Goal: Task Accomplishment & Management: Use online tool/utility

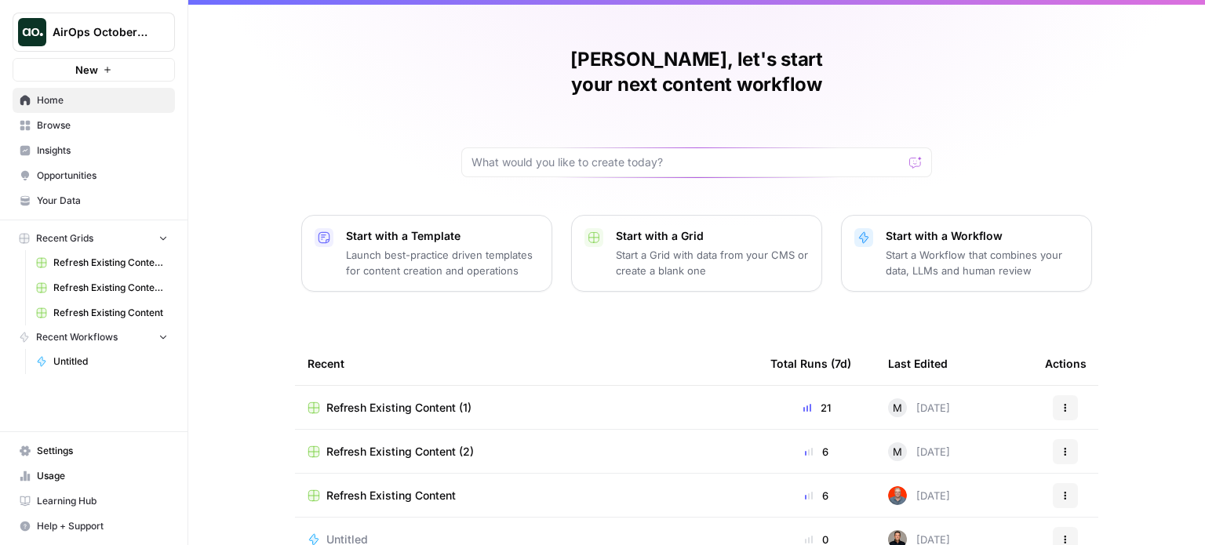
scroll to position [44, 0]
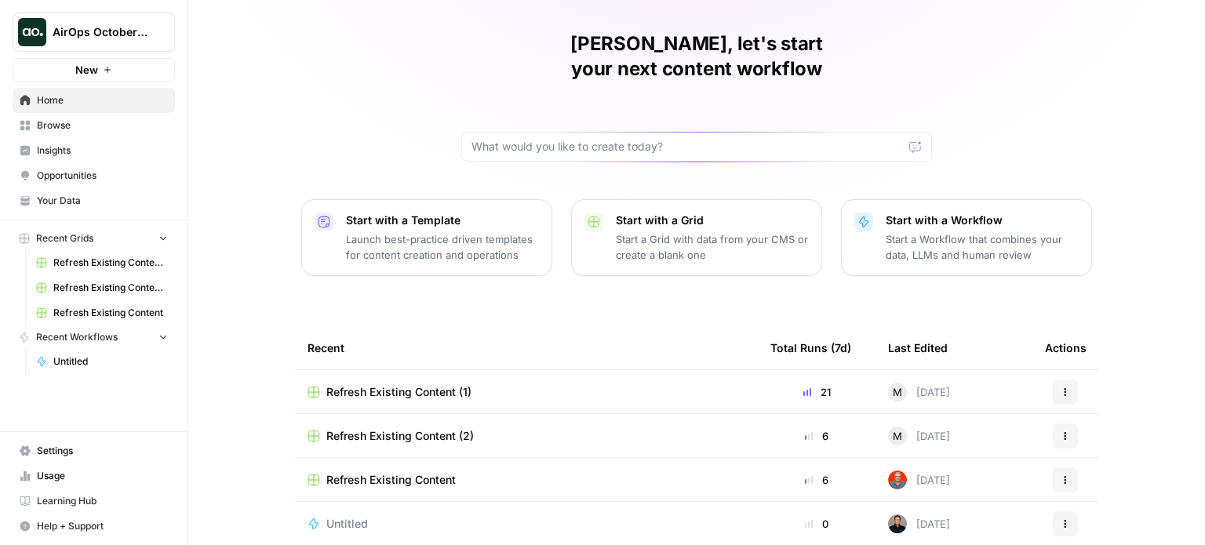
click at [82, 503] on span "Learning Hub" at bounding box center [102, 501] width 131 height 14
click at [60, 200] on span "Your Data" at bounding box center [102, 201] width 131 height 14
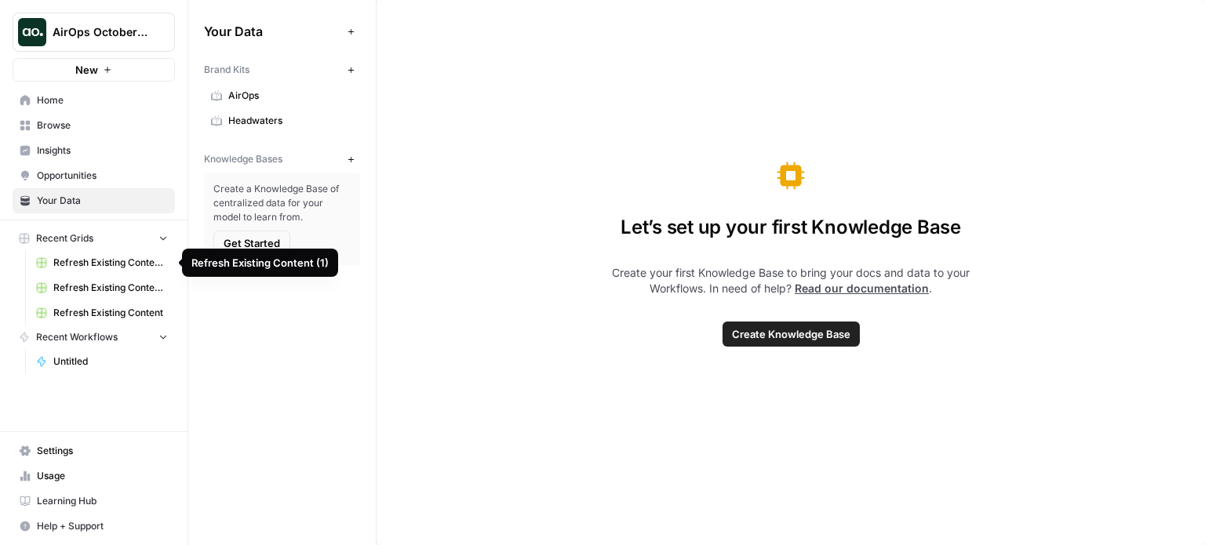
click at [75, 195] on span "Your Data" at bounding box center [102, 201] width 131 height 14
click at [269, 241] on span "Get Started" at bounding box center [252, 243] width 57 height 16
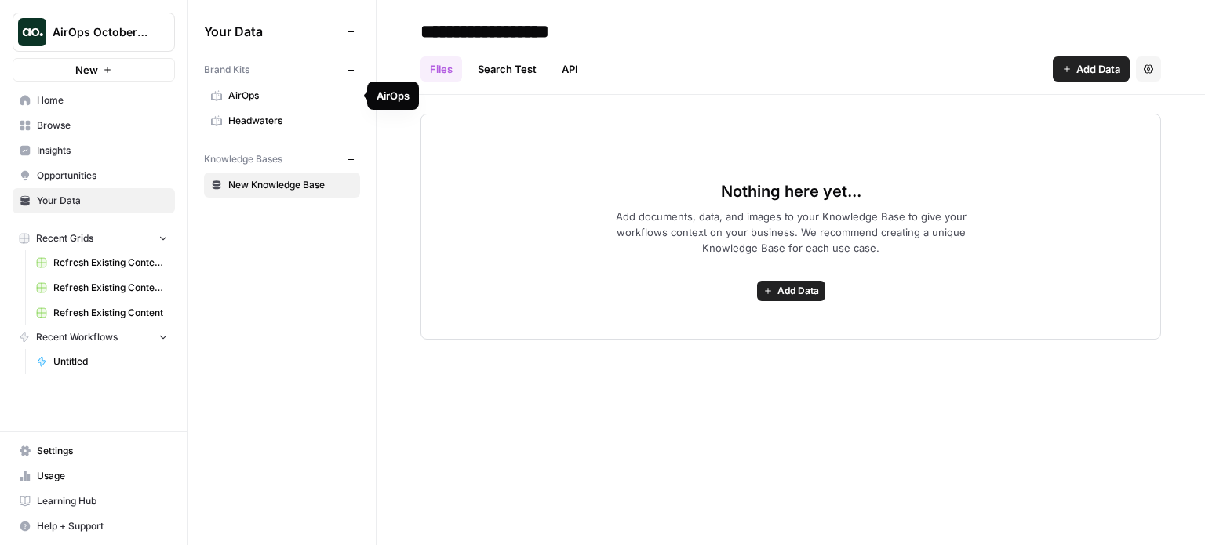
click at [262, 103] on link "AirOps" at bounding box center [282, 95] width 156 height 25
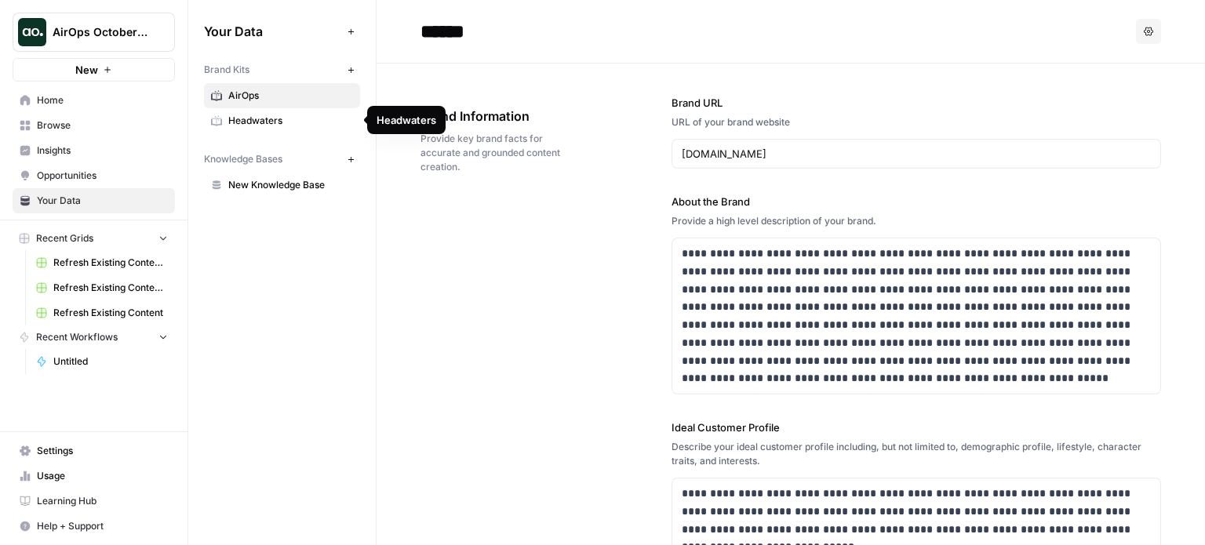
click at [261, 120] on span "Headwaters" at bounding box center [290, 121] width 125 height 14
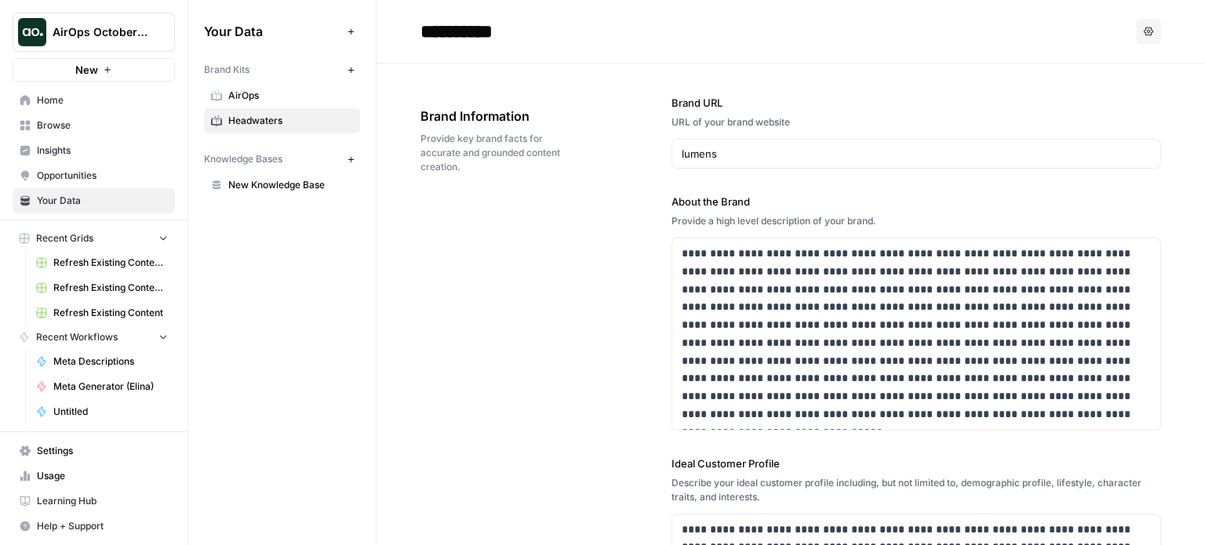
click at [48, 134] on link "Browse" at bounding box center [94, 125] width 162 height 25
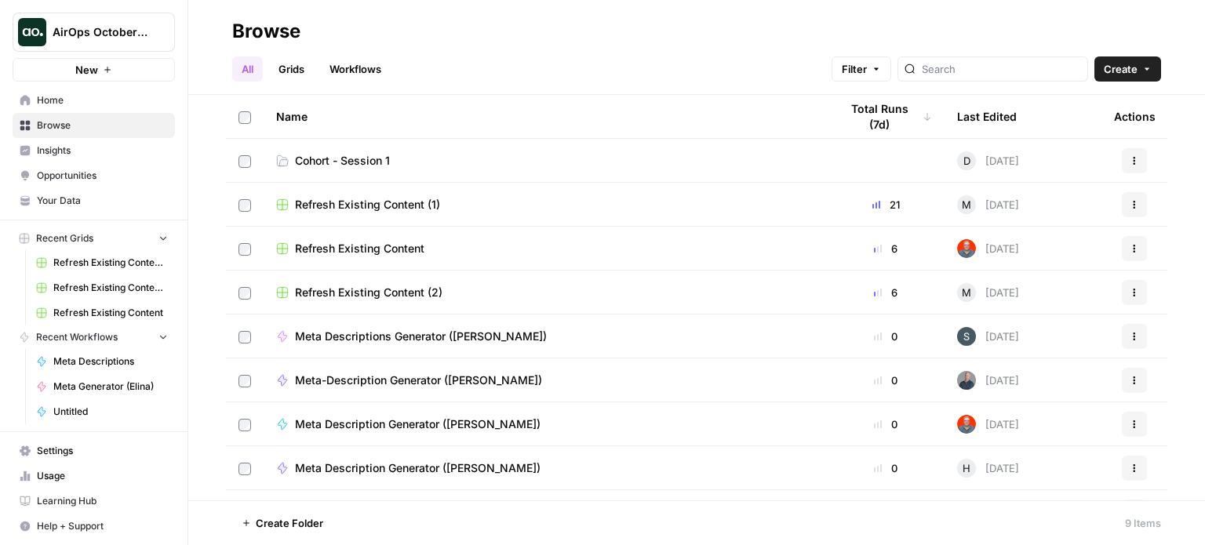
click at [369, 159] on span "Cohort - Session 1" at bounding box center [342, 161] width 95 height 16
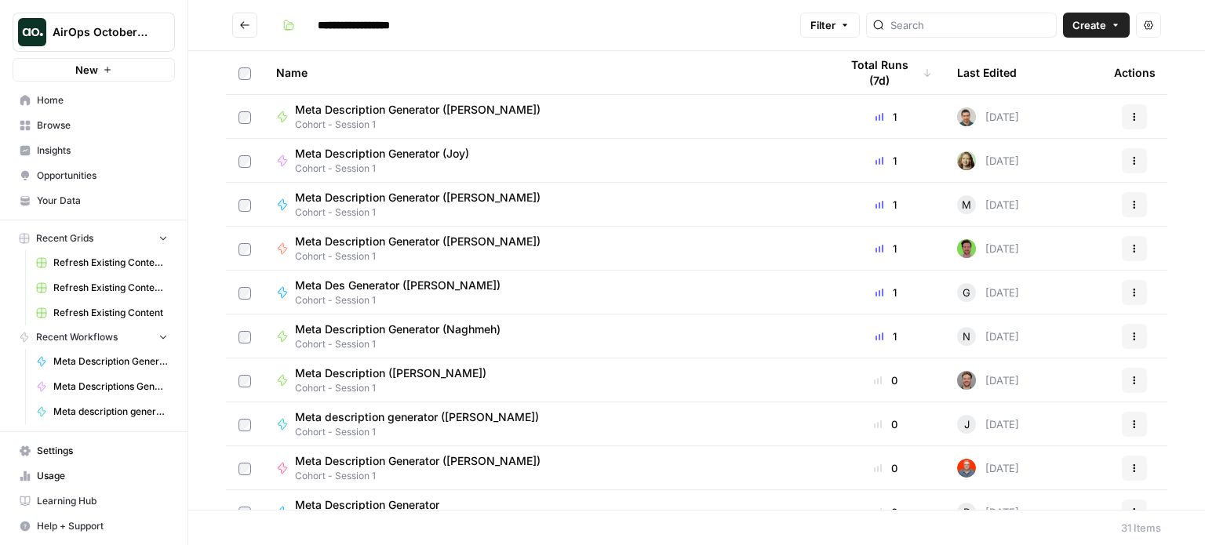
click at [249, 21] on icon "Go back" at bounding box center [244, 25] width 11 height 11
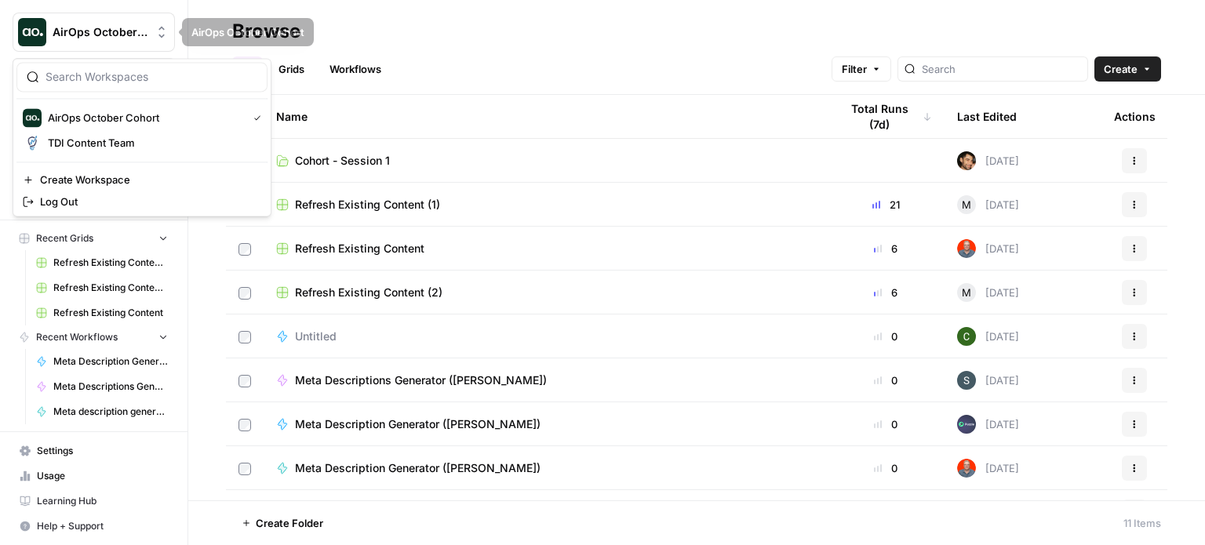
click at [160, 37] on icon "Workspace: AirOps October Cohort" at bounding box center [162, 32] width 16 height 16
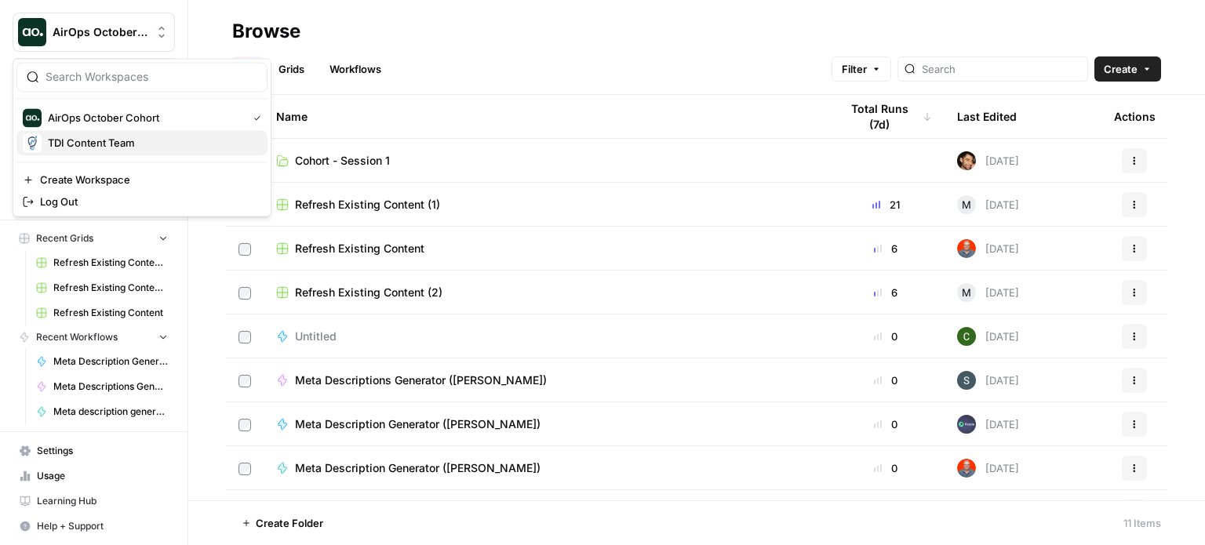
click at [84, 141] on span "TDI Content Team" at bounding box center [151, 143] width 207 height 16
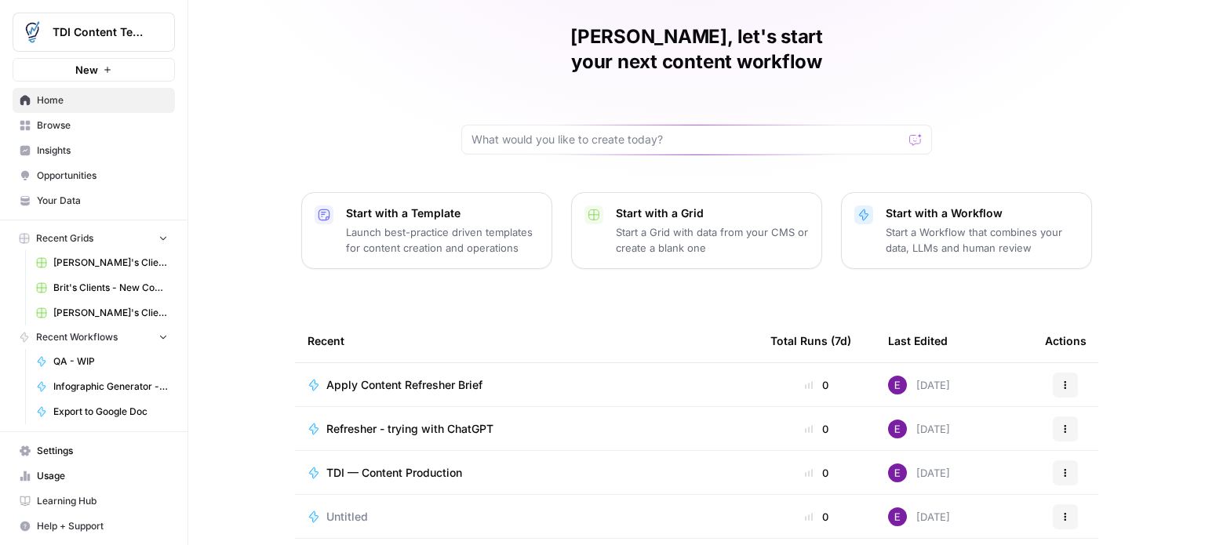
scroll to position [78, 0]
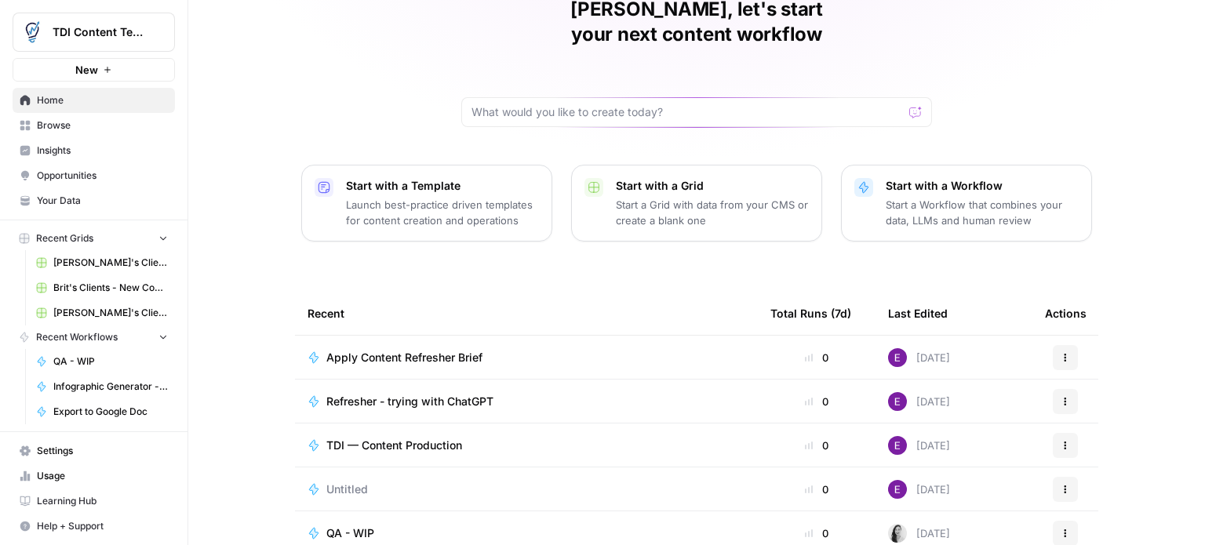
click at [449, 350] on span "Apply Content Refresher Brief" at bounding box center [404, 358] width 156 height 16
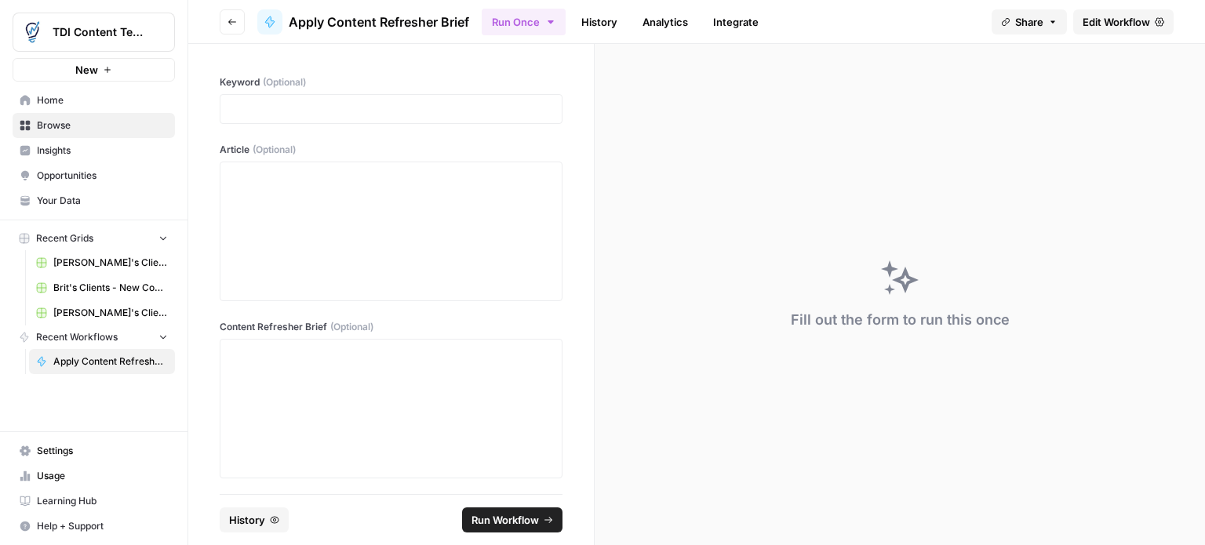
click at [1133, 18] on span "Edit Workflow" at bounding box center [1116, 22] width 67 height 16
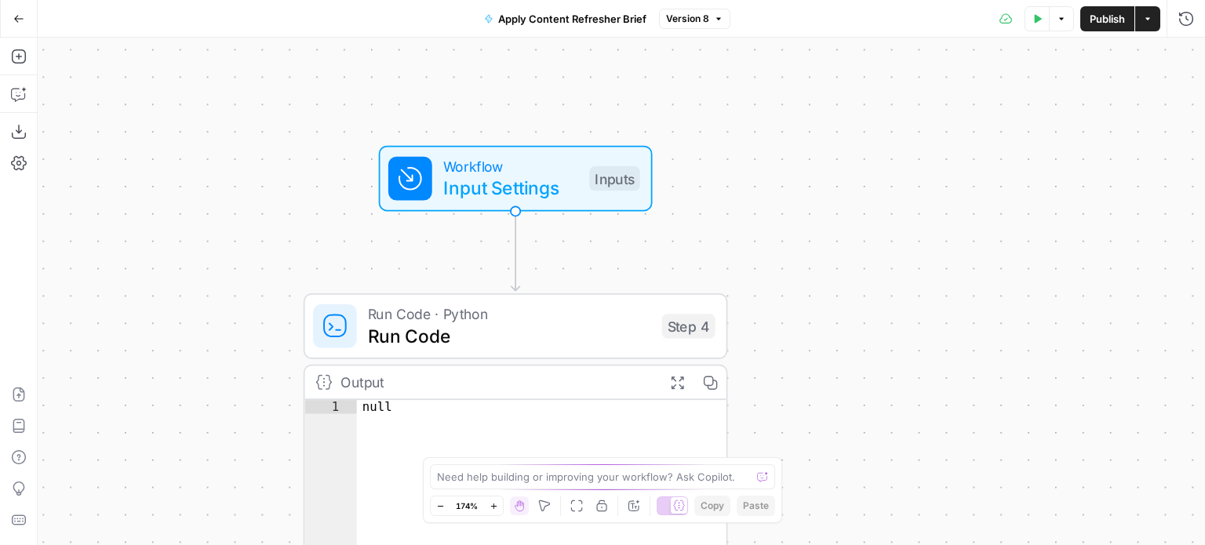
drag, startPoint x: 747, startPoint y: 81, endPoint x: 739, endPoint y: 271, distance: 190.1
click at [739, 271] on div "Workflow Input Settings Inputs Run Code · Python Run Code Step 4 Output Expand …" at bounding box center [622, 292] width 1168 height 508
click at [577, 180] on span "Input Settings" at bounding box center [511, 187] width 136 height 27
click at [1142, 96] on span "edit field" at bounding box center [1134, 97] width 35 height 13
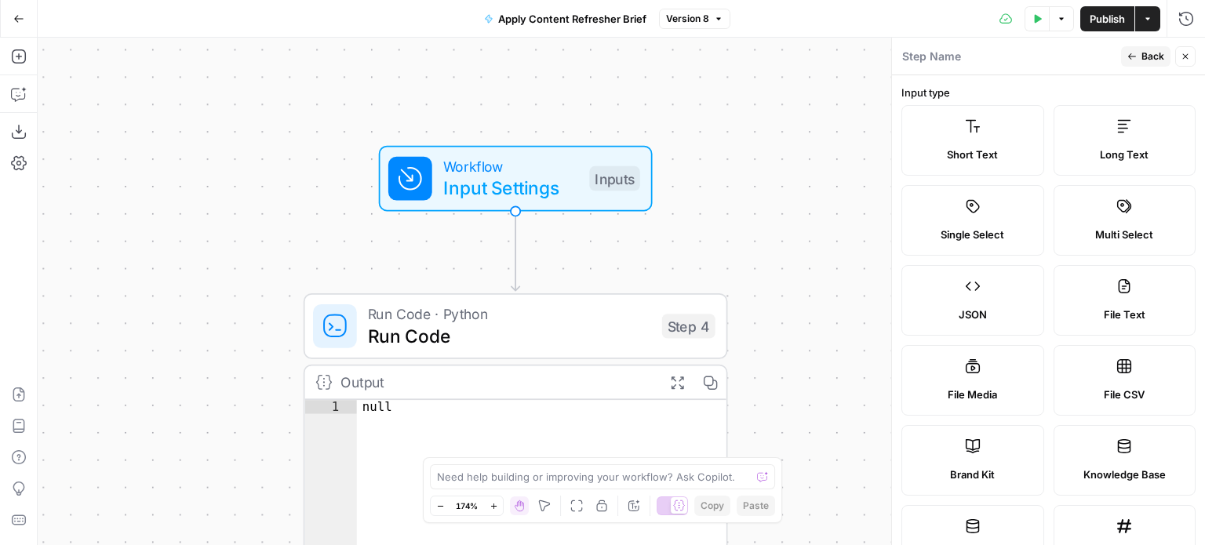
click at [1149, 60] on span "Back" at bounding box center [1153, 56] width 23 height 14
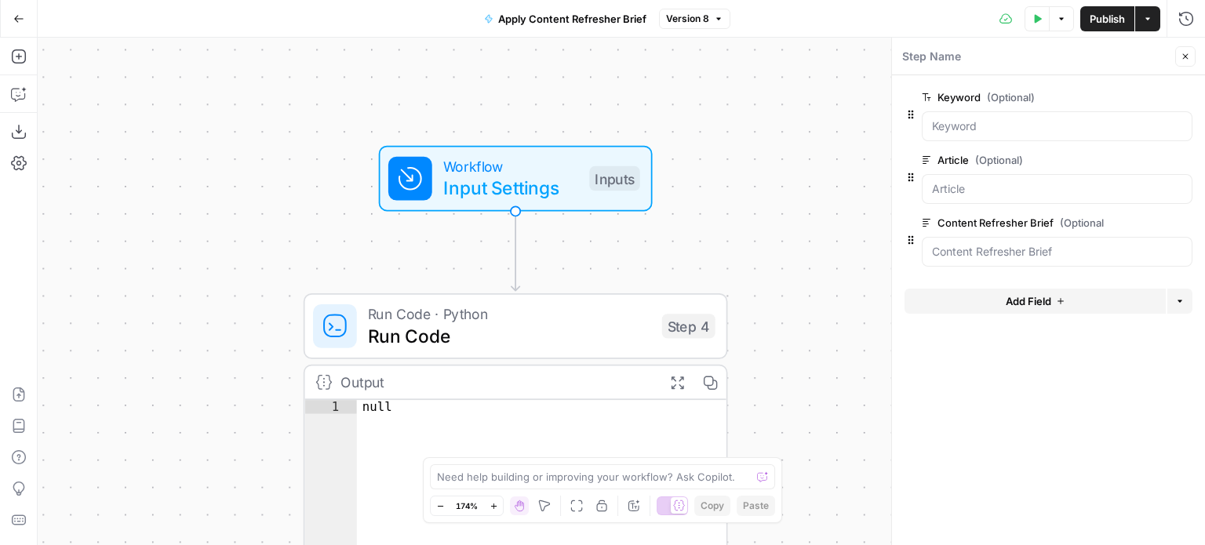
click at [1130, 160] on span "edit field" at bounding box center [1134, 160] width 35 height 13
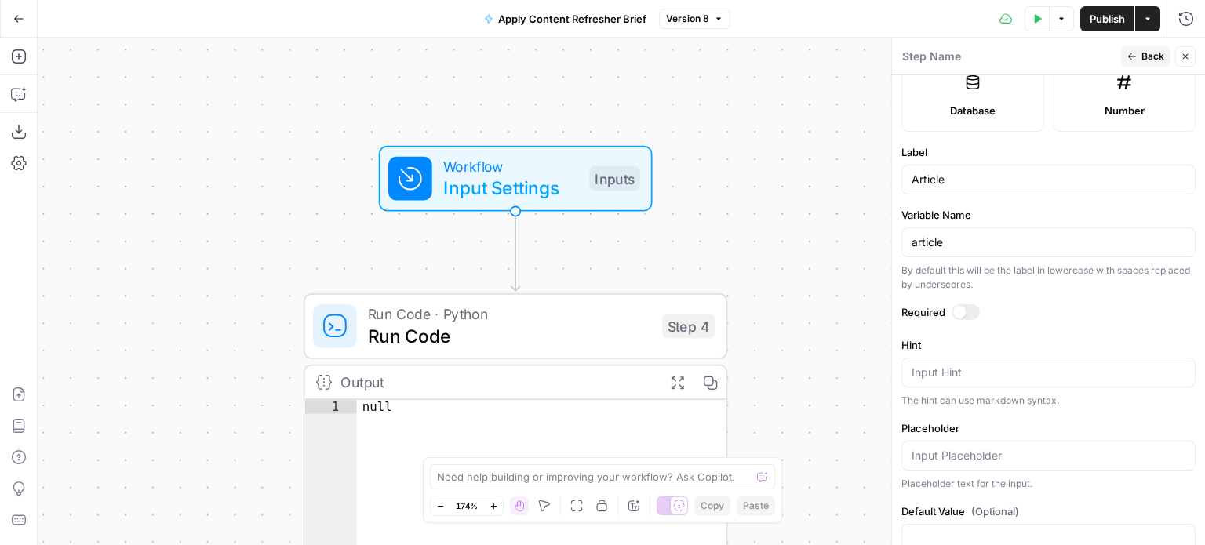
scroll to position [471, 0]
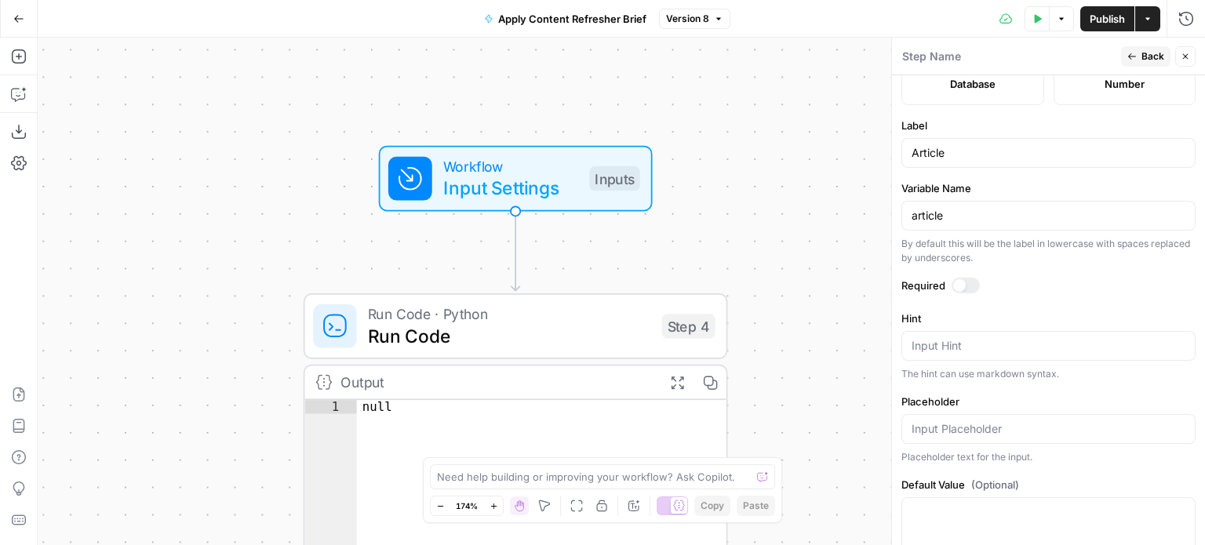
click at [972, 222] on div "article" at bounding box center [1049, 216] width 294 height 30
click at [964, 217] on input "article" at bounding box center [1049, 216] width 274 height 16
click at [984, 244] on div "By default this will be the label in lowercase with spaces replaced by undersco…" at bounding box center [1049, 251] width 294 height 28
click at [928, 339] on textarea "Hint" at bounding box center [1049, 346] width 274 height 16
click at [987, 314] on label "Hint" at bounding box center [1049, 319] width 294 height 16
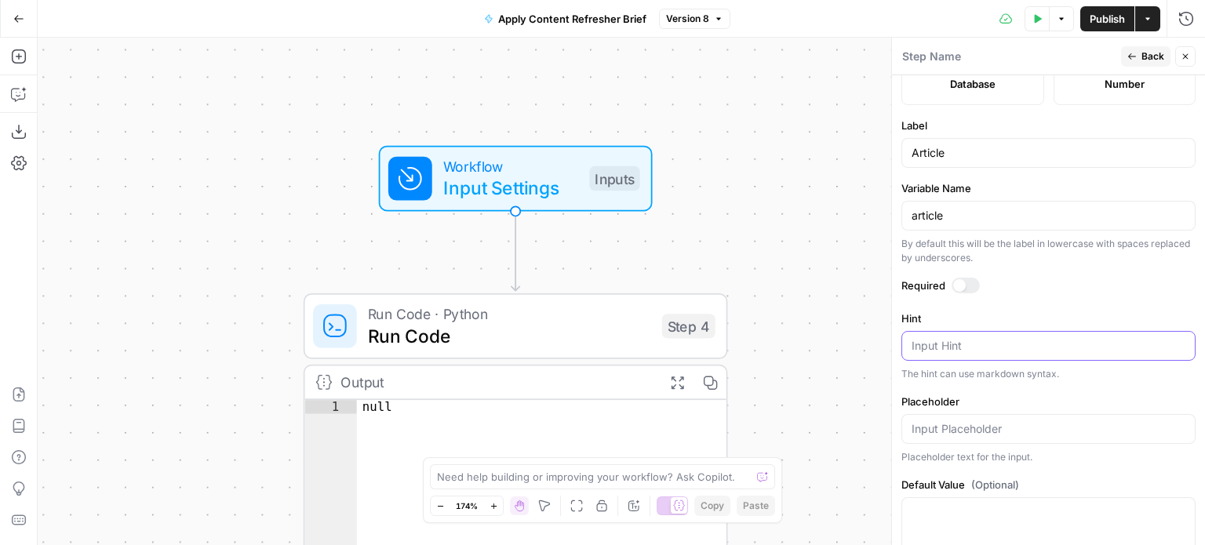
click at [987, 338] on textarea "Hint" at bounding box center [1049, 346] width 274 height 16
click at [950, 422] on input "Placeholder" at bounding box center [1049, 429] width 274 height 16
click at [1023, 394] on label "Placeholder" at bounding box center [1049, 402] width 294 height 16
click at [1023, 421] on input "Placeholder" at bounding box center [1049, 429] width 274 height 16
click at [954, 489] on label "Default Value (Optional)" at bounding box center [1049, 485] width 294 height 16
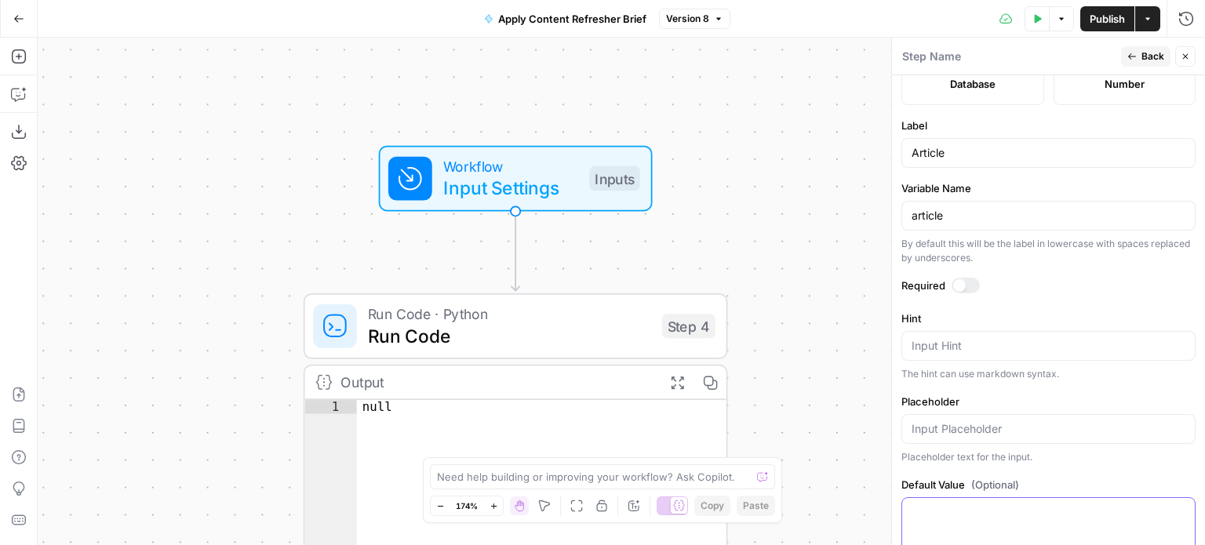
click at [954, 505] on textarea "Default Value (Optional)" at bounding box center [1049, 513] width 274 height 16
click at [986, 461] on div "Placeholder text for the input." at bounding box center [1049, 457] width 294 height 14
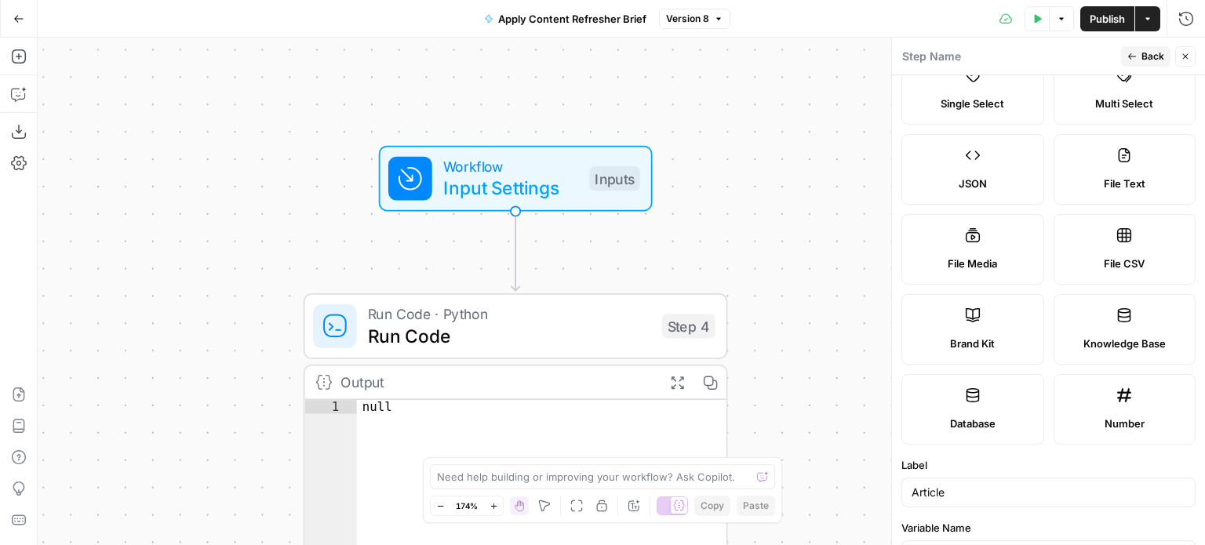
scroll to position [157, 0]
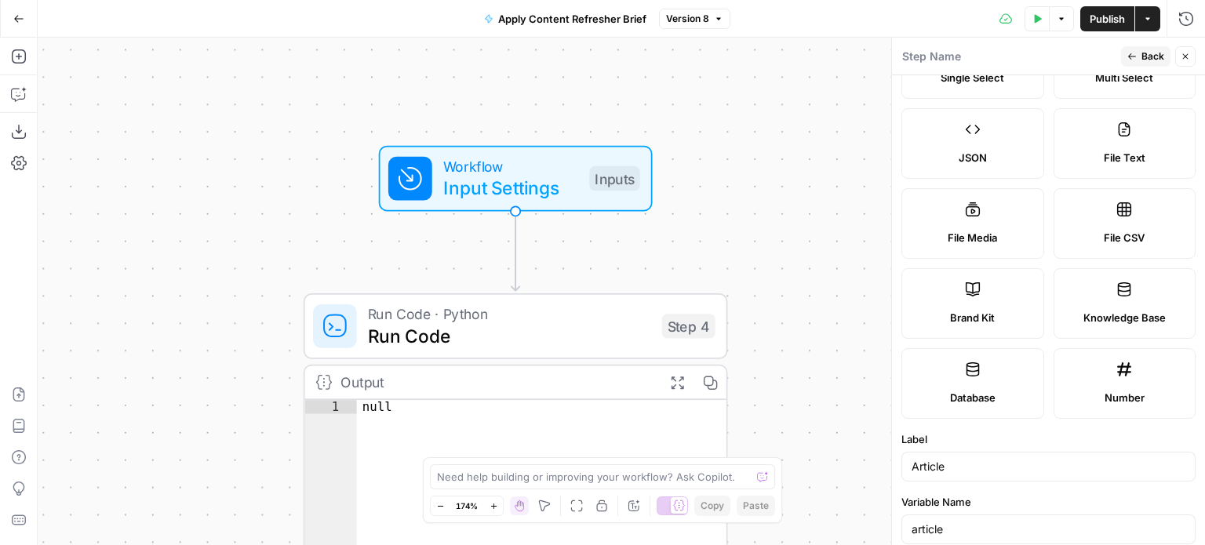
click at [1139, 53] on button "Back" at bounding box center [1145, 56] width 49 height 20
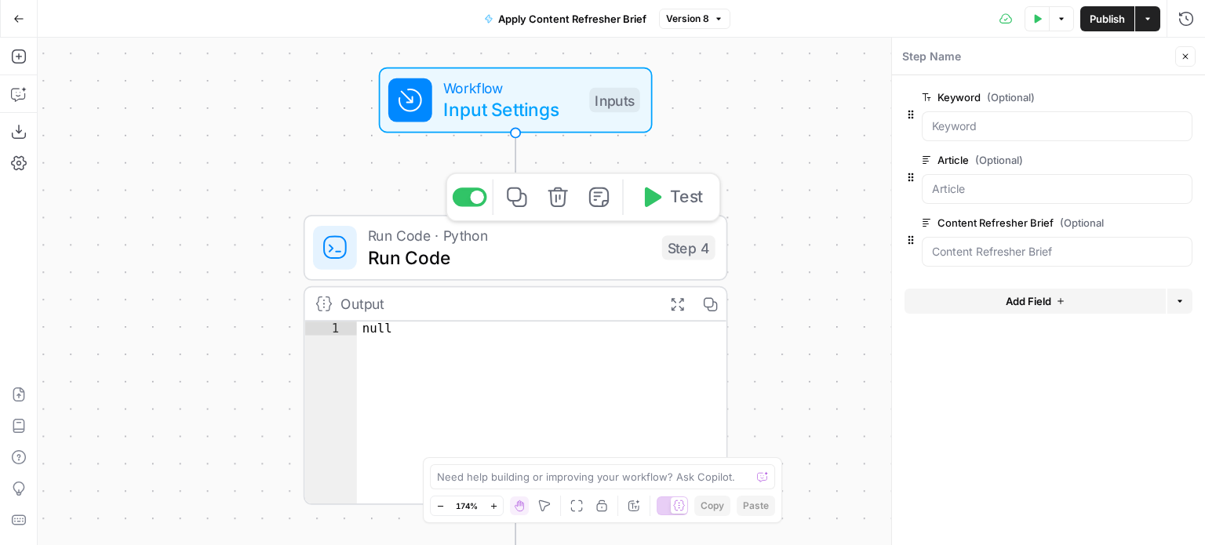
click at [449, 261] on span "Run Code" at bounding box center [509, 257] width 283 height 27
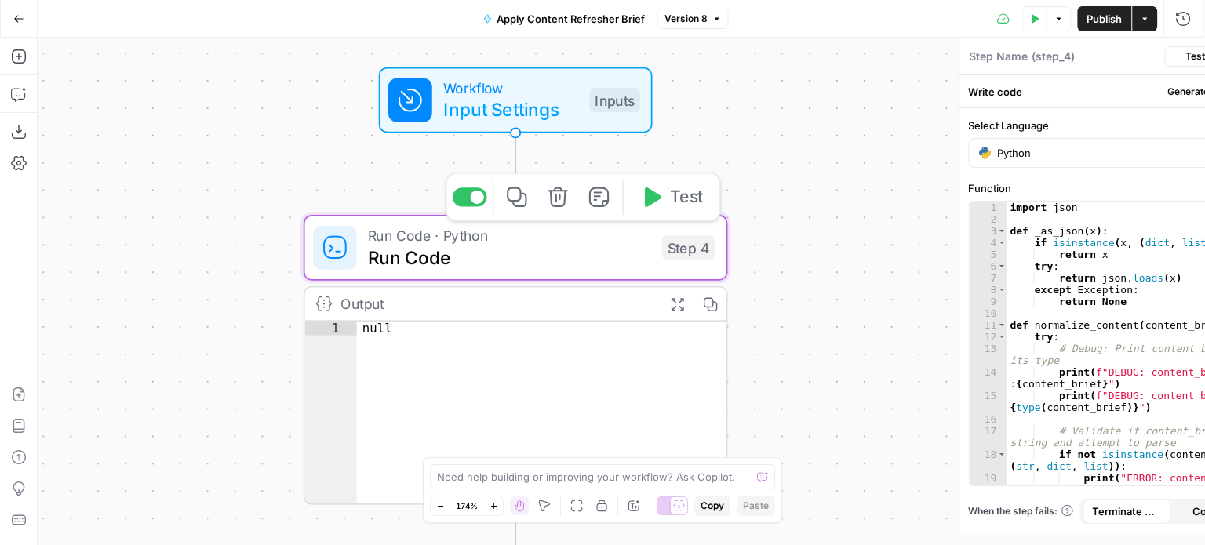
type textarea "Run Code"
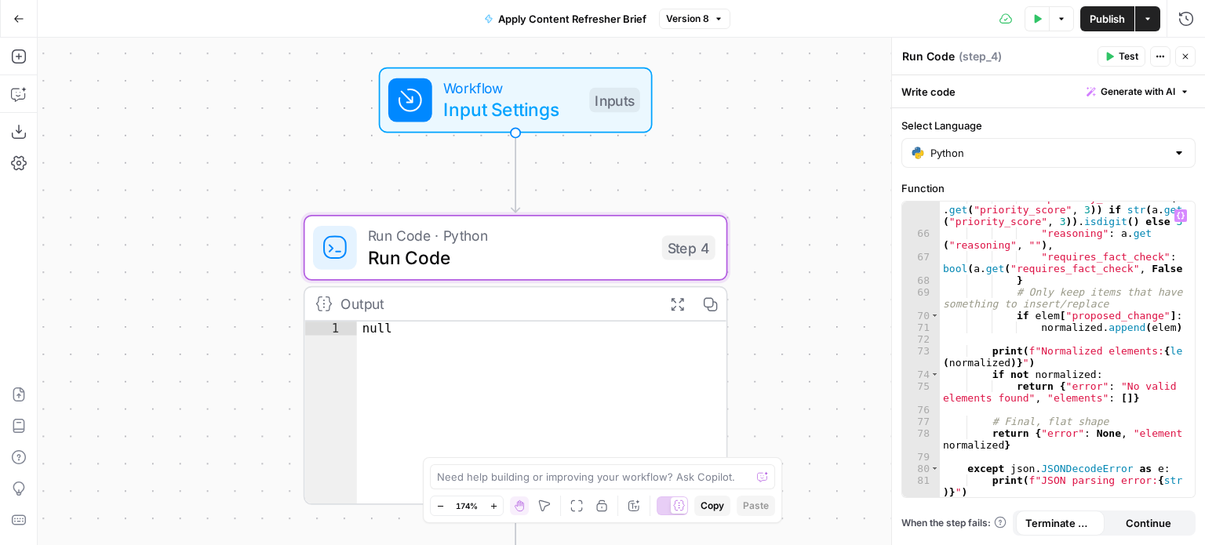
scroll to position [0, 0]
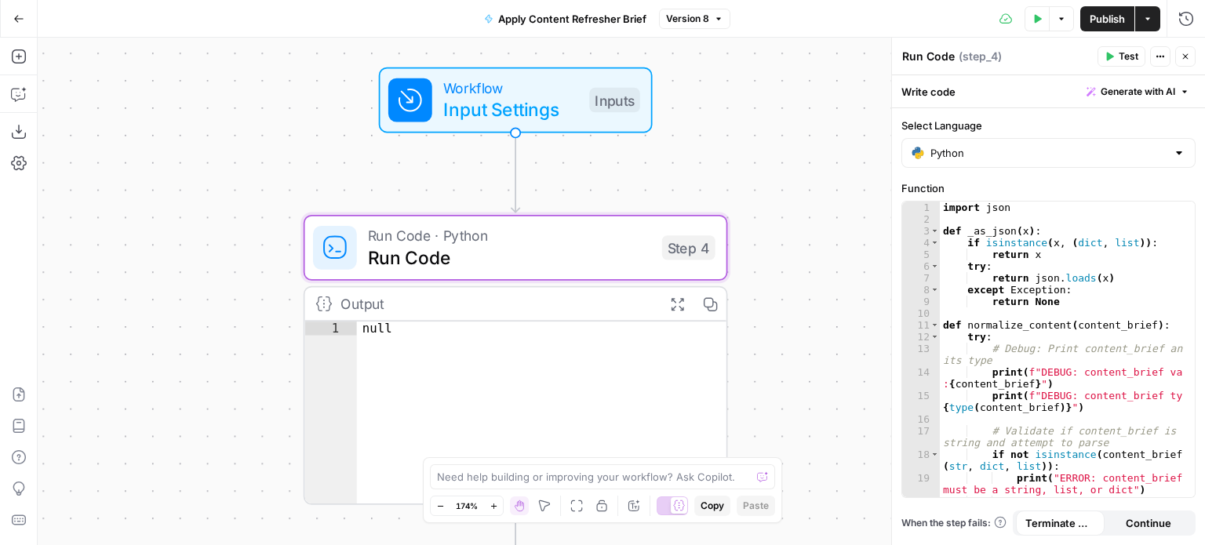
click at [1176, 155] on div at bounding box center [1179, 153] width 13 height 16
type input "Python"
click at [1016, 121] on label "Select Language" at bounding box center [1049, 126] width 294 height 16
click at [1016, 145] on input "Python" at bounding box center [1049, 153] width 236 height 16
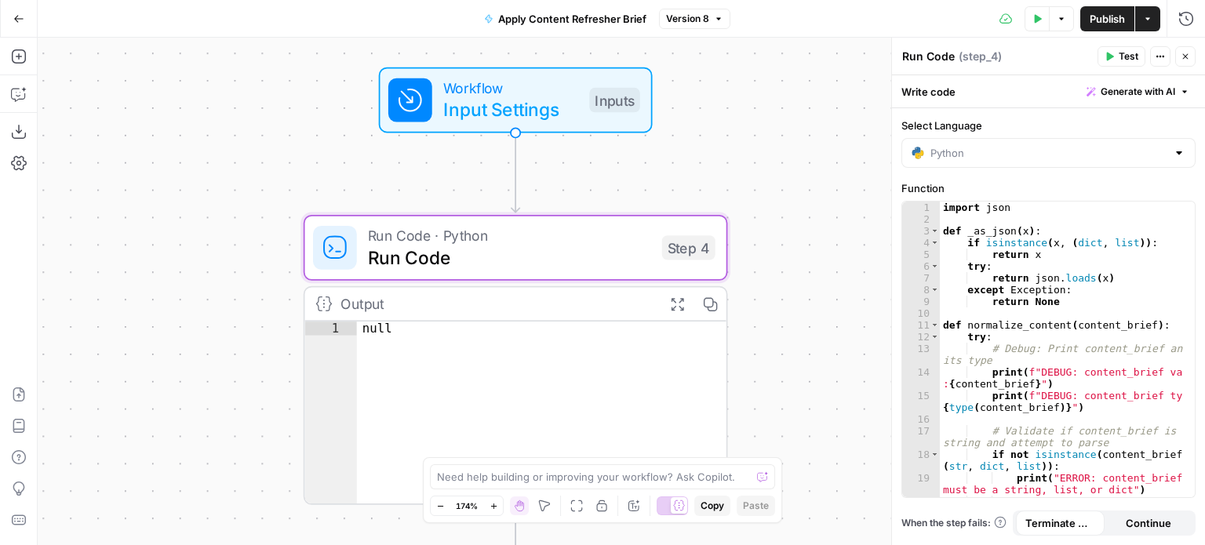
click at [960, 119] on label "Select Language" at bounding box center [1049, 126] width 294 height 16
click at [960, 145] on input "Select Language" at bounding box center [1049, 153] width 236 height 16
click at [862, 128] on div "Workflow Input Settings Inputs Run Code · Python Run Code Step 4 Output Expand …" at bounding box center [622, 292] width 1168 height 508
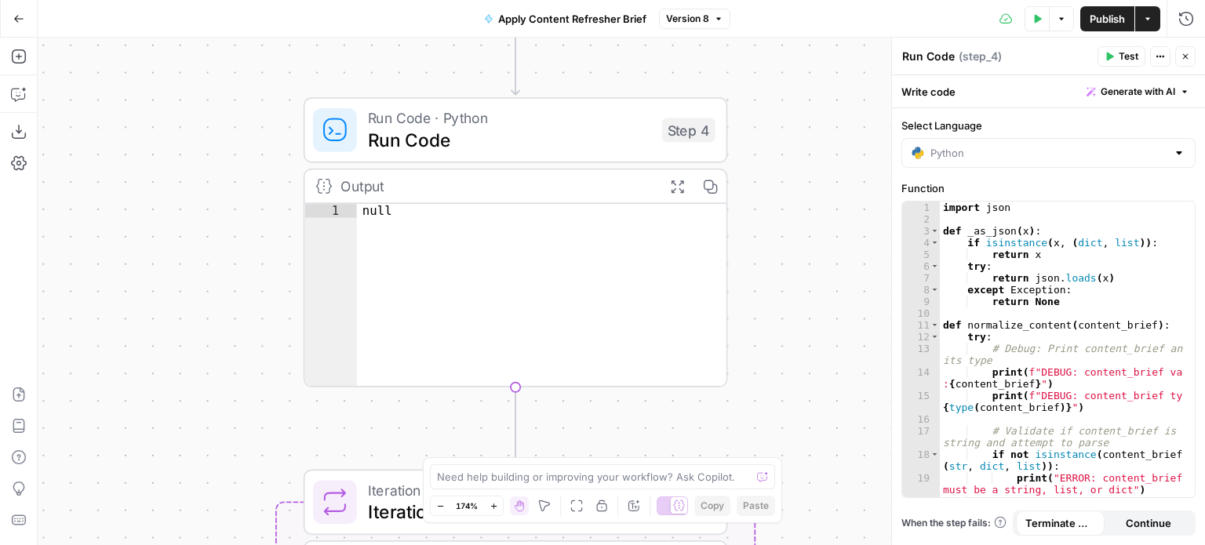
click at [452, 191] on div "Output" at bounding box center [497, 186] width 312 height 22
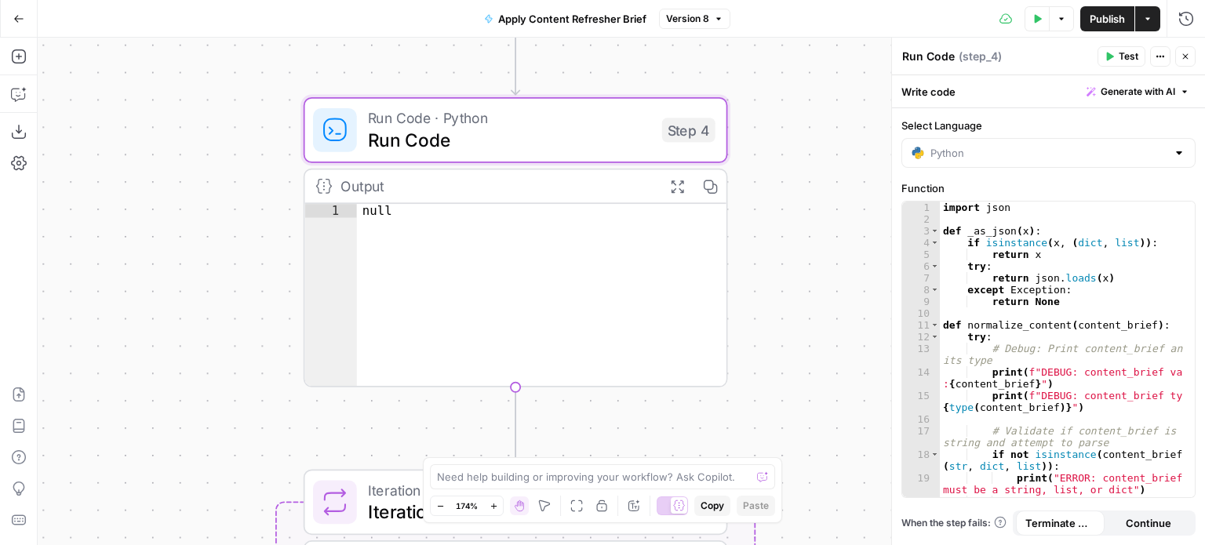
click at [450, 135] on span "Run Code" at bounding box center [509, 139] width 283 height 27
click at [343, 130] on icon at bounding box center [335, 130] width 22 height 22
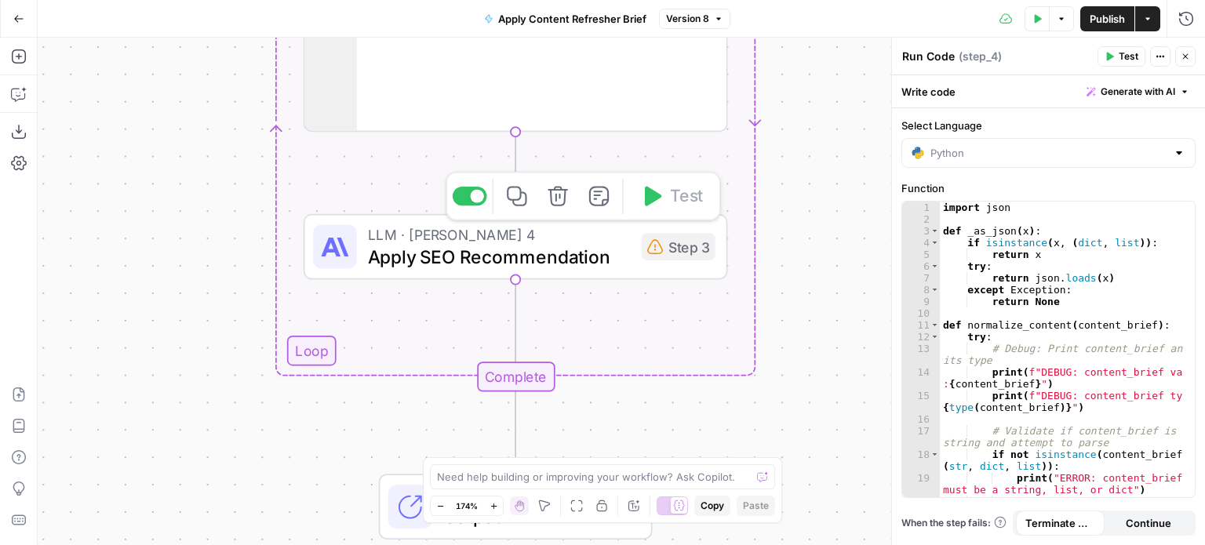
click at [482, 259] on span "Apply SEO Recommendation" at bounding box center [499, 255] width 263 height 27
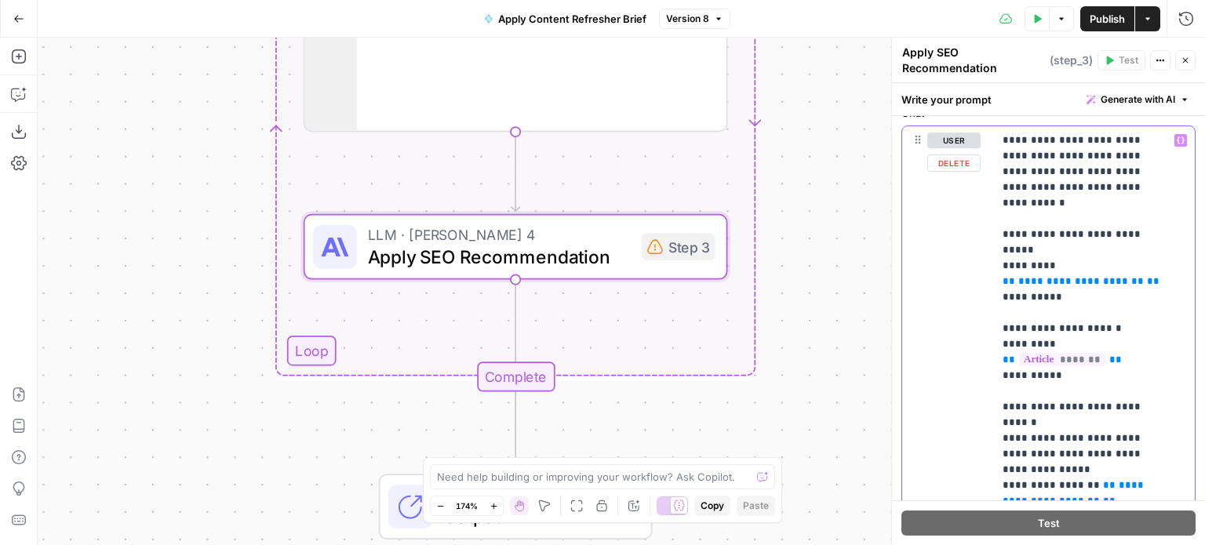
click at [1060, 276] on span "**********" at bounding box center [1082, 281] width 126 height 10
click at [1177, 137] on icon "button" at bounding box center [1181, 141] width 8 height 8
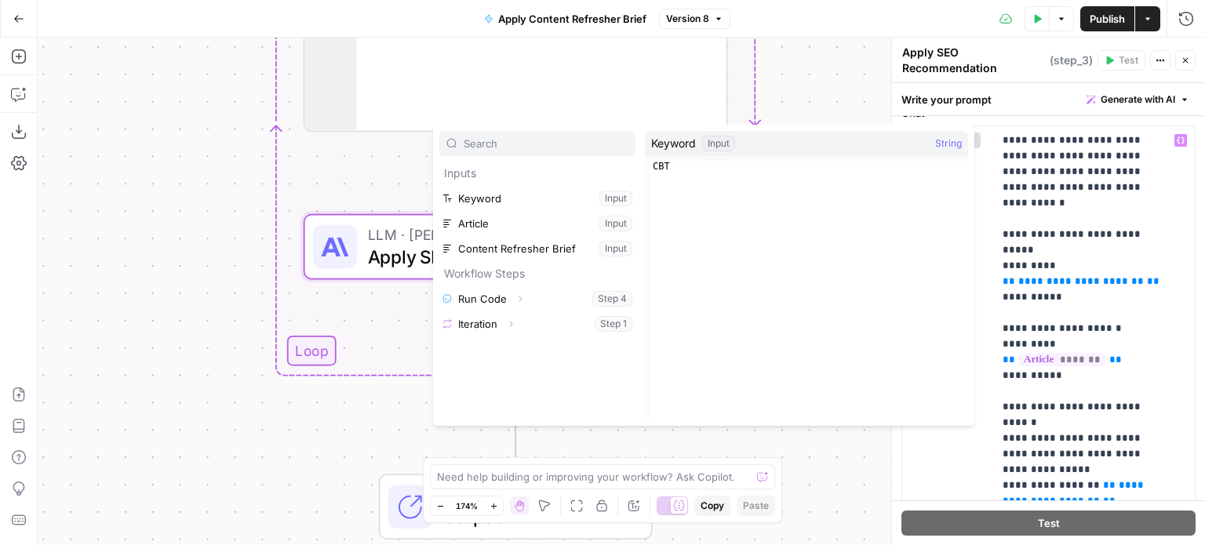
click at [826, 109] on div "Workflow Input Settings Inputs Run Code · Python Run Code Step 4 Output Expand …" at bounding box center [622, 292] width 1168 height 508
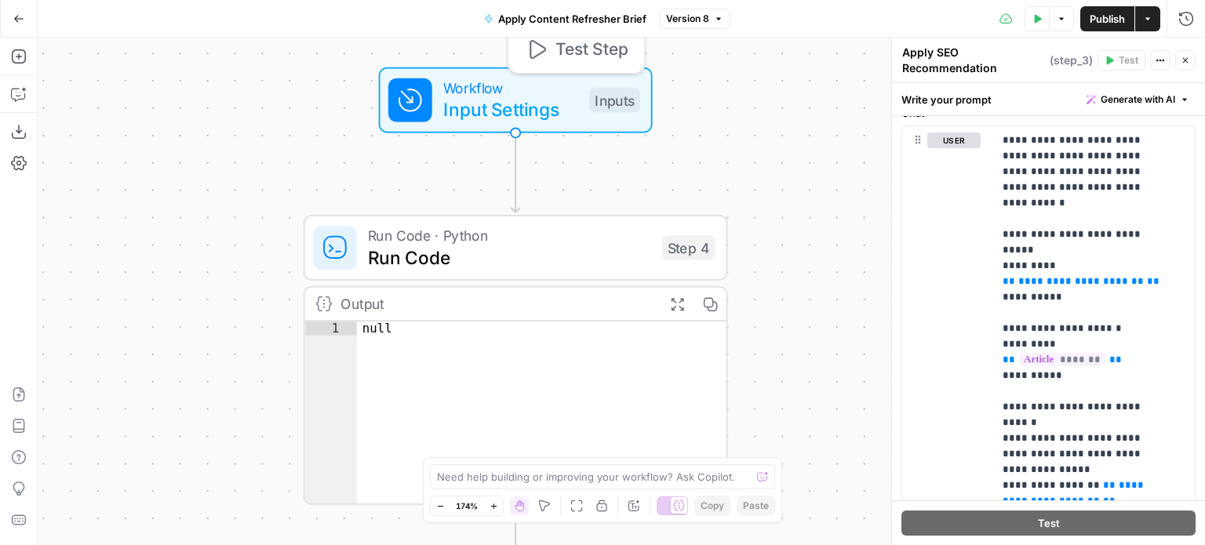
click at [552, 109] on span "Input Settings" at bounding box center [511, 109] width 136 height 27
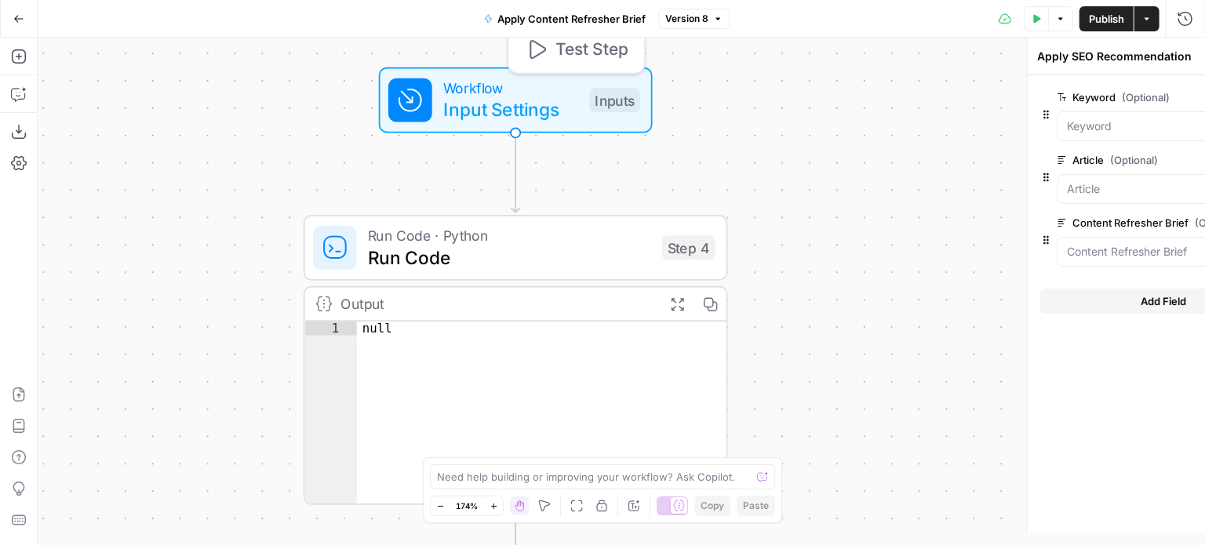
type textarea "Inputs"
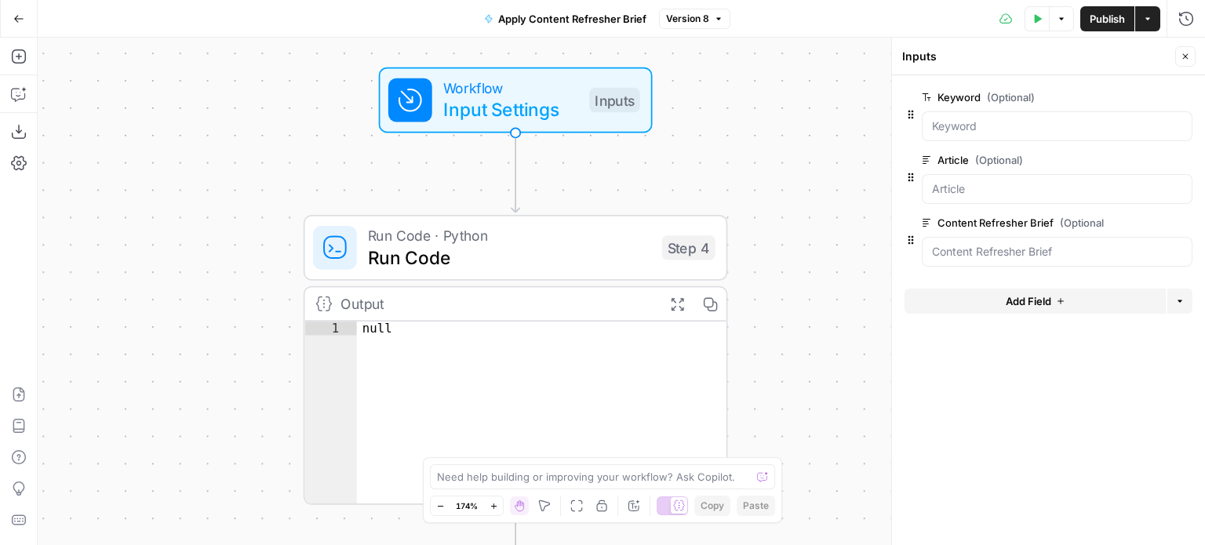
click at [1143, 158] on span "edit field" at bounding box center [1134, 160] width 35 height 13
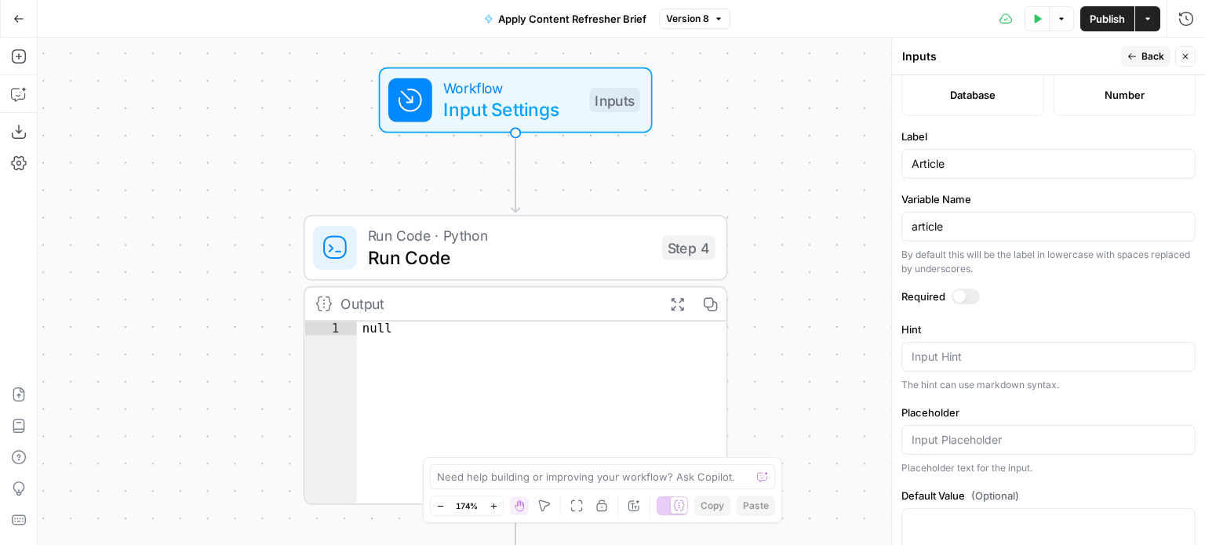
scroll to position [512, 0]
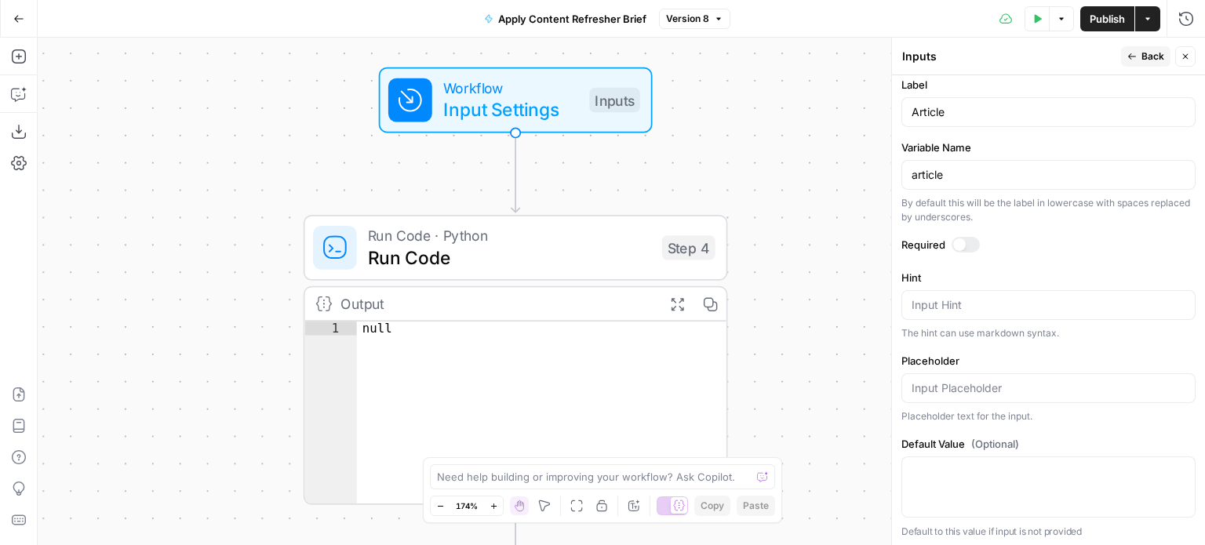
click at [946, 119] on div "Article" at bounding box center [1049, 112] width 294 height 30
click at [987, 151] on label "Variable Name" at bounding box center [1049, 148] width 294 height 16
click at [987, 167] on input "article" at bounding box center [1049, 175] width 274 height 16
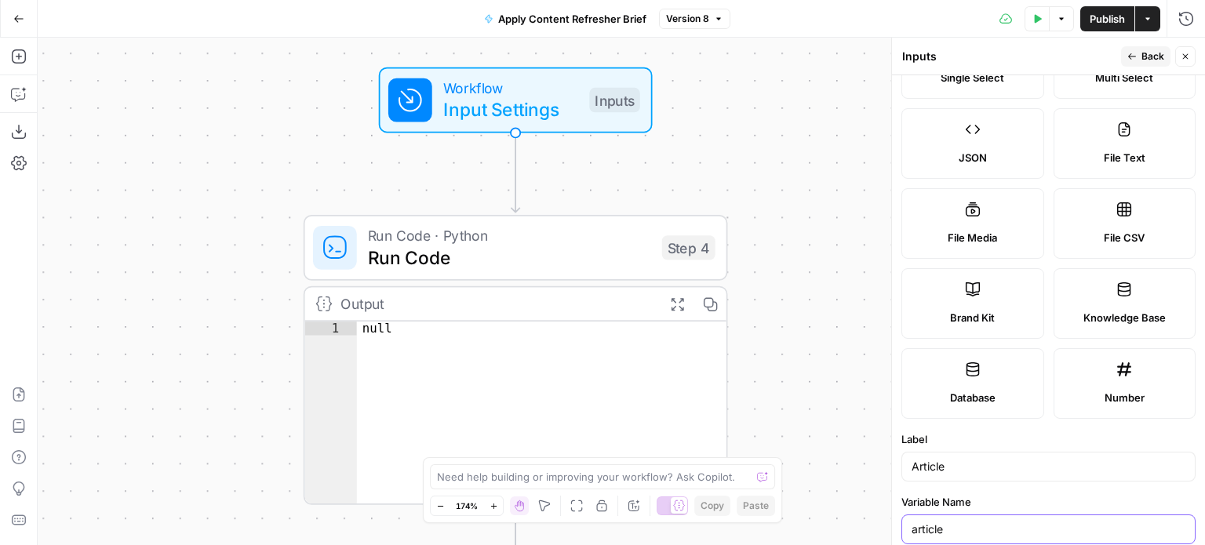
scroll to position [235, 0]
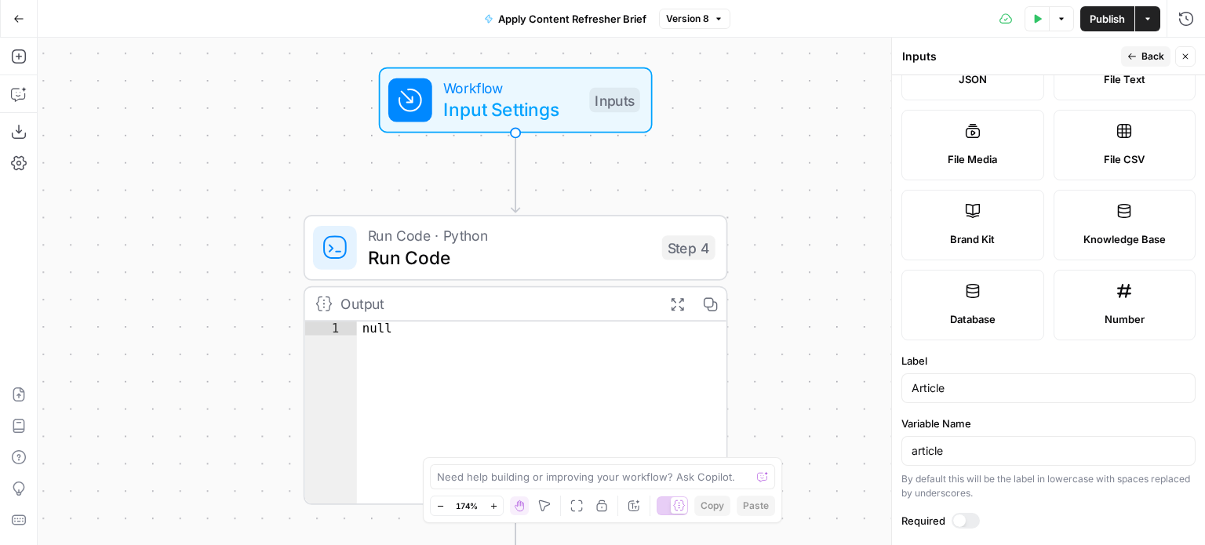
click at [986, 232] on span "Brand Kit" at bounding box center [972, 240] width 45 height 16
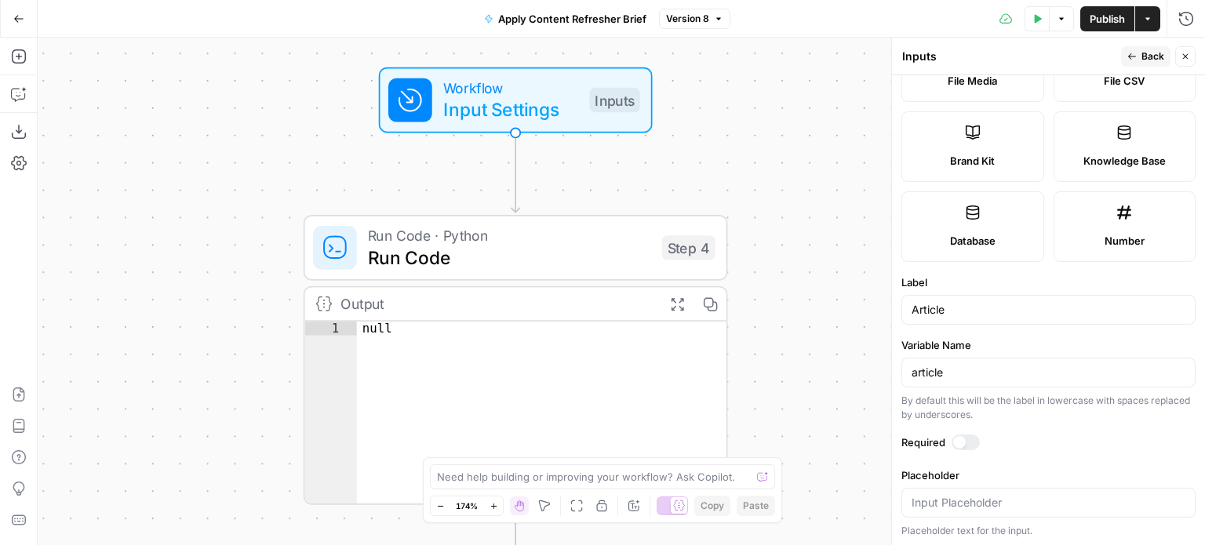
scroll to position [0, 0]
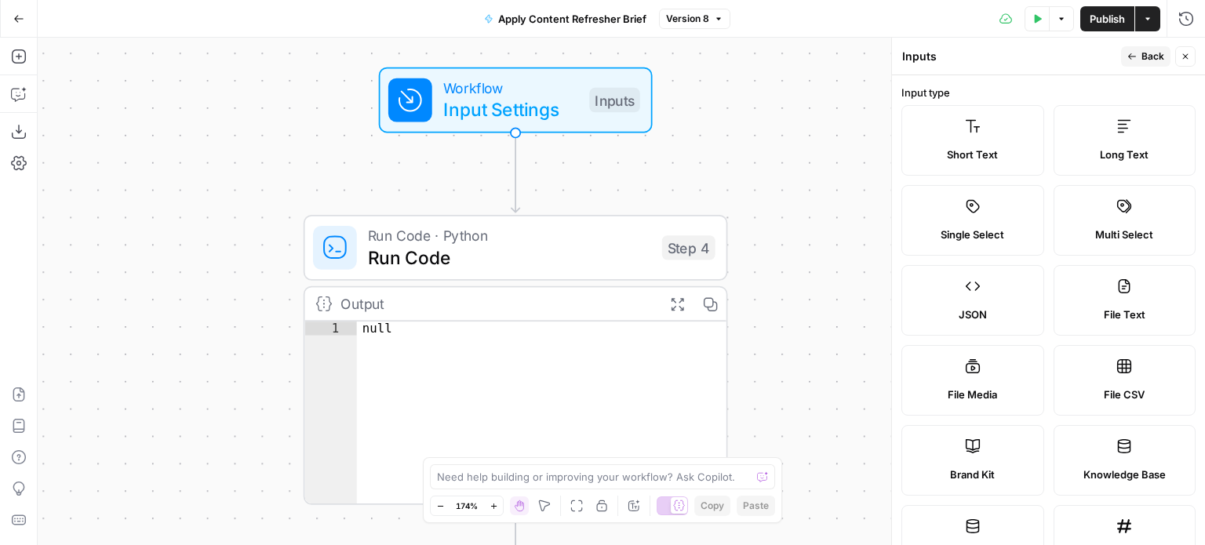
click at [1104, 137] on label "Long Text" at bounding box center [1125, 140] width 143 height 71
click at [1138, 53] on button "Back" at bounding box center [1145, 56] width 49 height 20
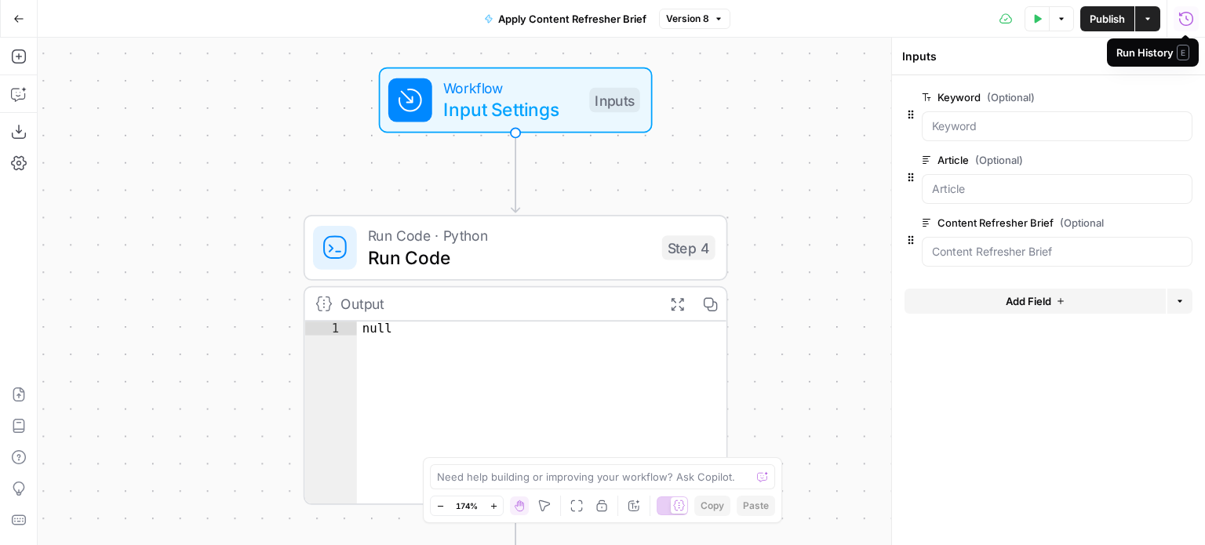
click at [1187, 16] on icon "button" at bounding box center [1187, 19] width 16 height 16
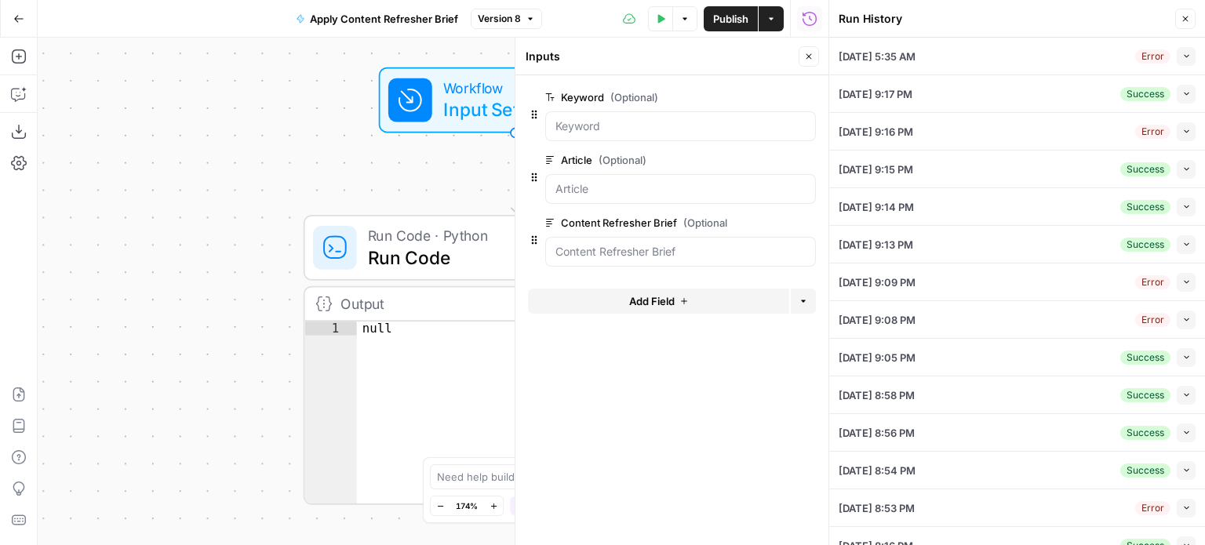
click at [898, 97] on span "[DATE] 9:17 PM" at bounding box center [876, 94] width 74 height 16
click at [1183, 97] on icon "button" at bounding box center [1187, 93] width 9 height 9
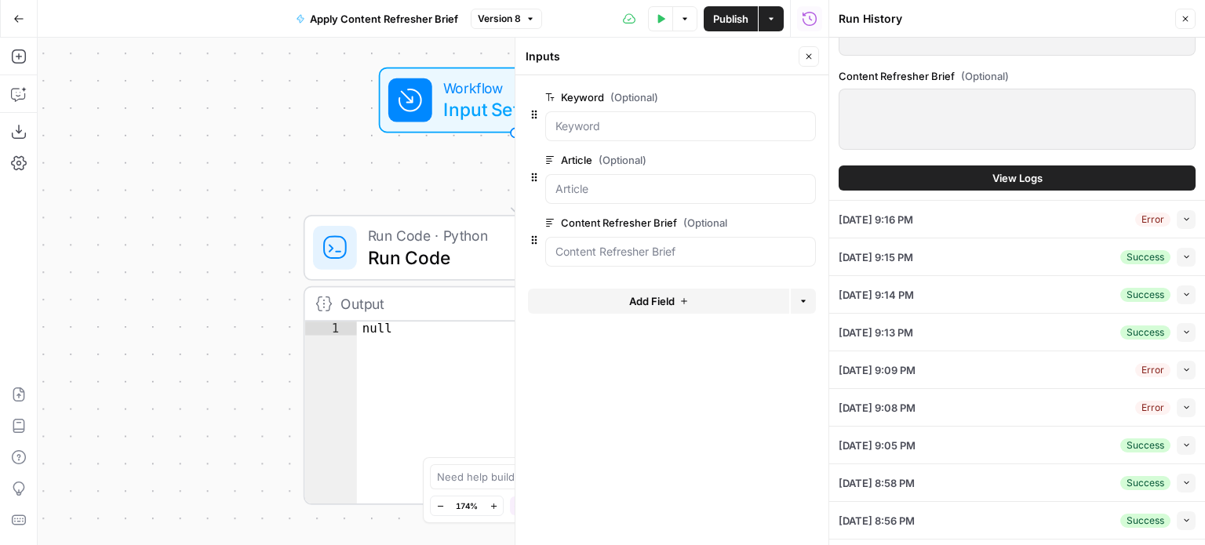
scroll to position [235, 0]
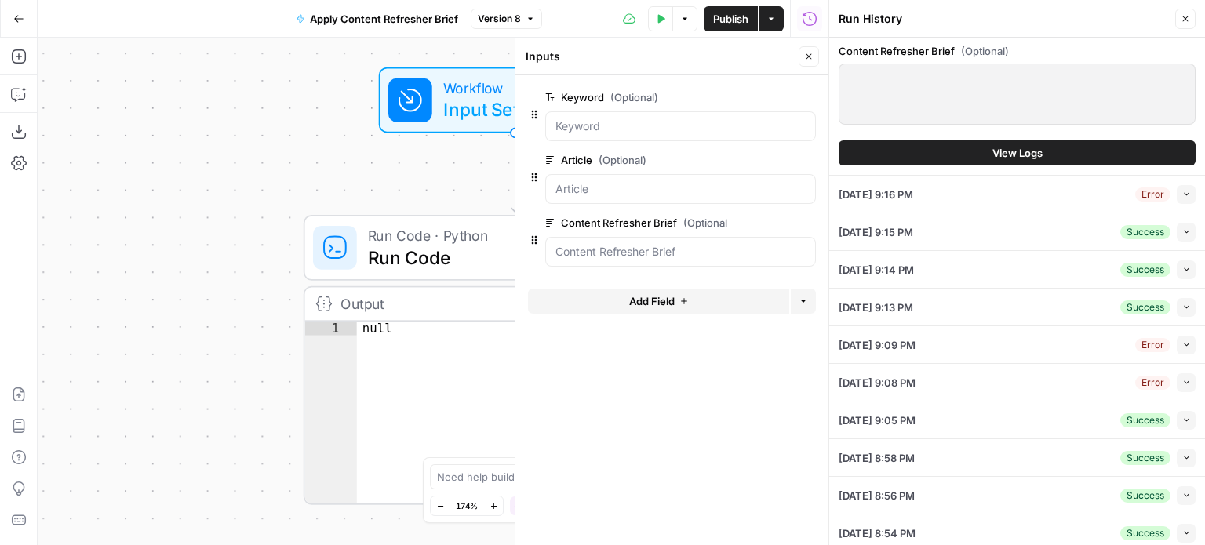
click at [1183, 232] on icon "button" at bounding box center [1187, 232] width 9 height 9
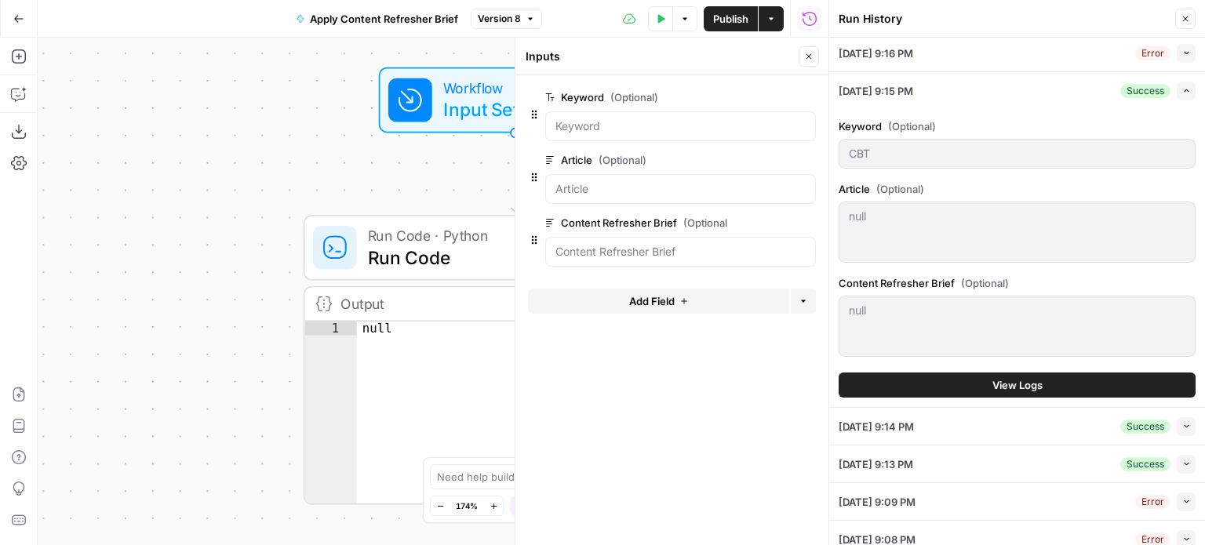
scroll to position [0, 0]
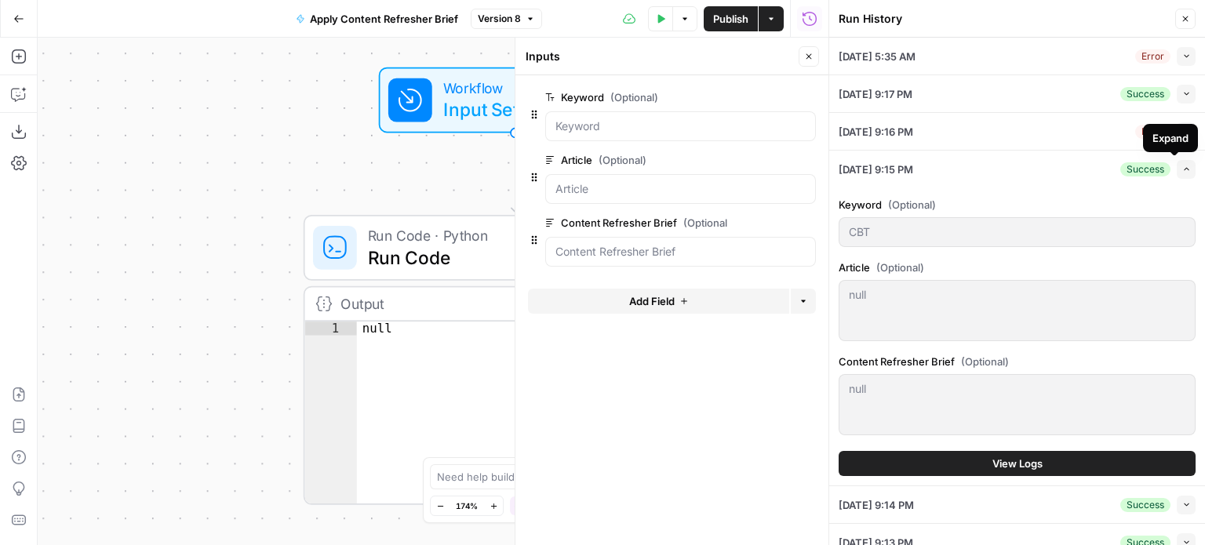
click at [1183, 166] on icon "button" at bounding box center [1187, 169] width 9 height 9
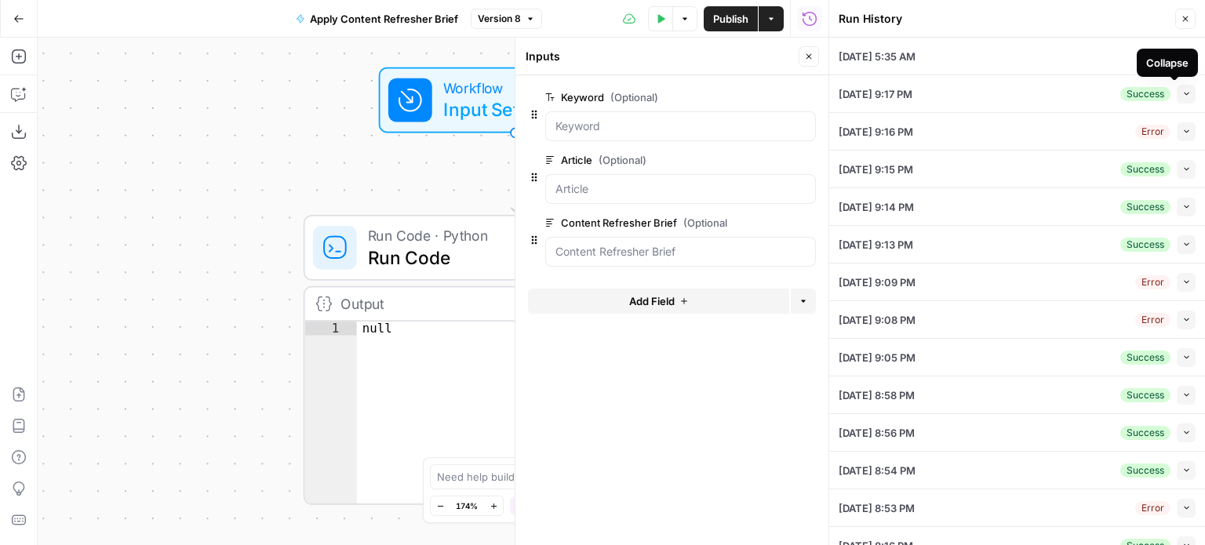
click at [1180, 94] on button "Collapse" at bounding box center [1186, 94] width 19 height 19
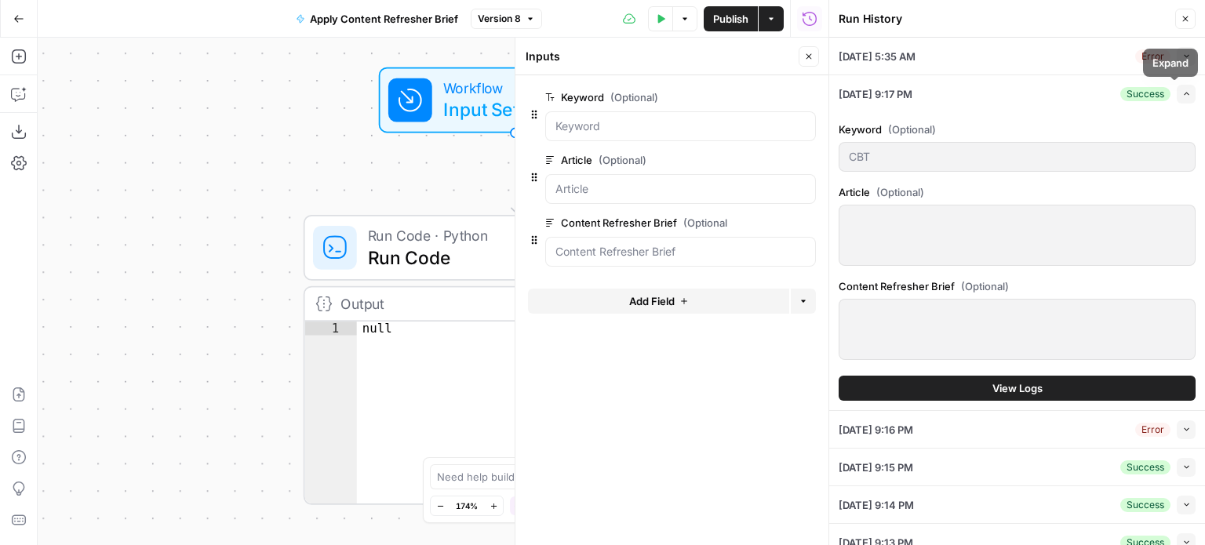
click at [1183, 89] on icon "button" at bounding box center [1187, 93] width 9 height 9
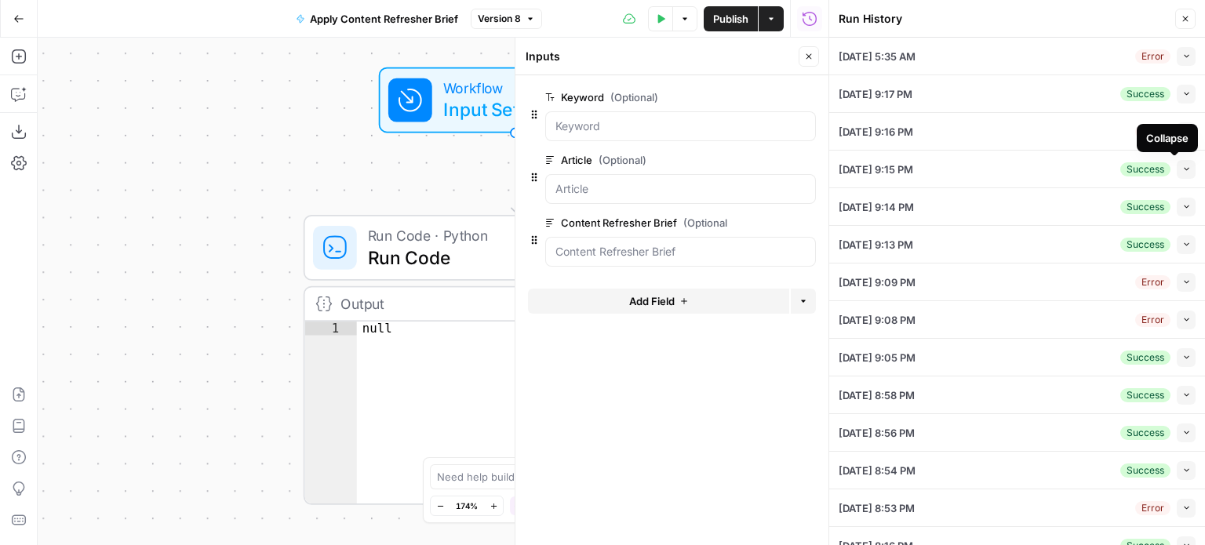
click at [1178, 132] on div "Collapse" at bounding box center [1168, 138] width 42 height 16
click at [1183, 129] on icon "button" at bounding box center [1187, 131] width 9 height 9
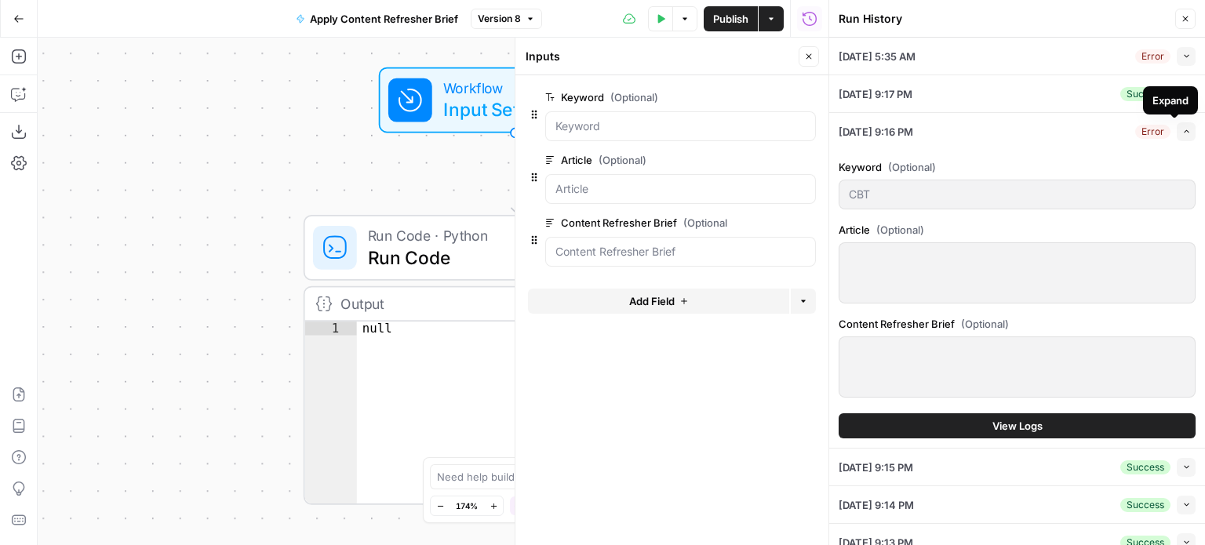
click at [1183, 129] on icon "button" at bounding box center [1187, 131] width 9 height 9
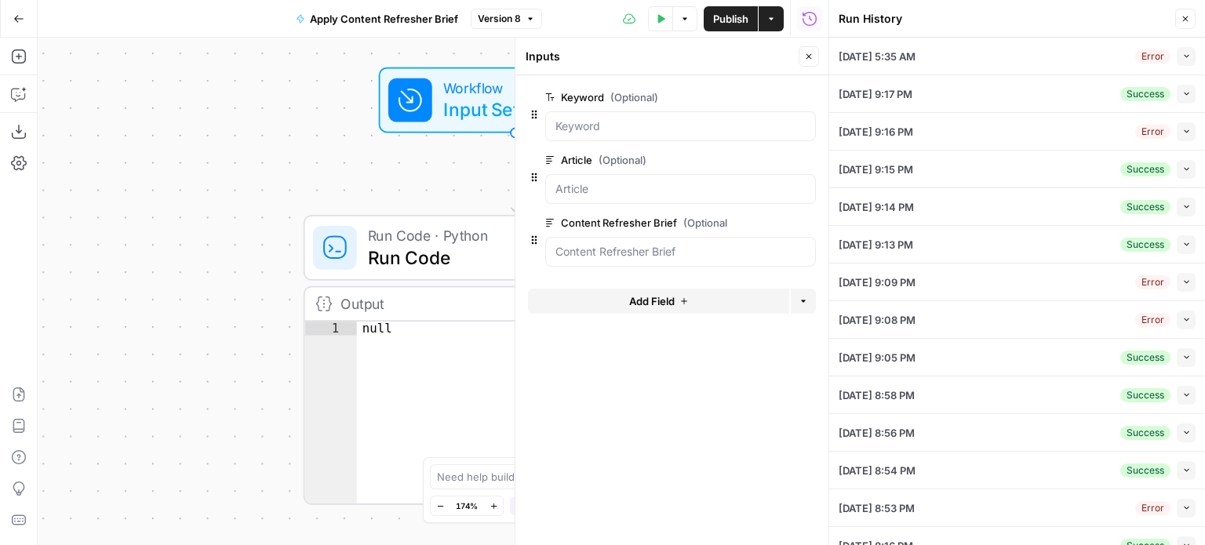
click at [1184, 169] on icon "button" at bounding box center [1186, 169] width 5 height 3
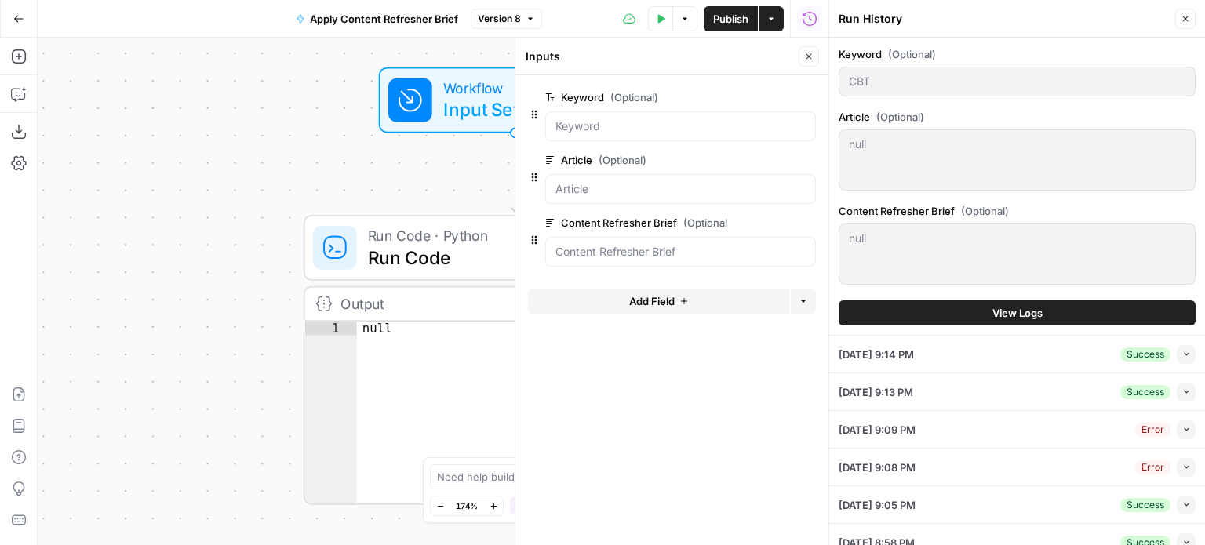
scroll to position [157, 0]
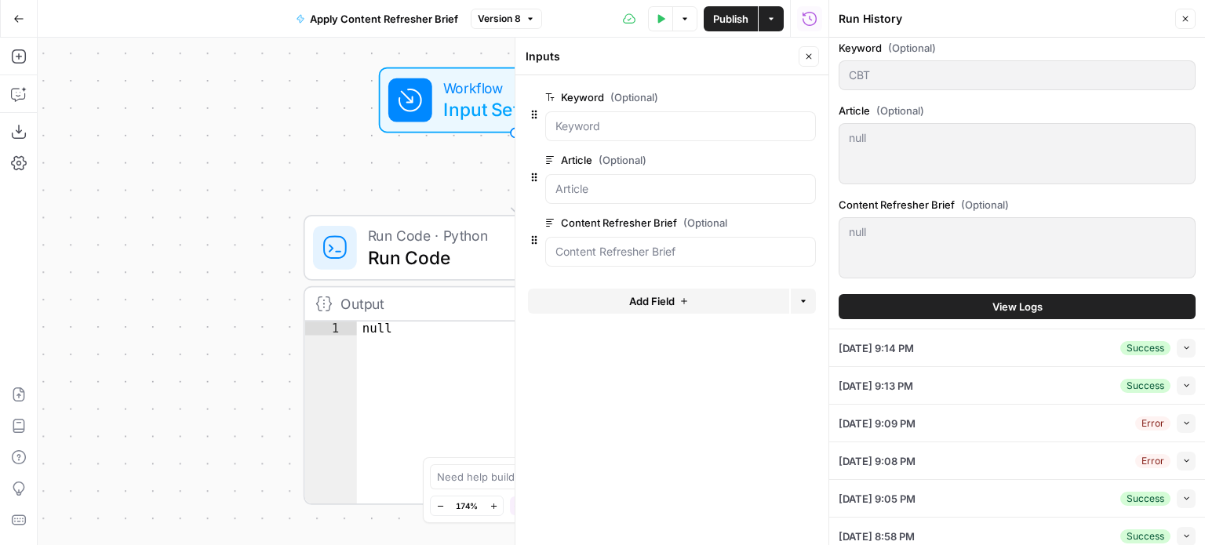
click at [815, 55] on button "Close" at bounding box center [809, 56] width 20 height 20
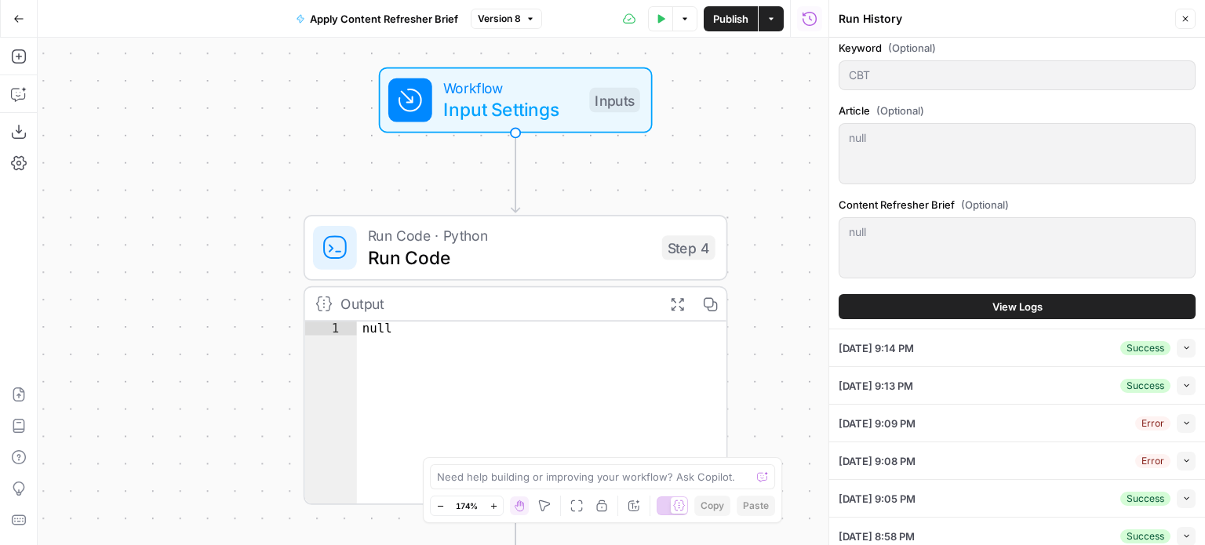
click at [1185, 20] on icon "button" at bounding box center [1185, 18] width 9 height 9
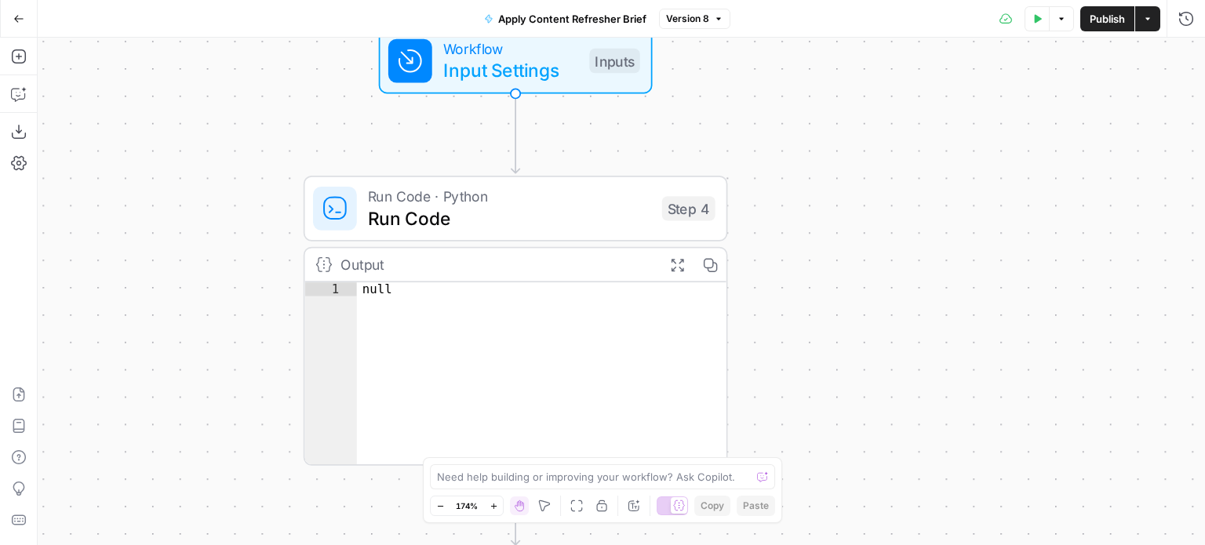
click at [493, 216] on span "Run Code" at bounding box center [509, 218] width 283 height 27
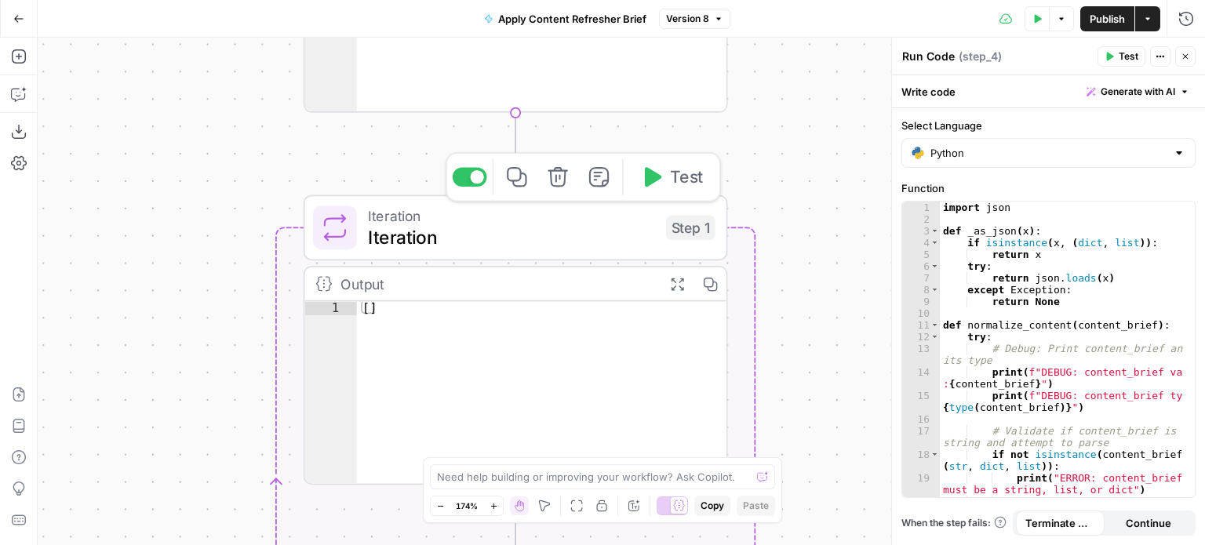
click at [469, 235] on span "Iteration" at bounding box center [511, 237] width 287 height 27
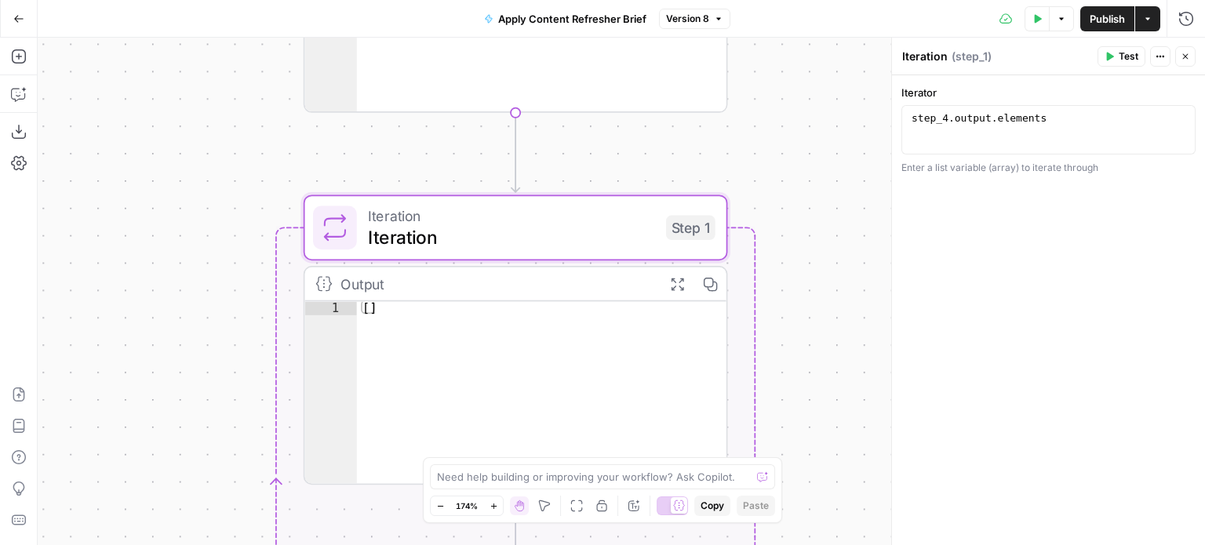
click at [366, 283] on div "Output" at bounding box center [497, 284] width 312 height 22
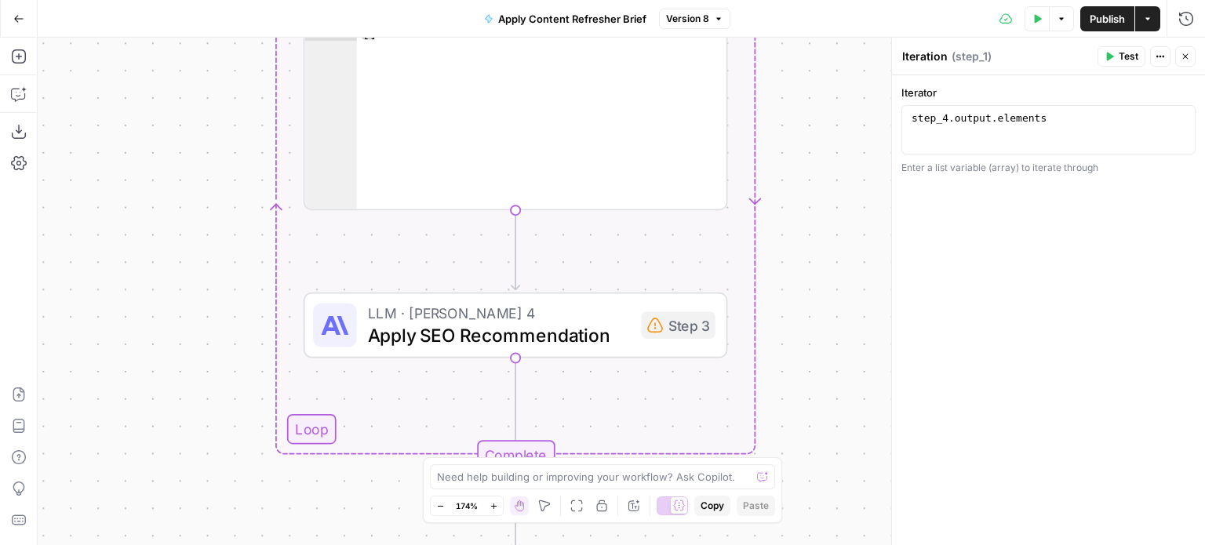
click at [468, 351] on div "LLM · Claude Sonnet 4 Apply SEO Recommendation Step 3 Copy step Delete step Add…" at bounding box center [516, 326] width 425 height 66
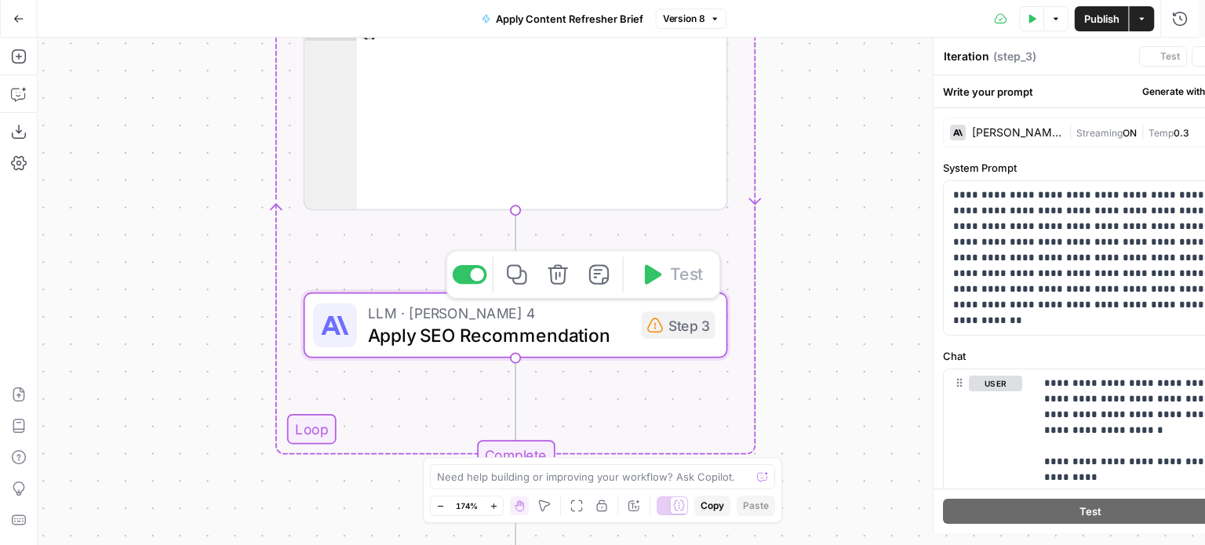
type textarea "Apply SEO Recommendation"
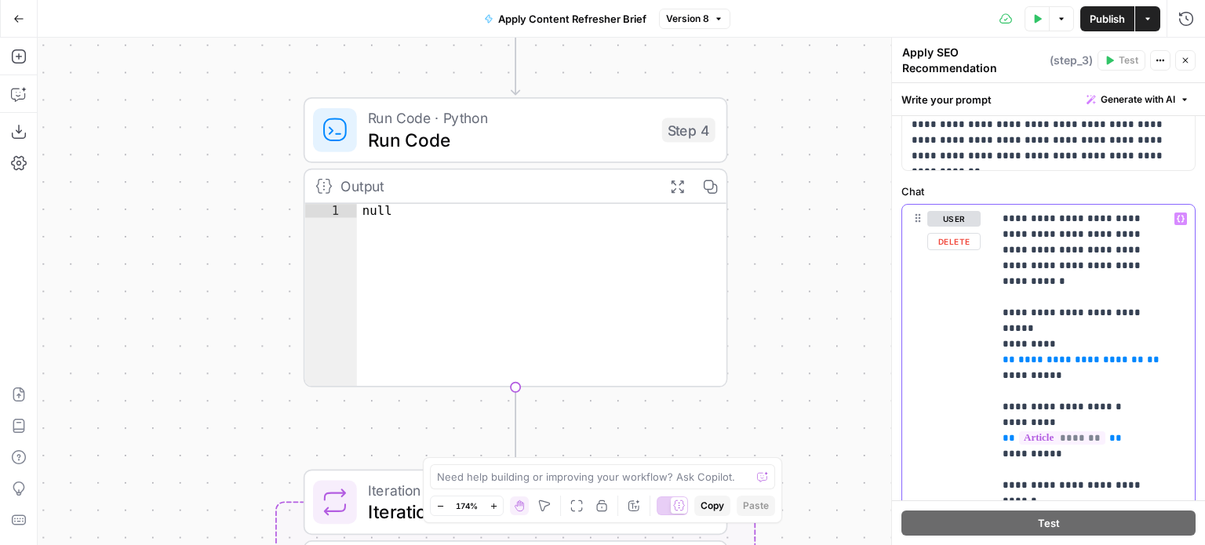
click at [1096, 355] on span "**********" at bounding box center [1082, 360] width 126 height 10
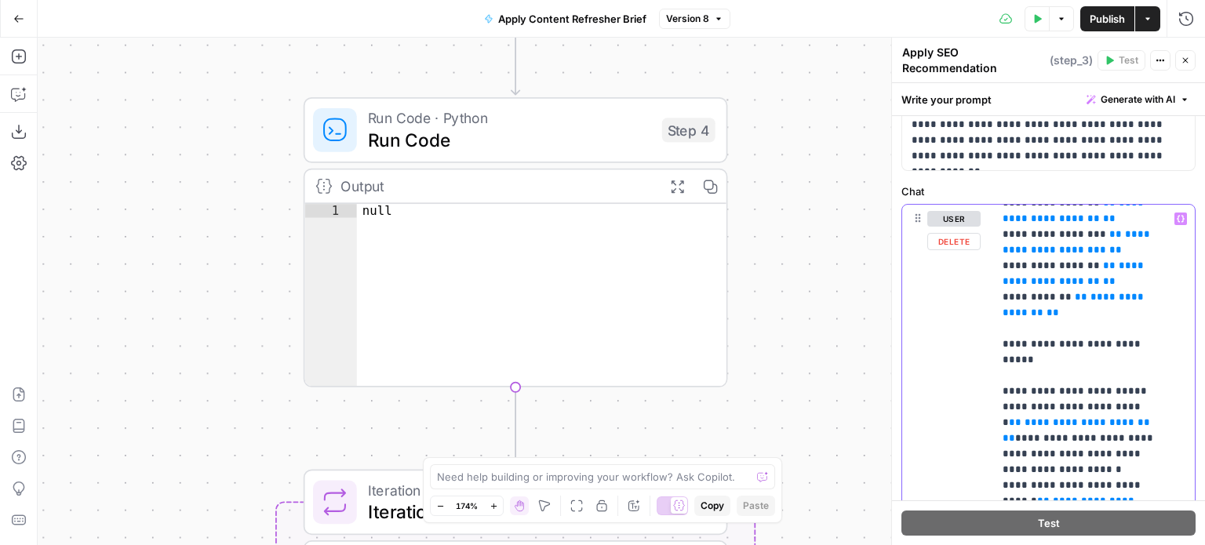
scroll to position [0, 0]
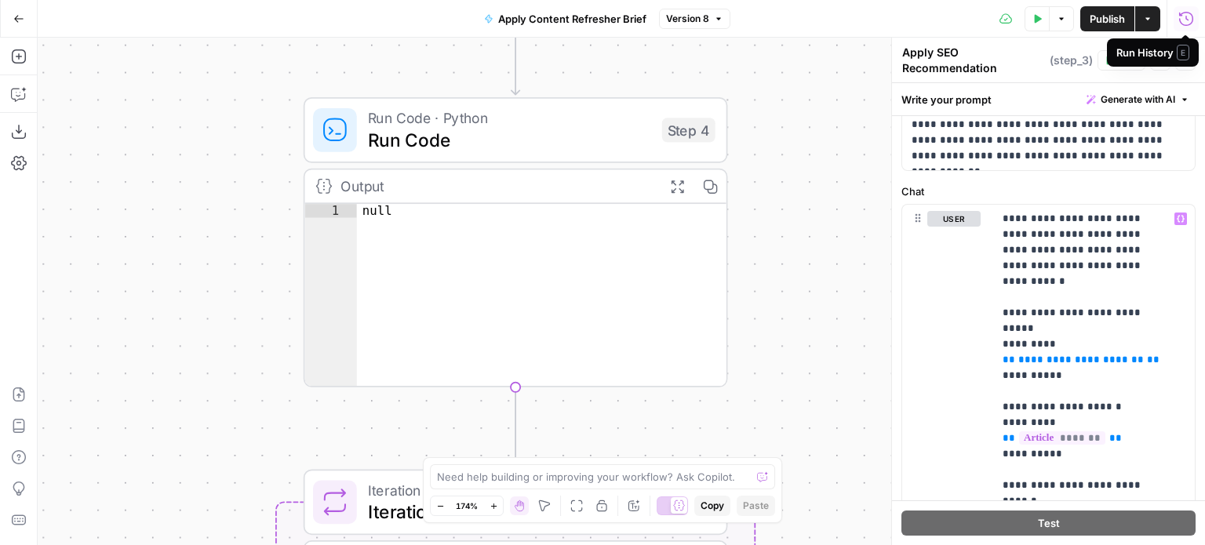
click at [1191, 13] on icon "button" at bounding box center [1187, 18] width 14 height 14
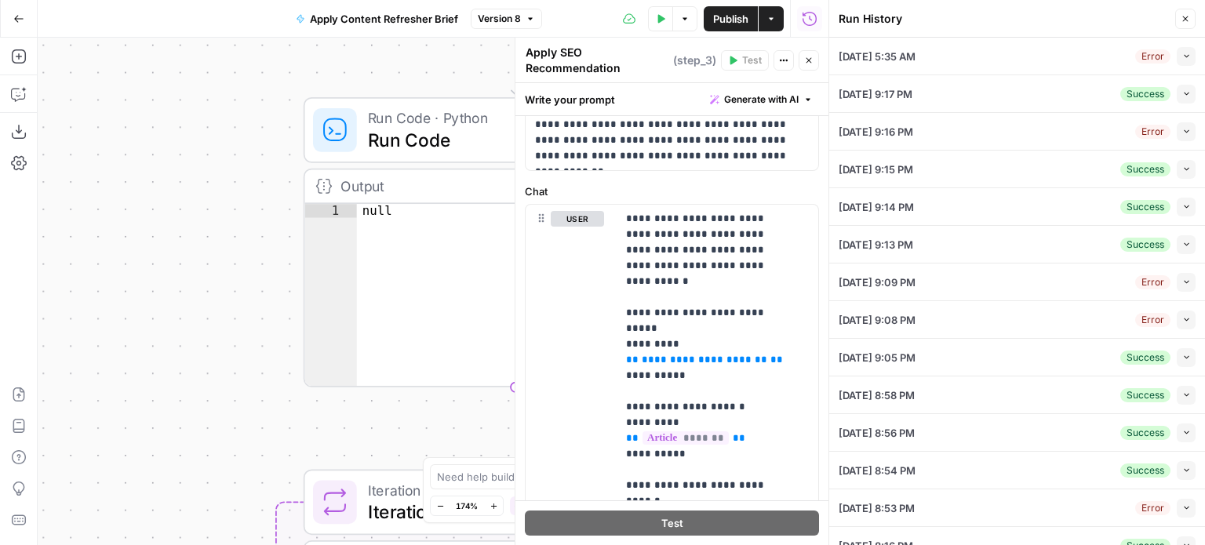
click at [1183, 95] on icon "button" at bounding box center [1187, 93] width 9 height 9
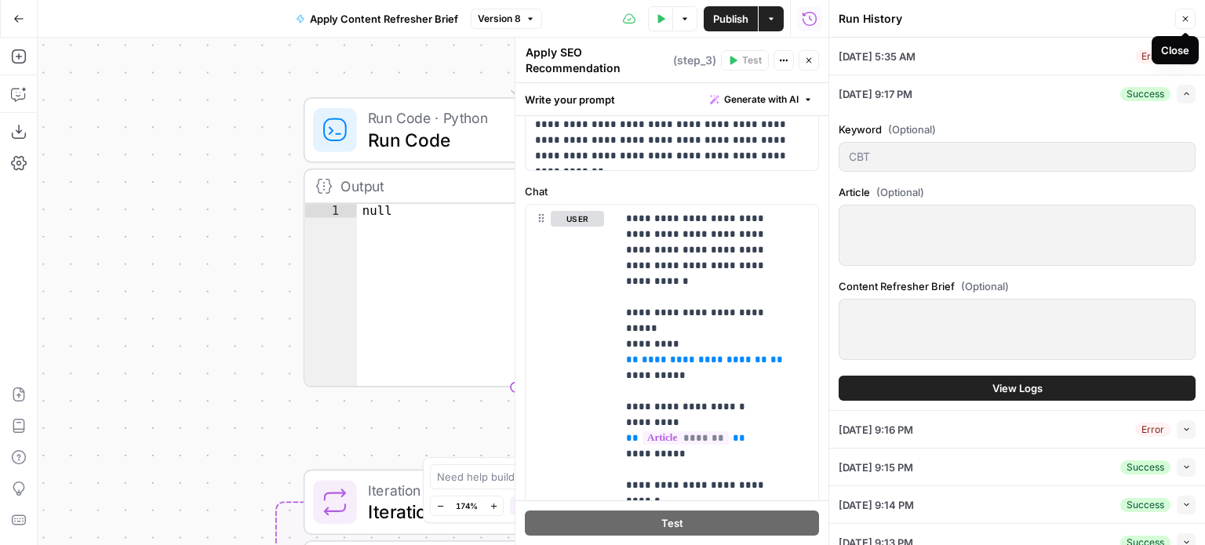
click at [1187, 20] on icon "button" at bounding box center [1185, 18] width 9 height 9
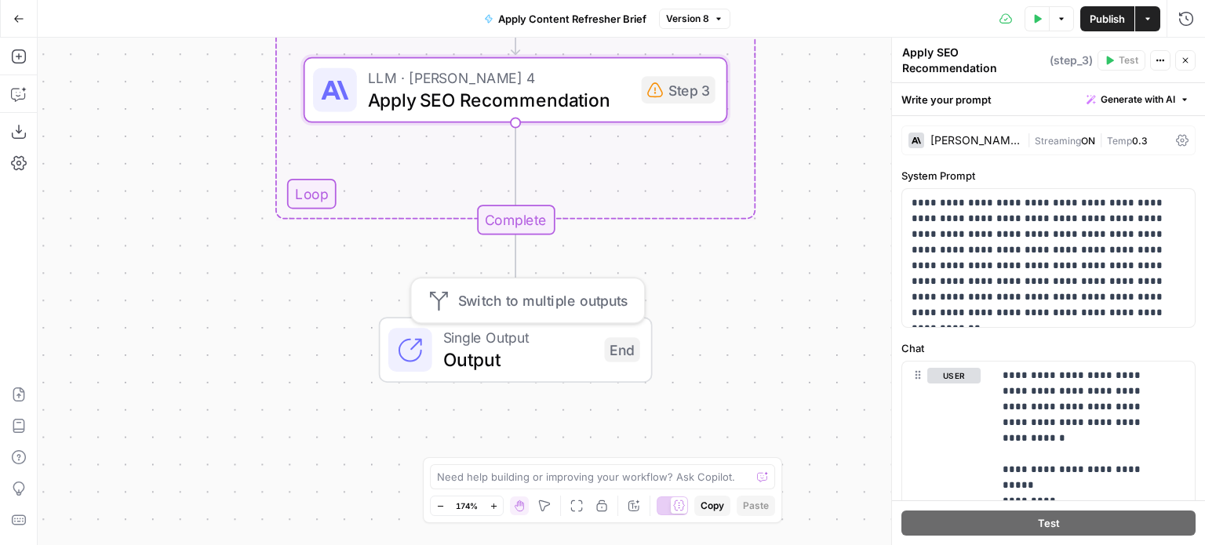
click at [538, 348] on span "Output" at bounding box center [518, 359] width 151 height 27
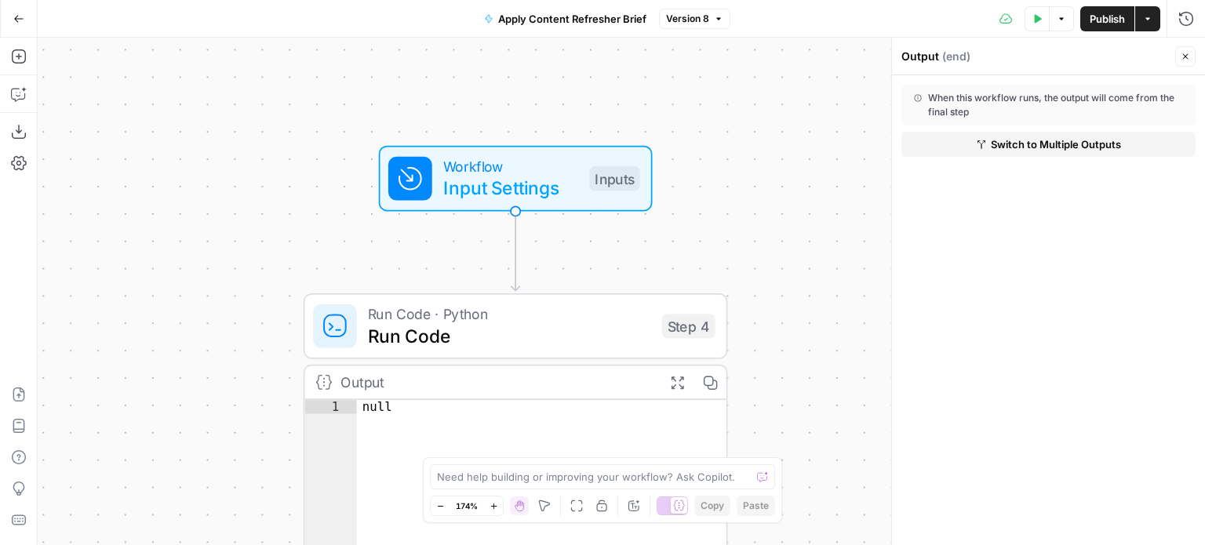
click at [560, 172] on span "Workflow" at bounding box center [511, 166] width 136 height 22
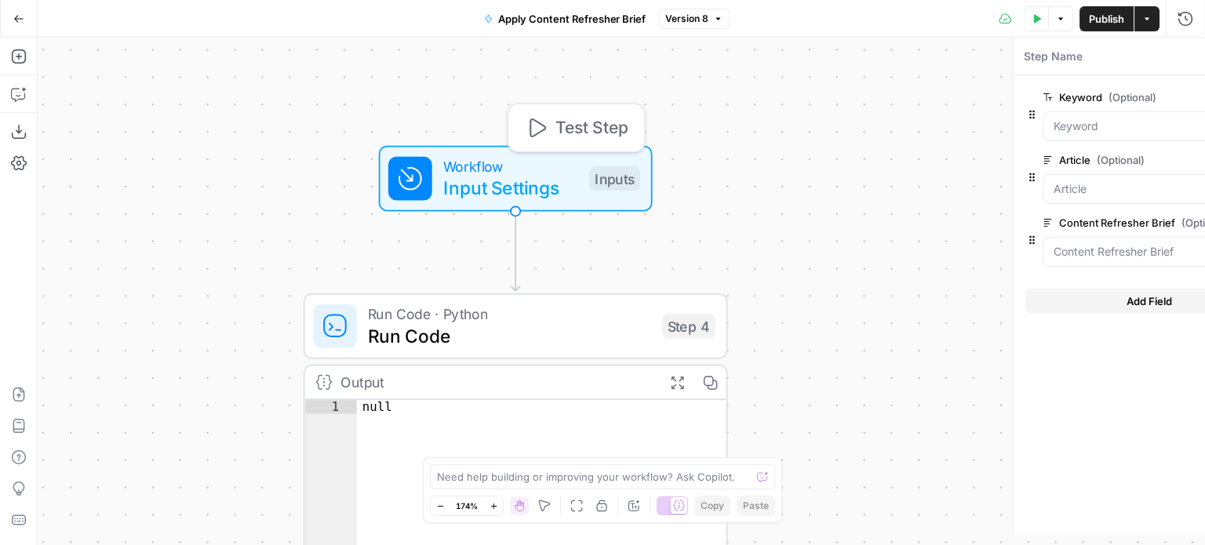
type textarea "Inputs"
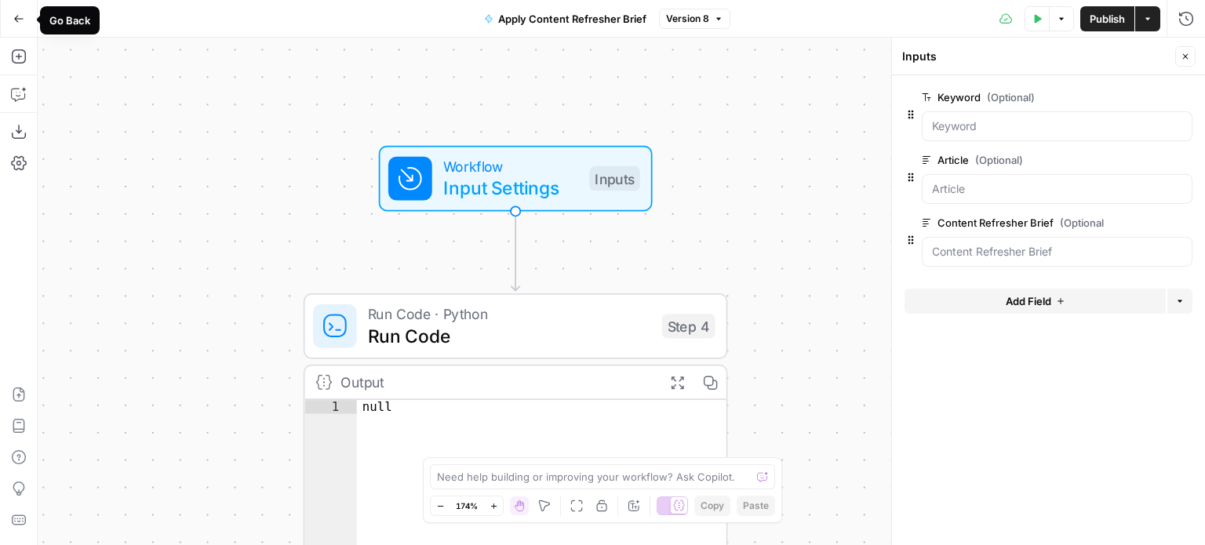
click at [7, 17] on button "Go Back" at bounding box center [19, 19] width 28 height 28
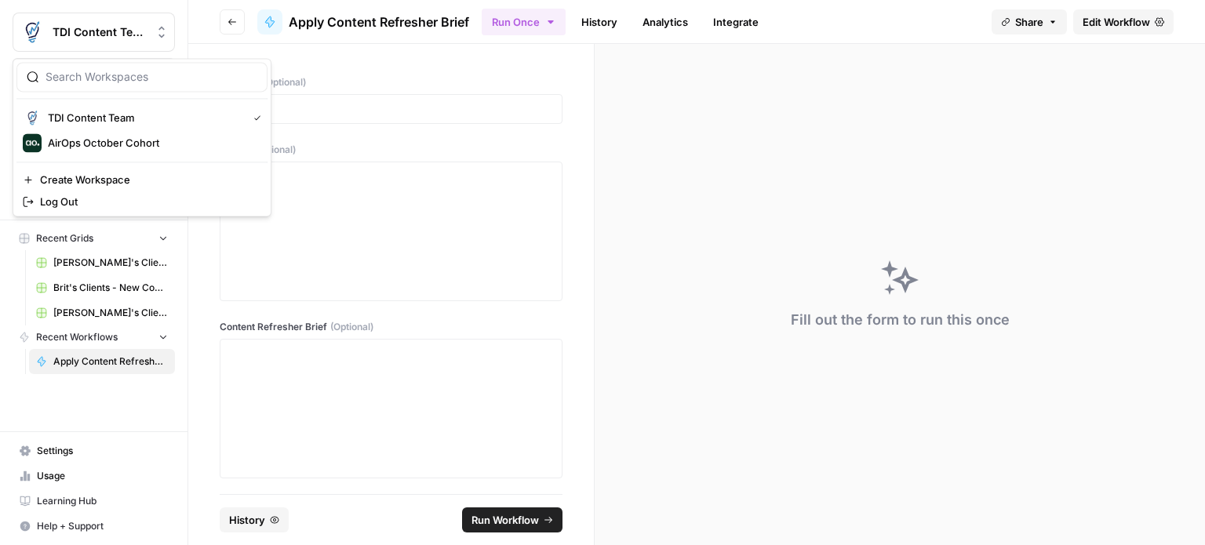
click at [157, 34] on icon "Workspace: TDI Content Team" at bounding box center [162, 32] width 16 height 16
click at [162, 27] on icon "Workspace: TDI Content Team" at bounding box center [162, 33] width 6 height 12
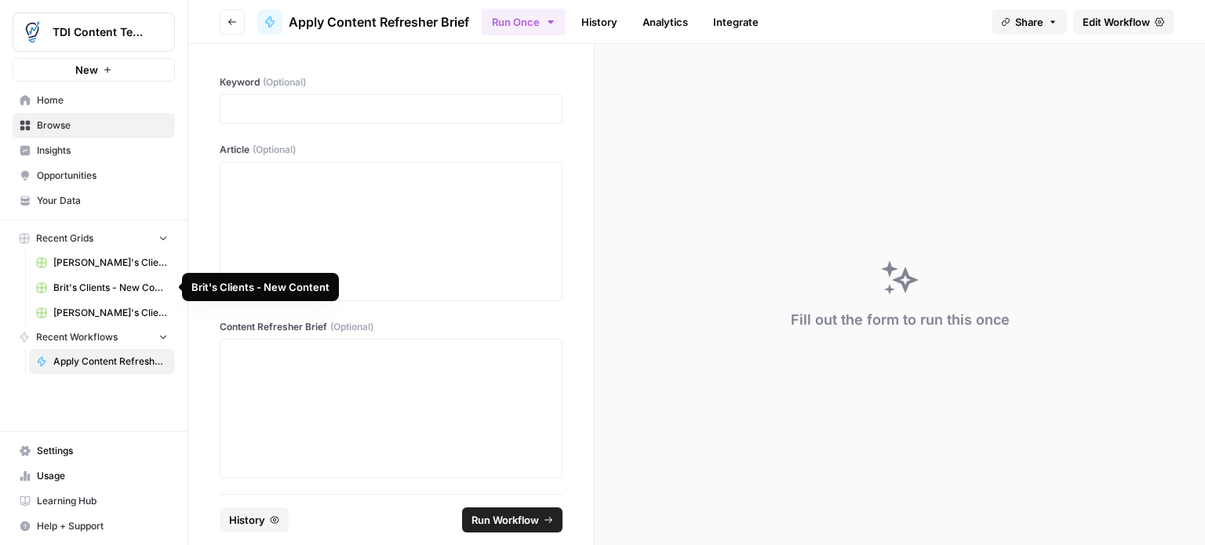
click at [113, 263] on span "[PERSON_NAME]'s Clients - New Content" at bounding box center [110, 263] width 115 height 14
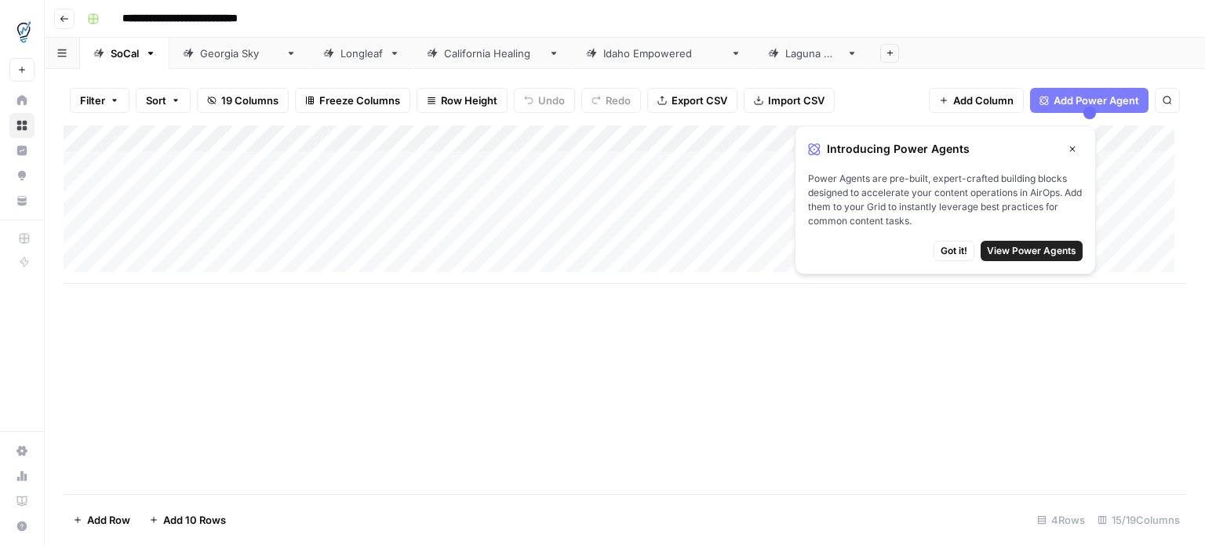
click at [959, 253] on span "Got it!" at bounding box center [954, 251] width 27 height 14
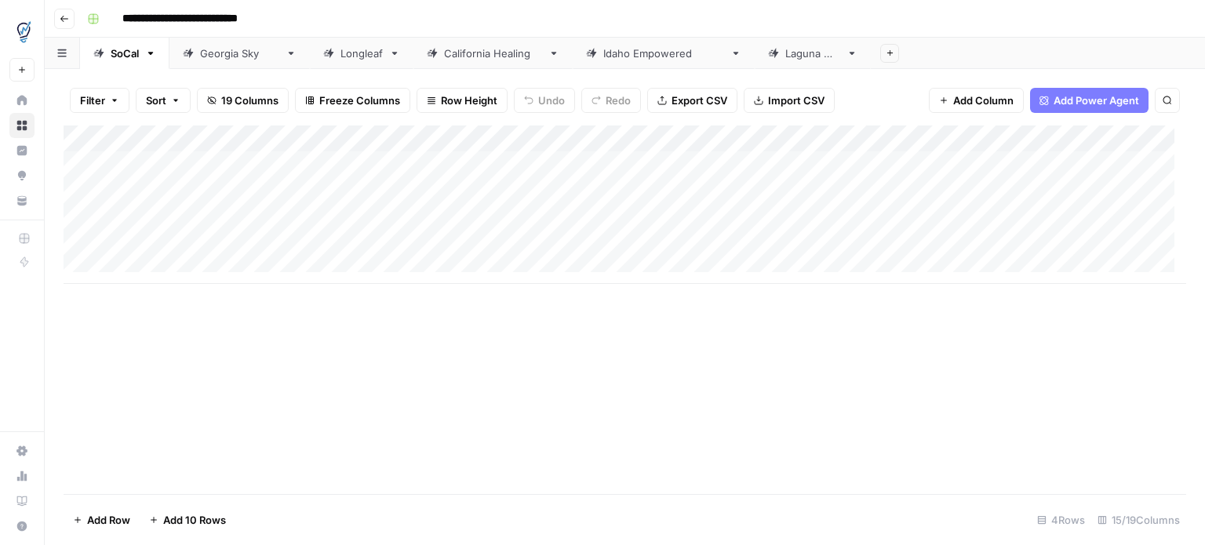
click at [341, 163] on div "Add Column" at bounding box center [625, 205] width 1123 height 159
click at [60, 22] on icon "button" at bounding box center [64, 18] width 9 height 9
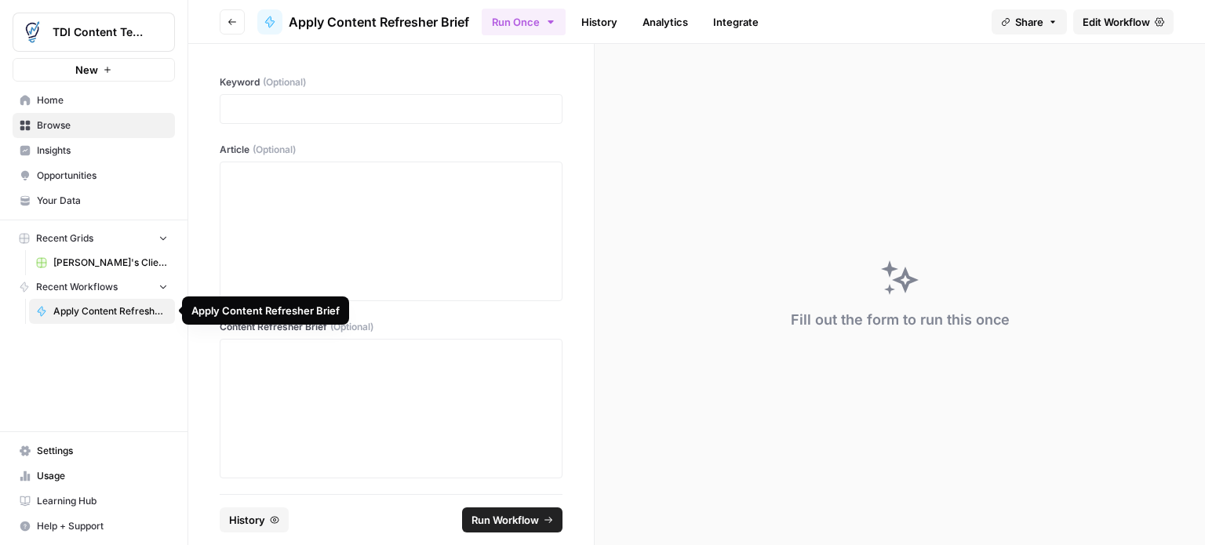
click at [109, 313] on span "Apply Content Refresher Brief" at bounding box center [110, 311] width 115 height 14
click at [104, 311] on span "Apply Content Refresher Brief" at bounding box center [110, 311] width 115 height 14
click at [595, 24] on link "History" at bounding box center [599, 21] width 55 height 25
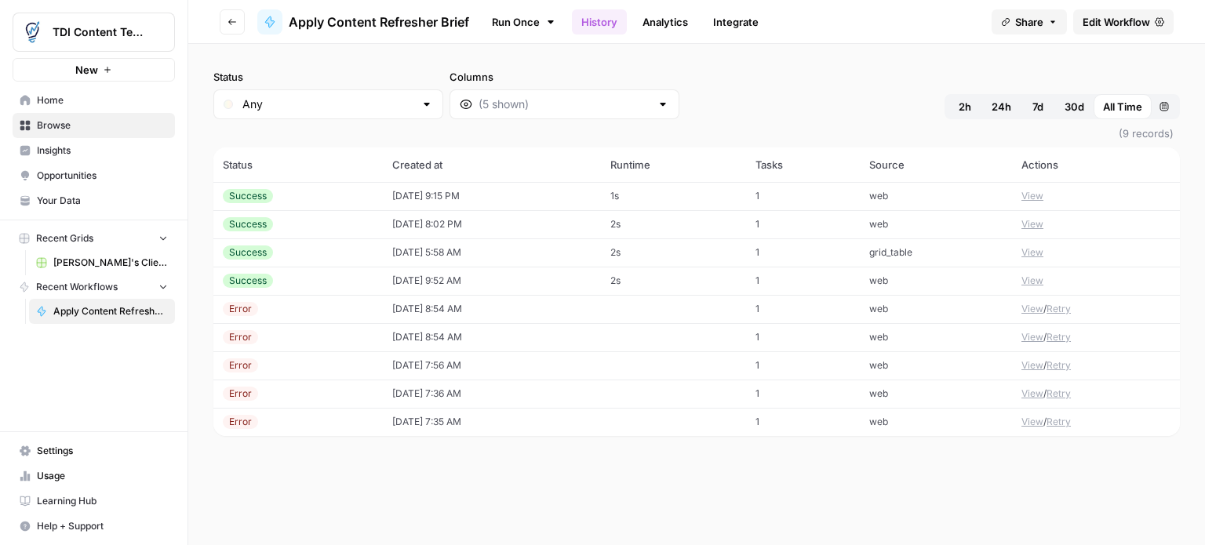
click at [1033, 194] on button "View" at bounding box center [1033, 196] width 22 height 14
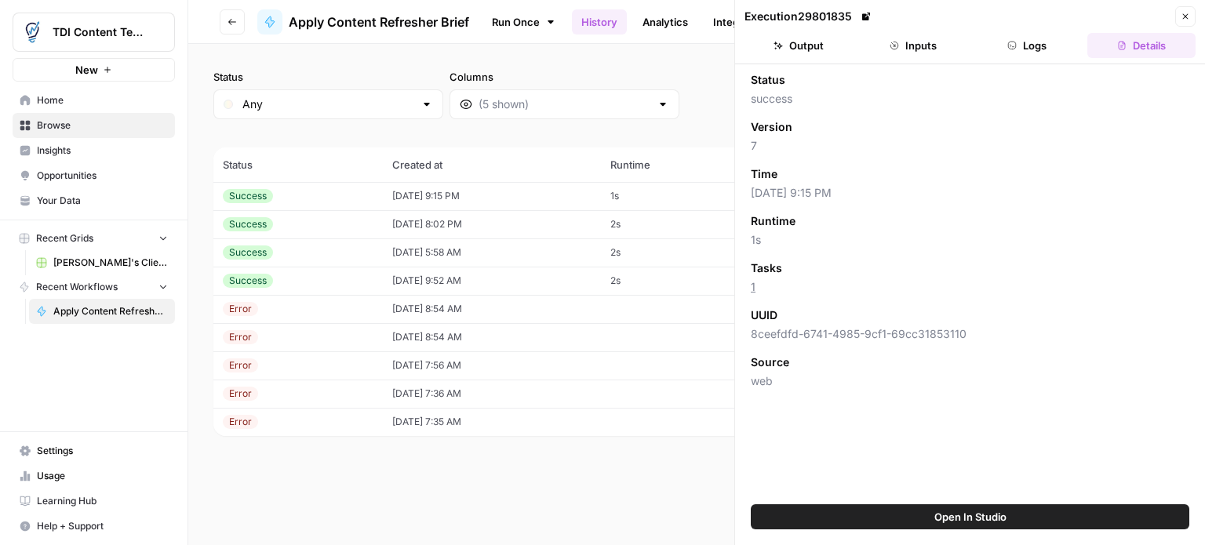
click at [817, 46] on button "Output" at bounding box center [799, 45] width 108 height 25
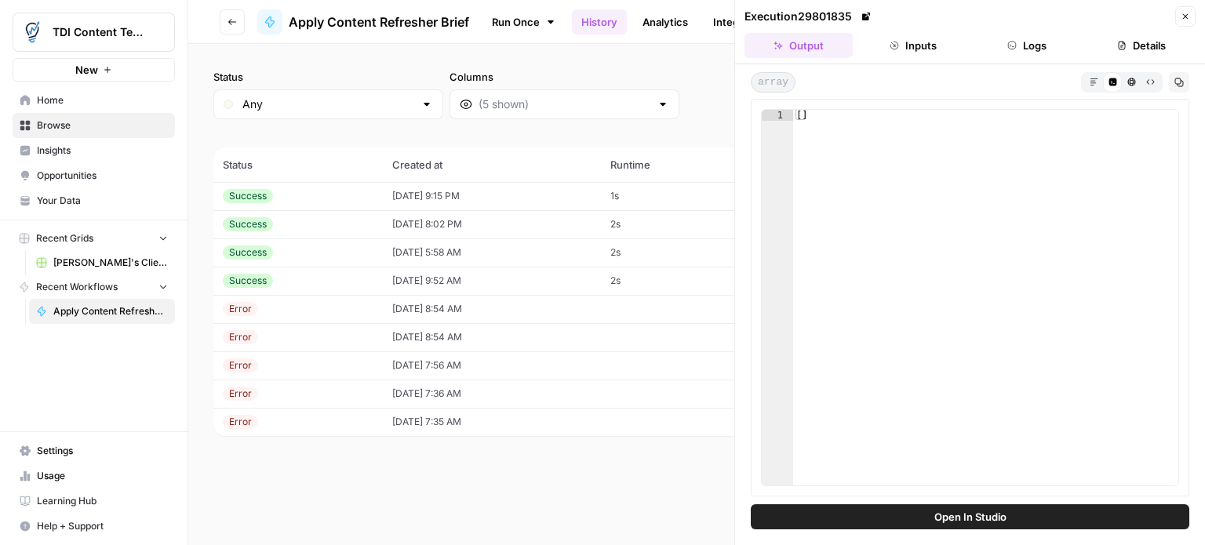
click at [880, 45] on button "Inputs" at bounding box center [913, 45] width 108 height 25
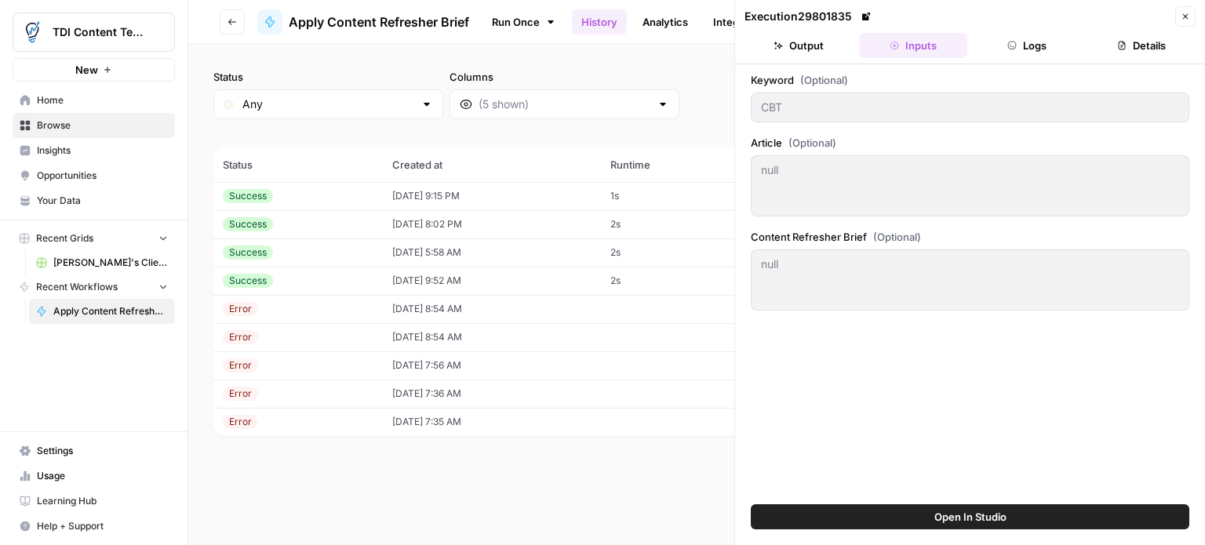
click at [1017, 42] on button "Logs" at bounding box center [1028, 45] width 108 height 25
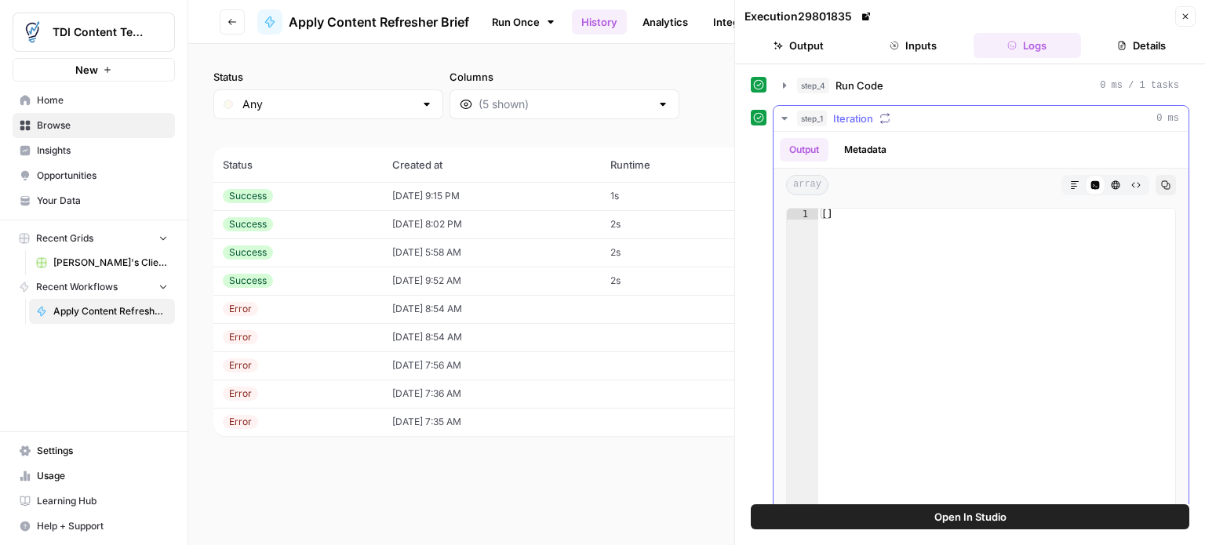
click at [886, 117] on icon "button" at bounding box center [885, 118] width 11 height 11
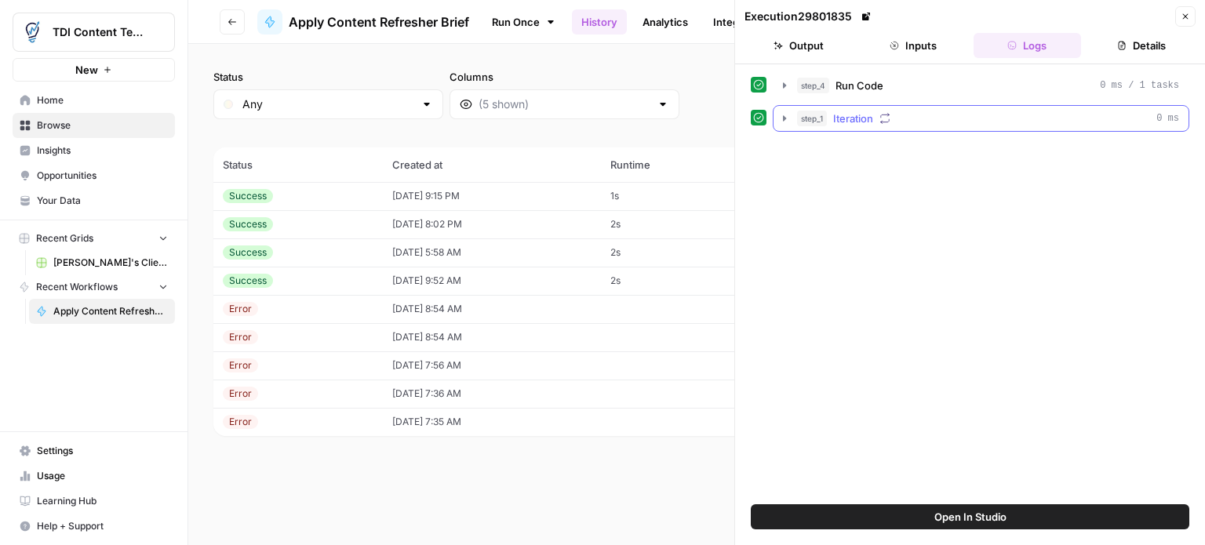
click at [886, 117] on icon "button" at bounding box center [885, 118] width 11 height 11
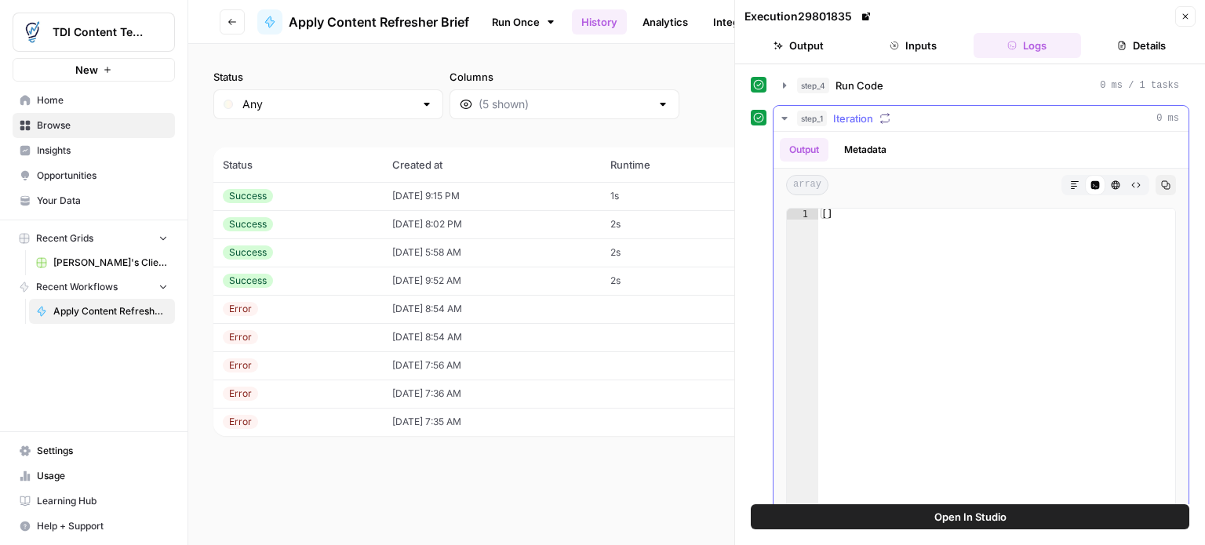
click at [854, 155] on button "Metadata" at bounding box center [865, 150] width 61 height 24
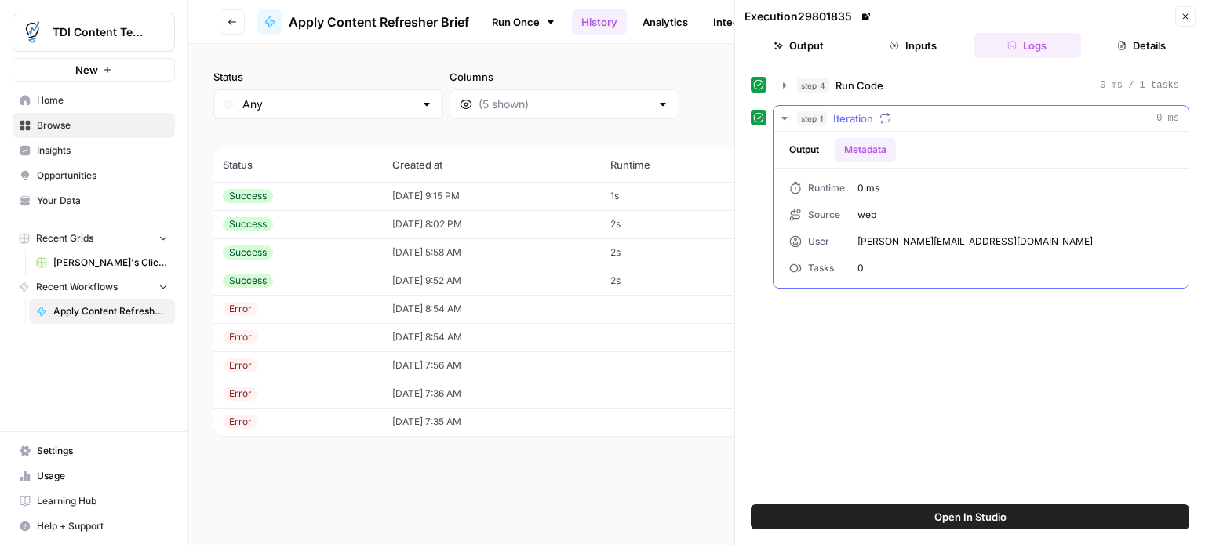
click at [804, 151] on button "Output" at bounding box center [804, 150] width 49 height 24
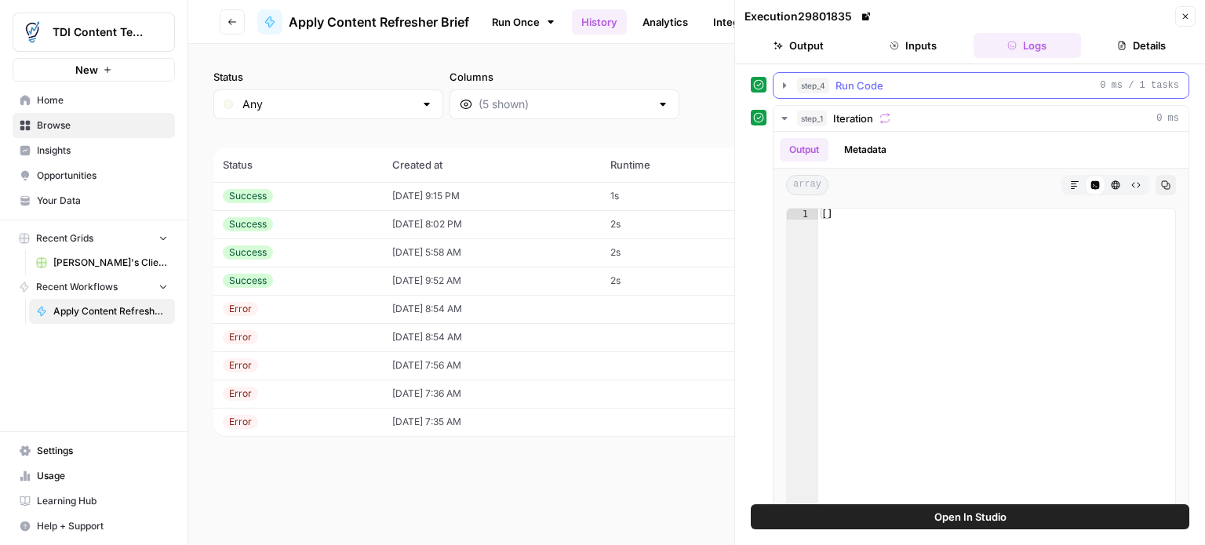
click at [788, 86] on icon "button" at bounding box center [784, 85] width 13 height 13
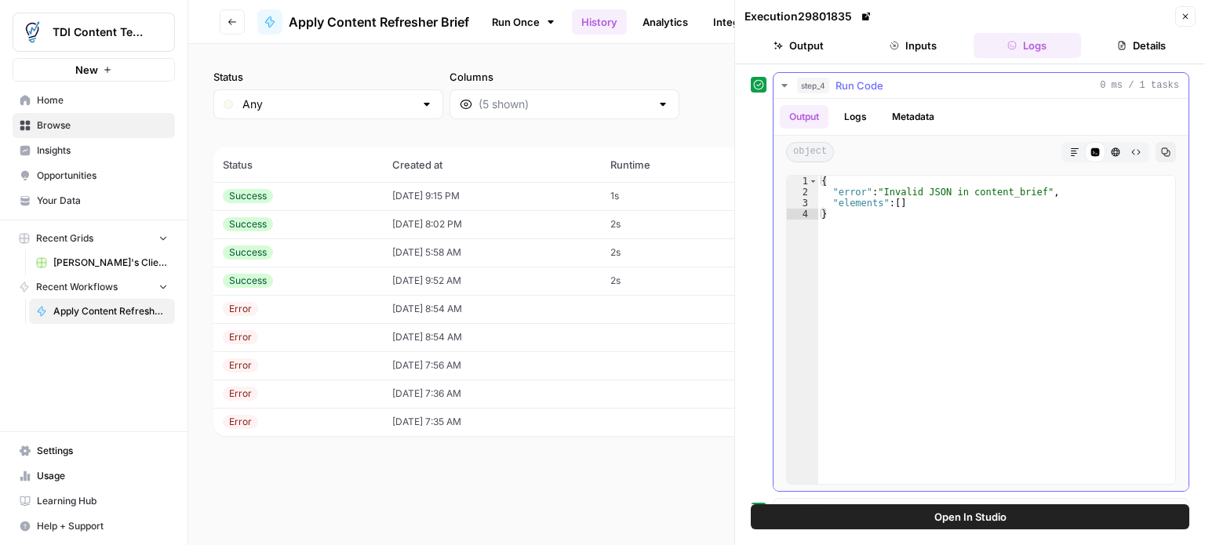
click at [862, 113] on button "Logs" at bounding box center [856, 117] width 42 height 24
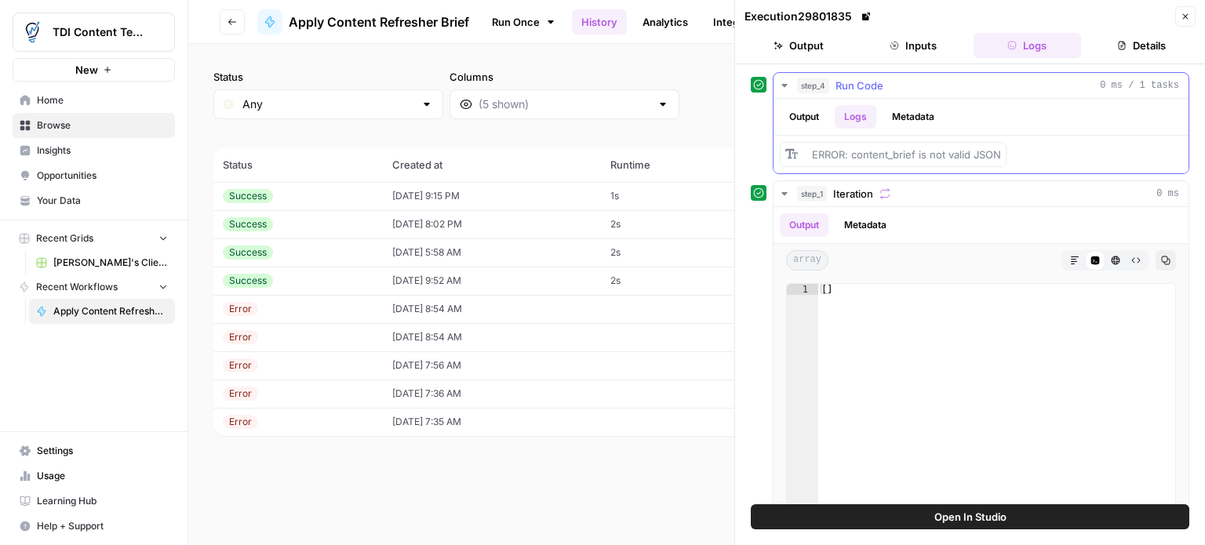
click at [917, 119] on button "Metadata" at bounding box center [913, 117] width 61 height 24
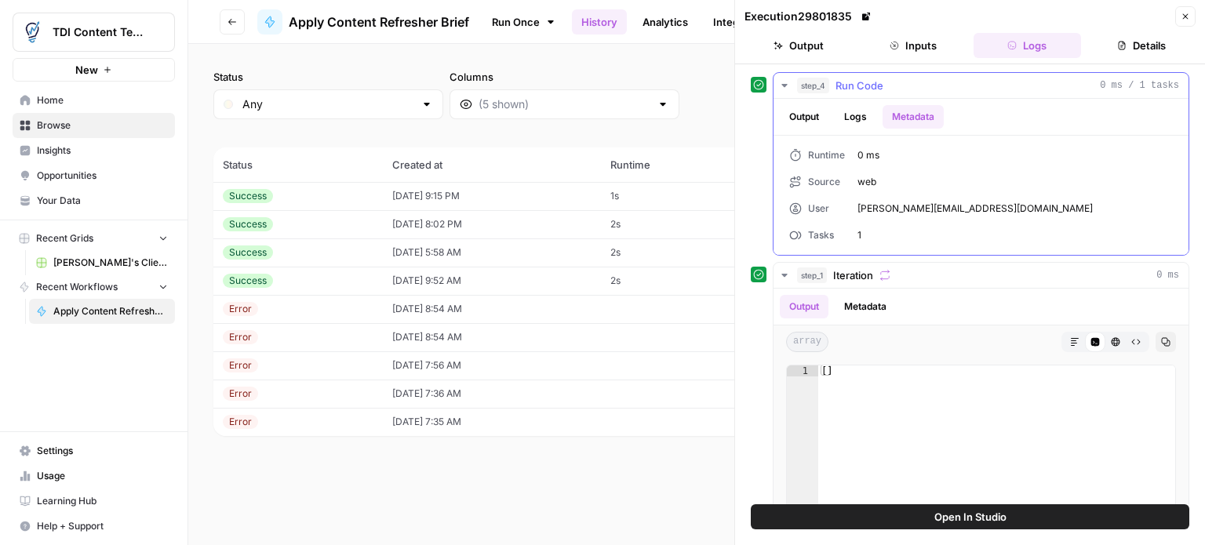
click at [843, 122] on button "Logs" at bounding box center [856, 117] width 42 height 24
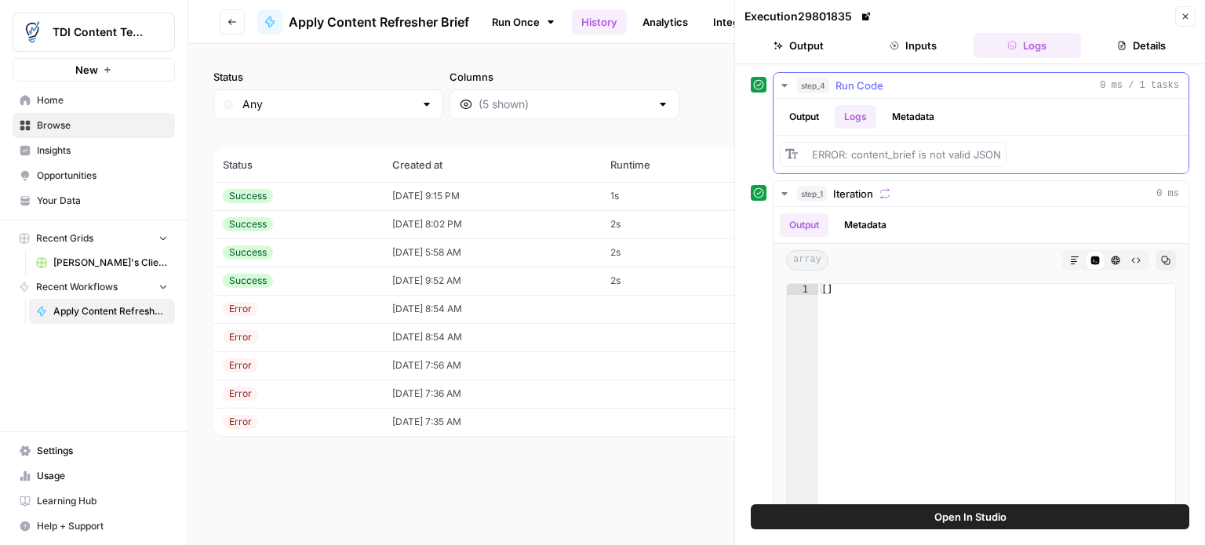
click at [800, 119] on button "Output" at bounding box center [804, 117] width 49 height 24
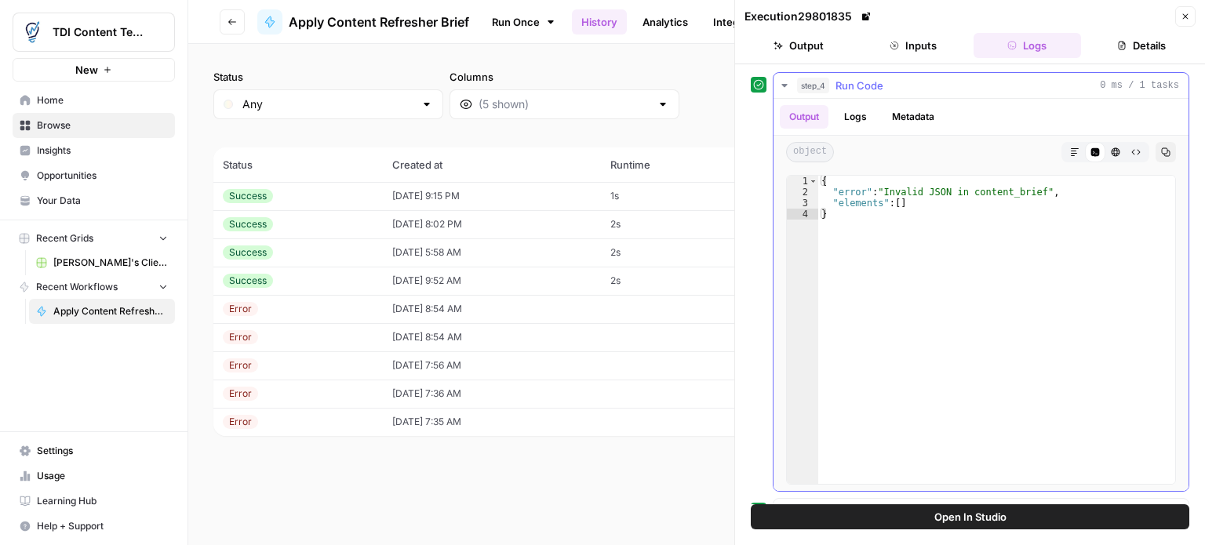
click at [801, 87] on span "step_4" at bounding box center [813, 86] width 32 height 16
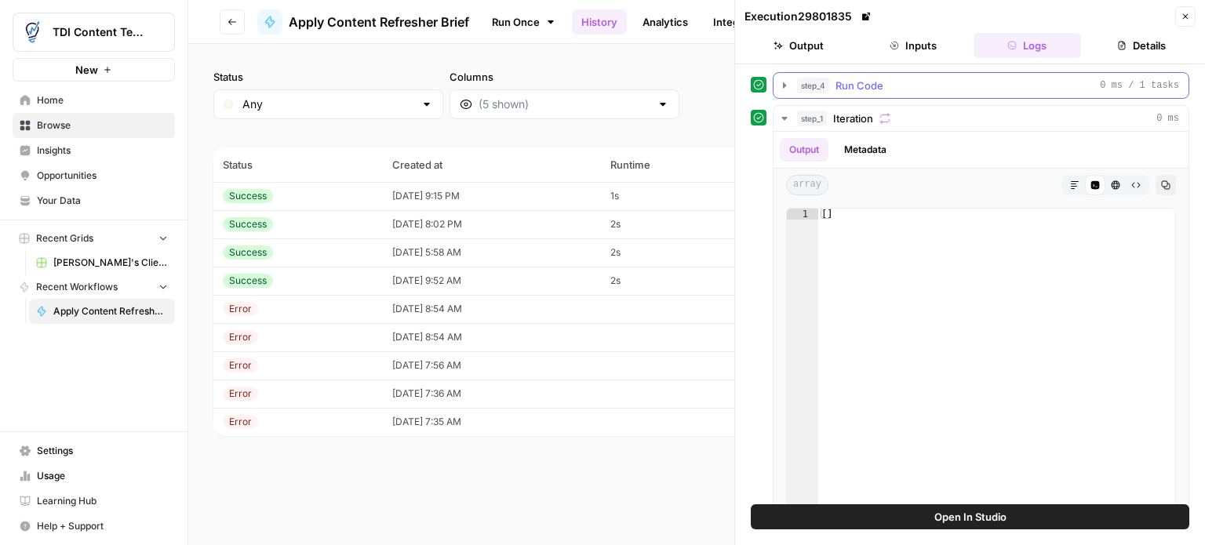
click at [784, 88] on icon "button" at bounding box center [784, 85] width 13 height 13
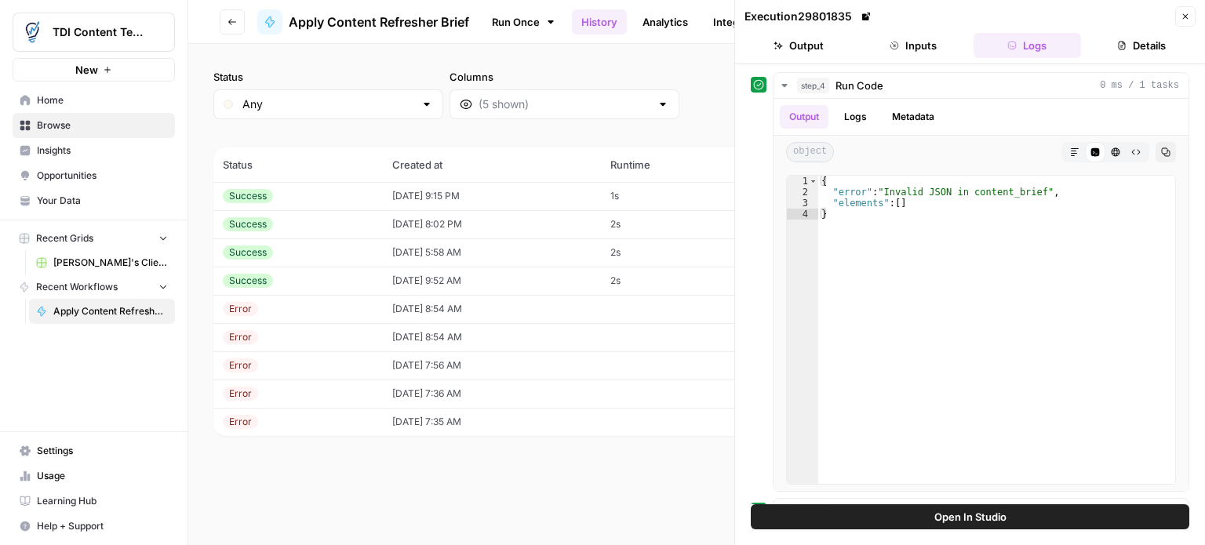
click at [1177, 20] on button "Close" at bounding box center [1186, 16] width 20 height 20
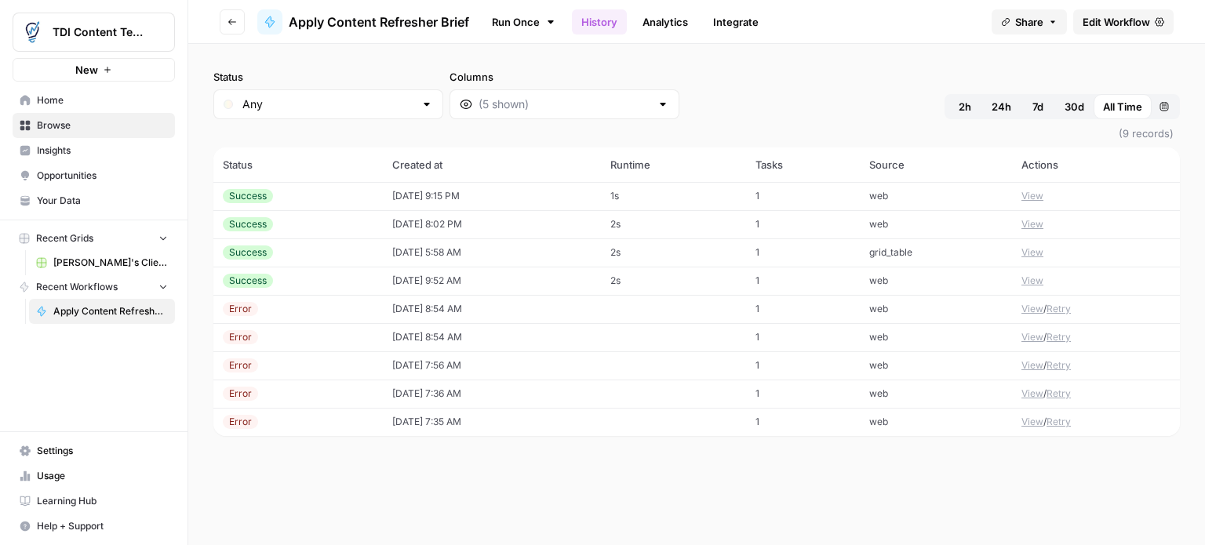
click at [1107, 14] on span "Edit Workflow" at bounding box center [1116, 22] width 67 height 16
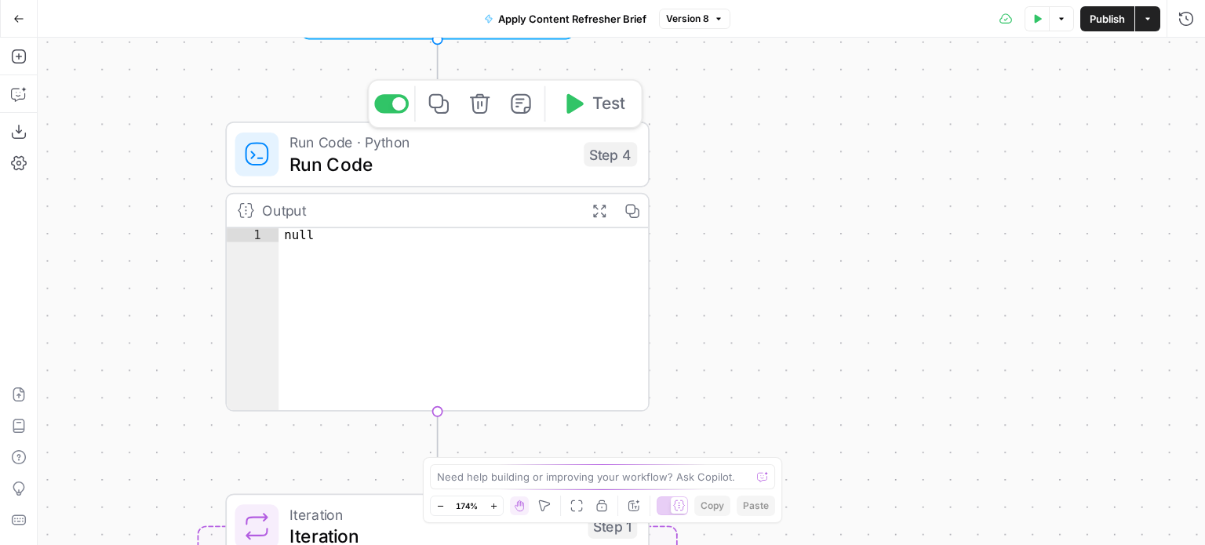
click at [333, 143] on span "Run Code · Python" at bounding box center [431, 142] width 283 height 22
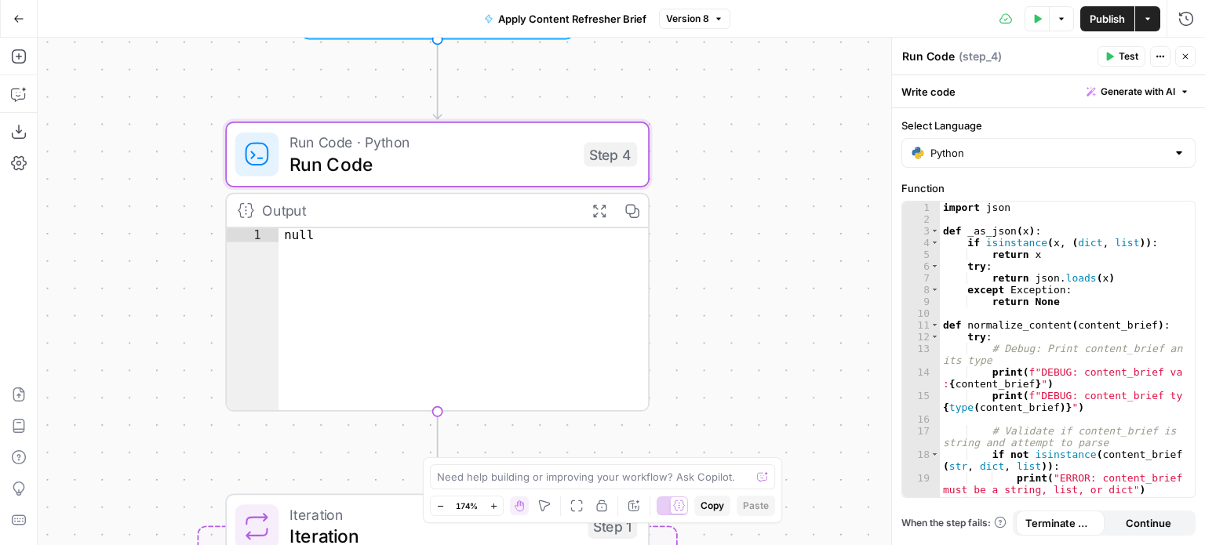
click at [19, 18] on icon "button" at bounding box center [18, 18] width 11 height 11
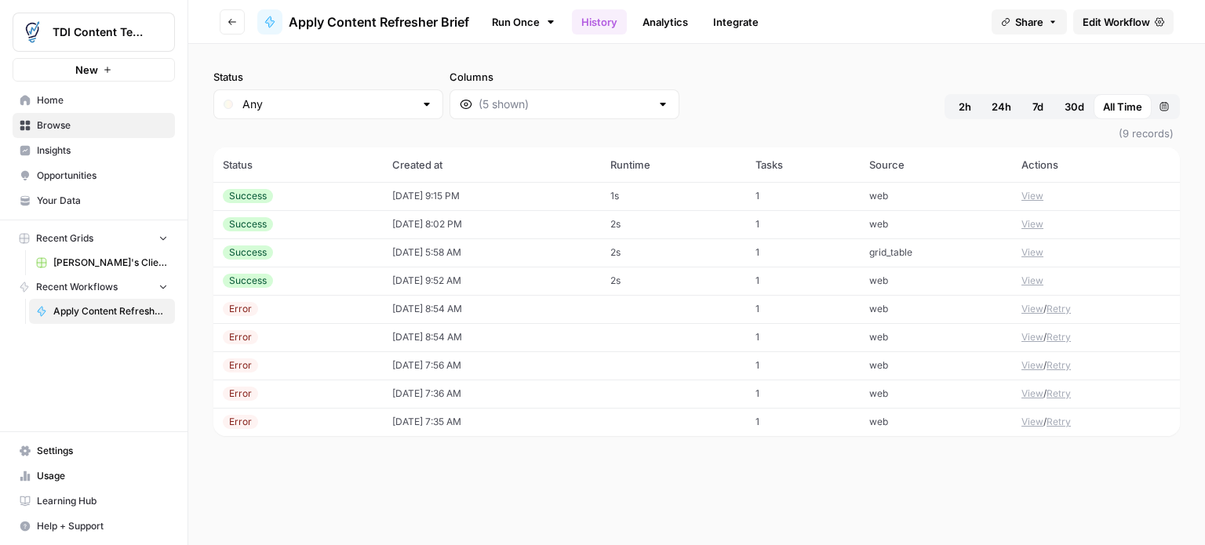
click at [656, 24] on link "Analytics" at bounding box center [665, 21] width 64 height 25
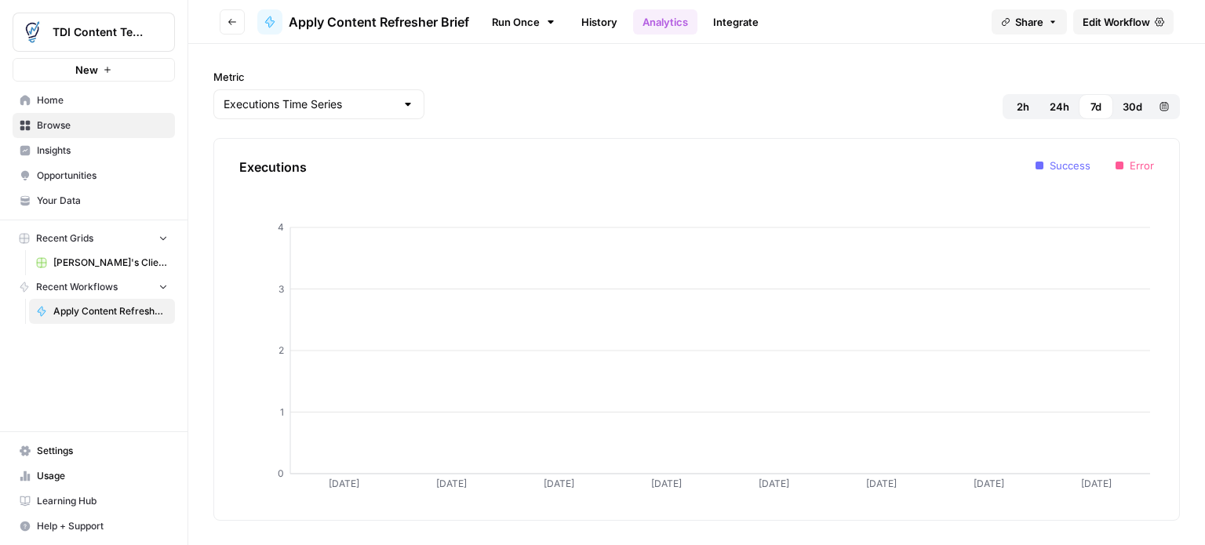
click at [590, 21] on link "History" at bounding box center [599, 21] width 55 height 25
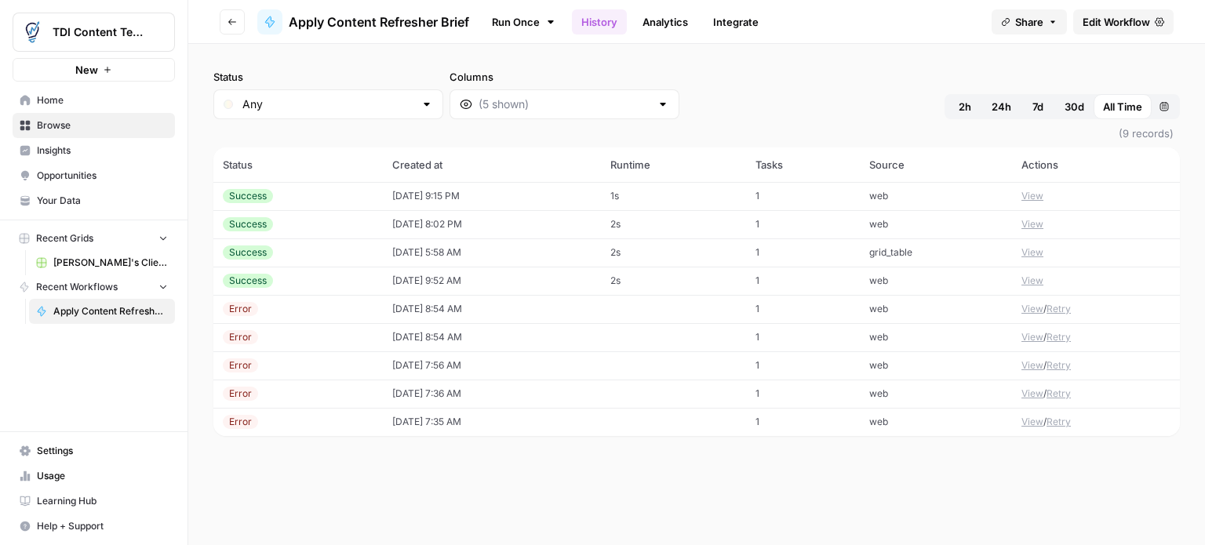
click at [1023, 194] on button "View" at bounding box center [1033, 196] width 22 height 14
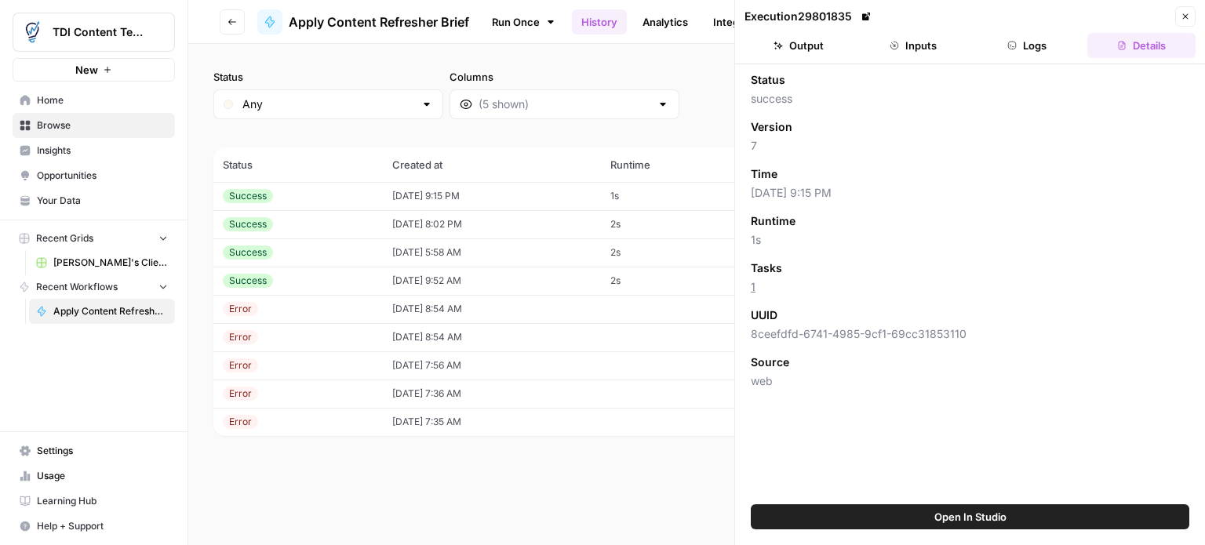
click at [927, 33] on button "Inputs" at bounding box center [913, 45] width 108 height 25
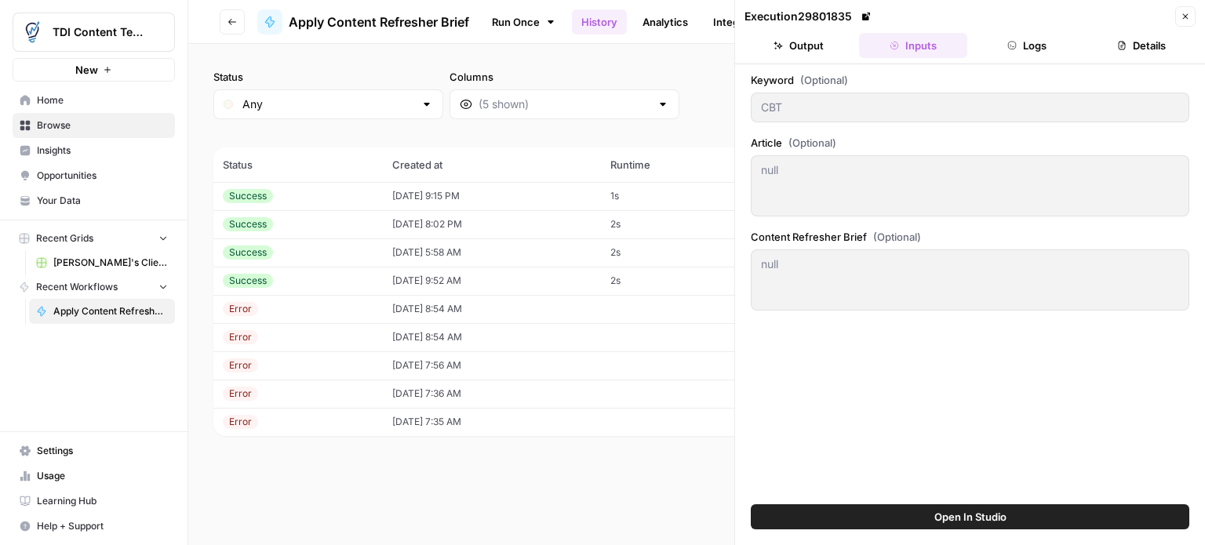
click at [1040, 49] on button "Logs" at bounding box center [1028, 45] width 108 height 25
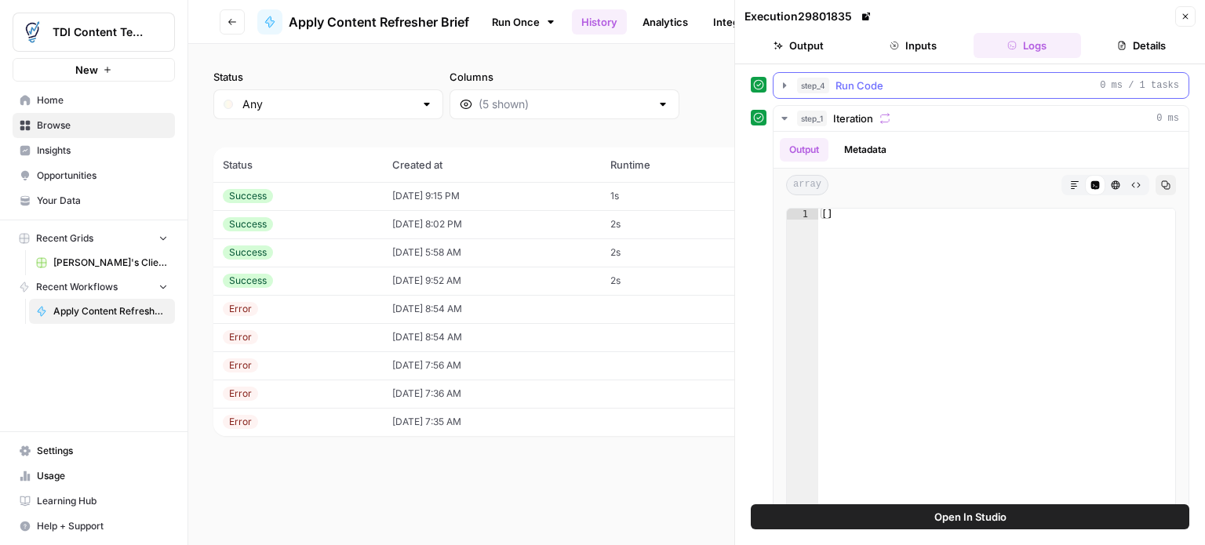
click at [782, 84] on icon "button" at bounding box center [784, 85] width 13 height 13
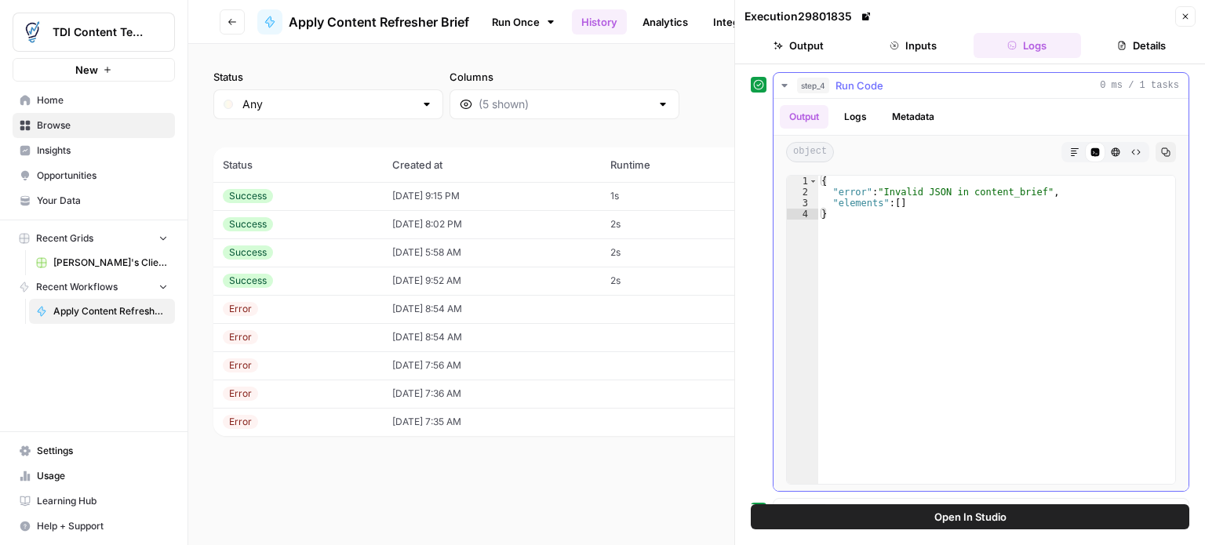
click at [782, 84] on icon "button" at bounding box center [784, 85] width 5 height 3
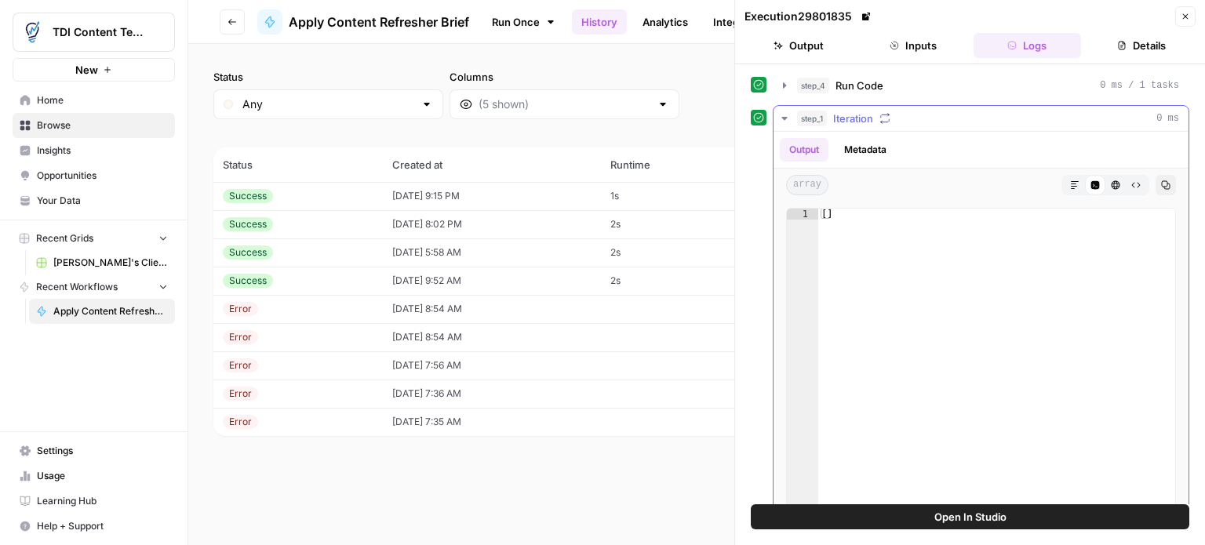
click at [791, 115] on button "step_1 Iteration 0 ms" at bounding box center [981, 118] width 415 height 25
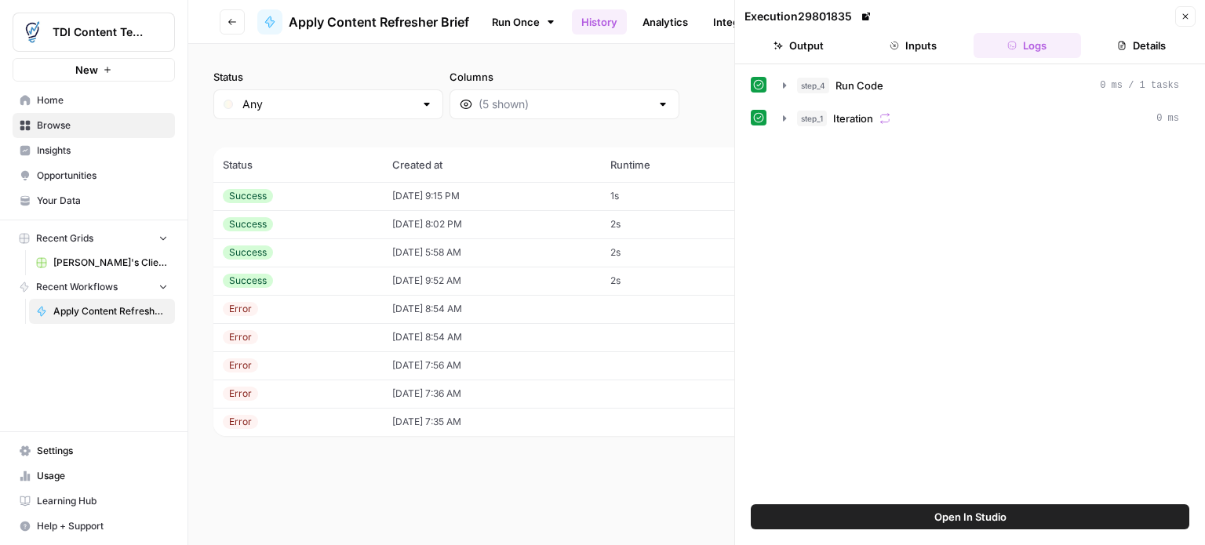
click at [916, 50] on button "Inputs" at bounding box center [913, 45] width 108 height 25
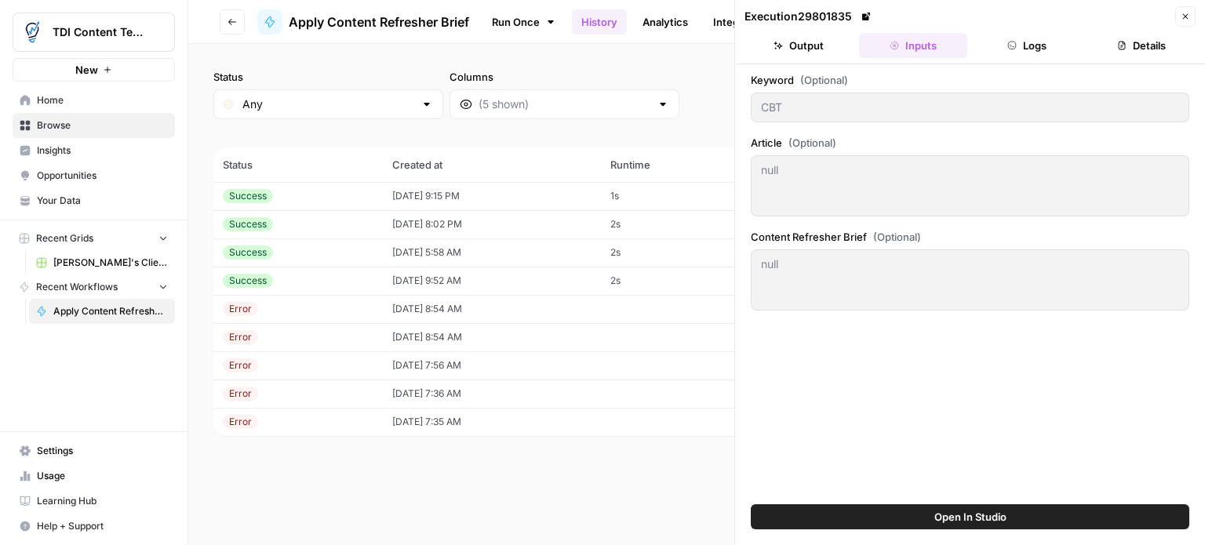
click at [1029, 38] on button "Logs" at bounding box center [1028, 45] width 108 height 25
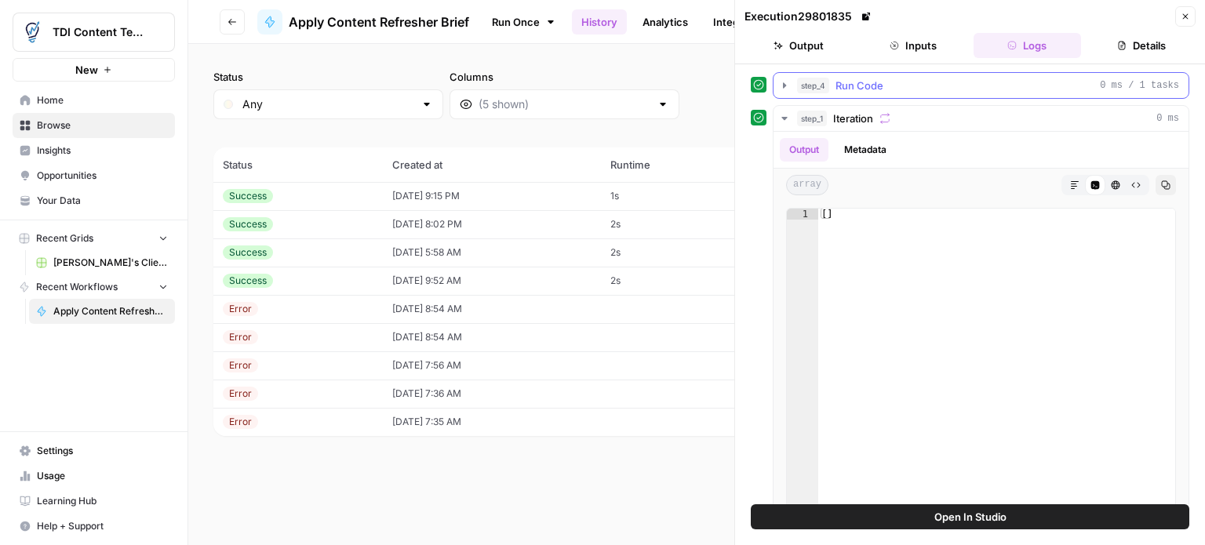
click at [785, 84] on icon "button" at bounding box center [784, 84] width 3 height 5
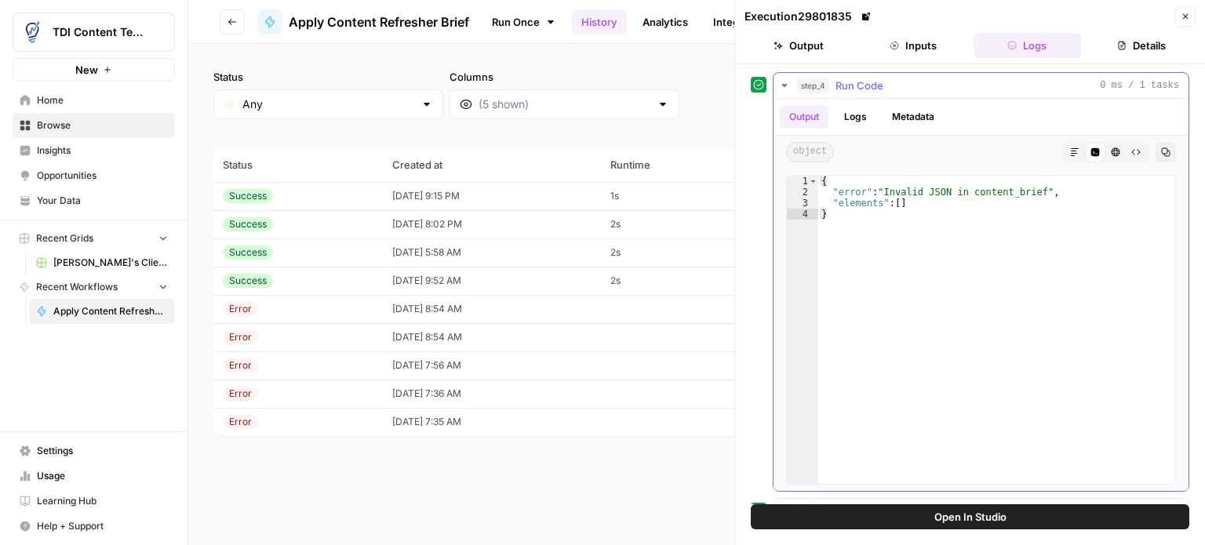
click at [786, 85] on icon "button" at bounding box center [784, 85] width 5 height 3
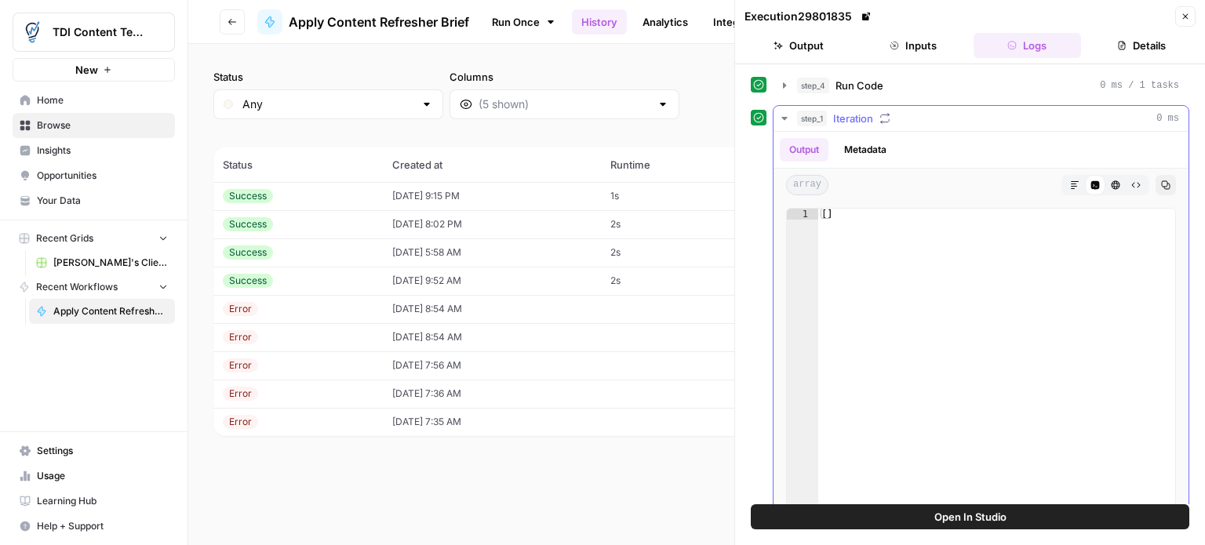
click at [782, 117] on icon "button" at bounding box center [784, 118] width 5 height 3
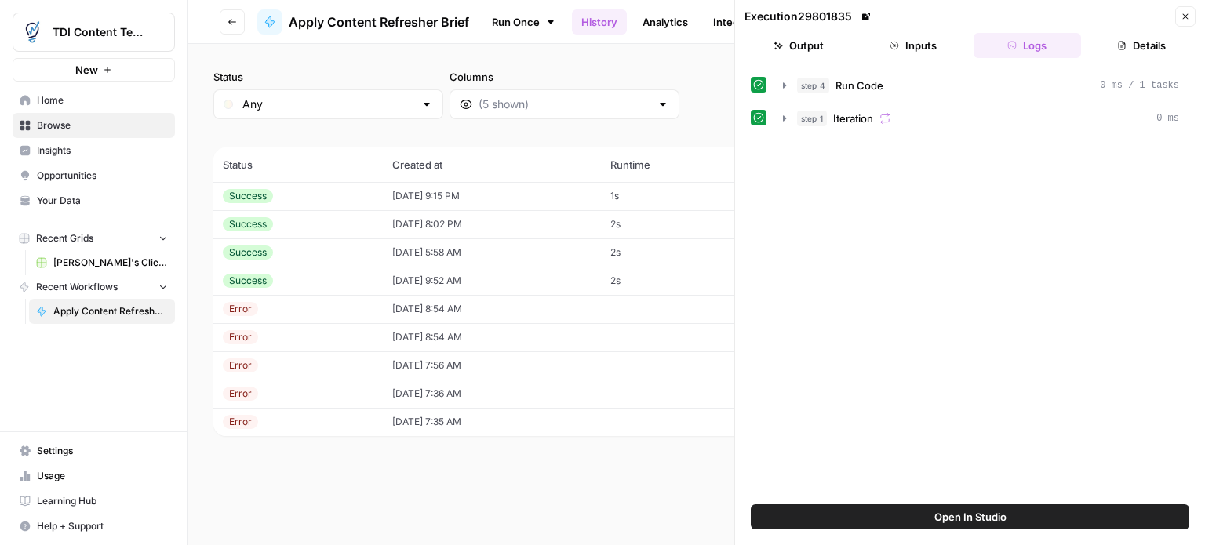
click at [998, 49] on button "Logs" at bounding box center [1028, 45] width 108 height 25
click at [929, 46] on button "Inputs" at bounding box center [913, 45] width 108 height 25
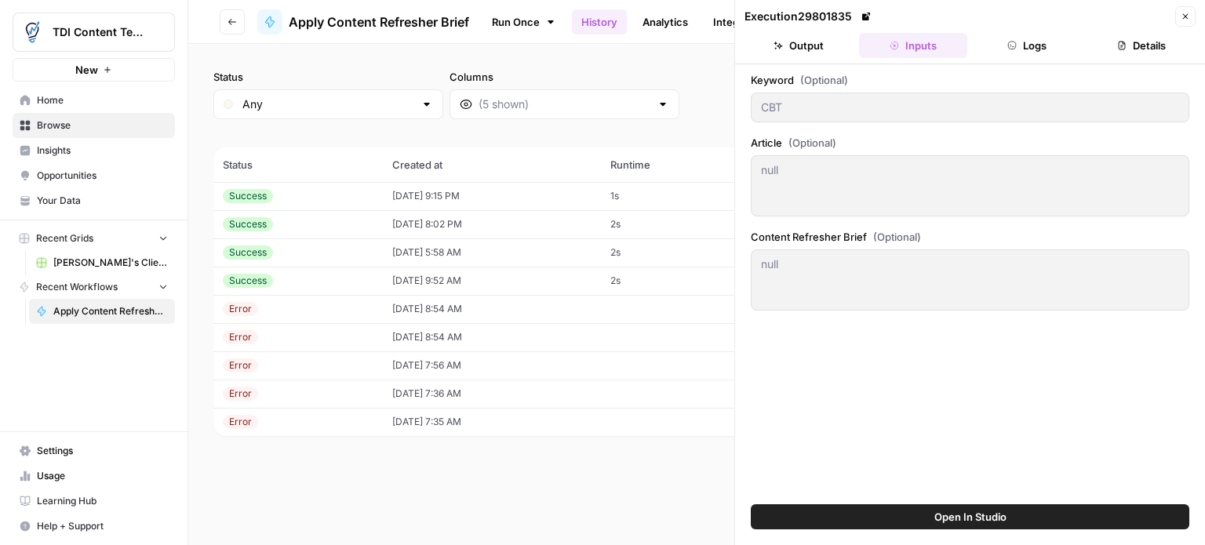
click at [821, 46] on button "Output" at bounding box center [799, 45] width 108 height 25
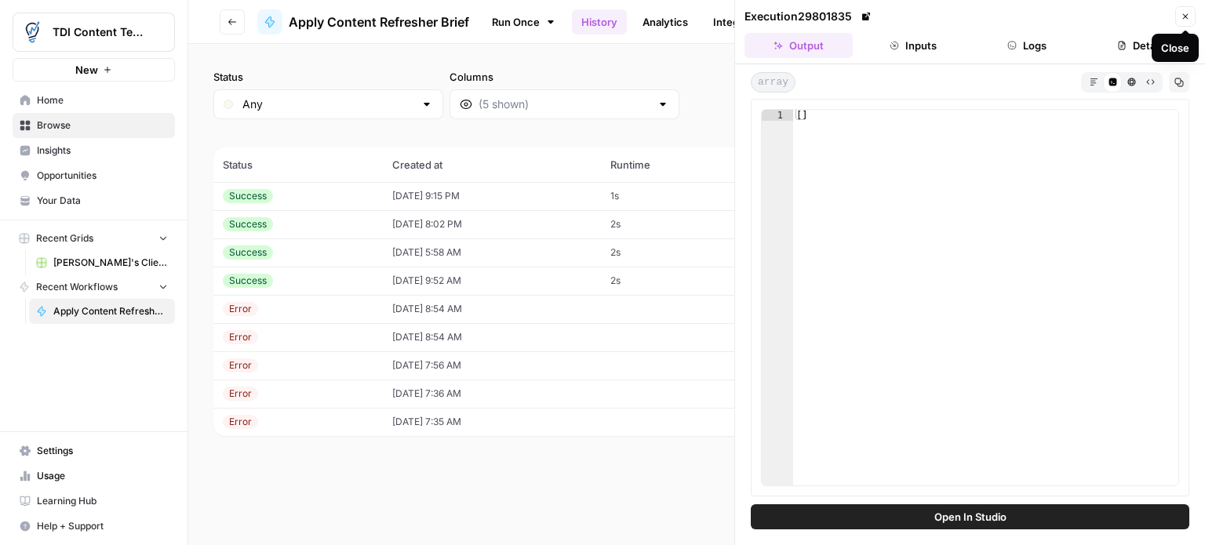
click at [1180, 21] on button "Close" at bounding box center [1186, 16] width 20 height 20
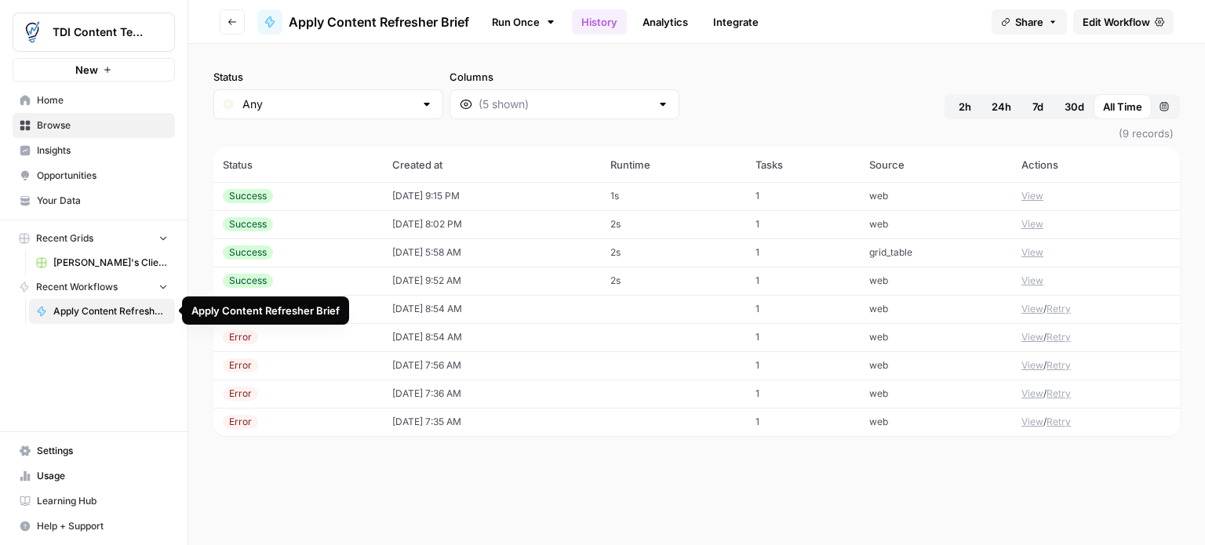
click at [102, 313] on span "Apply Content Refresher Brief" at bounding box center [110, 311] width 115 height 14
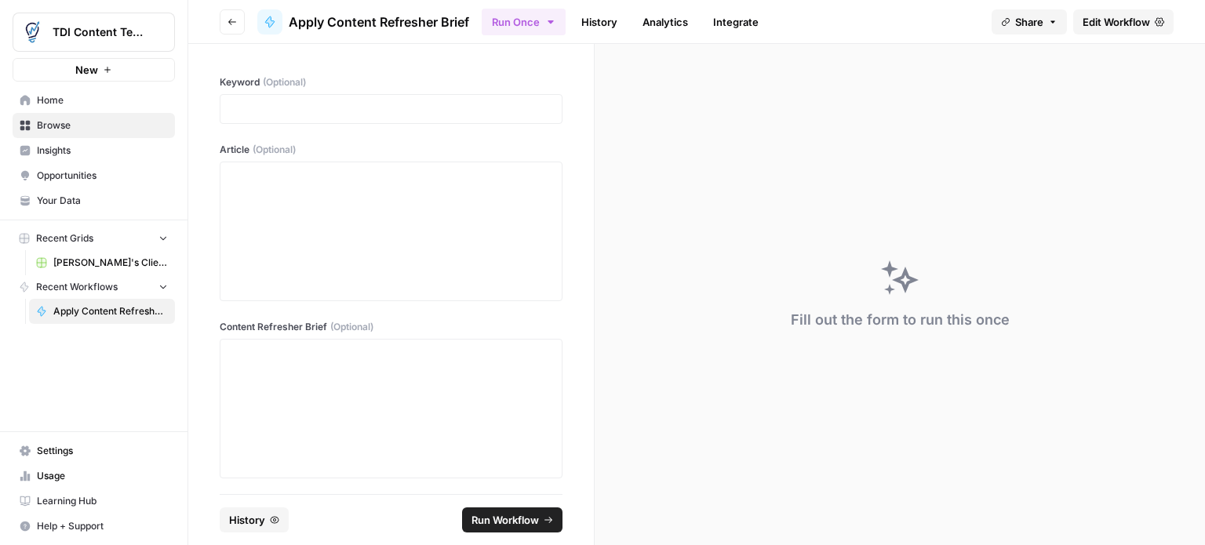
click at [606, 24] on link "History" at bounding box center [599, 21] width 55 height 25
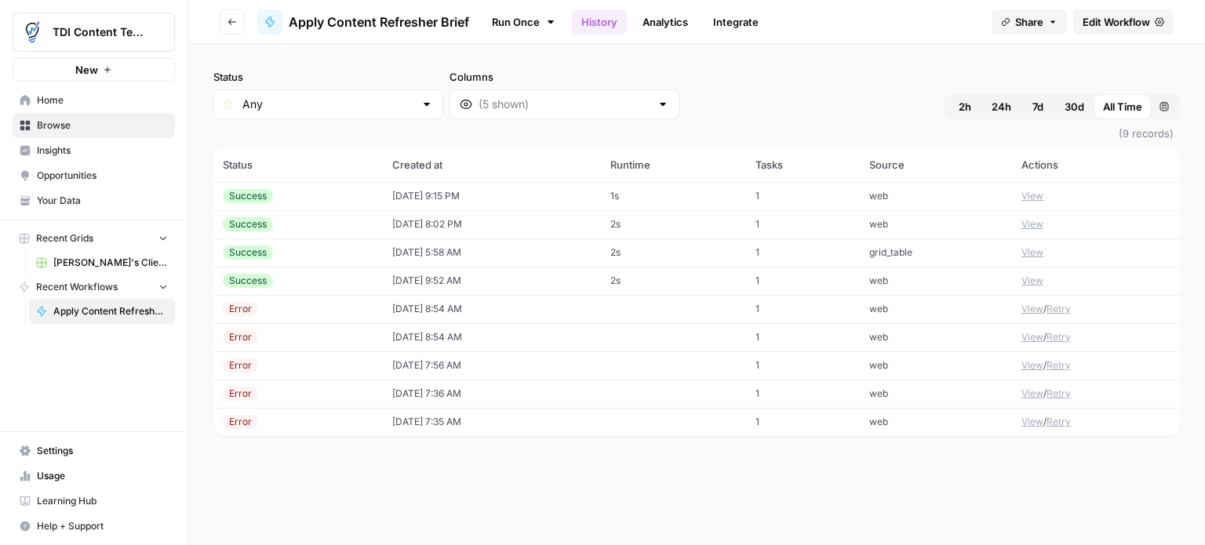
click at [308, 305] on div "Error" at bounding box center [298, 309] width 151 height 14
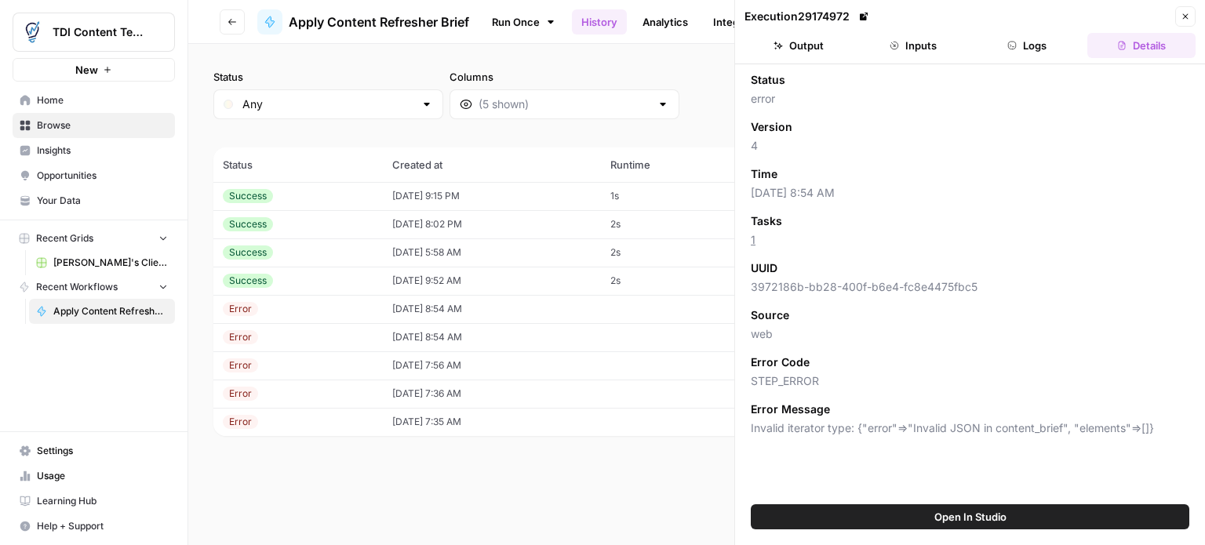
click at [803, 47] on button "Output" at bounding box center [799, 45] width 108 height 25
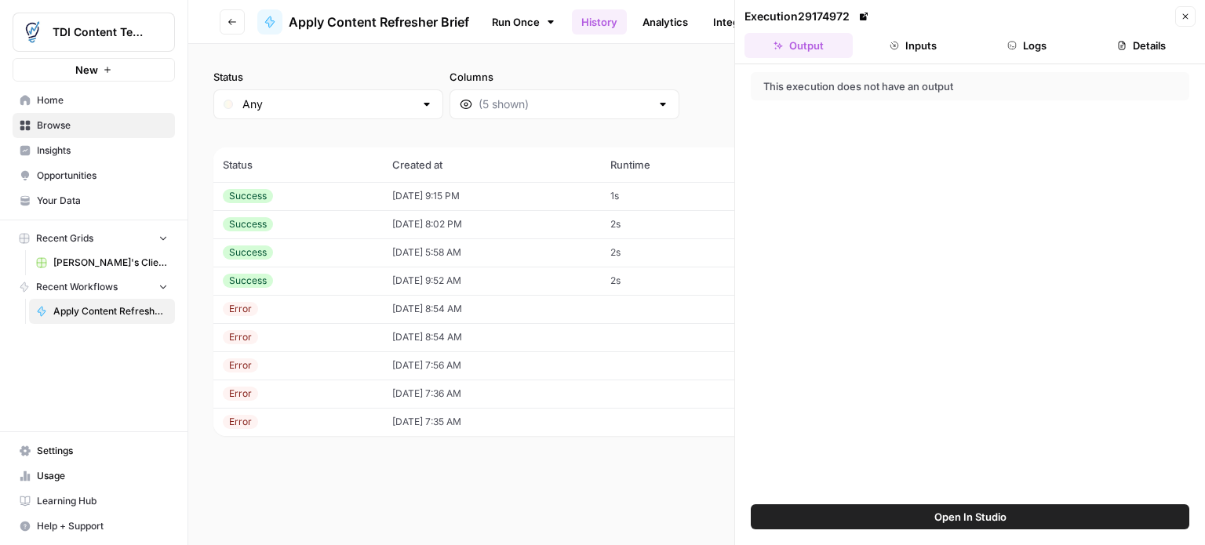
click at [899, 48] on icon "button" at bounding box center [894, 45] width 9 height 9
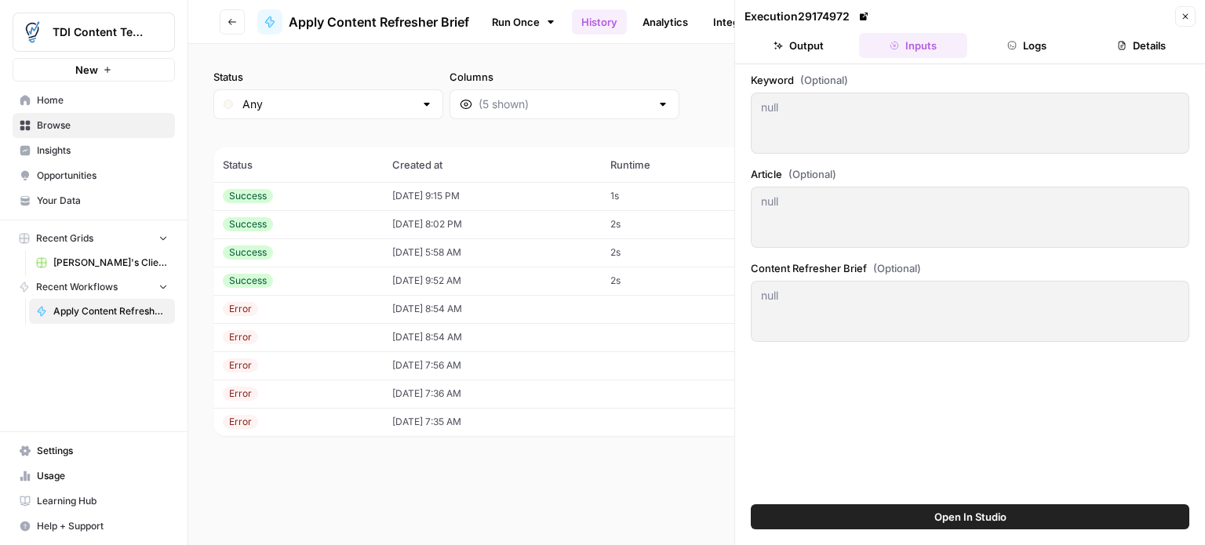
click at [815, 39] on button "Output" at bounding box center [799, 45] width 108 height 25
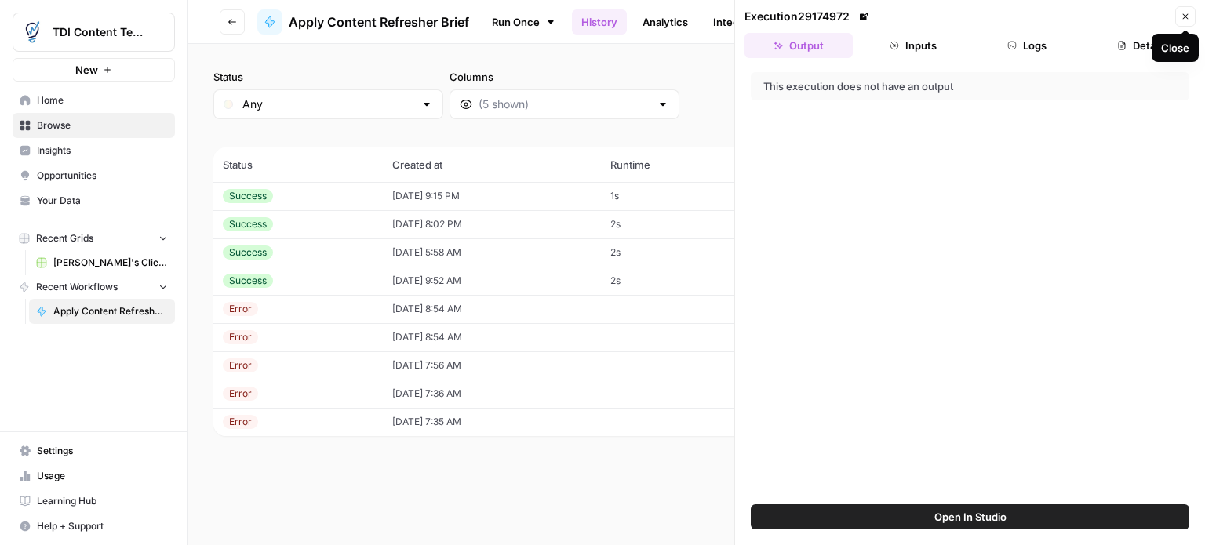
click at [1039, 50] on button "Logs" at bounding box center [1028, 45] width 108 height 25
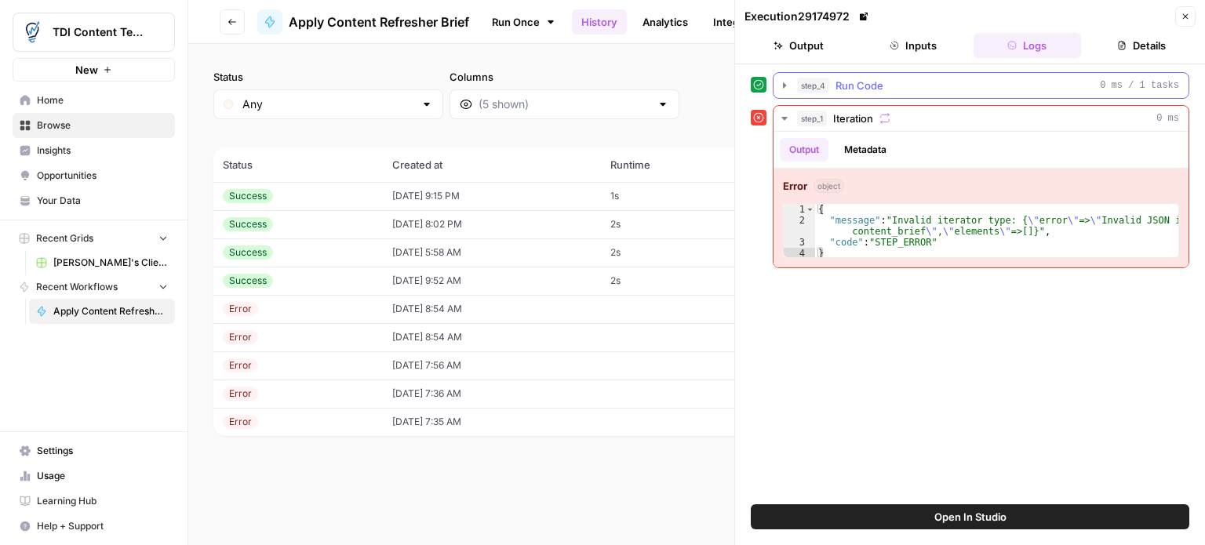
click at [968, 78] on div "step_4 Run Code 0 ms / 1 tasks" at bounding box center [988, 86] width 382 height 16
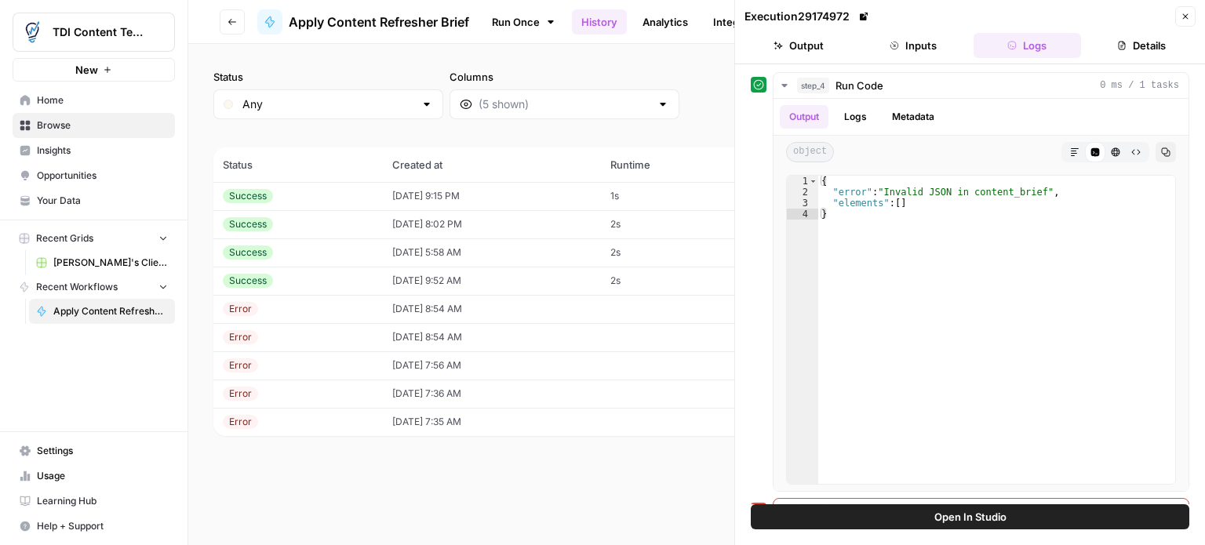
click at [1147, 49] on button "Details" at bounding box center [1142, 45] width 108 height 25
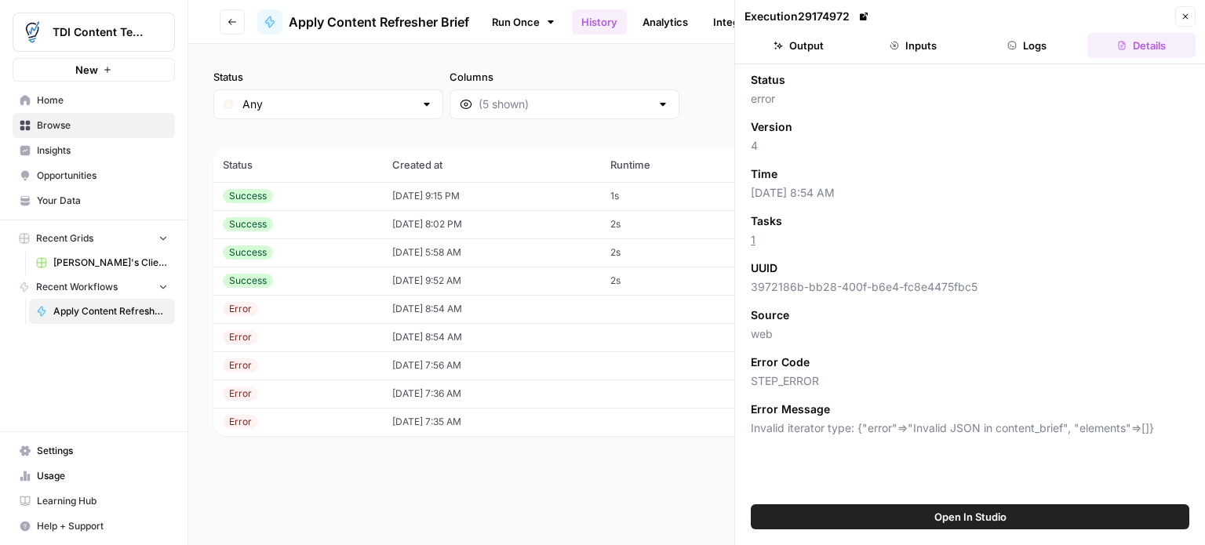
click at [1190, 13] on icon "button" at bounding box center [1185, 16] width 9 height 9
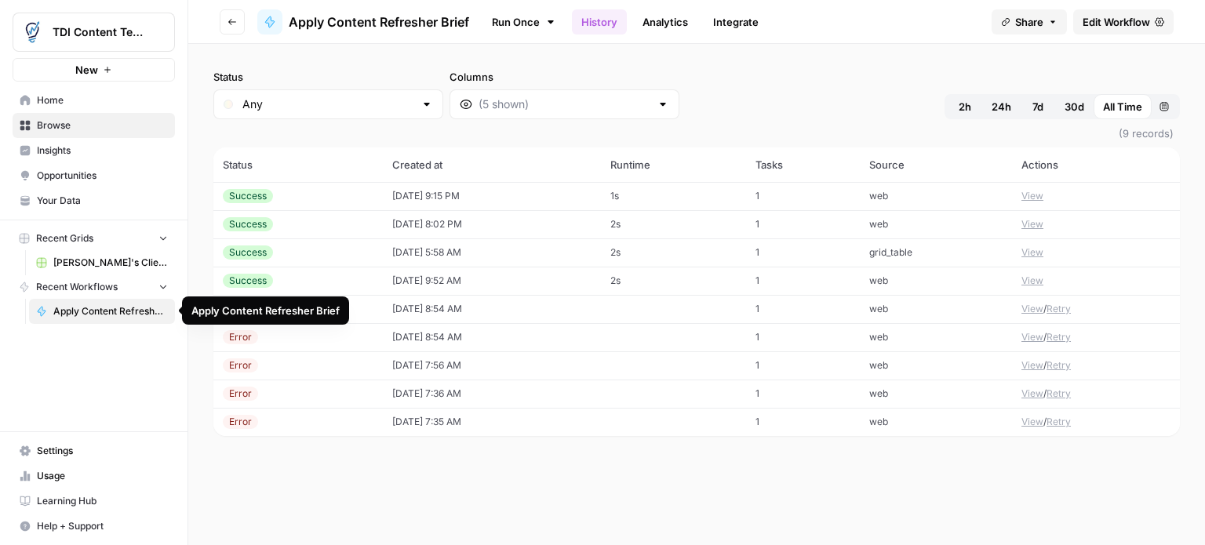
click at [64, 313] on span "Apply Content Refresher Brief" at bounding box center [110, 311] width 115 height 14
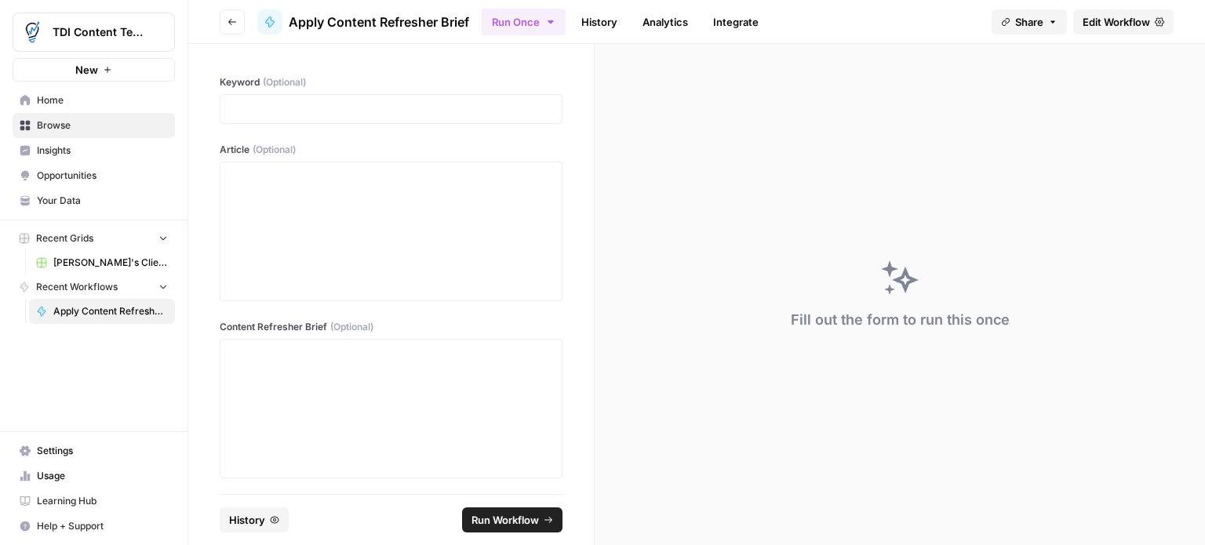
click at [610, 25] on link "History" at bounding box center [599, 21] width 55 height 25
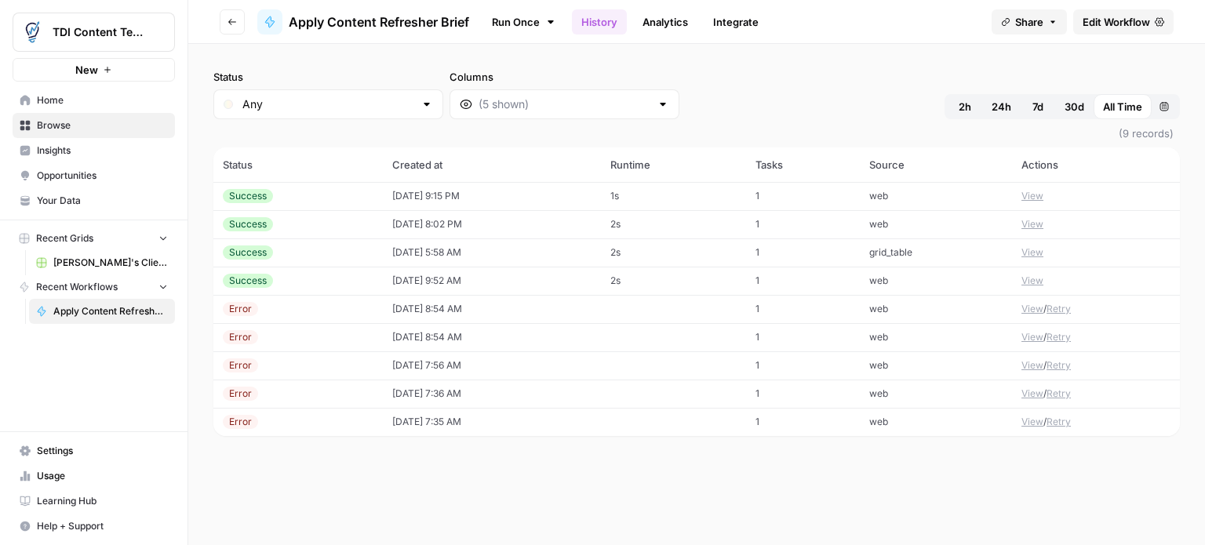
click at [669, 20] on link "Analytics" at bounding box center [665, 21] width 64 height 25
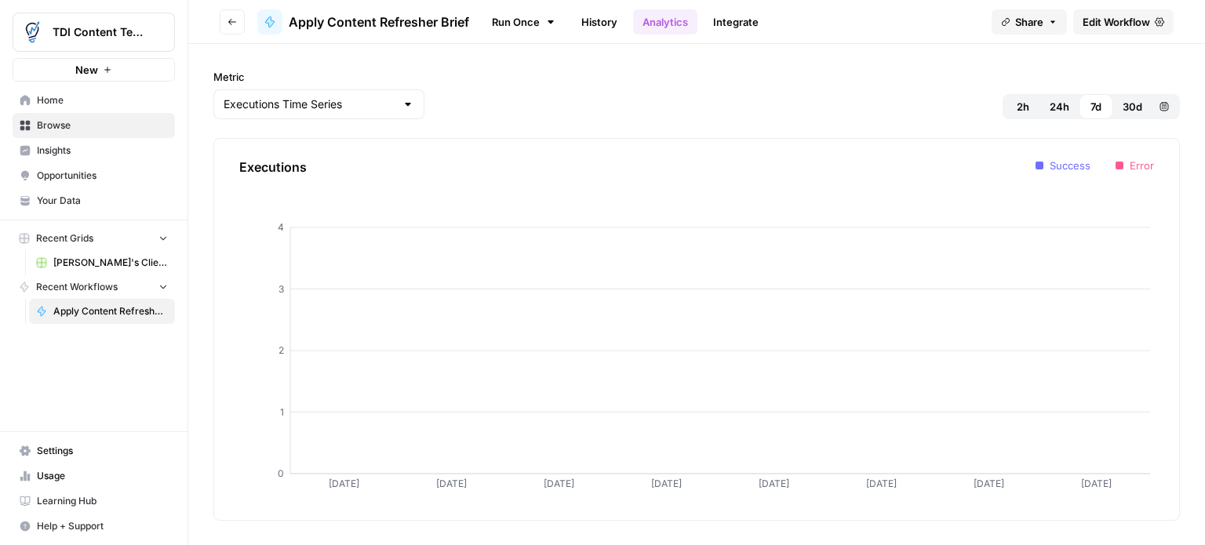
click at [724, 18] on link "Integrate" at bounding box center [736, 21] width 64 height 25
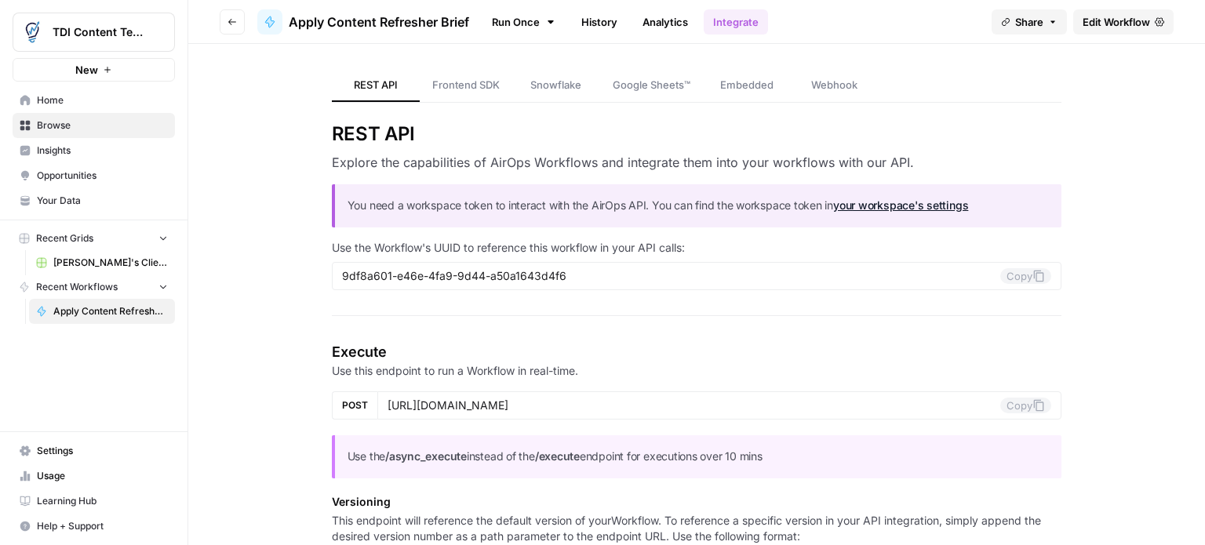
click at [1126, 24] on span "Edit Workflow" at bounding box center [1116, 22] width 67 height 16
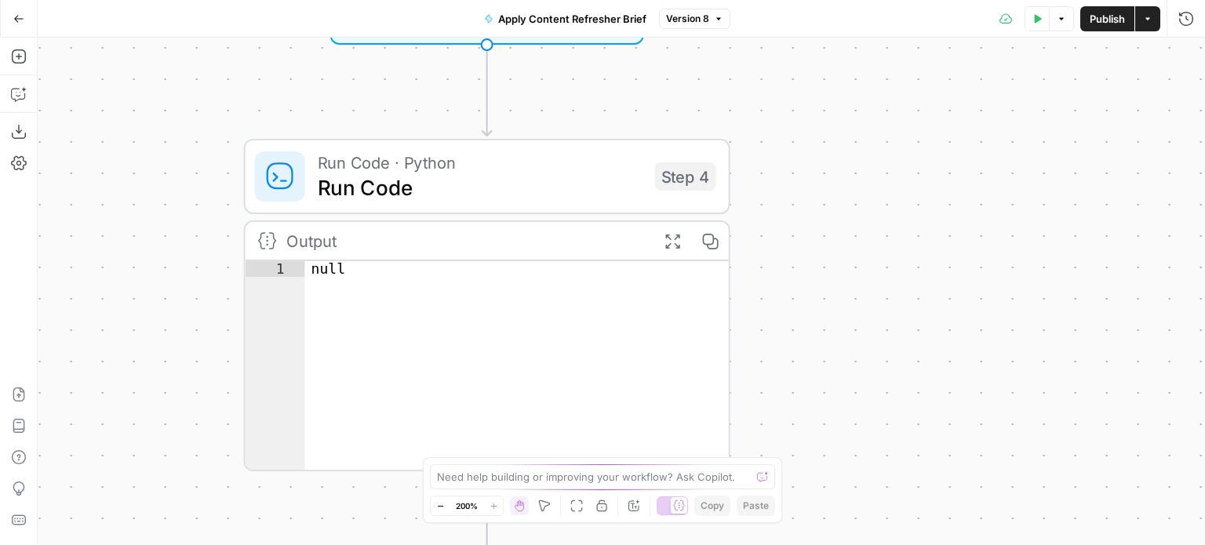
drag, startPoint x: 656, startPoint y: 122, endPoint x: 811, endPoint y: 436, distance: 350.6
click at [811, 436] on div "Workflow Input Settings Inputs Run Code · Python Run Code Step 4 Output Expand …" at bounding box center [622, 292] width 1168 height 508
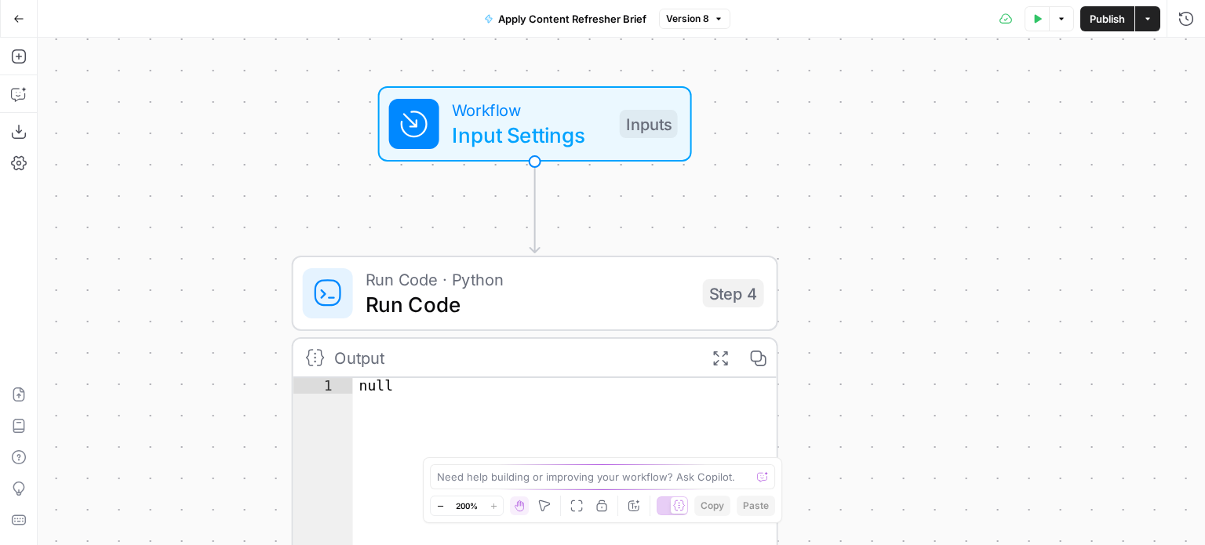
click at [581, 156] on div "Workflow Input Settings Inputs Test Step" at bounding box center [535, 123] width 314 height 75
click at [973, 159] on label "Article (Optional)" at bounding box center [1013, 160] width 182 height 16
click at [973, 181] on input "Article (Optional)" at bounding box center [1057, 189] width 250 height 16
click at [1158, 158] on icon "button" at bounding box center [1160, 160] width 9 height 9
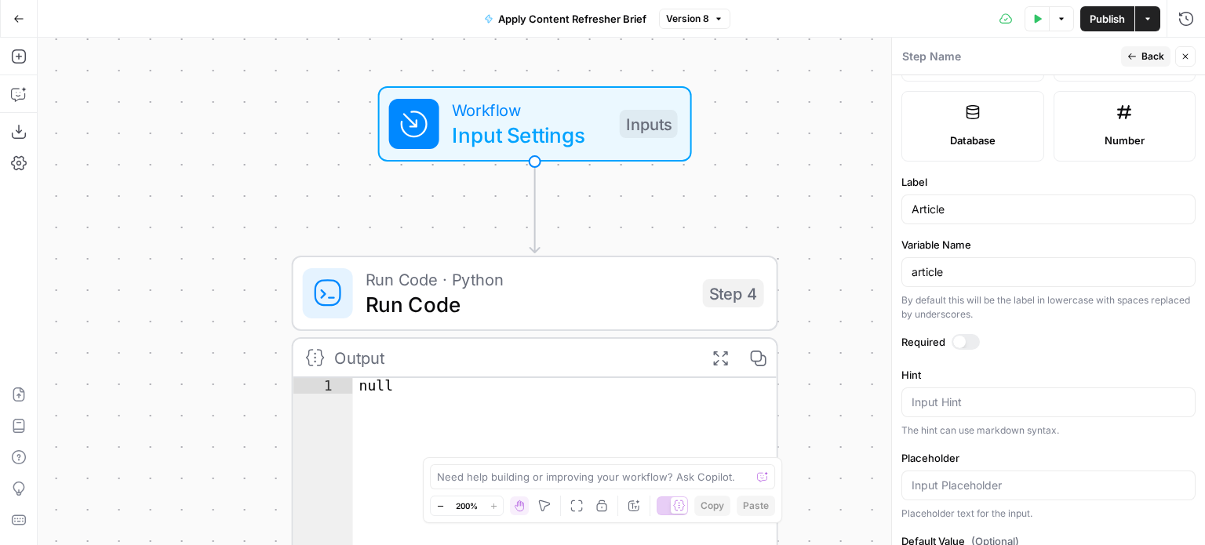
scroll to position [392, 0]
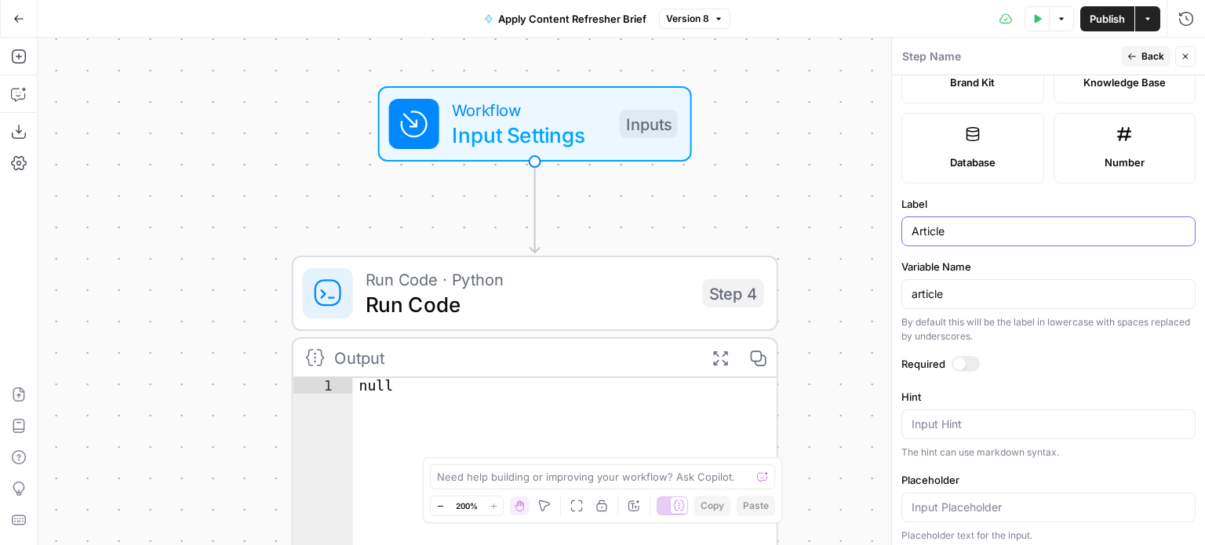
click at [944, 235] on input "Article" at bounding box center [1049, 232] width 274 height 16
click at [957, 296] on input "article" at bounding box center [1049, 294] width 274 height 16
click at [1029, 352] on form "Input type Short Text Long Text Single Select Multi Select JSON File Text File …" at bounding box center [1048, 310] width 313 height 470
click at [1057, 363] on label "Required" at bounding box center [1049, 364] width 294 height 16
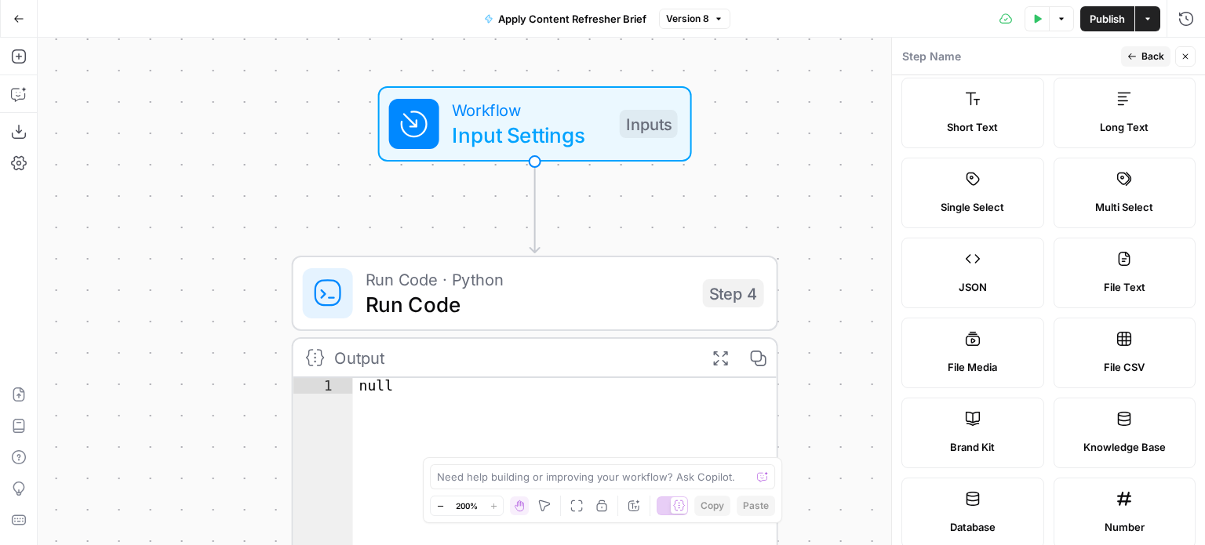
scroll to position [0, 0]
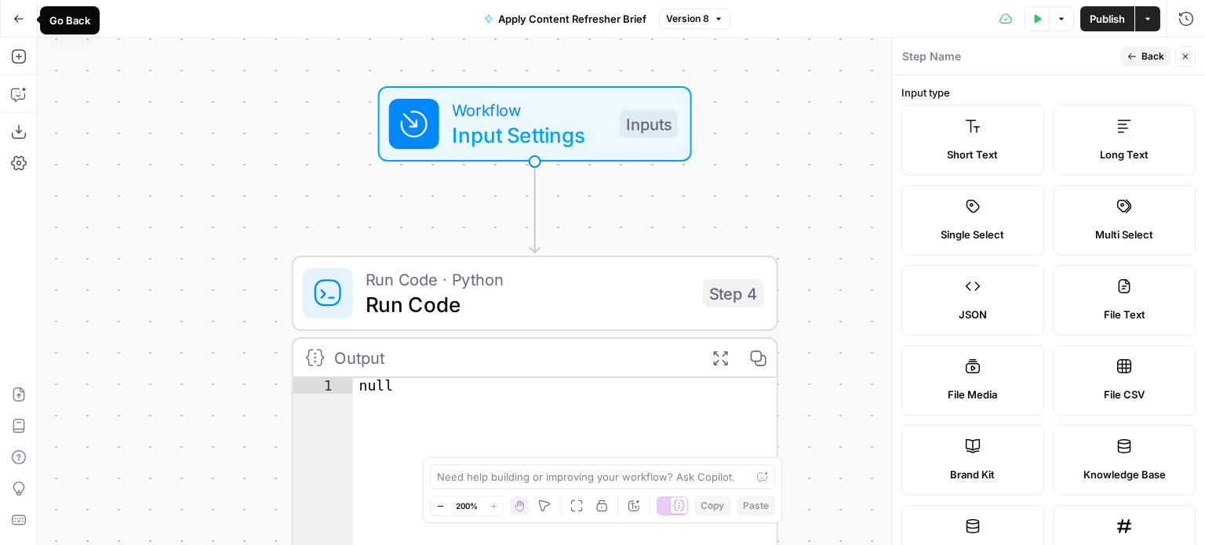
click at [17, 13] on icon "button" at bounding box center [18, 18] width 11 height 11
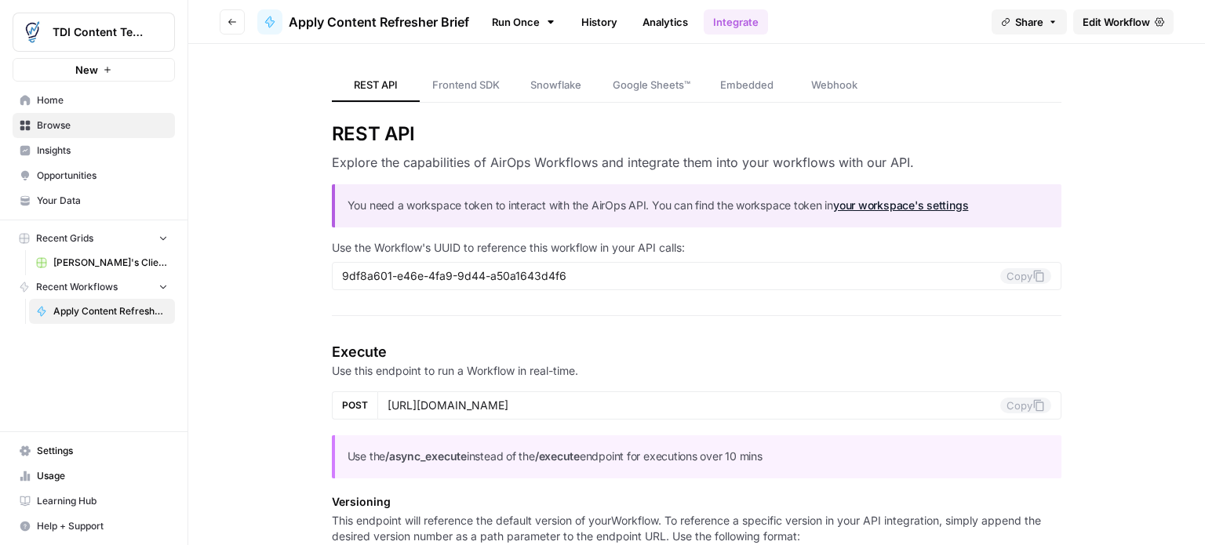
click at [108, 31] on span "TDI Content Team" at bounding box center [100, 32] width 95 height 16
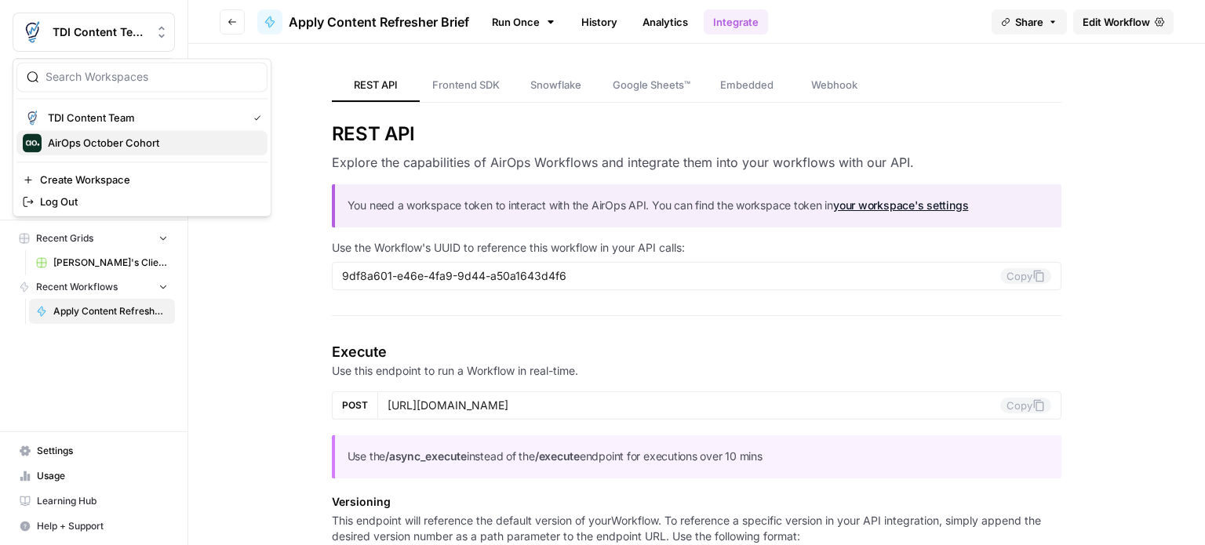
click at [124, 142] on span "AirOps October Cohort" at bounding box center [151, 143] width 207 height 16
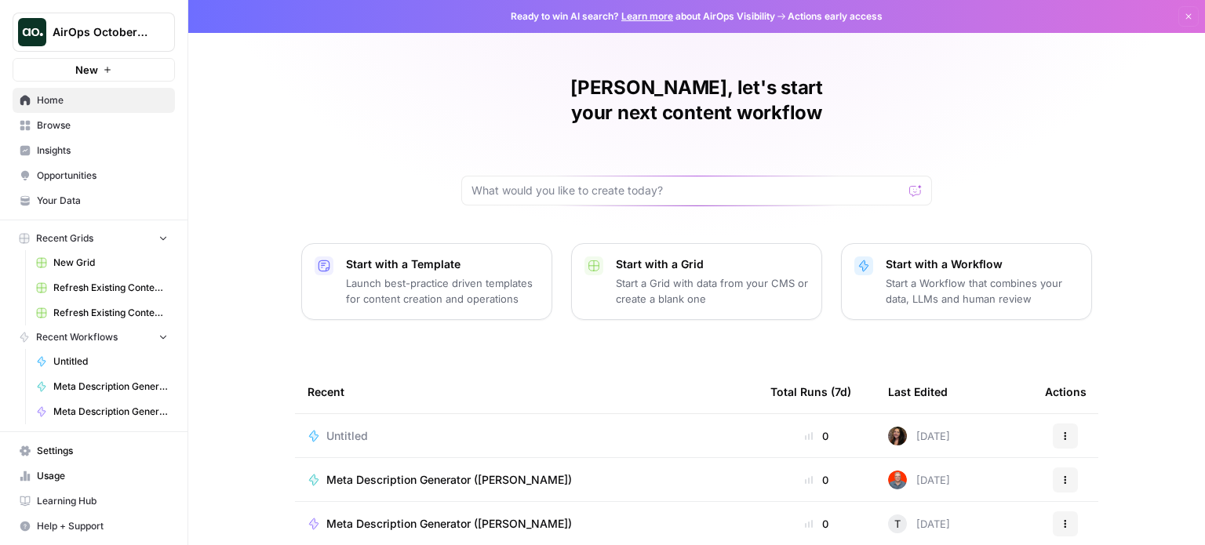
click at [60, 501] on span "Learning Hub" at bounding box center [102, 501] width 131 height 14
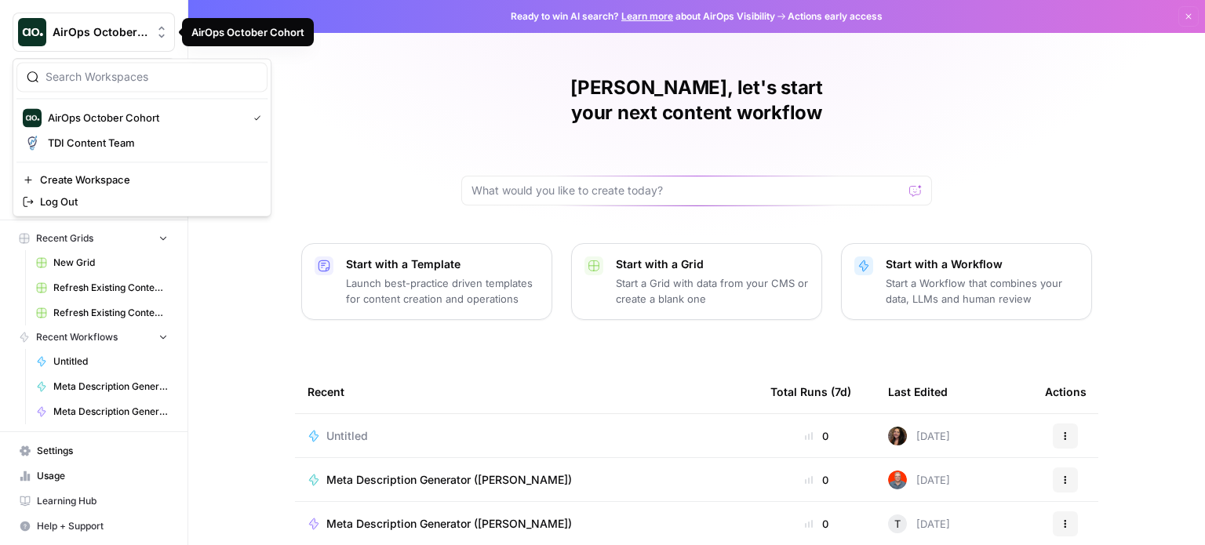
click at [111, 34] on span "AirOps October Cohort" at bounding box center [100, 32] width 95 height 16
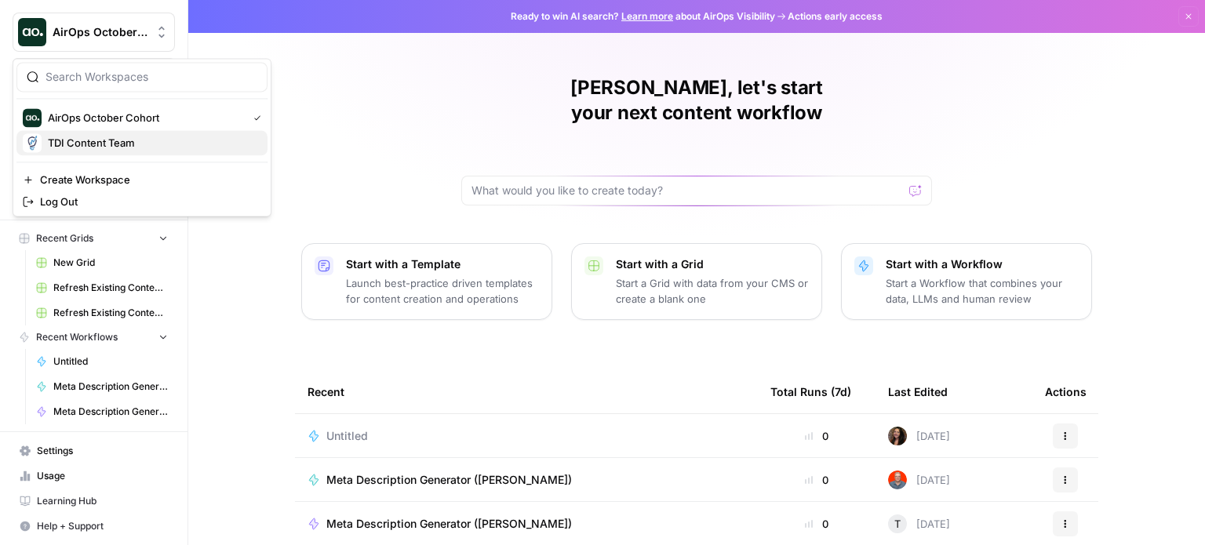
click at [91, 137] on span "TDI Content Team" at bounding box center [151, 143] width 207 height 16
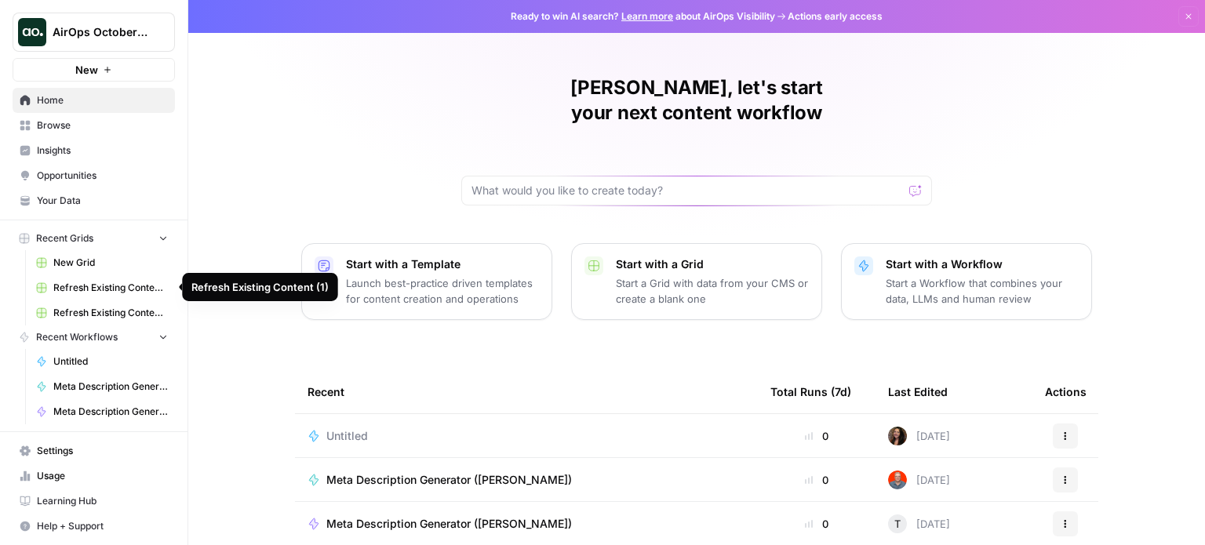
click at [108, 290] on span "Refresh Existing Content (1)" at bounding box center [110, 288] width 115 height 14
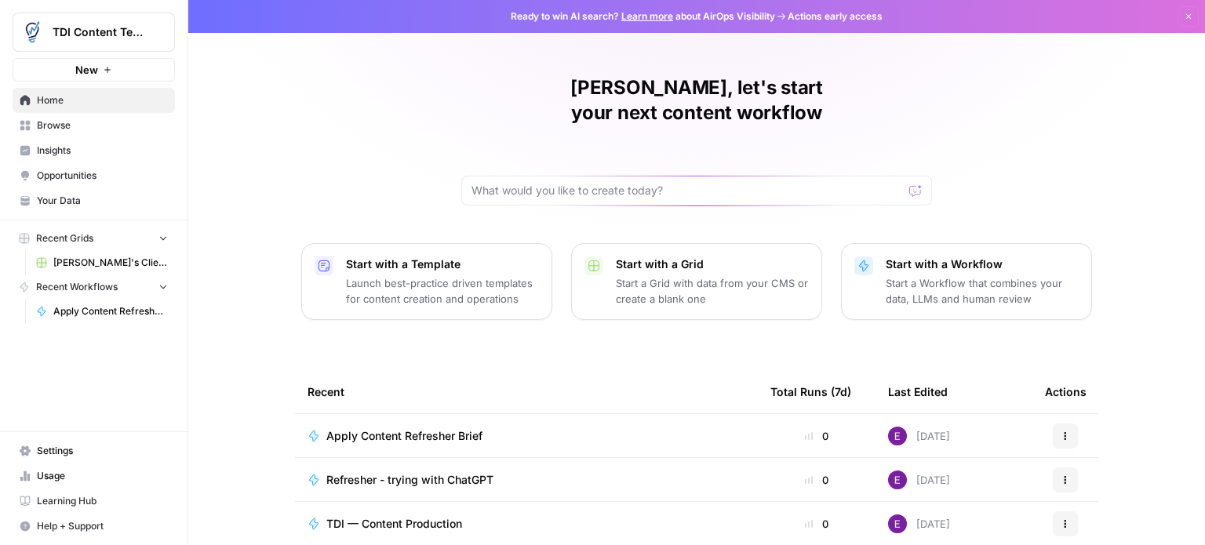
click at [88, 313] on span "Apply Content Refresher Brief" at bounding box center [110, 311] width 115 height 14
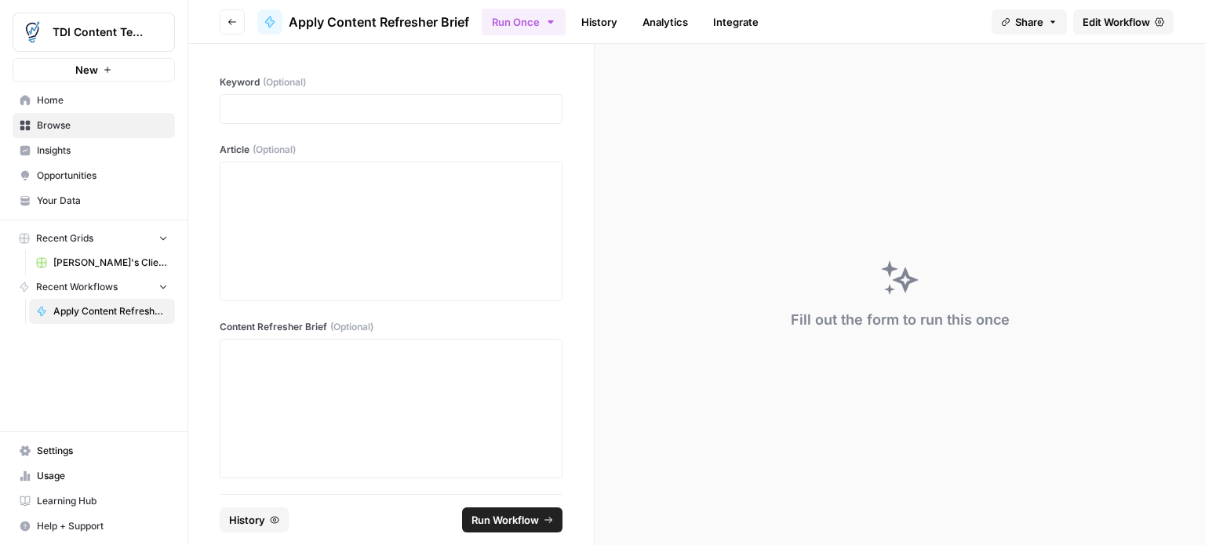
click at [1143, 24] on span "Edit Workflow" at bounding box center [1116, 22] width 67 height 16
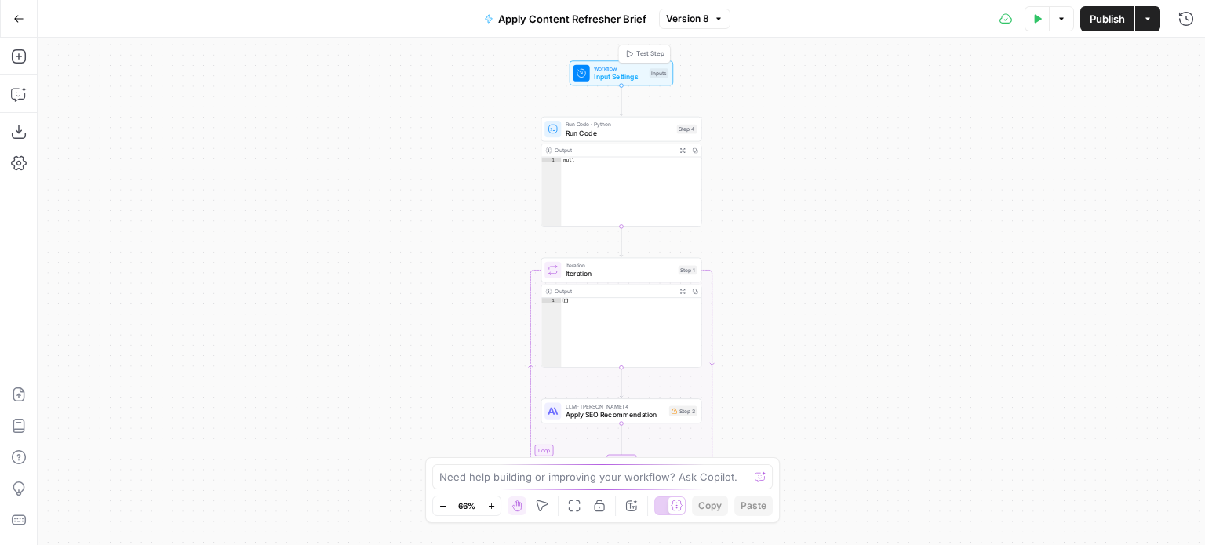
click at [617, 77] on span "Input Settings" at bounding box center [619, 76] width 51 height 10
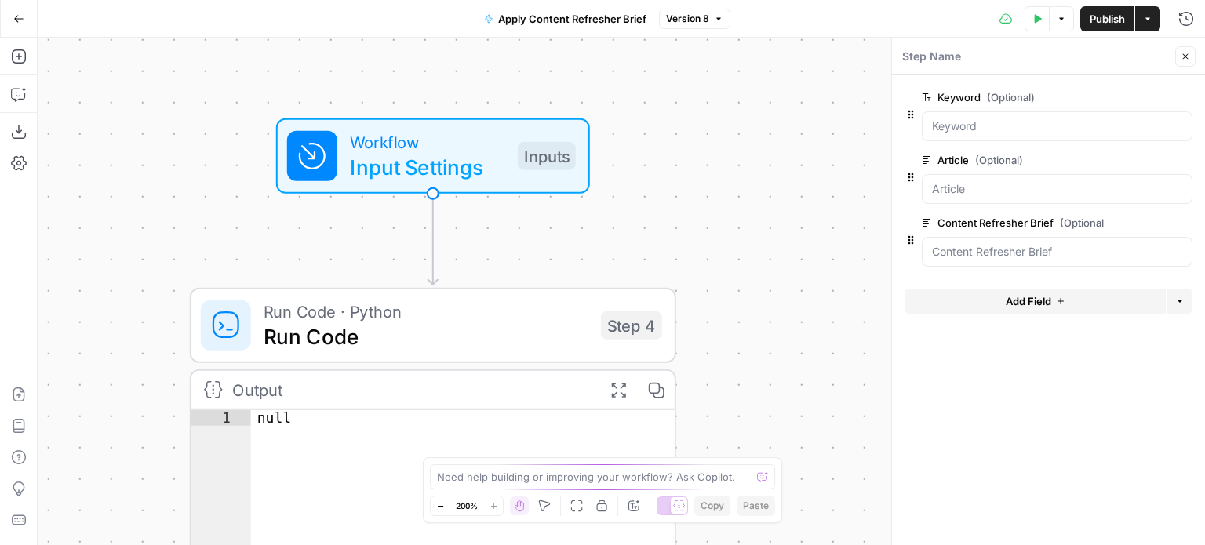
drag, startPoint x: 697, startPoint y: 76, endPoint x: 719, endPoint y: 337, distance: 262.3
click at [719, 337] on div "Workflow Input Settings Inputs Run Code · Python Run Code Step 4 Output Expand …" at bounding box center [622, 292] width 1168 height 508
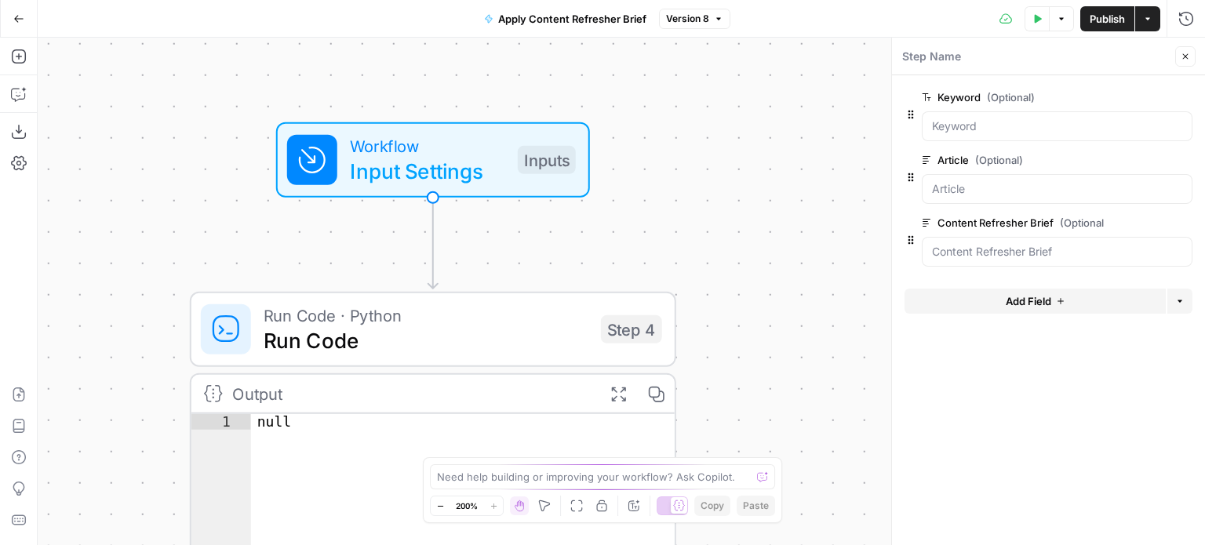
click at [1159, 159] on icon "button" at bounding box center [1160, 160] width 9 height 8
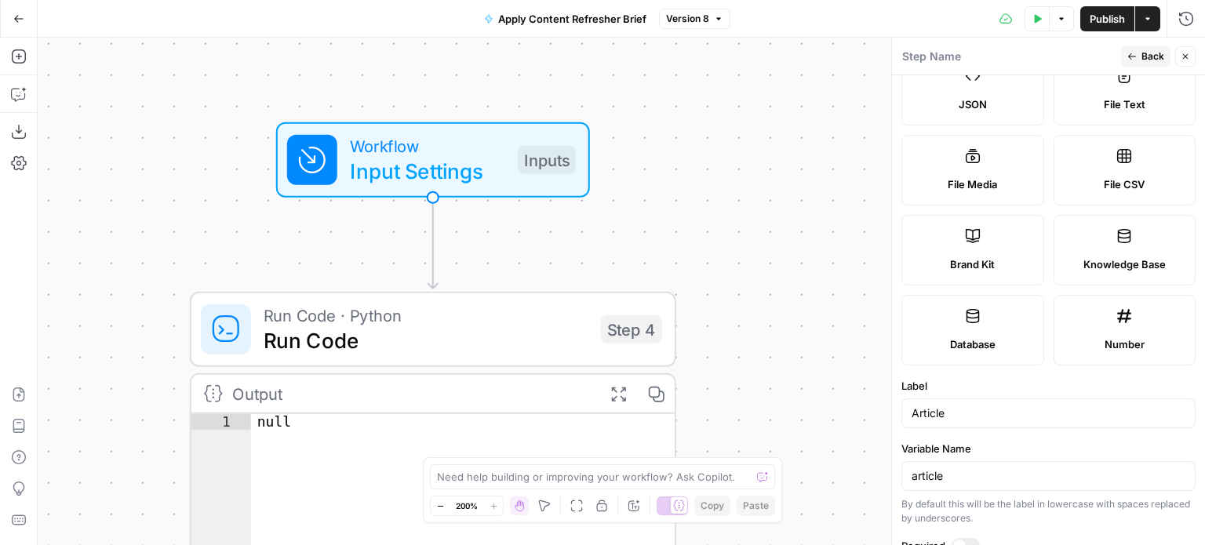
scroll to position [392, 0]
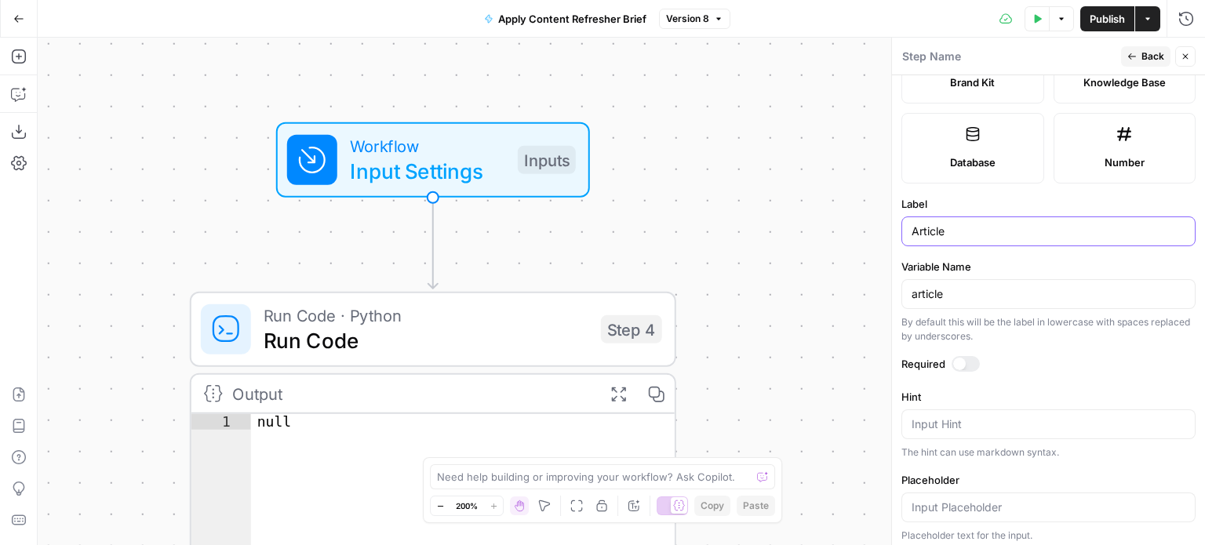
click at [983, 224] on input "Article" at bounding box center [1049, 232] width 274 height 16
type input "Article URL"
click at [1024, 266] on label "Variable Name" at bounding box center [1049, 267] width 294 height 16
click at [1024, 286] on input "article" at bounding box center [1049, 294] width 274 height 16
click at [986, 294] on input "article" at bounding box center [1049, 294] width 274 height 16
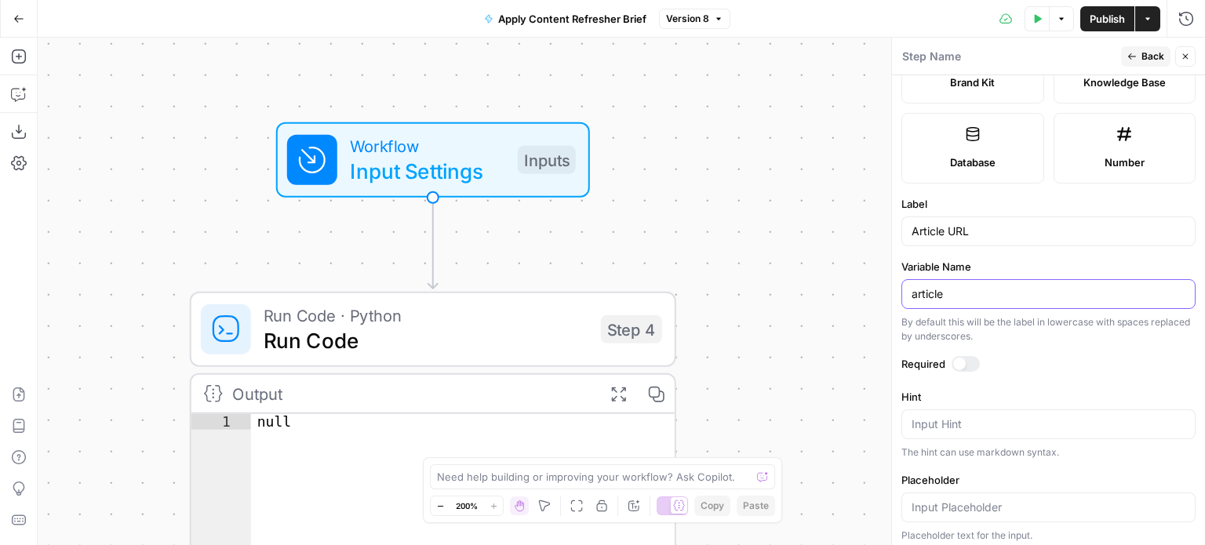
click at [986, 294] on input "article" at bounding box center [1049, 294] width 274 height 16
click at [989, 228] on input "Article URL" at bounding box center [1049, 232] width 274 height 16
click at [992, 263] on label "Variable Name" at bounding box center [1049, 267] width 294 height 16
click at [992, 286] on input "Variable Name" at bounding box center [1049, 294] width 274 height 16
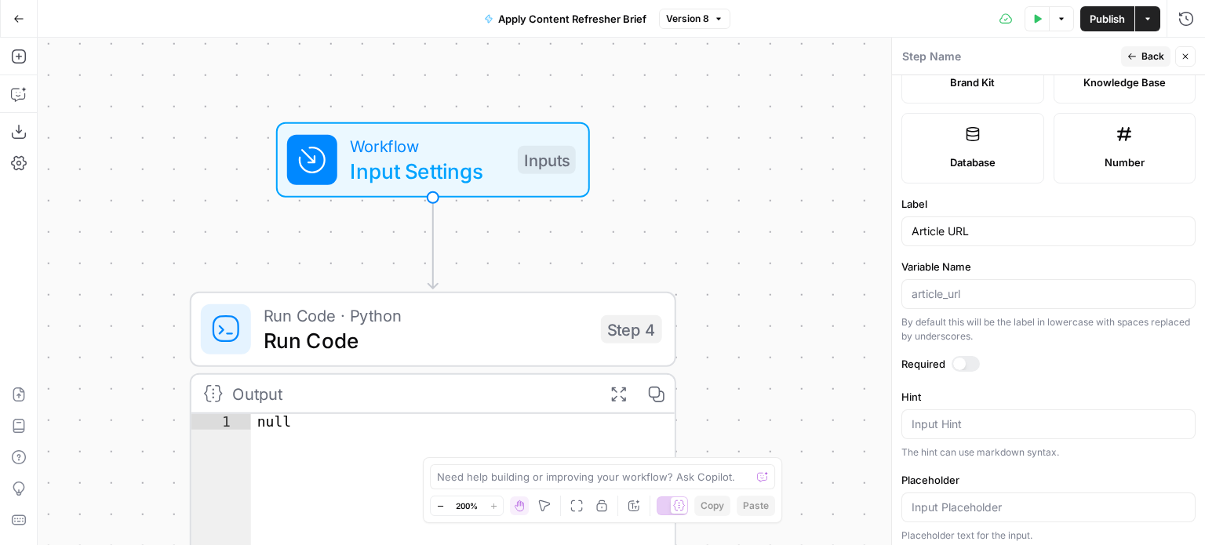
click at [1051, 256] on form "Input type Short Text Long Text Single Select Multi Select JSON File Text File …" at bounding box center [1048, 310] width 313 height 470
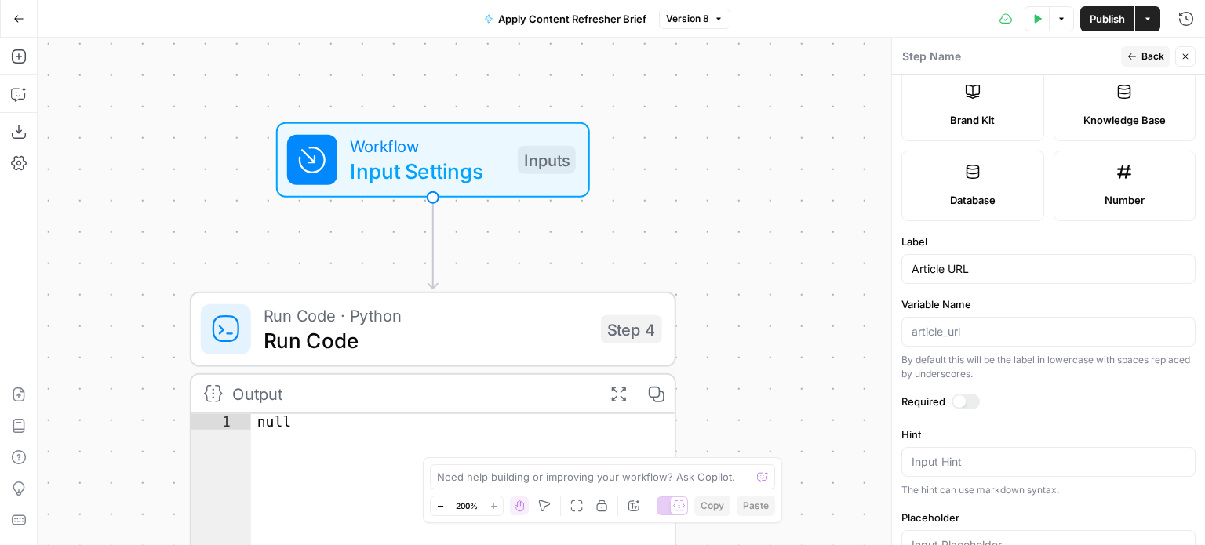
scroll to position [0, 0]
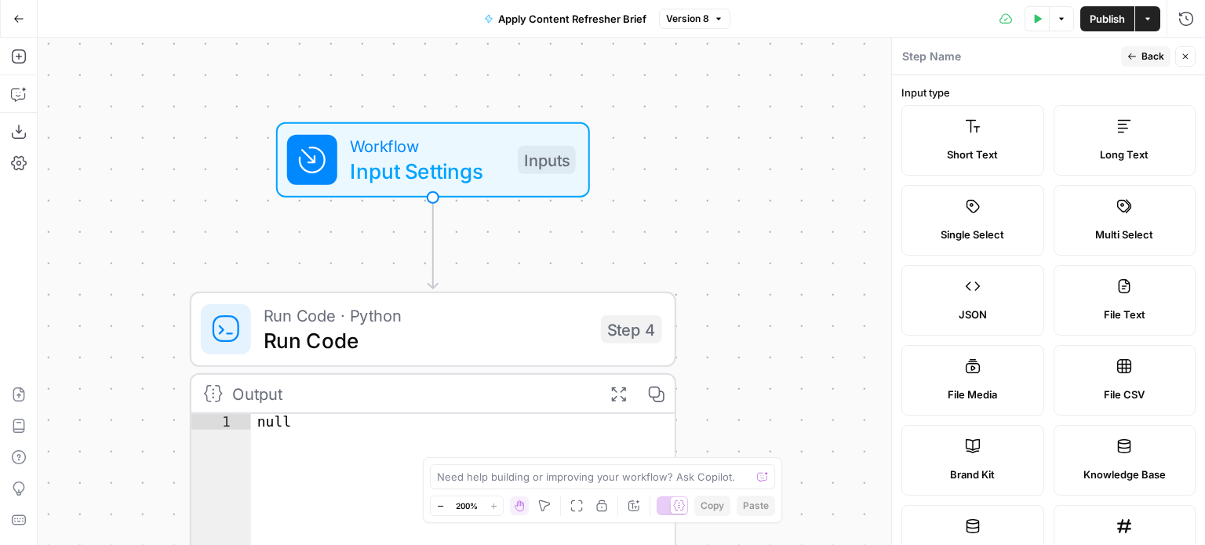
click at [1139, 59] on button "Back" at bounding box center [1145, 56] width 49 height 20
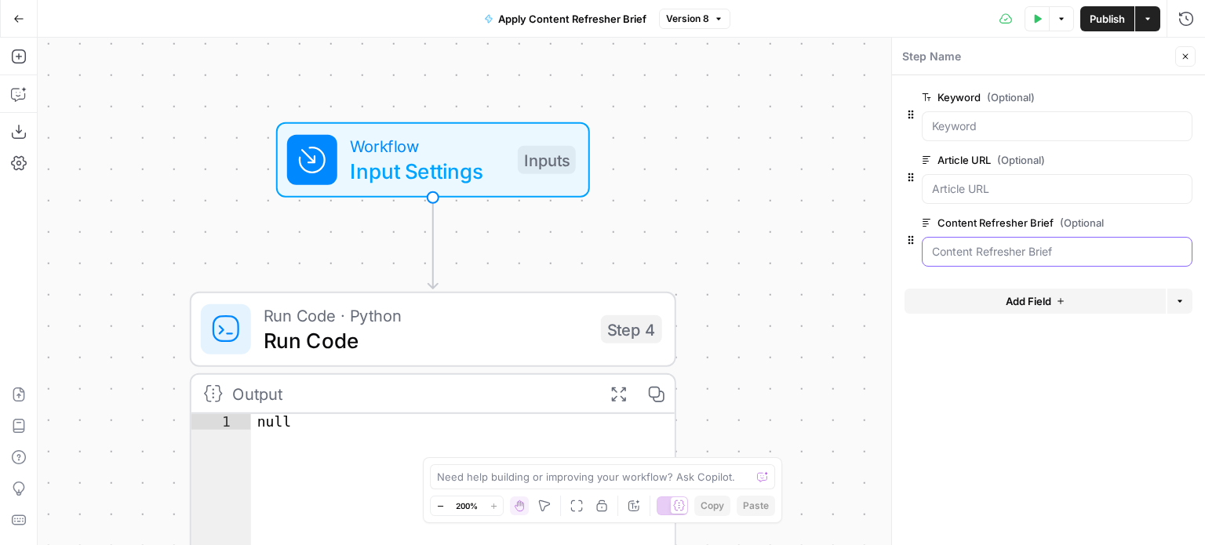
click at [1052, 249] on Brief "Content Refresher Brief (Optional)" at bounding box center [1057, 252] width 250 height 16
click at [1178, 221] on button "Delete group" at bounding box center [1183, 222] width 19 height 19
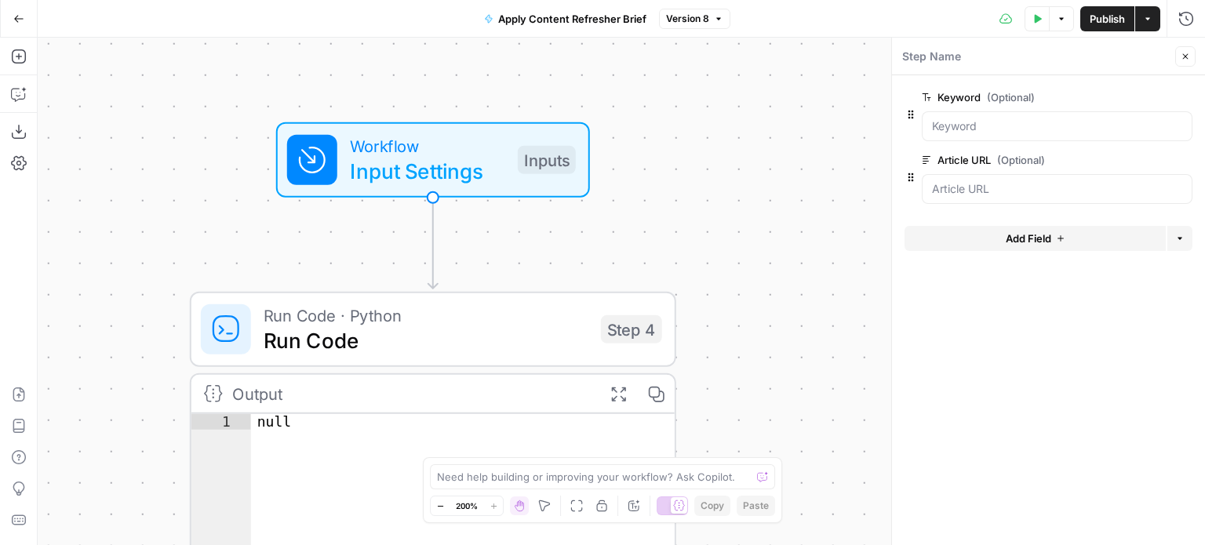
click at [1033, 234] on span "Add Field" at bounding box center [1029, 239] width 46 height 16
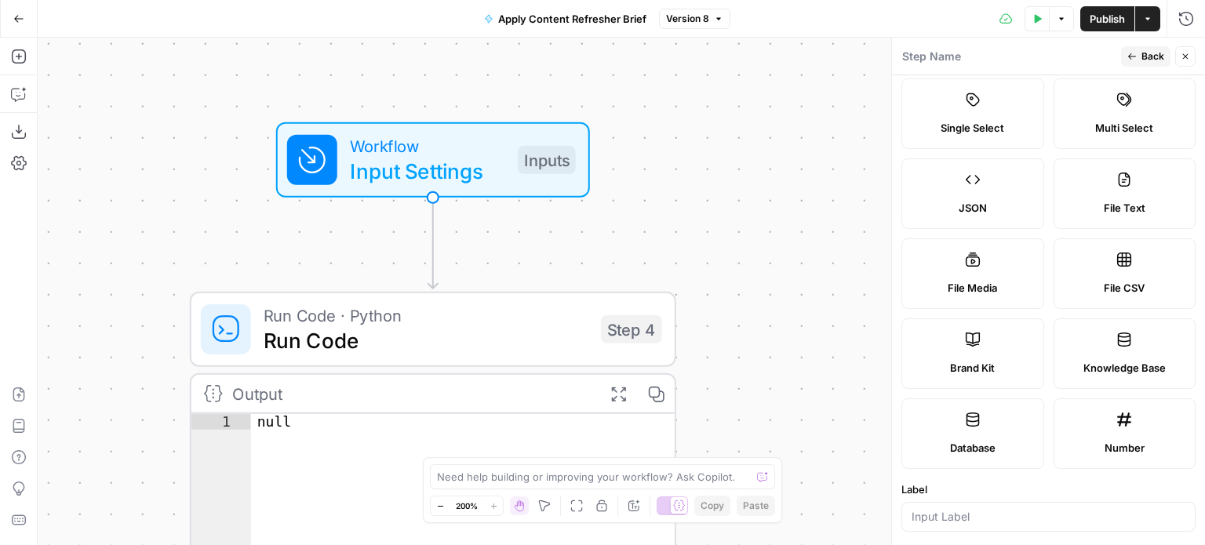
scroll to position [157, 0]
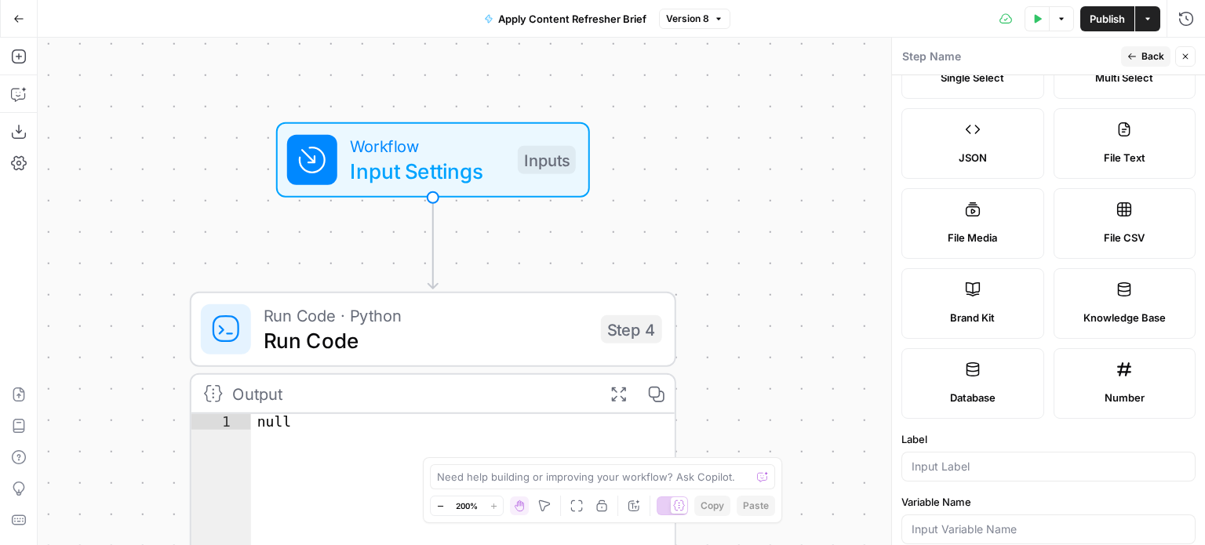
click at [977, 294] on icon at bounding box center [973, 290] width 16 height 16
type input "Brand Kit"
type input "brand_kit"
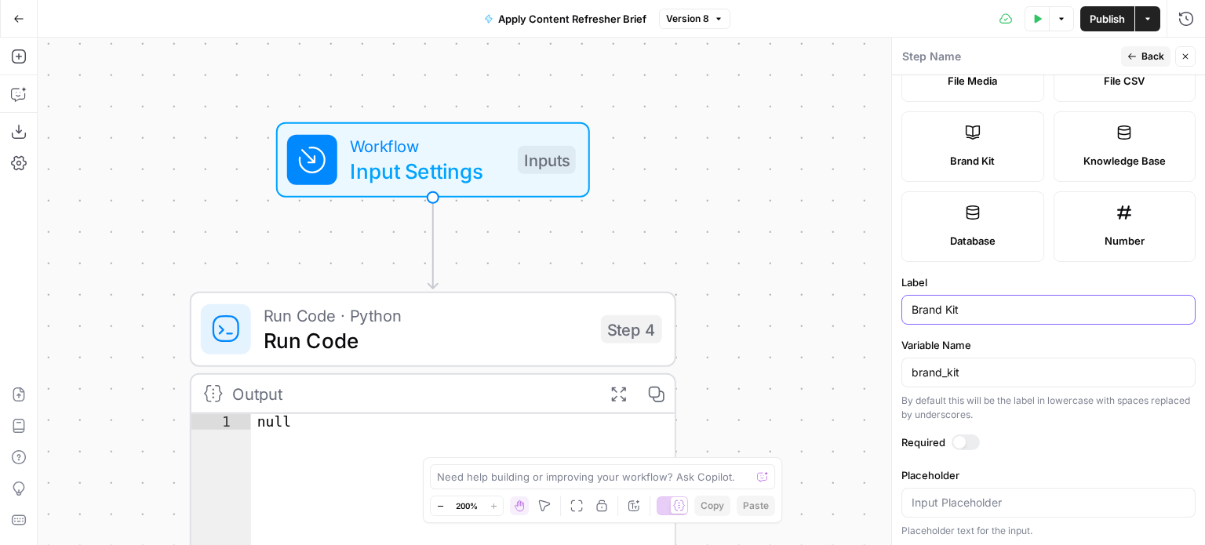
drag, startPoint x: 973, startPoint y: 310, endPoint x: 509, endPoint y: 302, distance: 463.9
click at [509, 301] on body "TDI Content Team New Home Browse Insights Opportunities Your Data Recent Grids …" at bounding box center [602, 272] width 1205 height 545
drag, startPoint x: 961, startPoint y: 310, endPoint x: 898, endPoint y: 311, distance: 63.6
click at [898, 311] on div "Step Name Back Close Input type Short Text Long Text Single Select Multi Select…" at bounding box center [1049, 292] width 314 height 508
paste input "text"
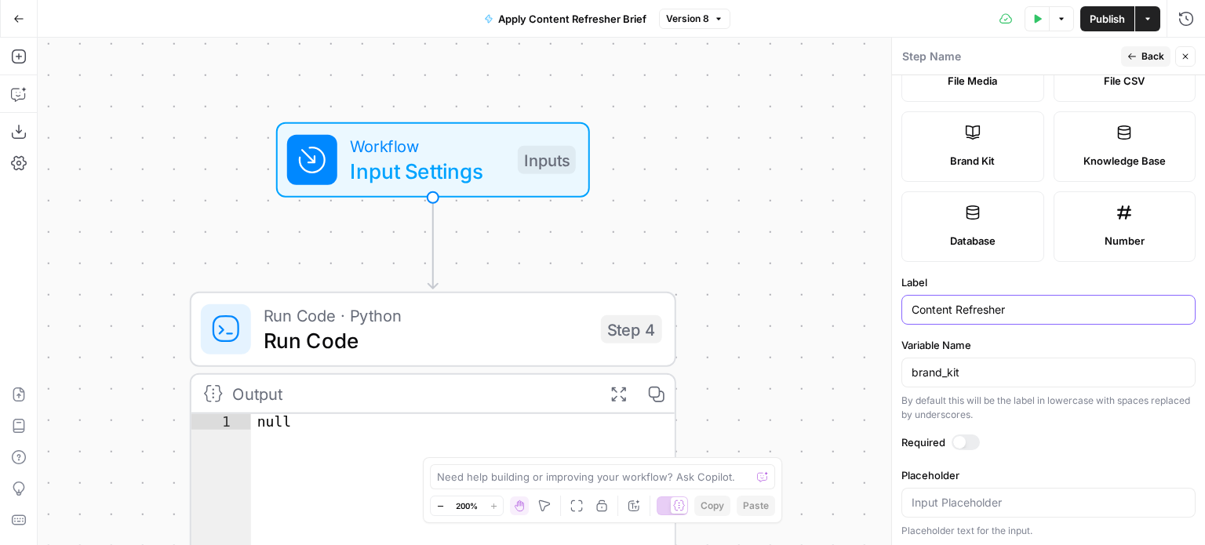
type input "Content Refresher"
click at [983, 366] on input "brand_kit" at bounding box center [1049, 373] width 274 height 16
click at [994, 332] on form "Input type Short Text Long Text Single Select Multi Select JSON File Text File …" at bounding box center [1048, 310] width 313 height 470
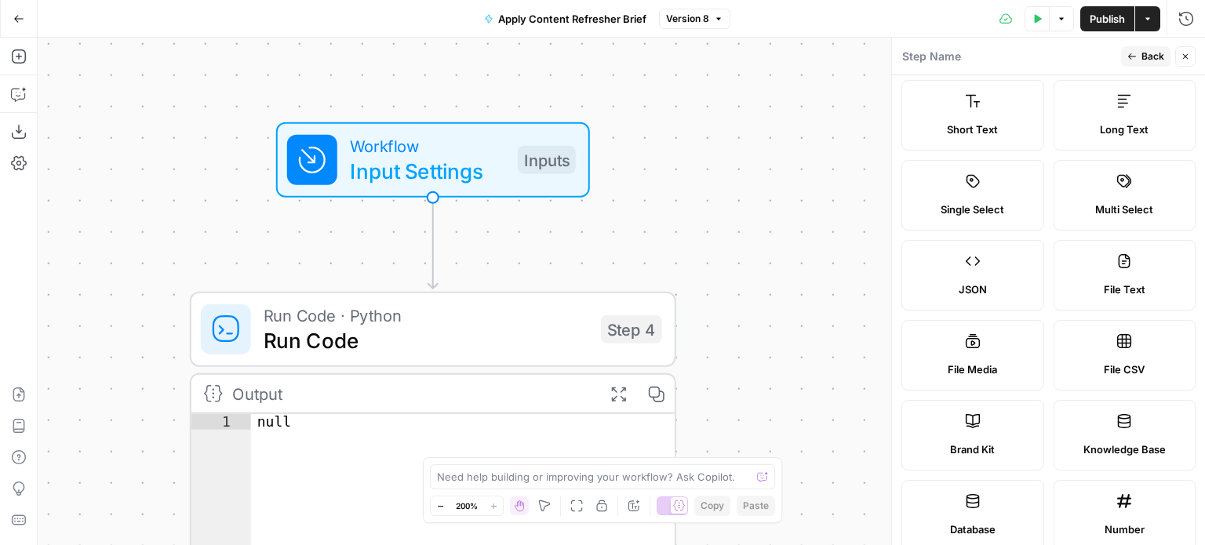
scroll to position [0, 0]
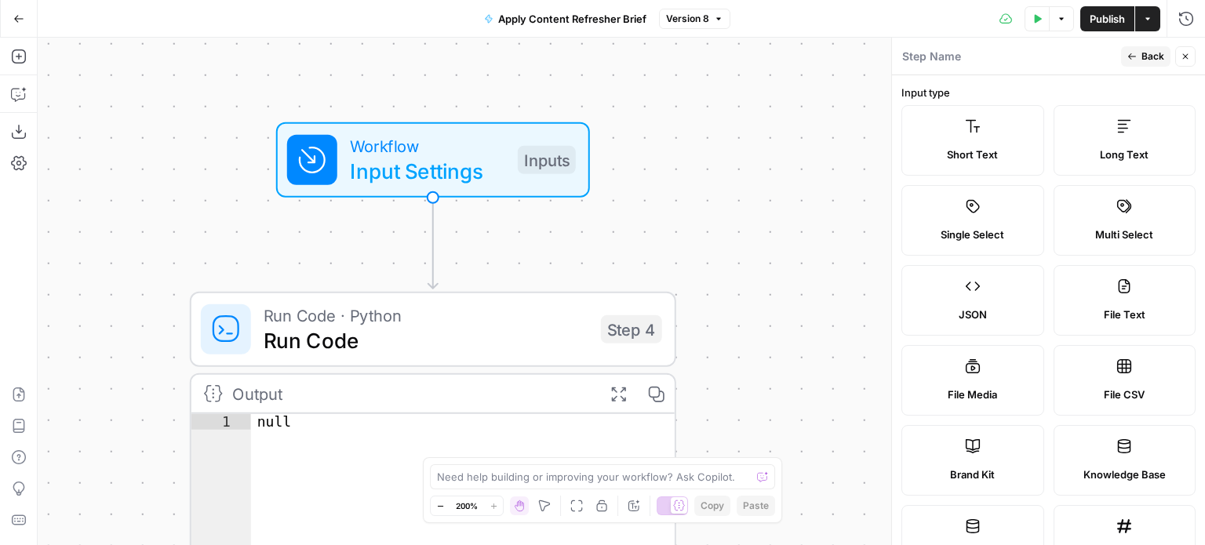
click at [1139, 51] on button "Back" at bounding box center [1145, 56] width 49 height 20
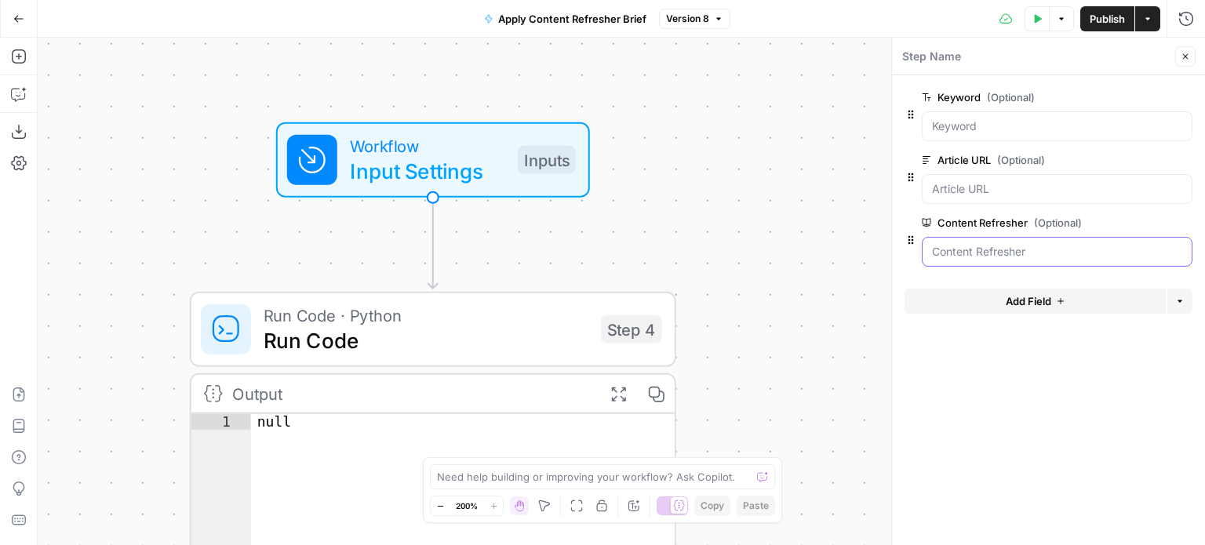
click at [975, 252] on Refresher "Content Refresher (Optional)" at bounding box center [1057, 252] width 250 height 16
click at [1009, 250] on Refresher "Content Refresher (Optional)" at bounding box center [1057, 252] width 250 height 16
drag, startPoint x: 1028, startPoint y: 244, endPoint x: 1064, endPoint y: 249, distance: 36.4
click at [1064, 249] on Refresher "Content Refresher (Optional)" at bounding box center [1057, 252] width 250 height 16
click at [964, 221] on label "Content Refresher (Optional)" at bounding box center [1013, 223] width 182 height 16
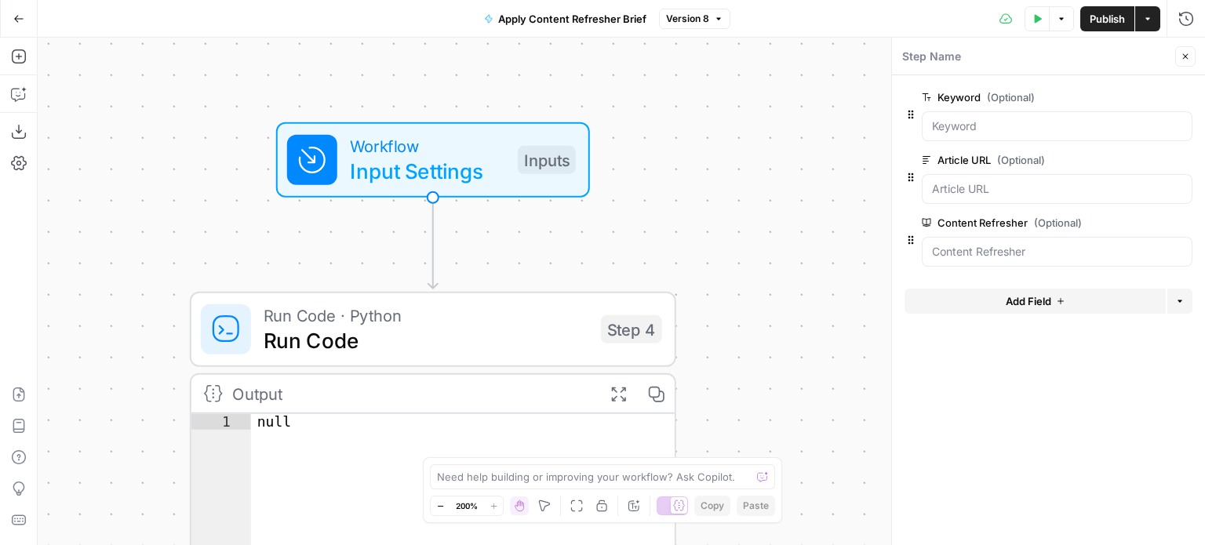
click at [964, 244] on Refresher "Content Refresher (Optional)" at bounding box center [1057, 252] width 250 height 16
click at [782, 212] on div "Workflow Input Settings Inputs Run Code · Python Run Code Step 4 Output Expand …" at bounding box center [622, 292] width 1168 height 508
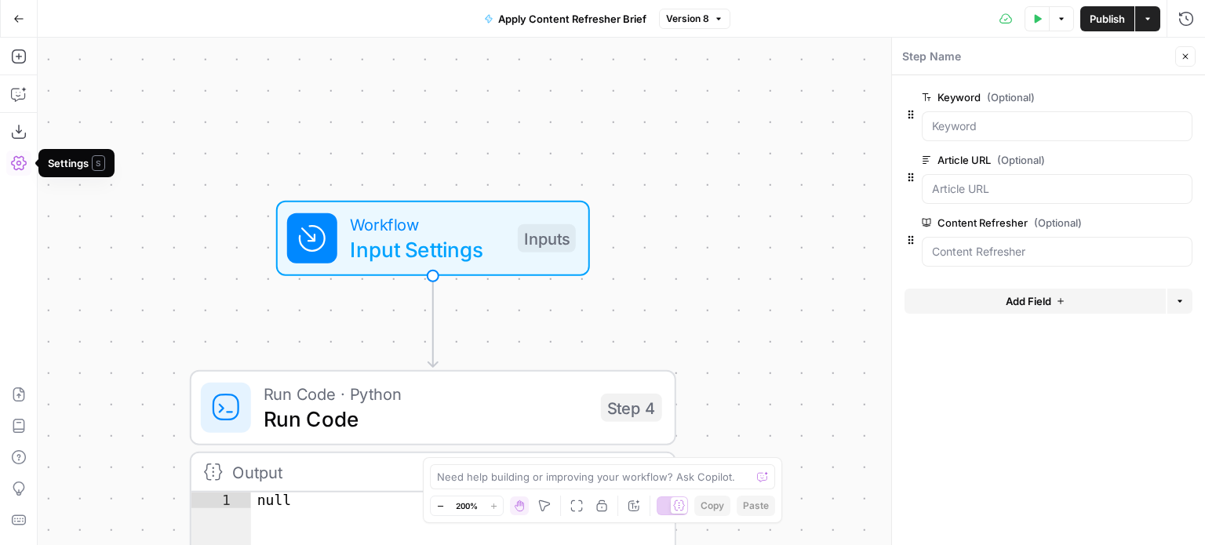
click at [22, 160] on icon "button" at bounding box center [19, 163] width 16 height 14
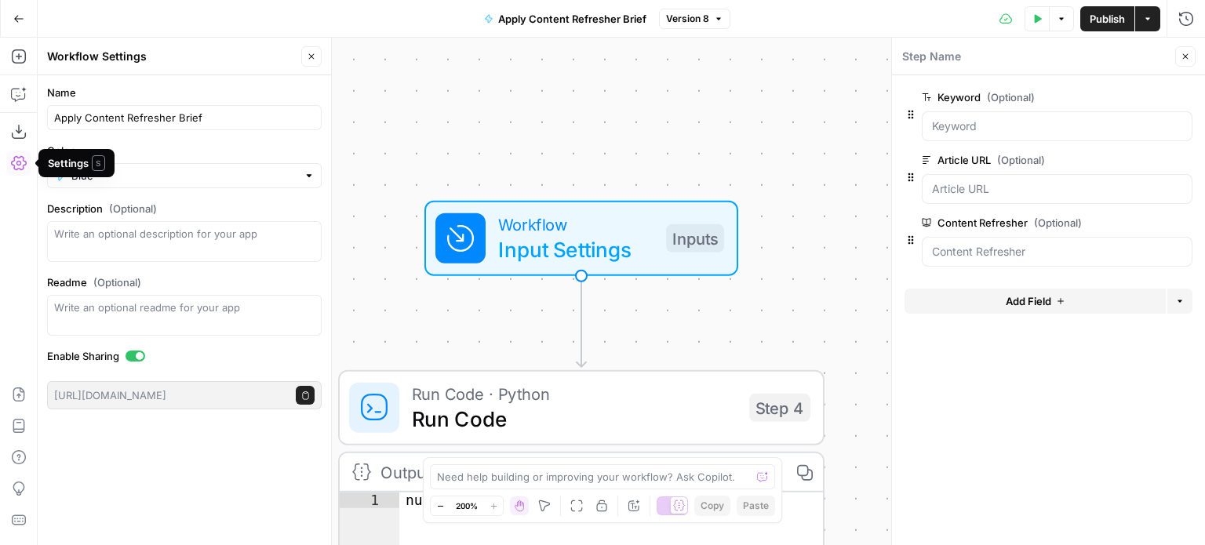
click at [363, 108] on div "Workflow Input Settings Inputs Run Code · Python Run Code Step 4 Output Expand …" at bounding box center [622, 292] width 1168 height 508
click at [28, 159] on button "Settings" at bounding box center [18, 163] width 25 height 25
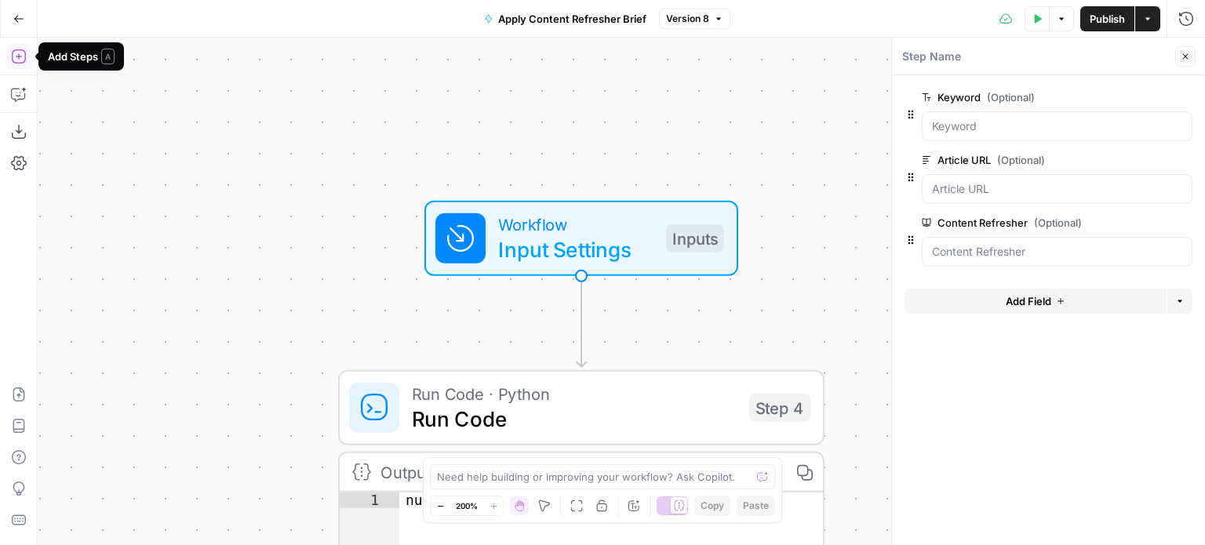
click at [17, 56] on icon "button" at bounding box center [19, 57] width 16 height 16
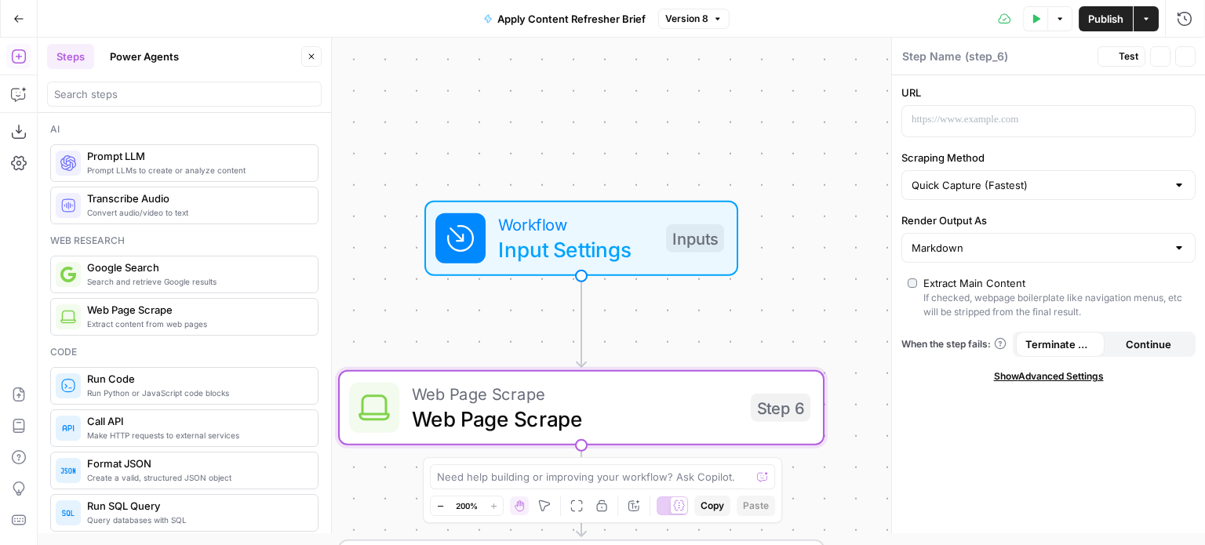
type textarea "Web Page Scrape"
click at [312, 49] on button "Close" at bounding box center [311, 56] width 20 height 20
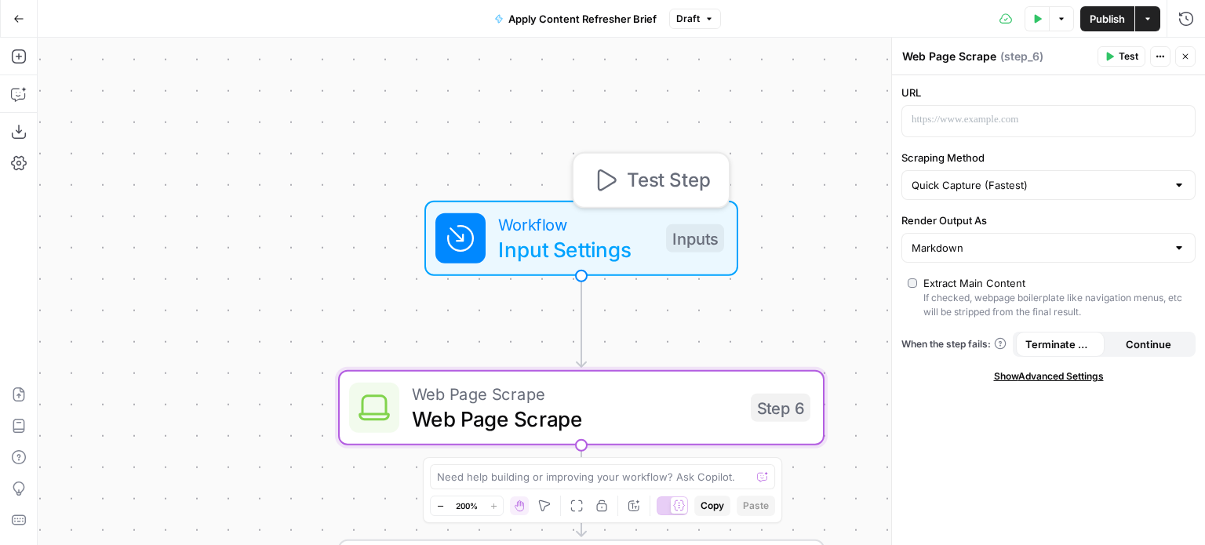
click at [599, 241] on span "Input Settings" at bounding box center [575, 249] width 155 height 31
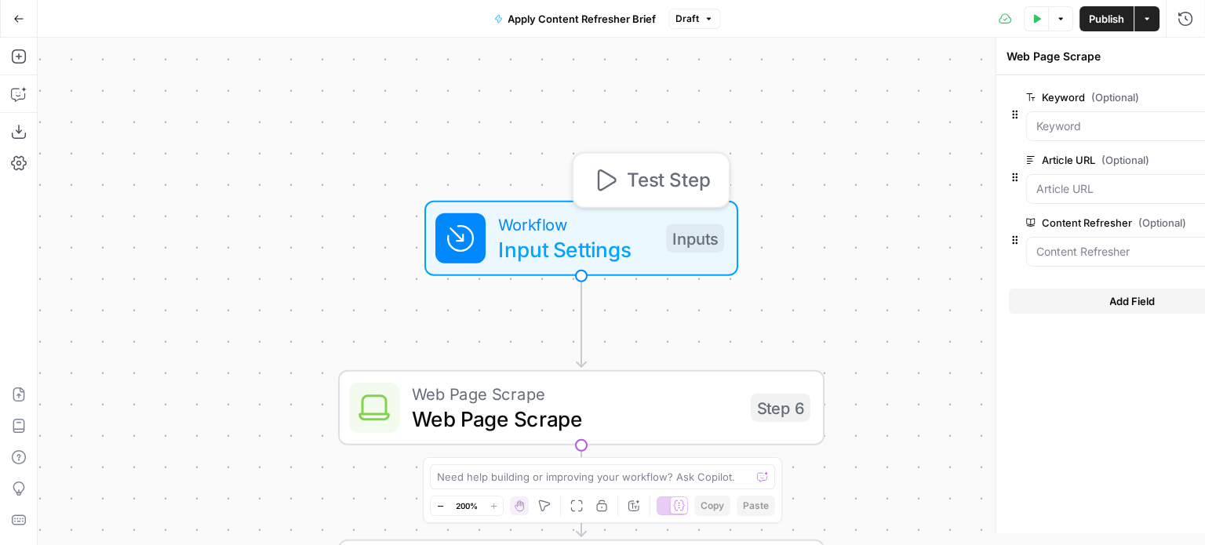
type textarea "Inputs"
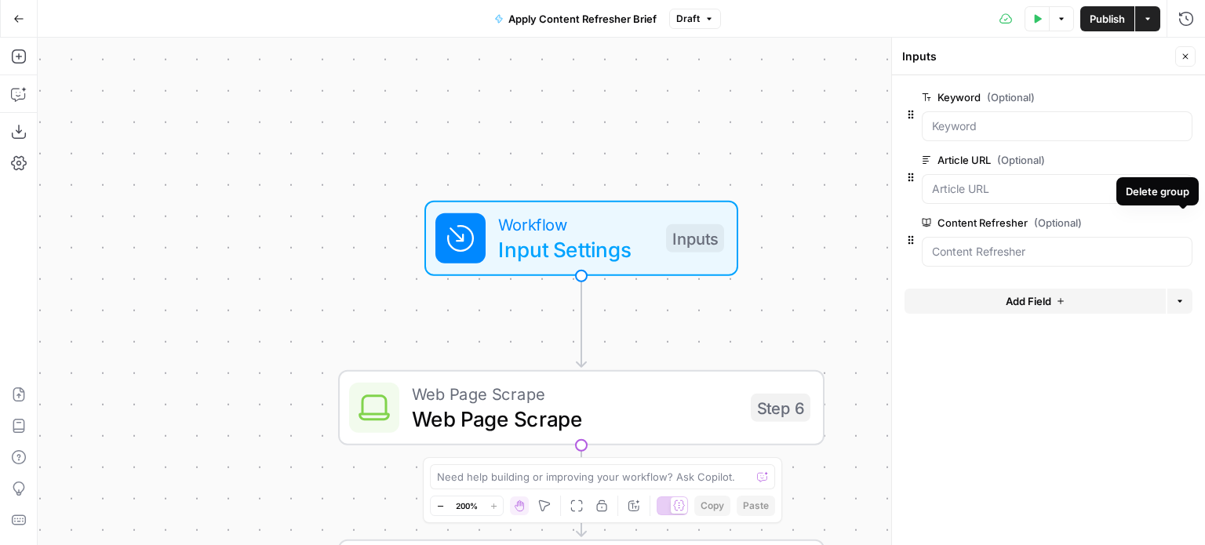
click at [1185, 216] on button "Delete group" at bounding box center [1183, 222] width 19 height 19
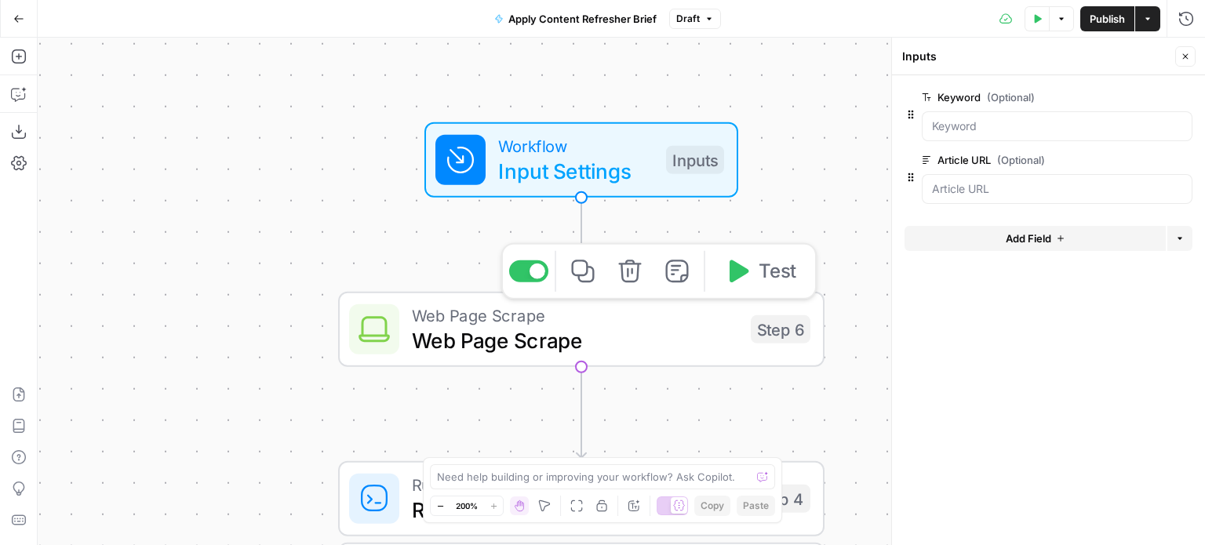
click at [590, 333] on span "Web Page Scrape" at bounding box center [575, 340] width 326 height 31
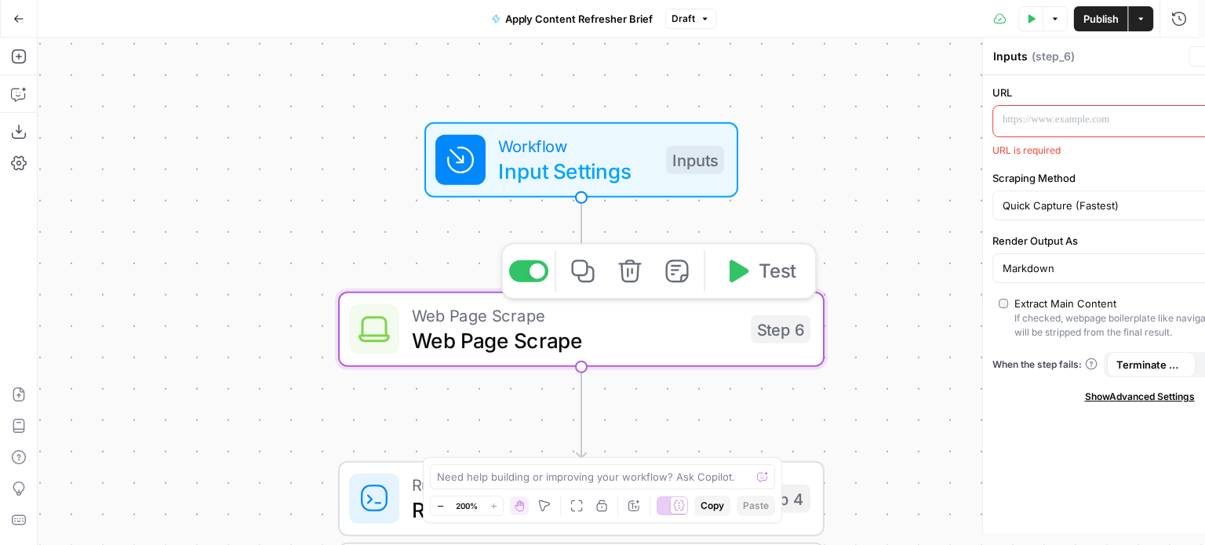
type textarea "Web Page Scrape"
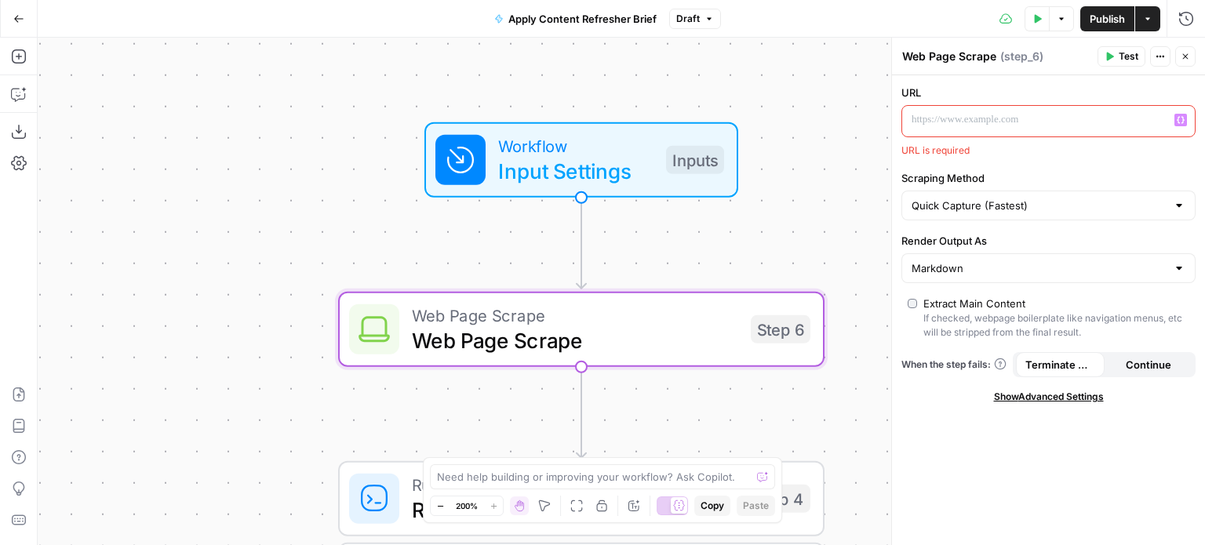
click at [994, 119] on p at bounding box center [1036, 120] width 249 height 16
click at [1181, 118] on icon "button" at bounding box center [1181, 120] width 8 height 8
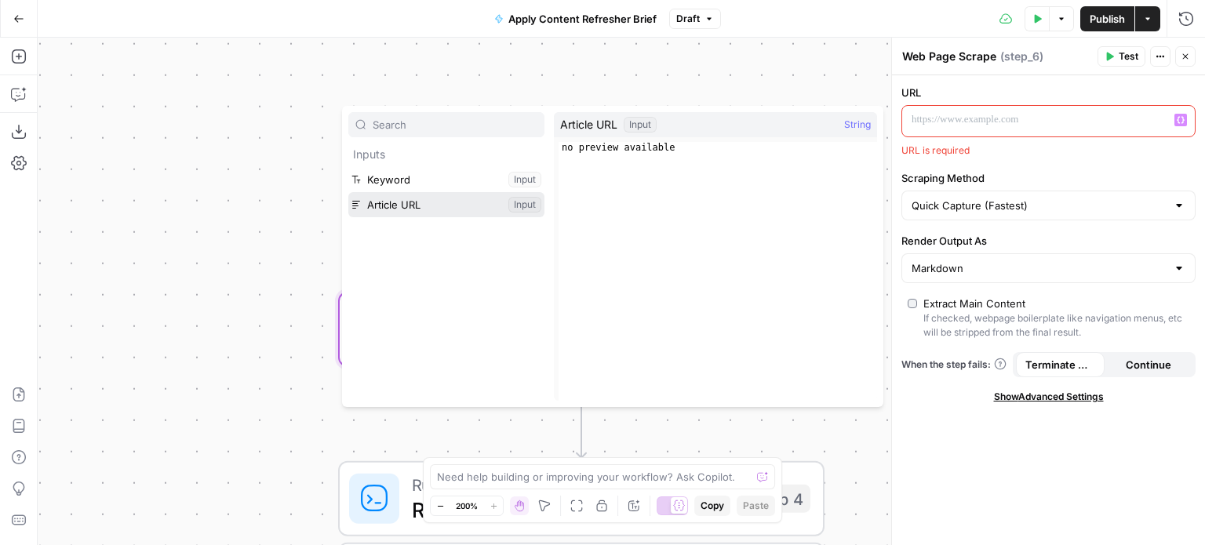
click at [392, 203] on button "Select variable Article URL" at bounding box center [446, 204] width 196 height 25
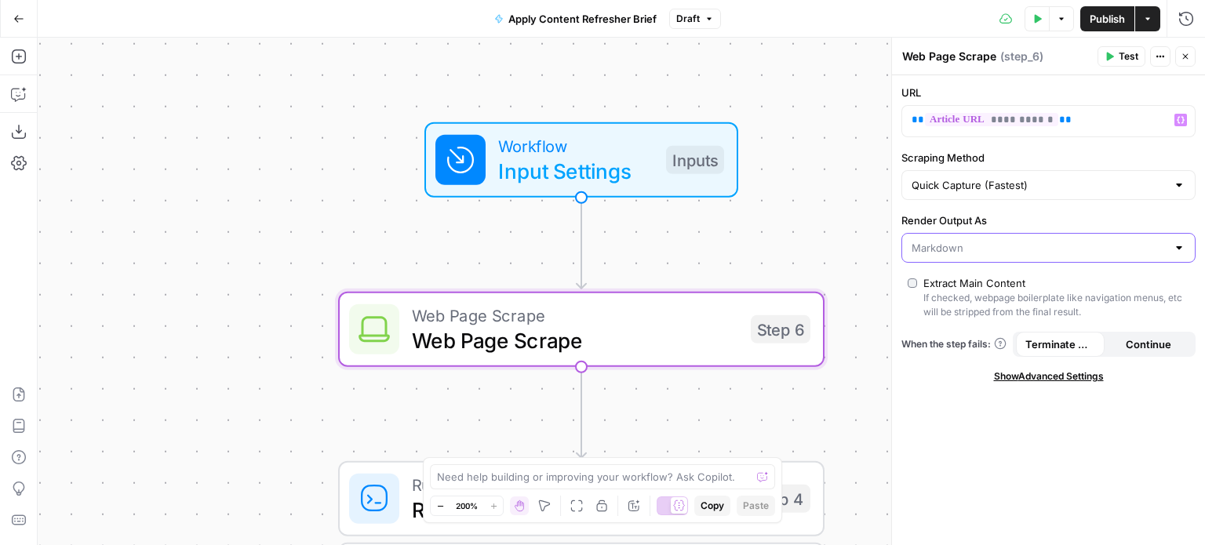
click at [951, 250] on input "Render Output As" at bounding box center [1039, 248] width 255 height 16
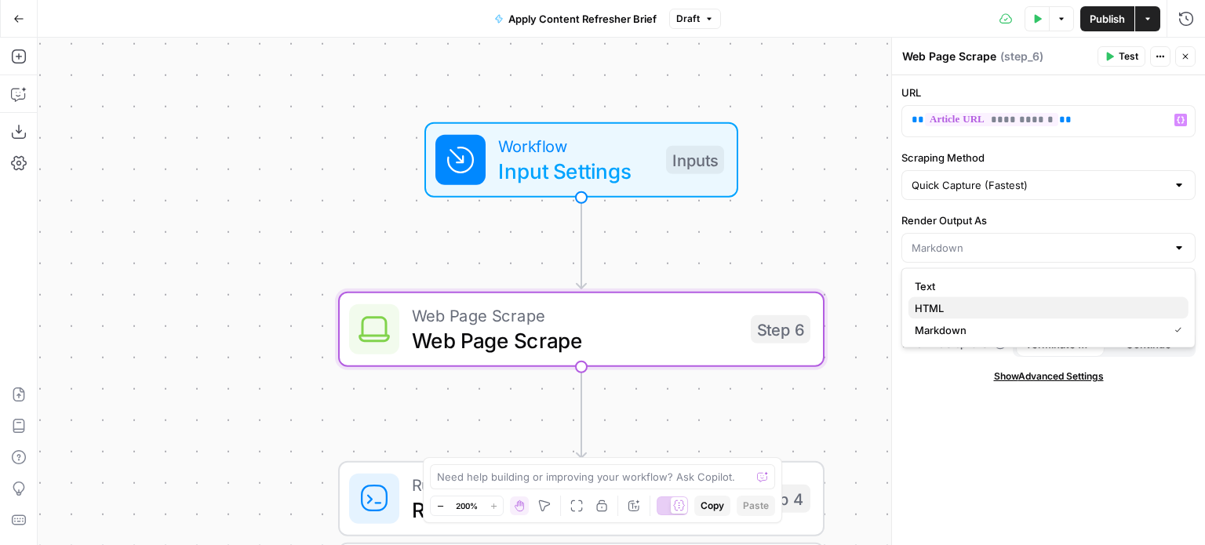
click at [921, 305] on span "HTML" at bounding box center [1045, 309] width 261 height 16
type input "HTML"
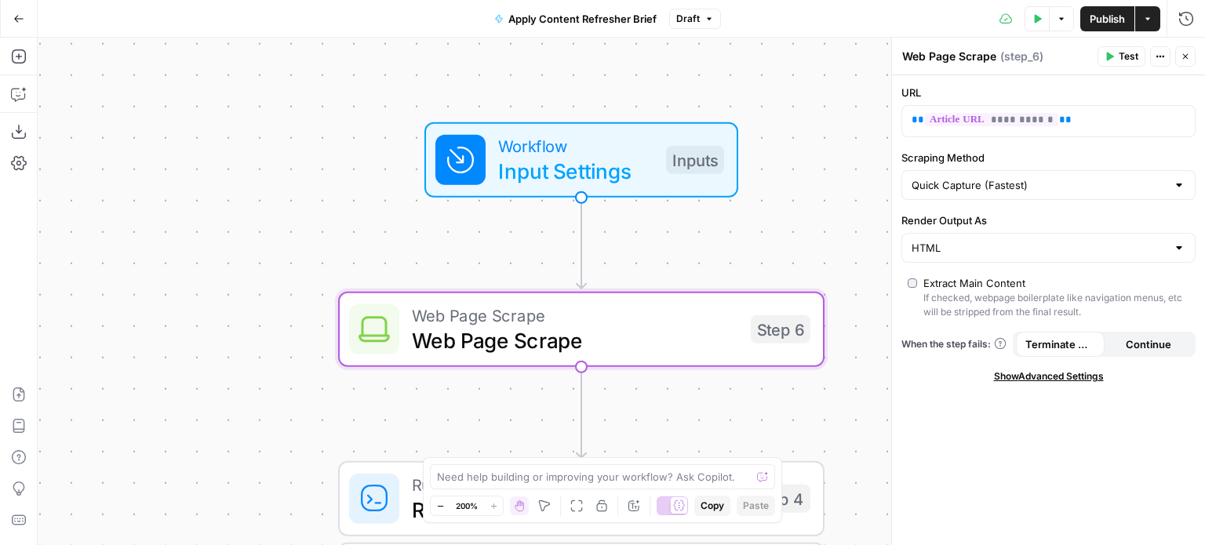
click at [1104, 22] on span "Publish" at bounding box center [1107, 19] width 35 height 16
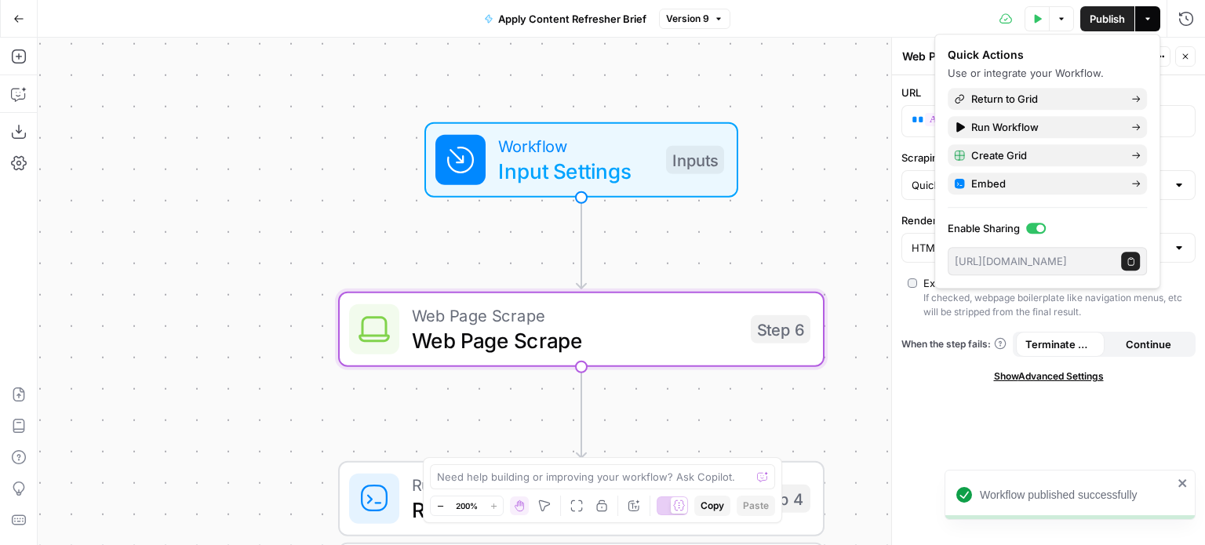
click at [825, 194] on div "Workflow Input Settings Inputs Web Page Scrape Web Page Scrape Step 6 Run Code …" at bounding box center [622, 292] width 1168 height 508
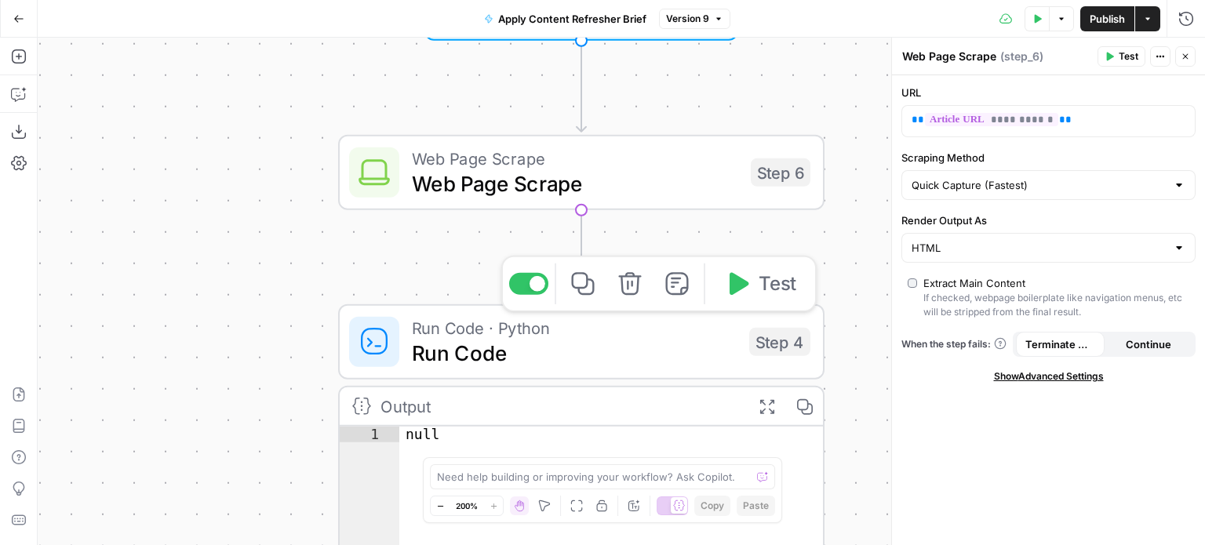
click at [567, 351] on span "Run Code" at bounding box center [574, 352] width 325 height 31
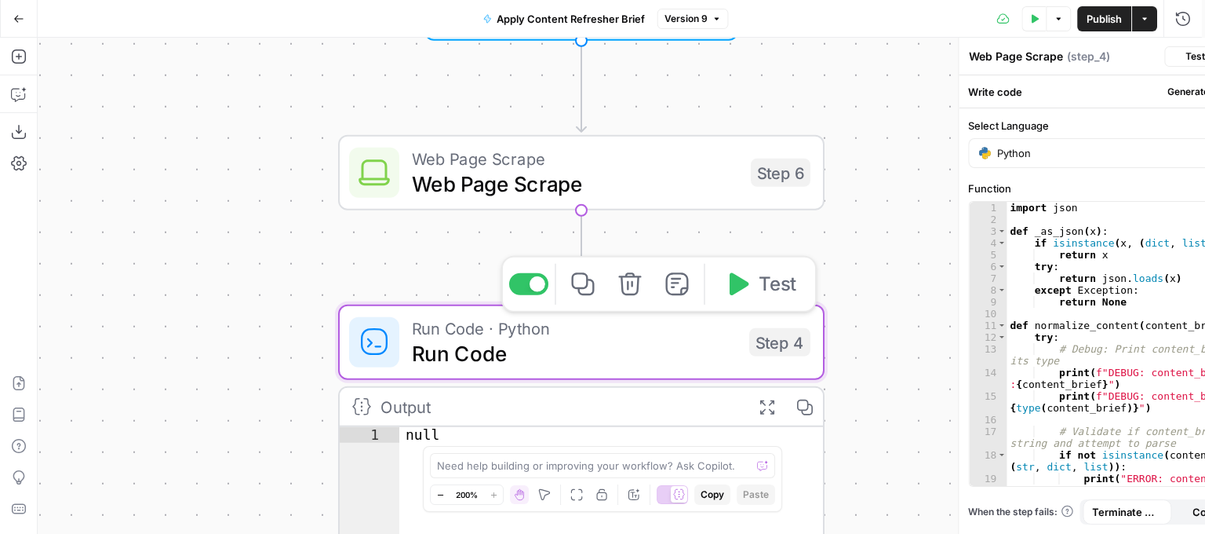
type textarea "Run Code"
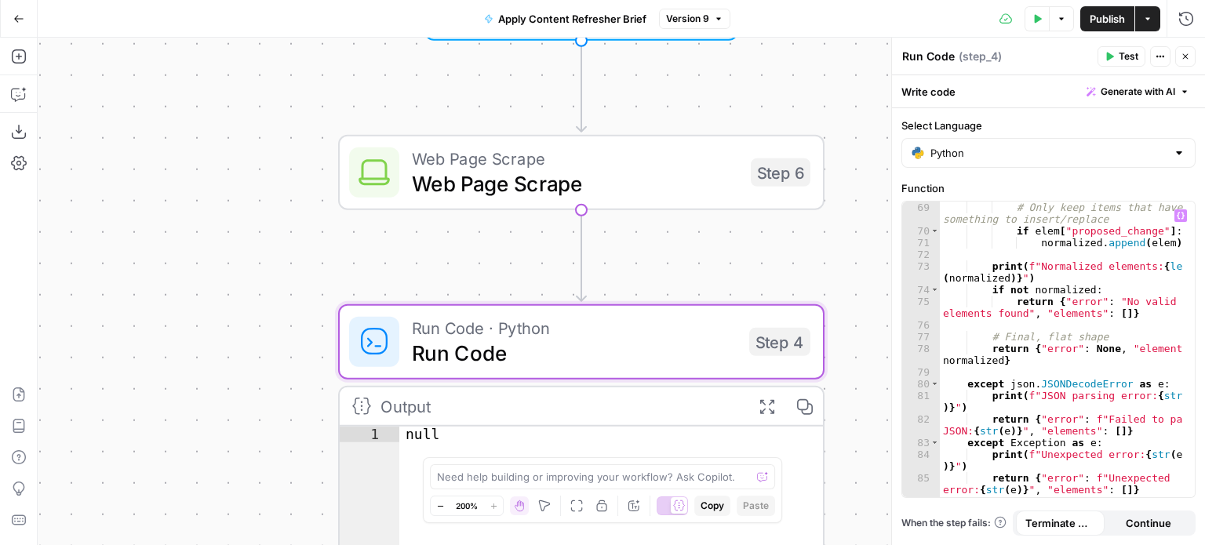
scroll to position [1328, 0]
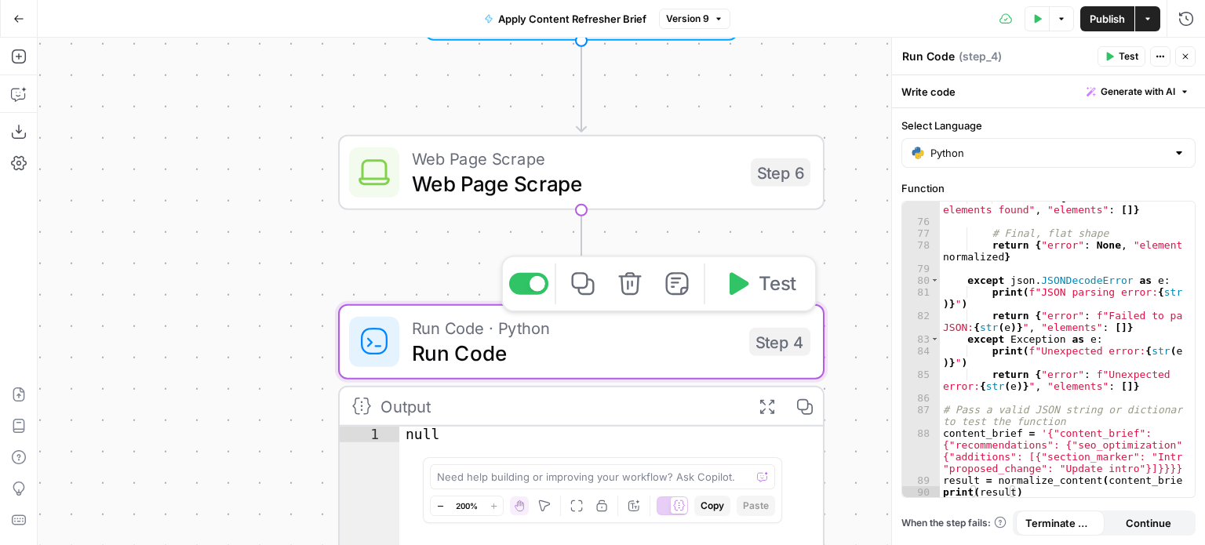
click at [636, 291] on icon "button" at bounding box center [630, 284] width 25 height 25
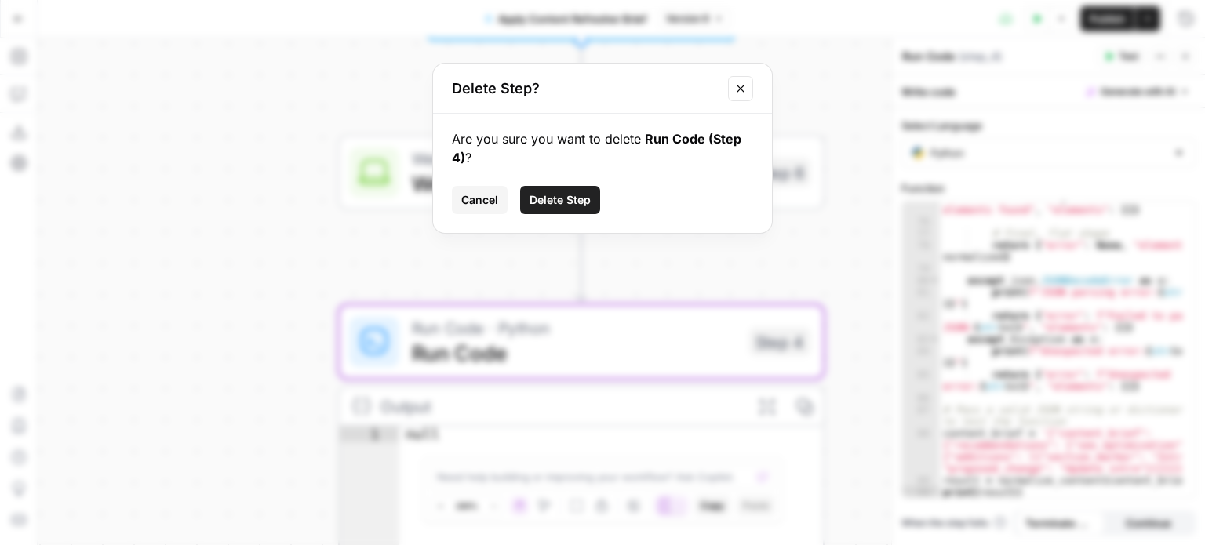
click at [539, 200] on span "Delete Step" at bounding box center [560, 200] width 61 height 16
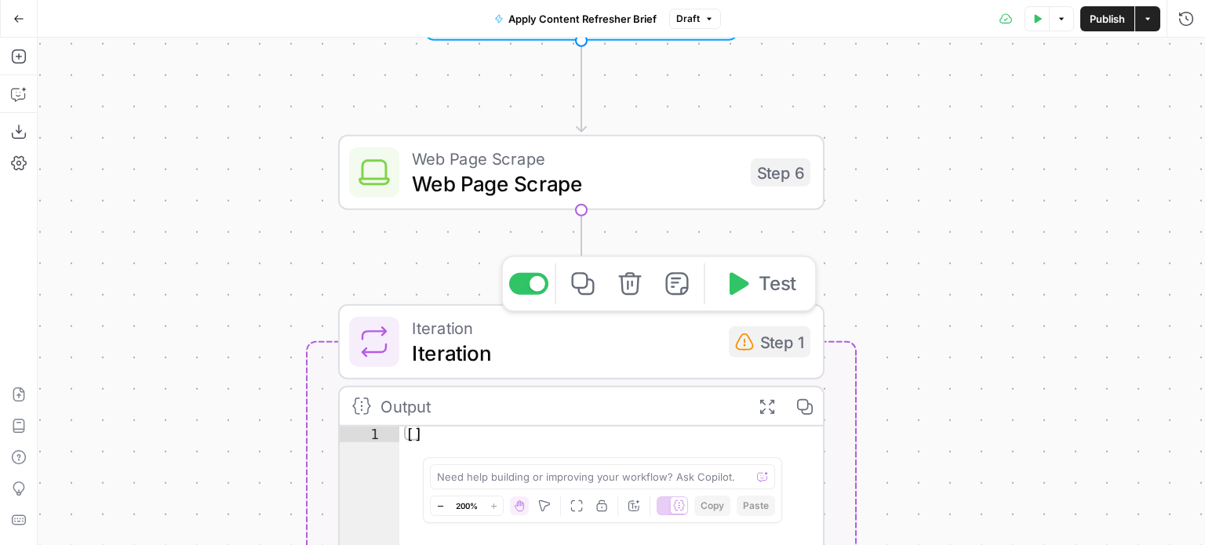
click at [499, 347] on span "Iteration" at bounding box center [564, 352] width 304 height 31
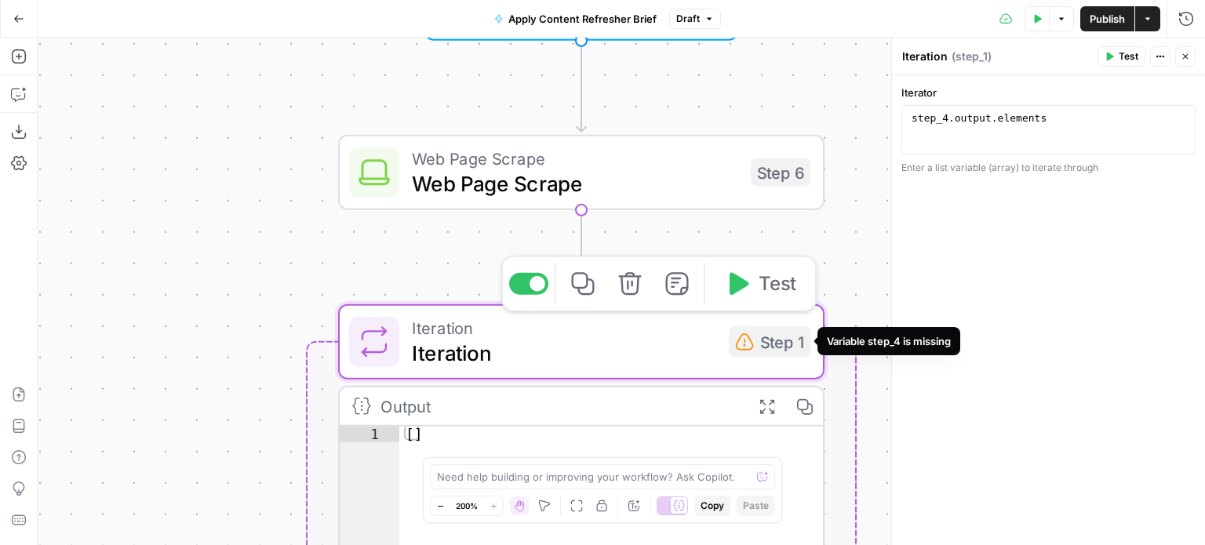
click at [759, 345] on div "Step 1" at bounding box center [770, 341] width 82 height 31
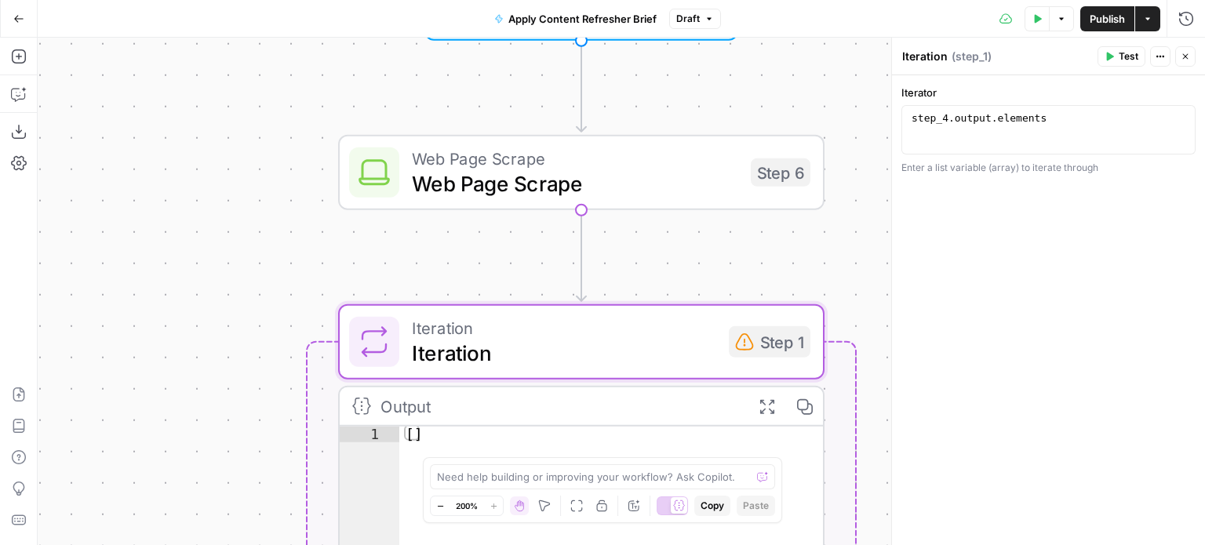
click at [932, 91] on label "Iterator" at bounding box center [1049, 93] width 294 height 16
click at [929, 56] on textarea "Iteration" at bounding box center [925, 57] width 46 height 16
click at [986, 59] on span "( step_1 )" at bounding box center [972, 57] width 40 height 16
click at [431, 407] on div "Output" at bounding box center [560, 406] width 358 height 25
click at [430, 410] on div "Output" at bounding box center [560, 406] width 358 height 25
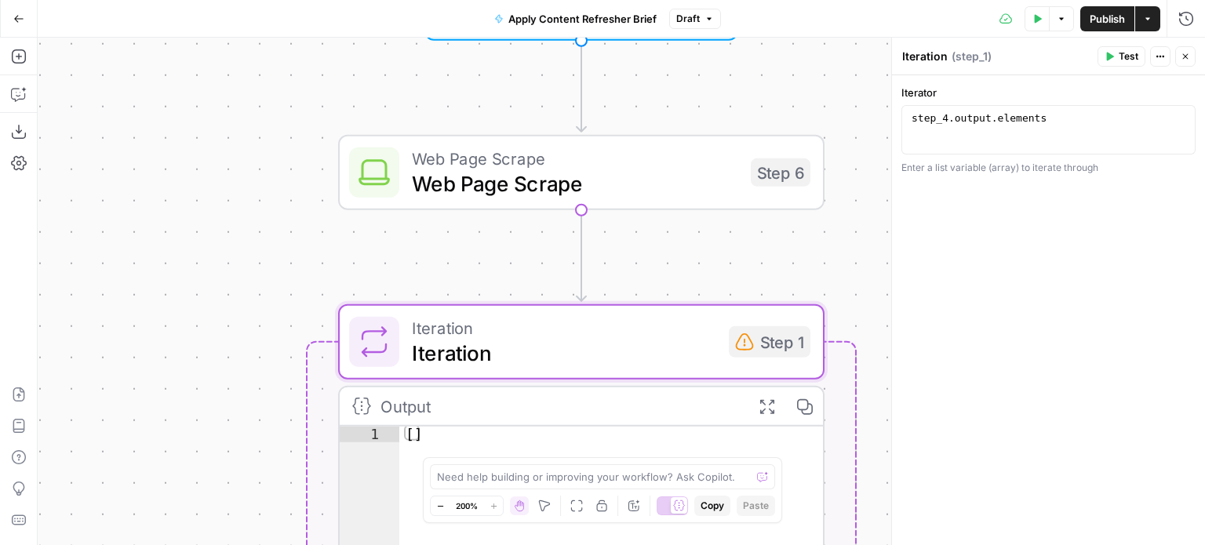
click at [421, 337] on span "Iteration" at bounding box center [564, 352] width 304 height 31
click at [540, 188] on span "Web Page Scrape" at bounding box center [575, 183] width 326 height 31
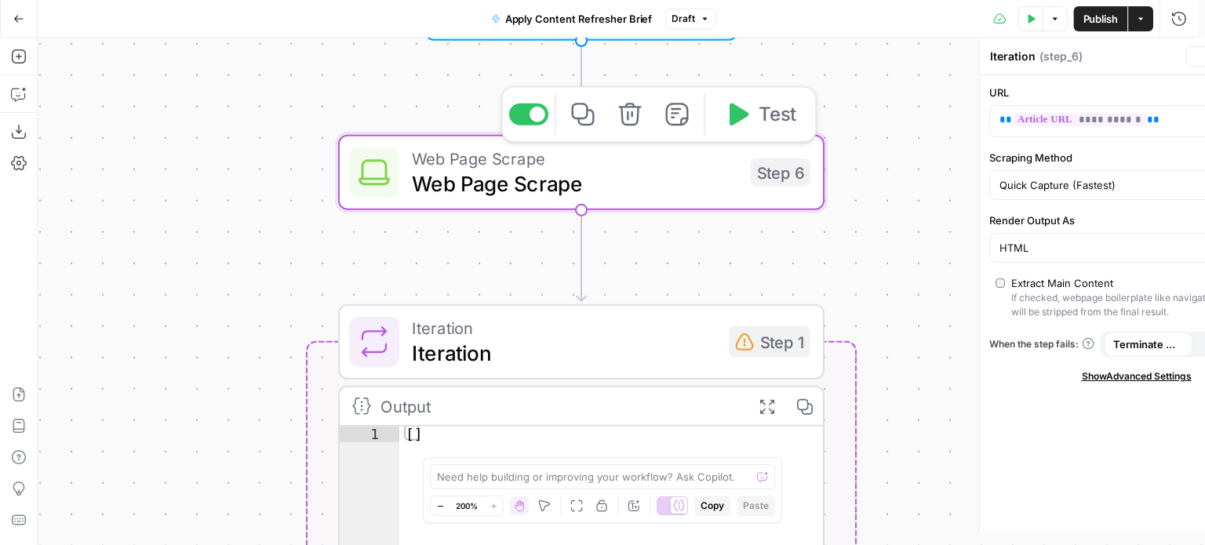
type textarea "Web Page Scrape"
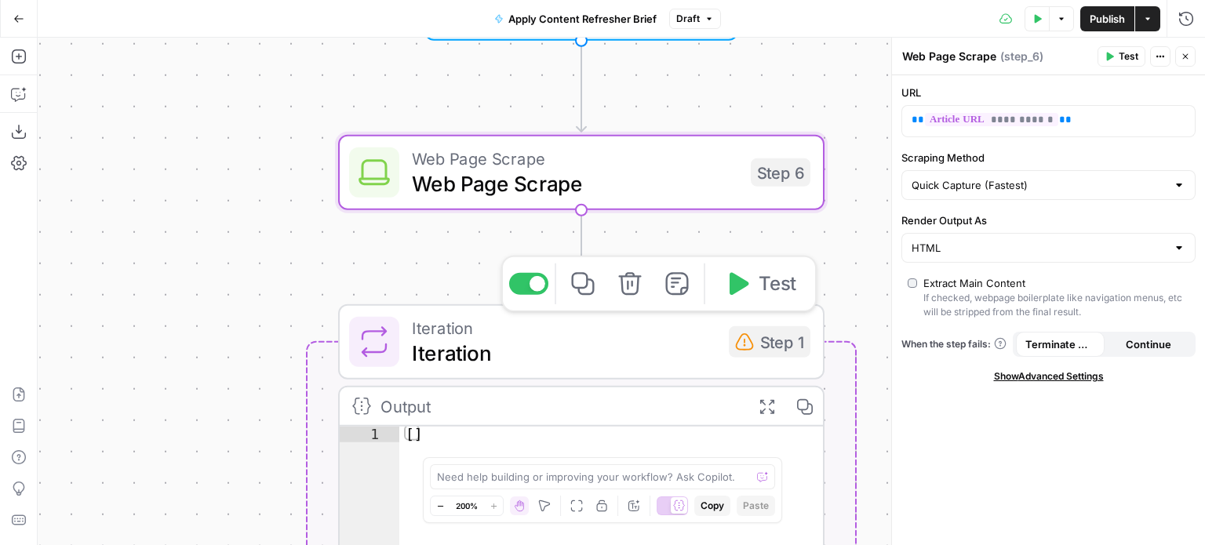
click at [490, 359] on span "Iteration" at bounding box center [564, 352] width 304 height 31
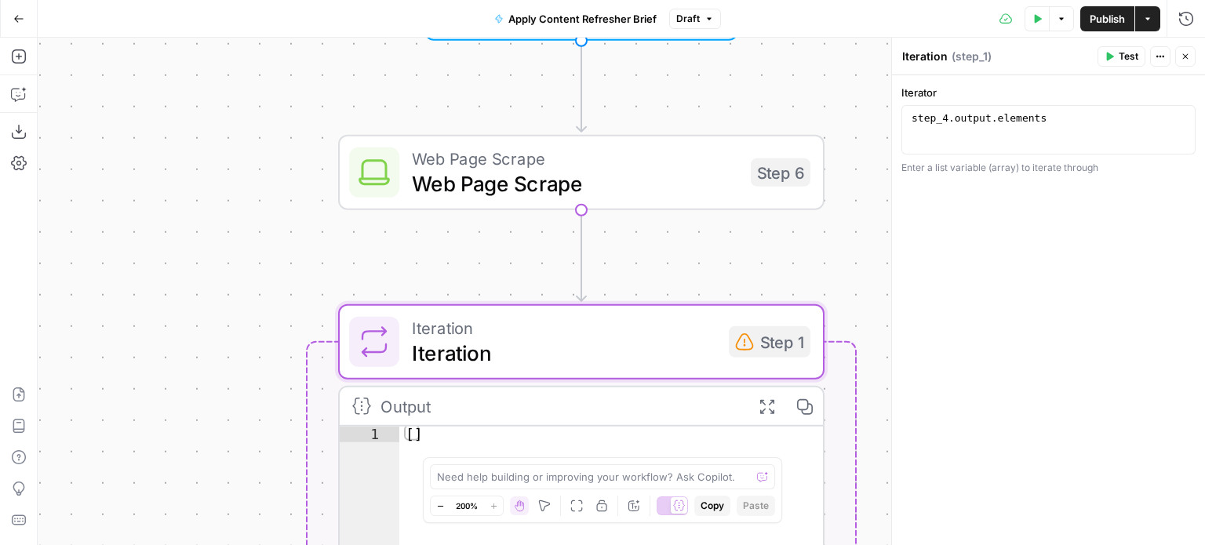
click at [981, 169] on div "Enter a list variable (array) to iterate through" at bounding box center [1049, 168] width 294 height 14
click at [946, 57] on div "Iteration Iteration" at bounding box center [925, 56] width 53 height 19
click at [1166, 52] on button "Actions" at bounding box center [1160, 56] width 20 height 20
click at [964, 59] on span "( step_1 )" at bounding box center [972, 57] width 40 height 16
click at [209, 304] on div "Workflow Input Settings Inputs Web Page Scrape Web Page Scrape Step 6 Loop Iter…" at bounding box center [622, 292] width 1168 height 508
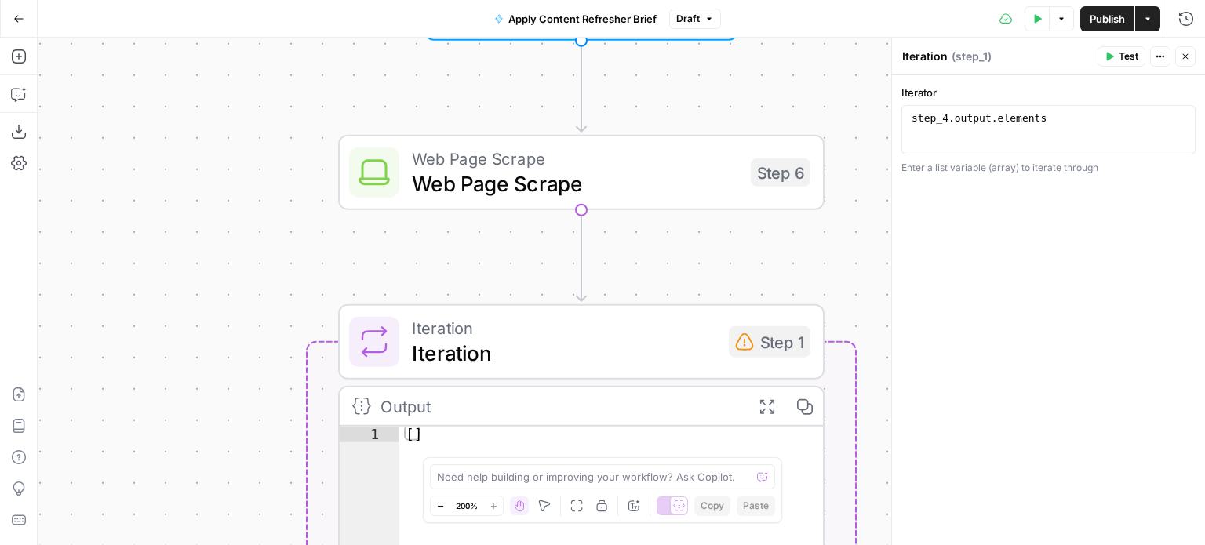
click at [333, 258] on div "Workflow Input Settings Inputs Web Page Scrape Web Page Scrape Step 6 Loop Iter…" at bounding box center [622, 292] width 1168 height 508
click at [848, 260] on div "Workflow Input Settings Inputs Web Page Scrape Web Page Scrape Step 6 Loop Iter…" at bounding box center [622, 292] width 1168 height 508
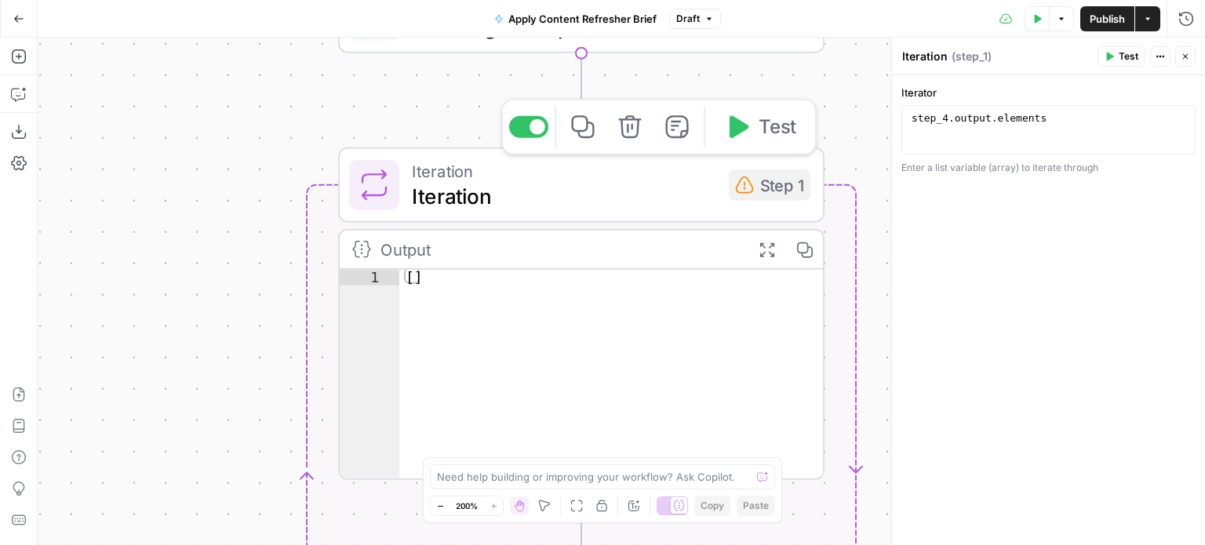
click at [457, 194] on span "Iteration" at bounding box center [564, 195] width 304 height 31
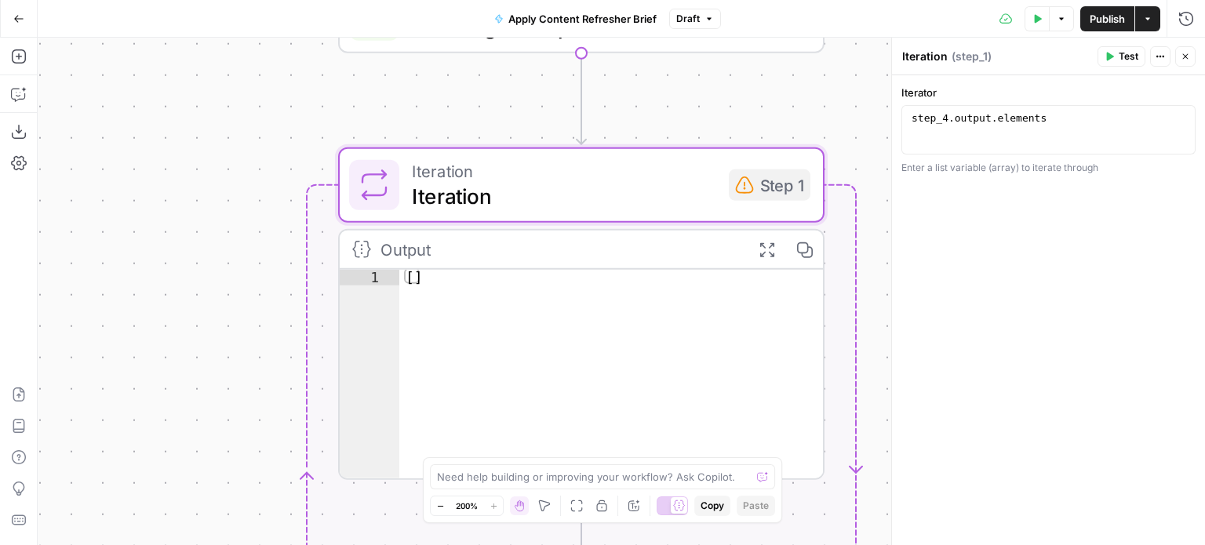
click at [917, 55] on textarea "Iteration" at bounding box center [925, 57] width 46 height 16
click at [1111, 53] on icon "button" at bounding box center [1109, 56] width 9 height 9
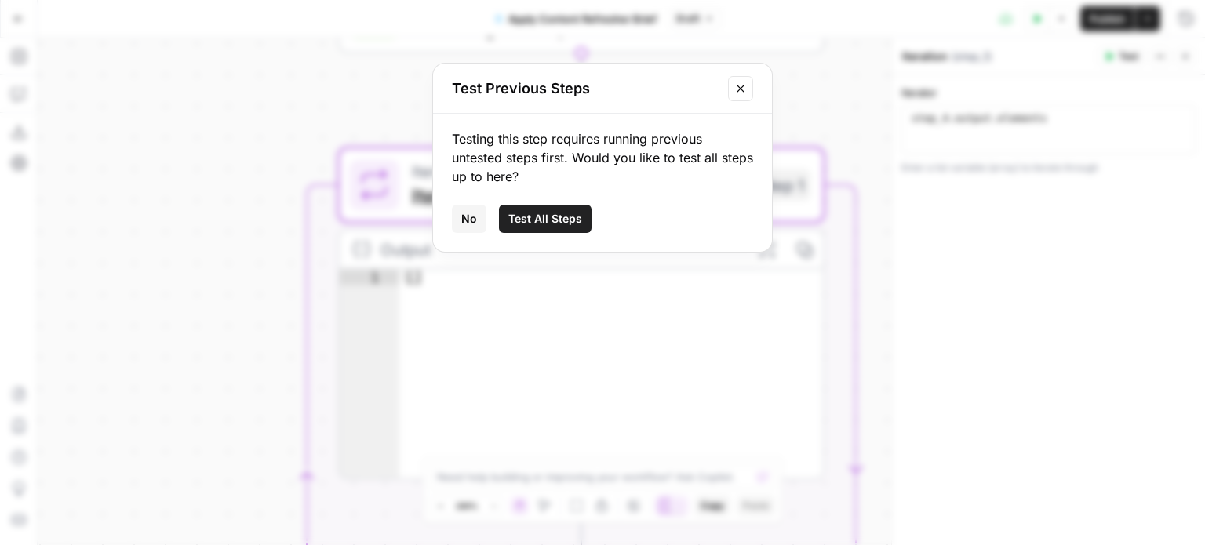
click at [531, 215] on span "Test All Steps" at bounding box center [546, 219] width 74 height 16
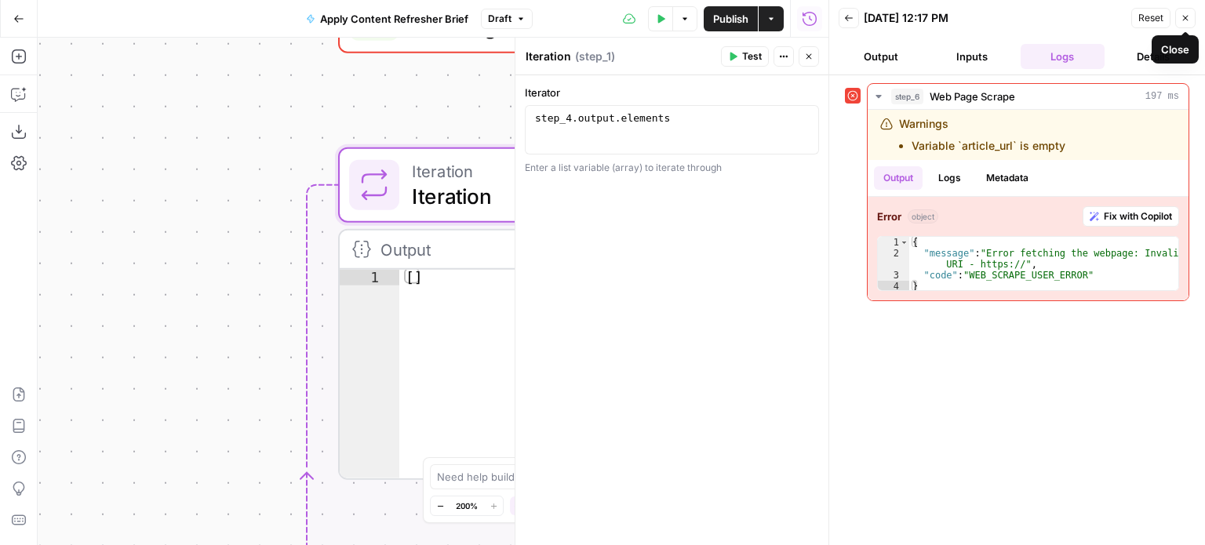
click at [1180, 20] on button "Close" at bounding box center [1186, 18] width 20 height 20
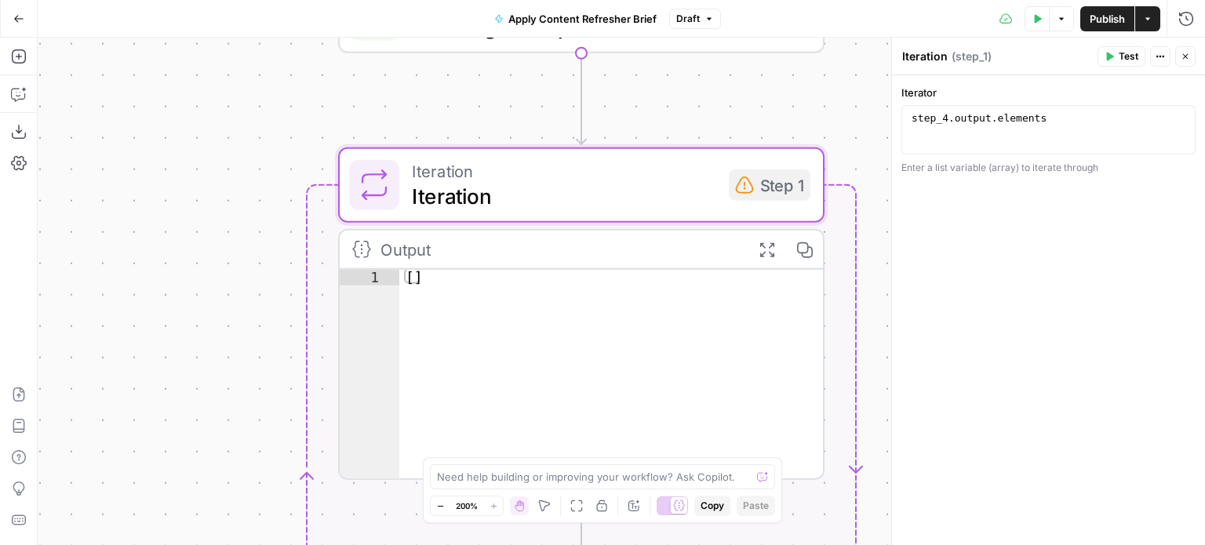
click at [871, 213] on div "Workflow Input Settings Inputs Web Page Scrape Web Page Scrape Step 6 Loop Iter…" at bounding box center [622, 292] width 1168 height 508
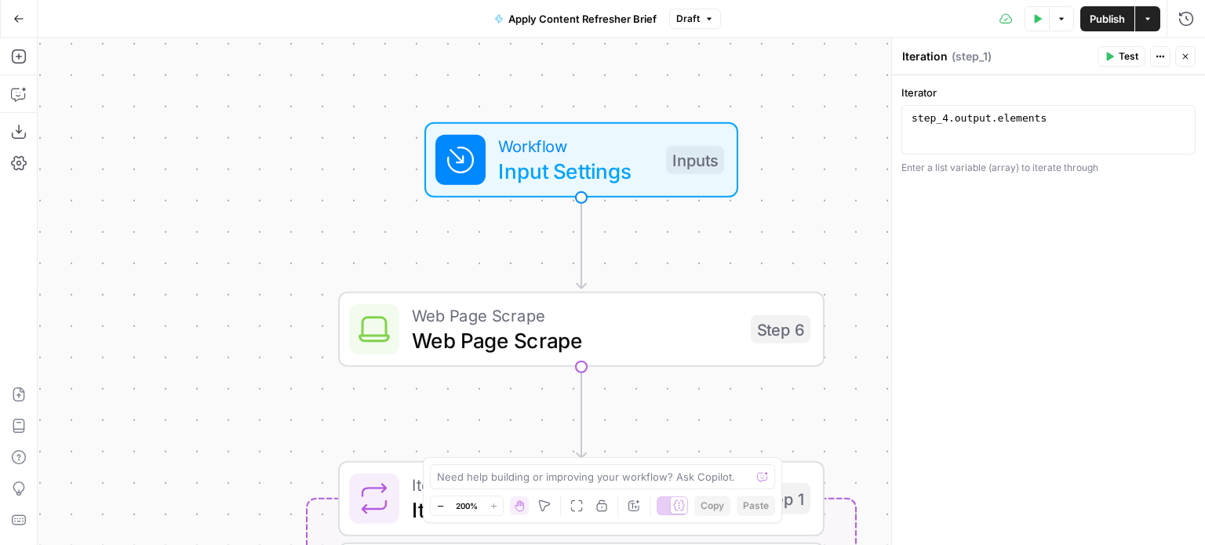
click at [591, 162] on span "Input Settings" at bounding box center [575, 170] width 155 height 31
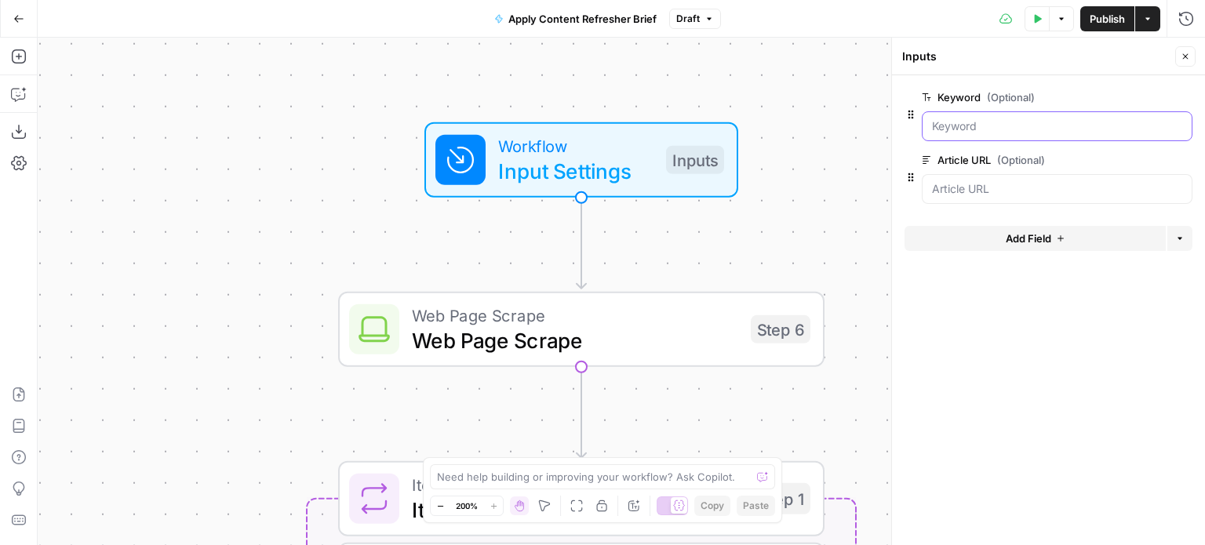
click at [991, 125] on input "Keyword (Optional)" at bounding box center [1057, 127] width 250 height 16
click at [1014, 125] on input "Keyword (Optional)" at bounding box center [1057, 127] width 250 height 16
click at [948, 128] on input "Keyword (Optional)" at bounding box center [1057, 127] width 250 height 16
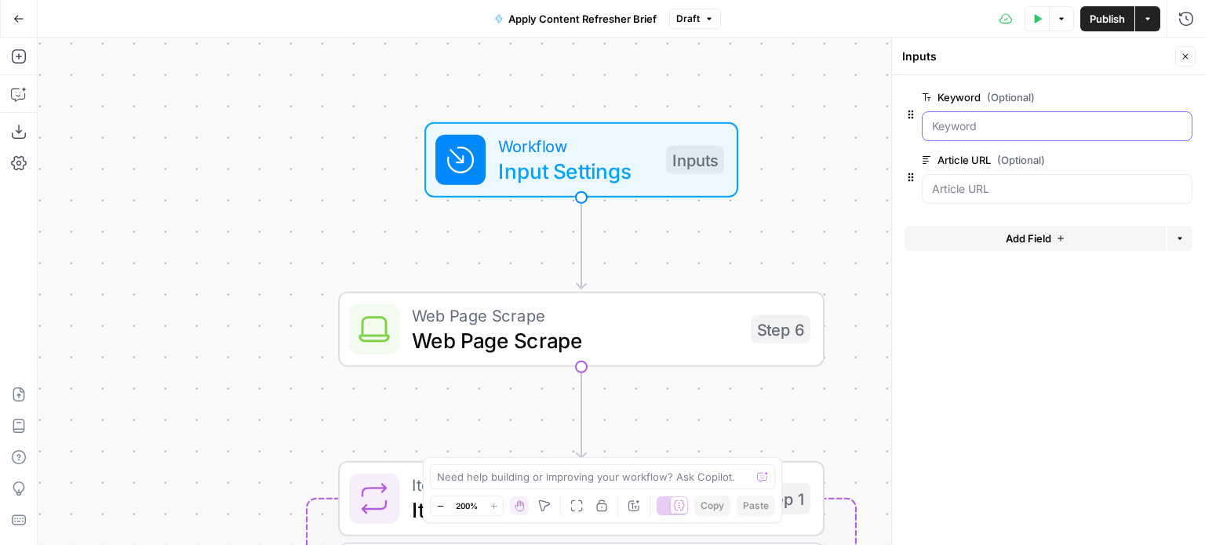
click at [1016, 127] on input "Keyword (Optional)" at bounding box center [1057, 127] width 250 height 16
click at [1016, 134] on div at bounding box center [1057, 126] width 271 height 30
click at [1034, 18] on icon "button" at bounding box center [1037, 18] width 9 height 9
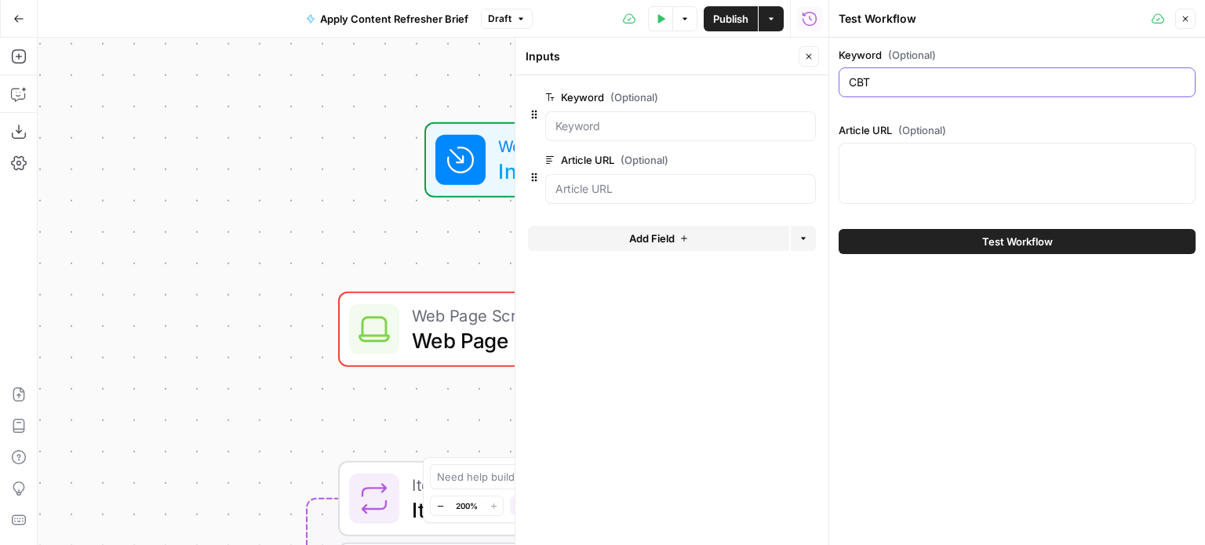
click at [892, 81] on input "CBT" at bounding box center [1017, 83] width 337 height 16
type input "Substance Abused and Homeless"
paste textarea "[URL][DOMAIN_NAME][US_STATE]"
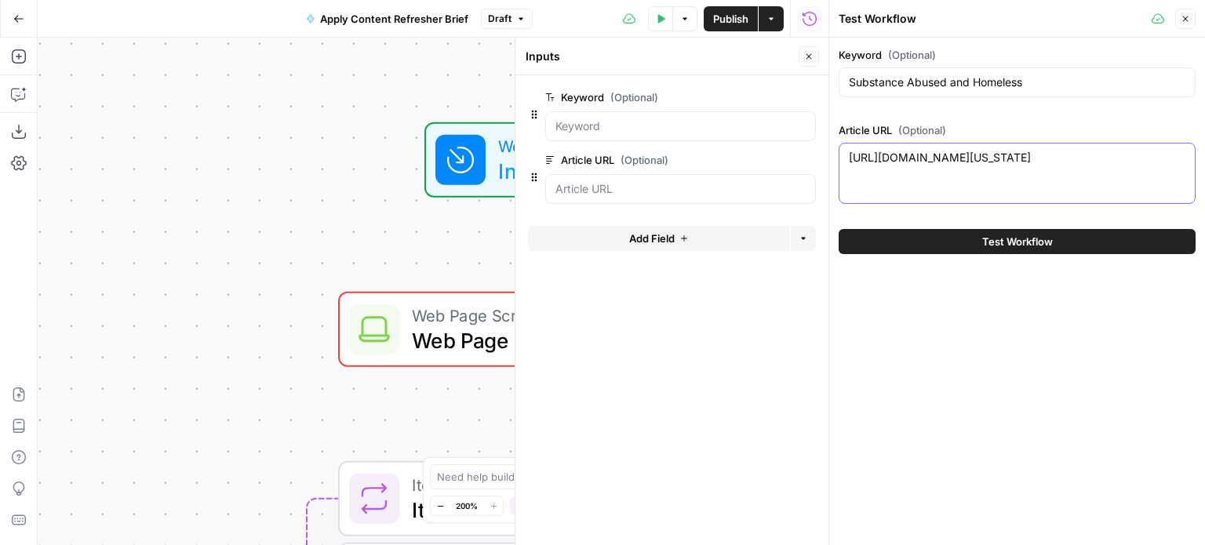
type textarea "[URL][DOMAIN_NAME][US_STATE]"
click at [986, 119] on div "Keyword (Optional) Substance Abused and Homeless Article URL (Optional) [URL][D…" at bounding box center [1017, 128] width 357 height 163
click at [1000, 246] on span "Test Workflow" at bounding box center [1018, 242] width 71 height 16
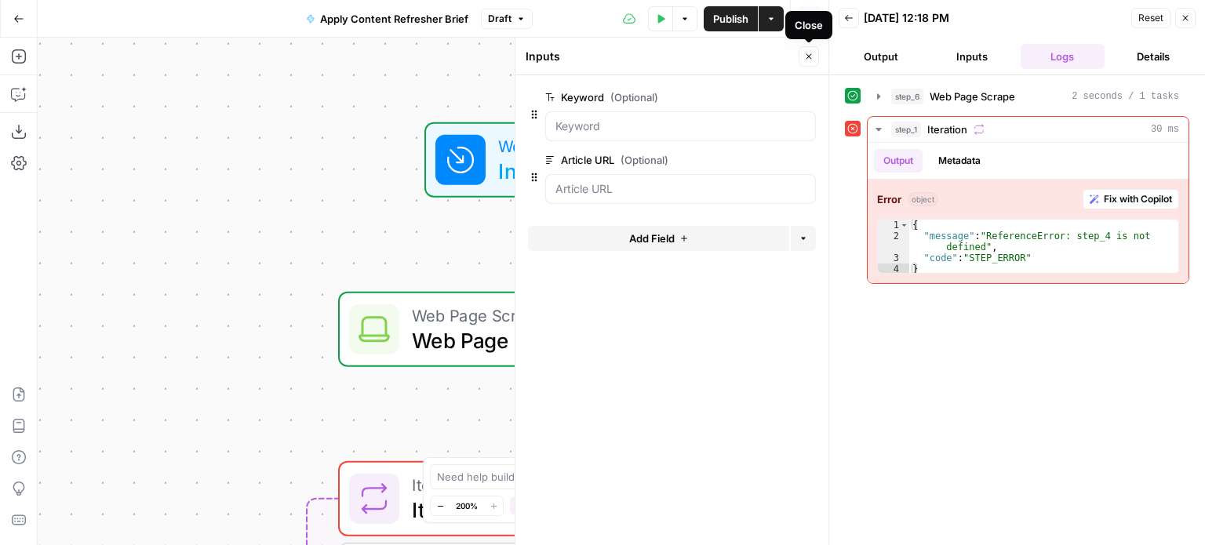
click at [814, 52] on button "Close" at bounding box center [809, 56] width 20 height 20
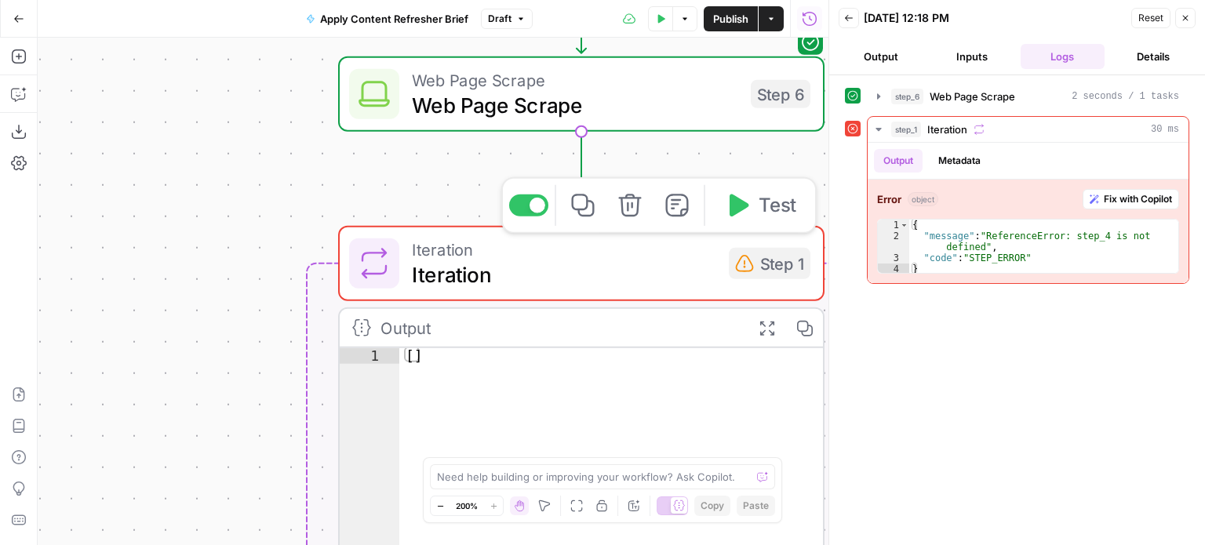
click at [633, 205] on icon "button" at bounding box center [629, 205] width 23 height 23
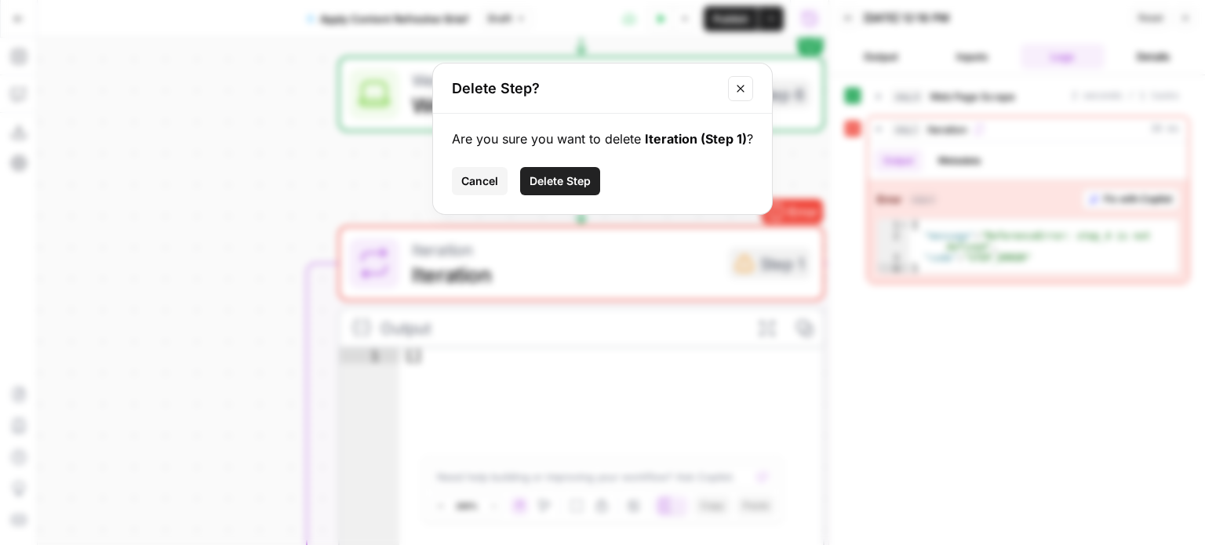
click at [541, 171] on button "Delete Step" at bounding box center [560, 181] width 80 height 28
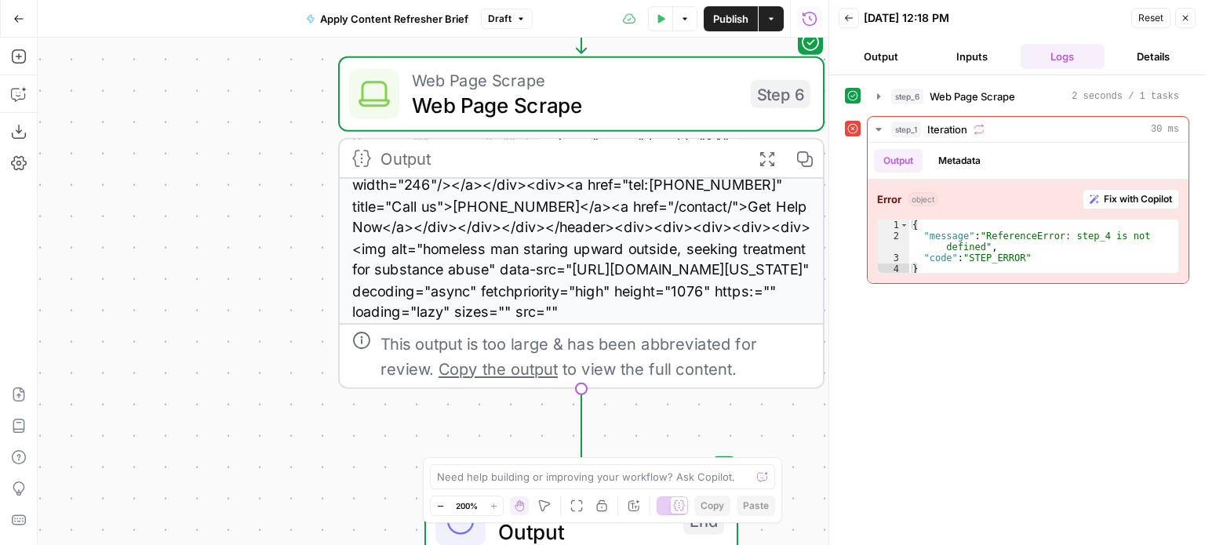
scroll to position [138, 0]
click at [827, 411] on div at bounding box center [830, 272] width 16 height 545
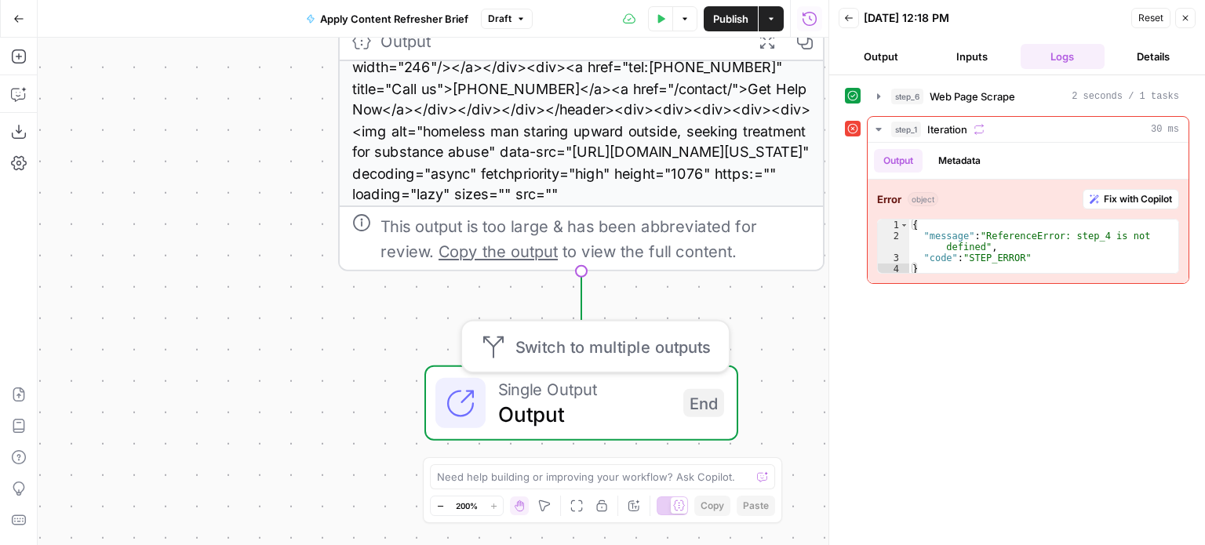
click at [570, 408] on span "Output" at bounding box center [584, 414] width 173 height 31
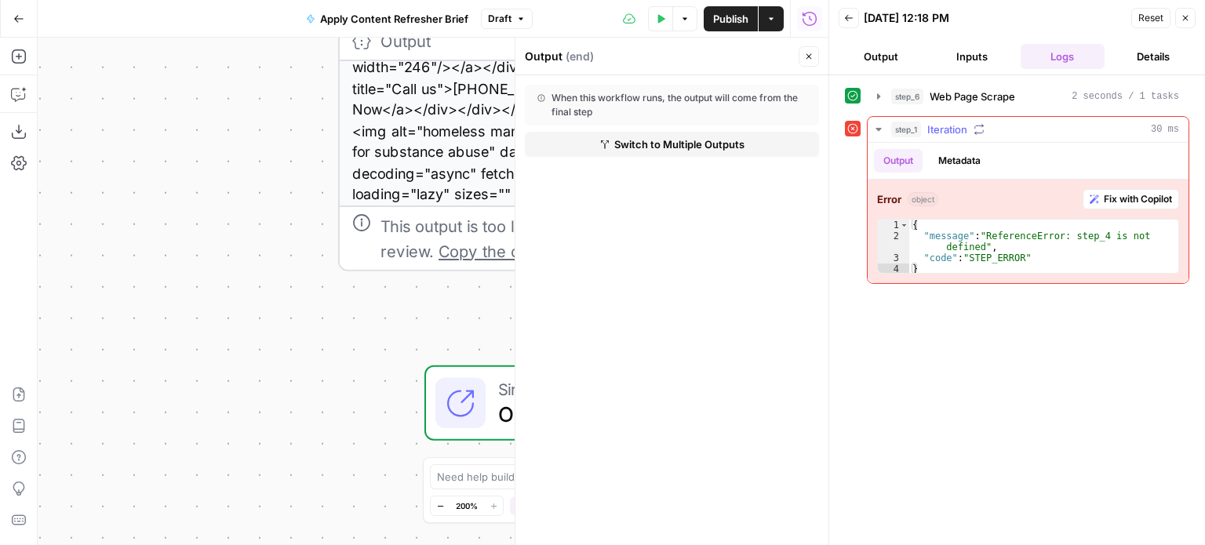
click at [953, 129] on span "Iteration" at bounding box center [948, 130] width 40 height 16
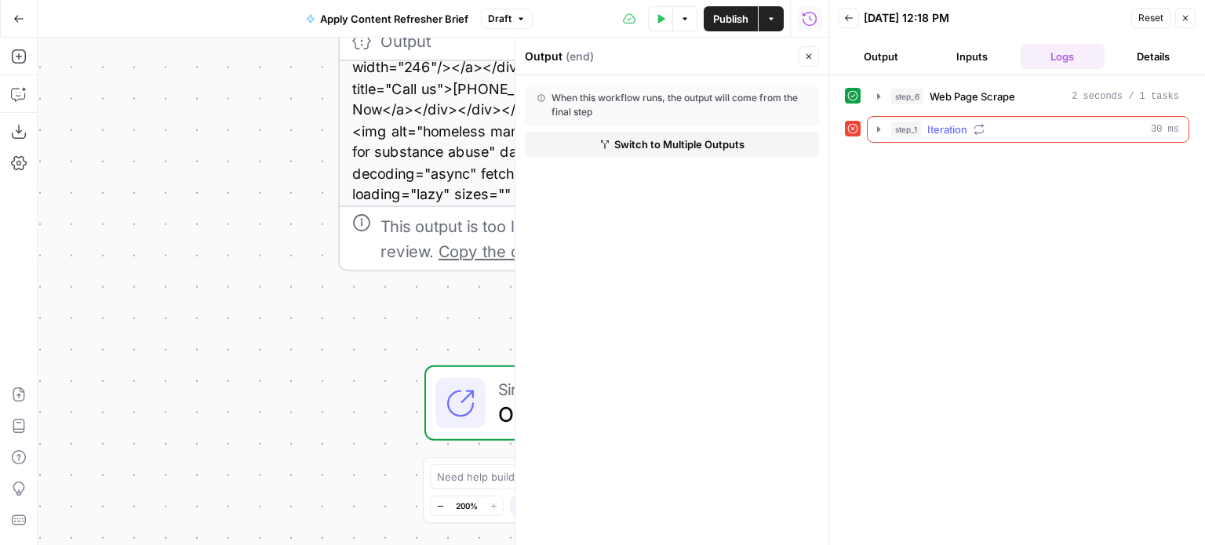
click at [953, 129] on span "Iteration" at bounding box center [948, 130] width 40 height 16
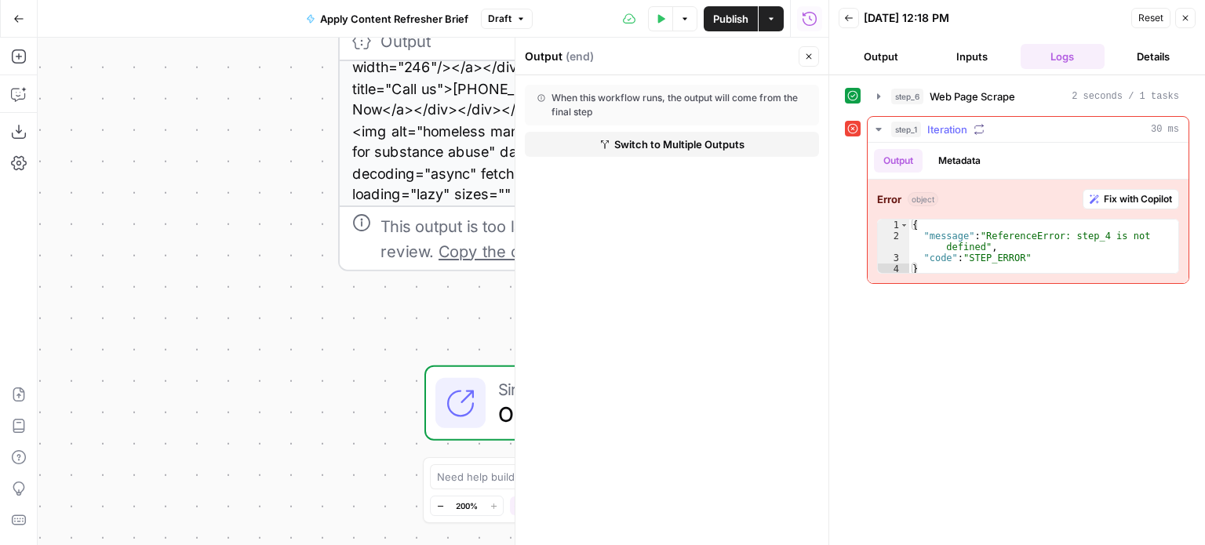
click at [1143, 201] on span "Fix with Copilot" at bounding box center [1138, 199] width 68 height 14
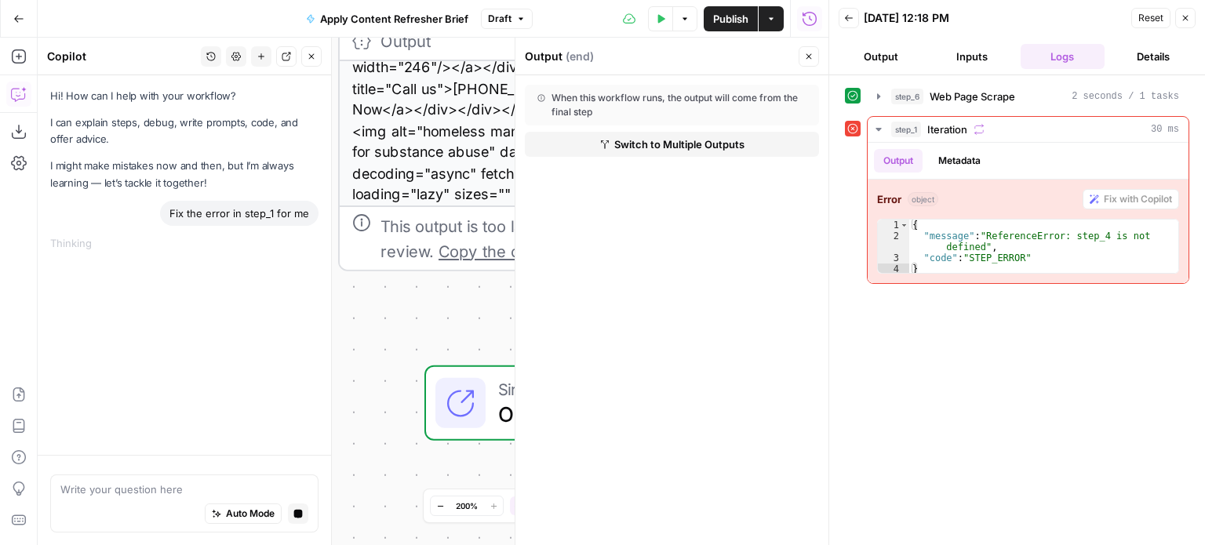
click at [314, 56] on icon "button" at bounding box center [311, 56] width 9 height 9
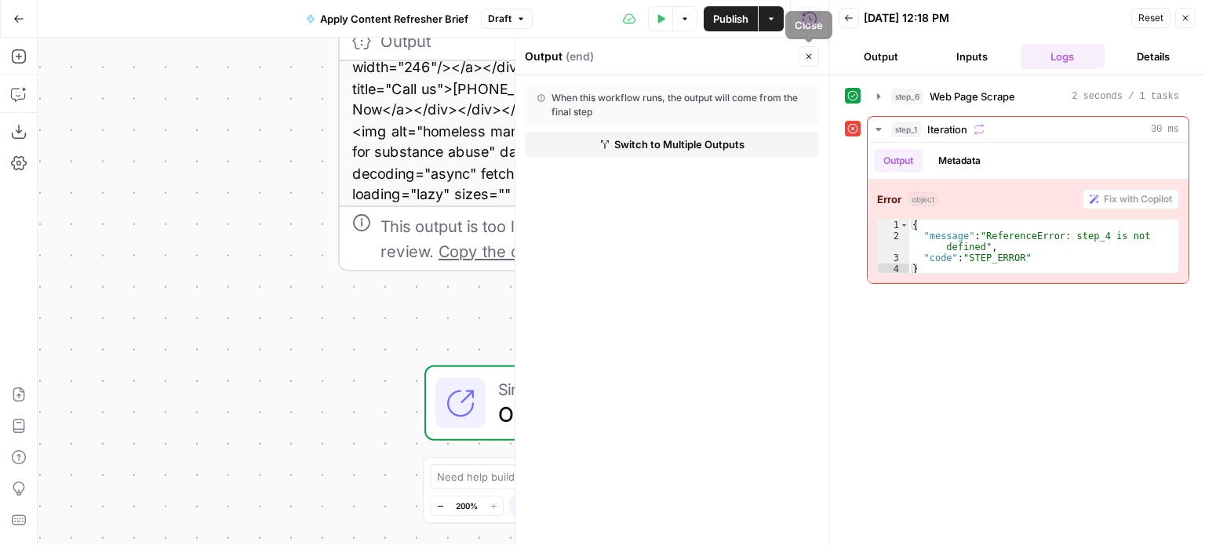
click at [810, 53] on icon "button" at bounding box center [808, 56] width 9 height 9
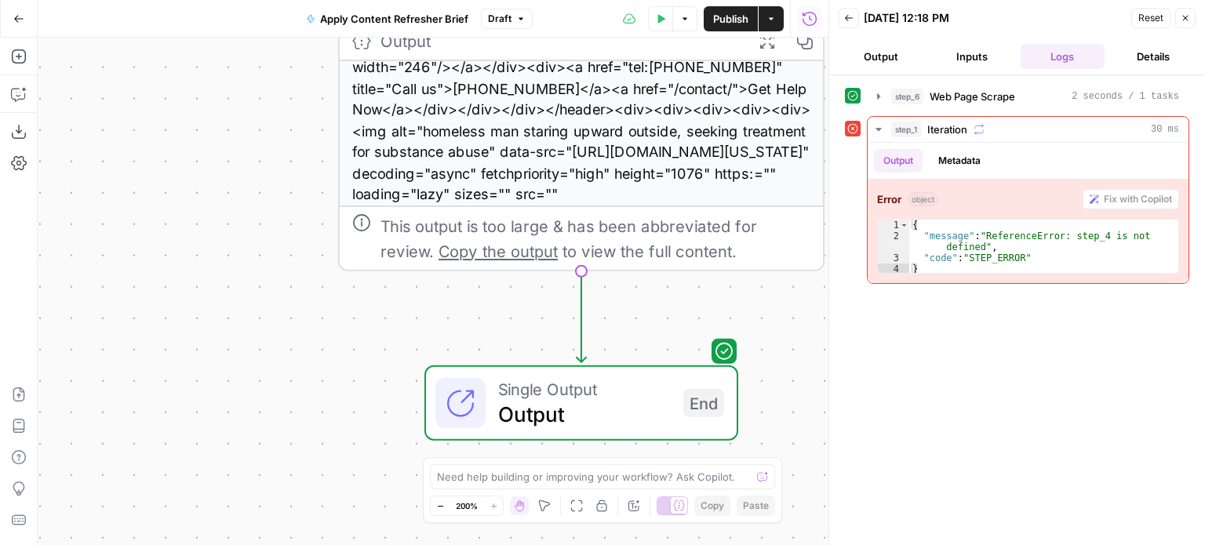
click at [1183, 18] on icon "button" at bounding box center [1185, 17] width 9 height 9
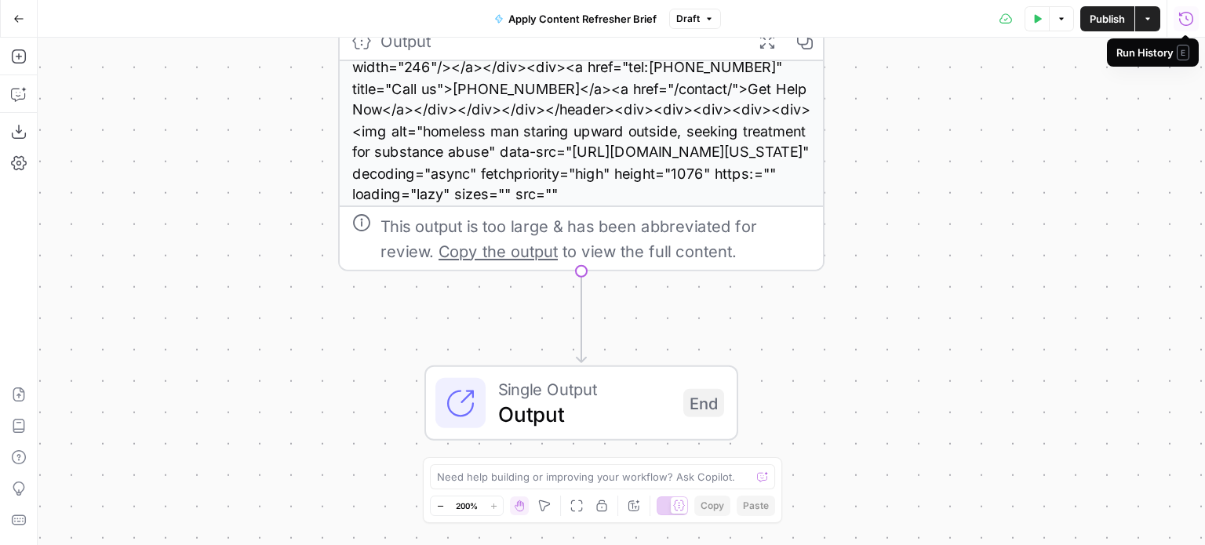
click at [1016, 316] on div "Workflow Input Settings Inputs Web Page Scrape Web Page Scrape Step 6 Output Ex…" at bounding box center [622, 292] width 1168 height 508
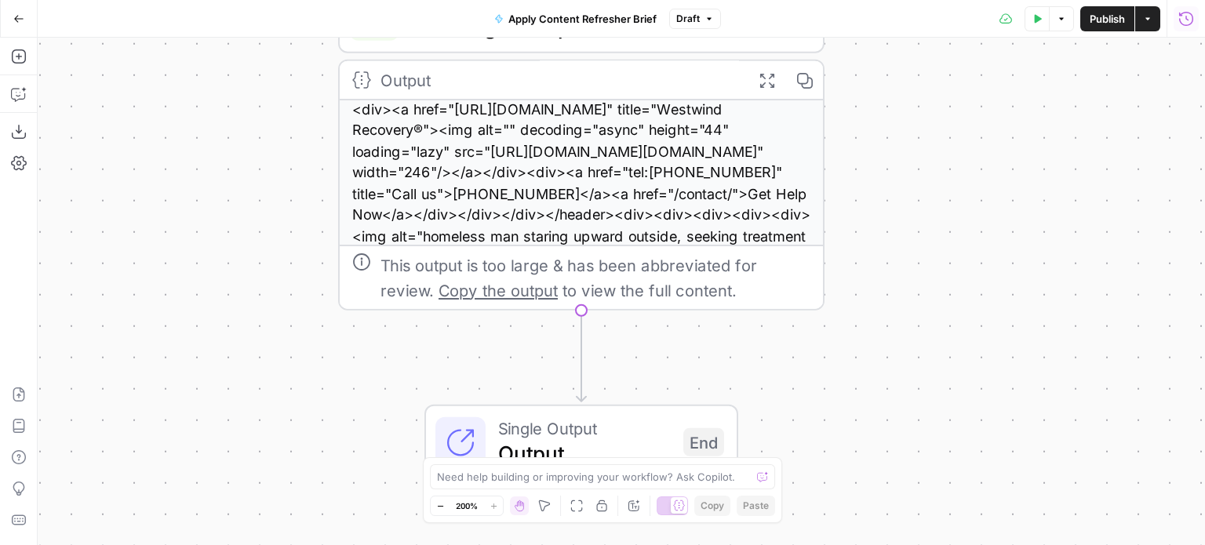
scroll to position [0, 0]
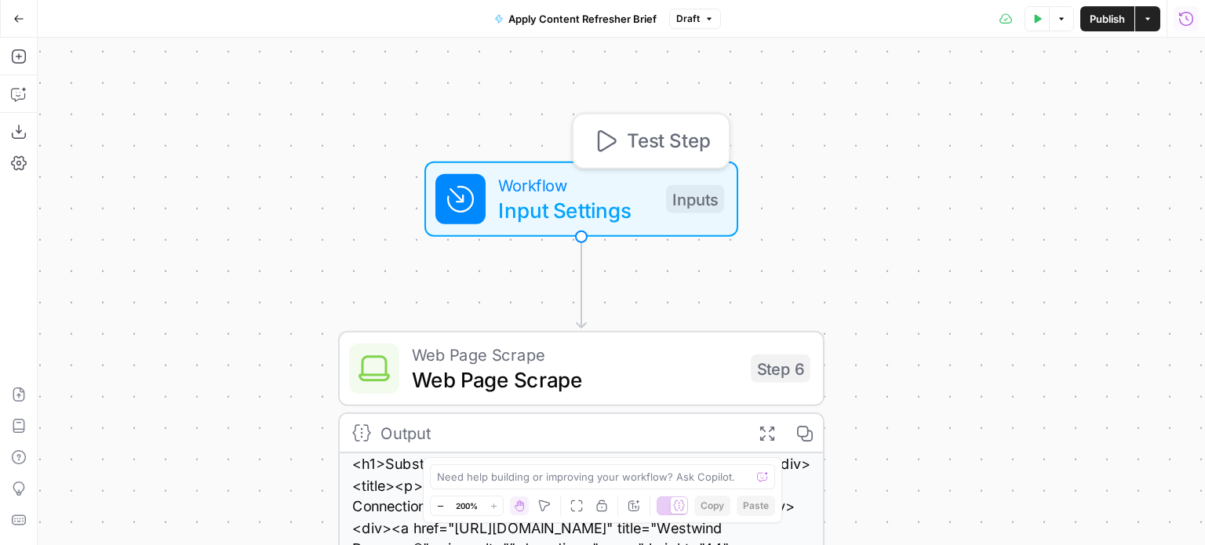
click at [622, 196] on span "Input Settings" at bounding box center [575, 210] width 155 height 31
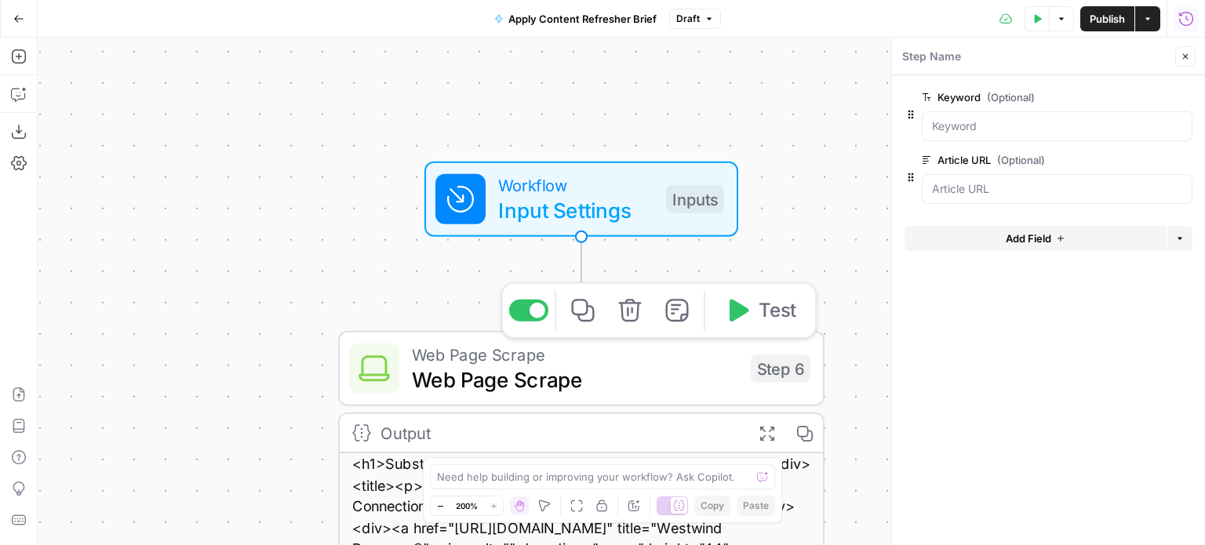
click at [574, 388] on span "Web Page Scrape" at bounding box center [575, 379] width 326 height 31
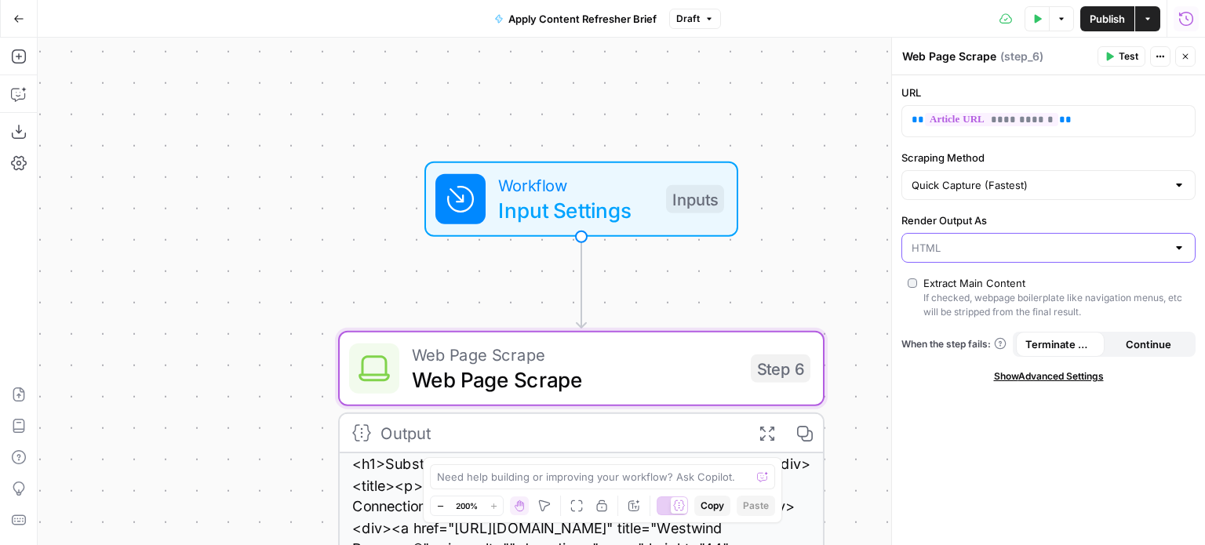
click at [964, 249] on input "Render Output As" at bounding box center [1039, 248] width 255 height 16
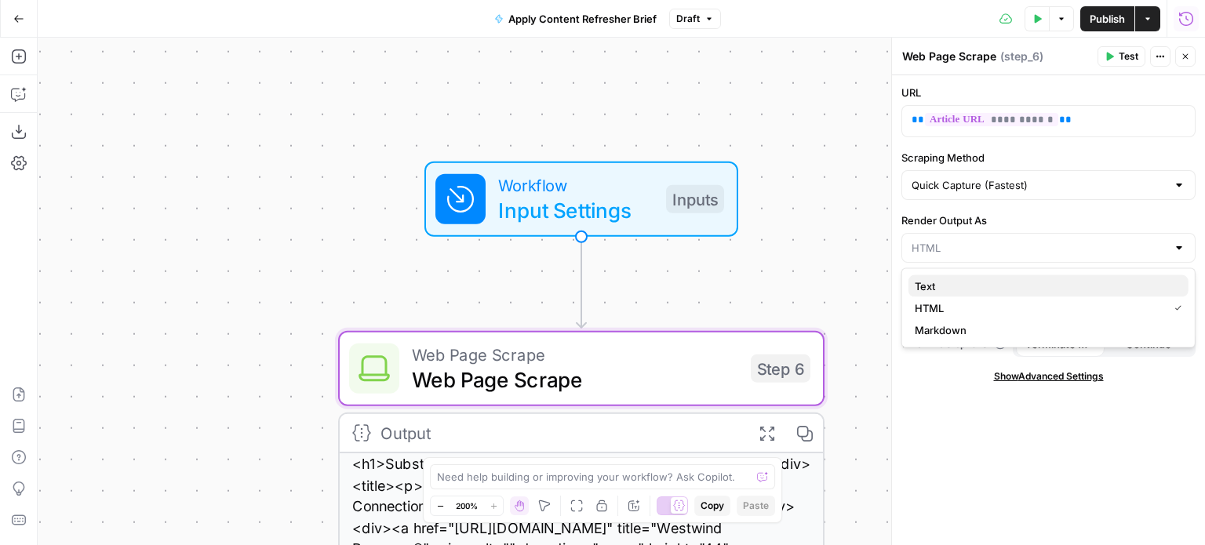
click at [948, 286] on span "Text" at bounding box center [1045, 287] width 261 height 16
type input "Text"
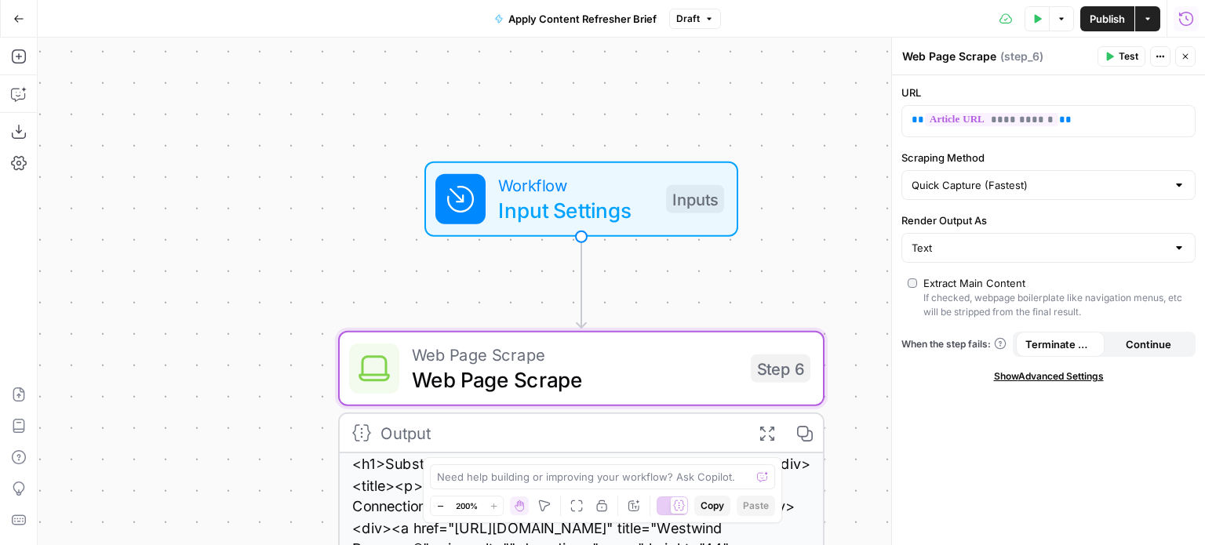
click at [1110, 21] on span "Publish" at bounding box center [1107, 19] width 35 height 16
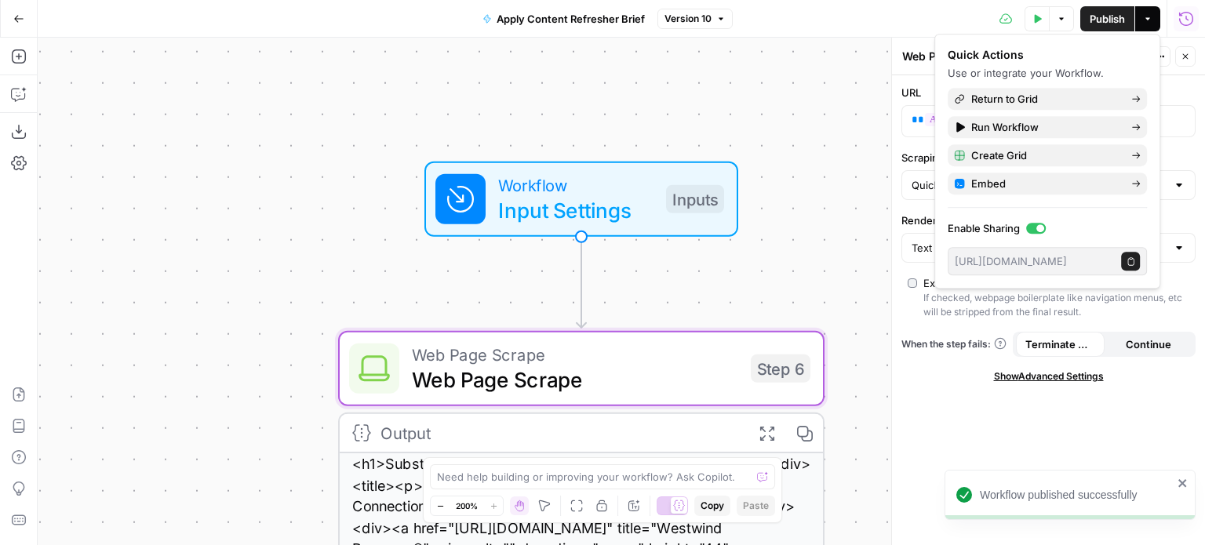
click at [833, 115] on div "Workflow Input Settings Inputs Web Page Scrape Web Page Scrape Step 6 Output Ex…" at bounding box center [622, 292] width 1168 height 508
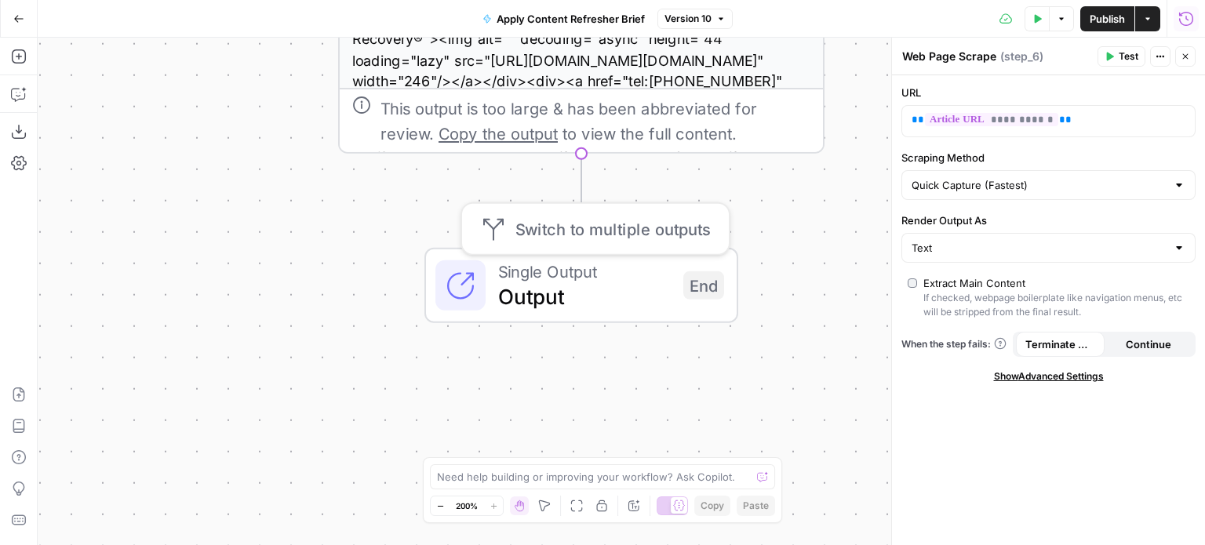
click at [559, 300] on span "Output" at bounding box center [584, 296] width 173 height 31
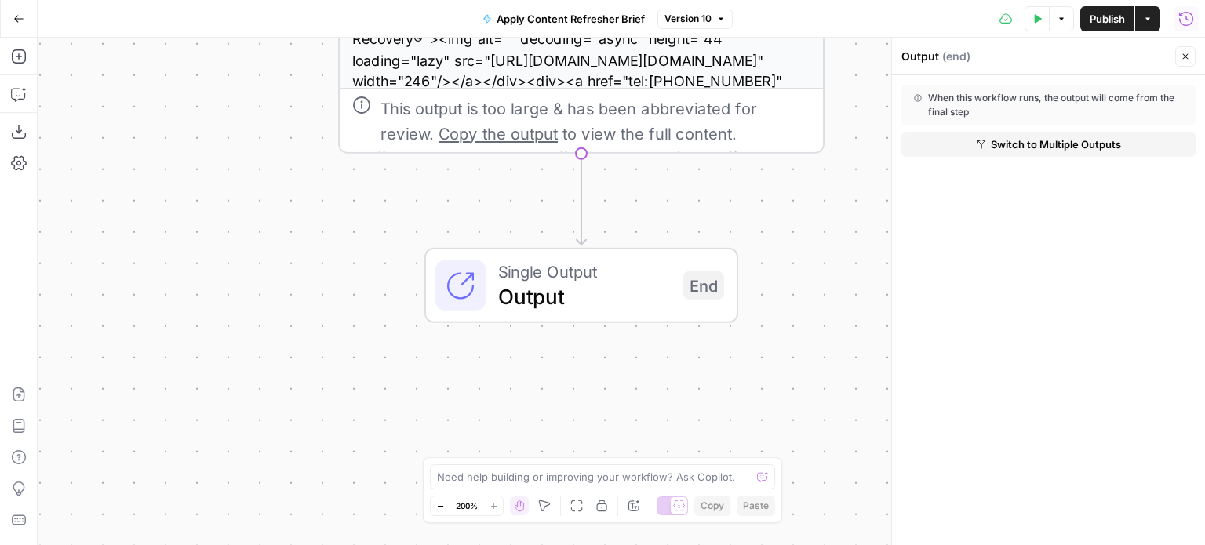
click at [958, 56] on span "( end )" at bounding box center [957, 57] width 28 height 16
click at [988, 53] on div "Output ( end )" at bounding box center [1036, 57] width 269 height 16
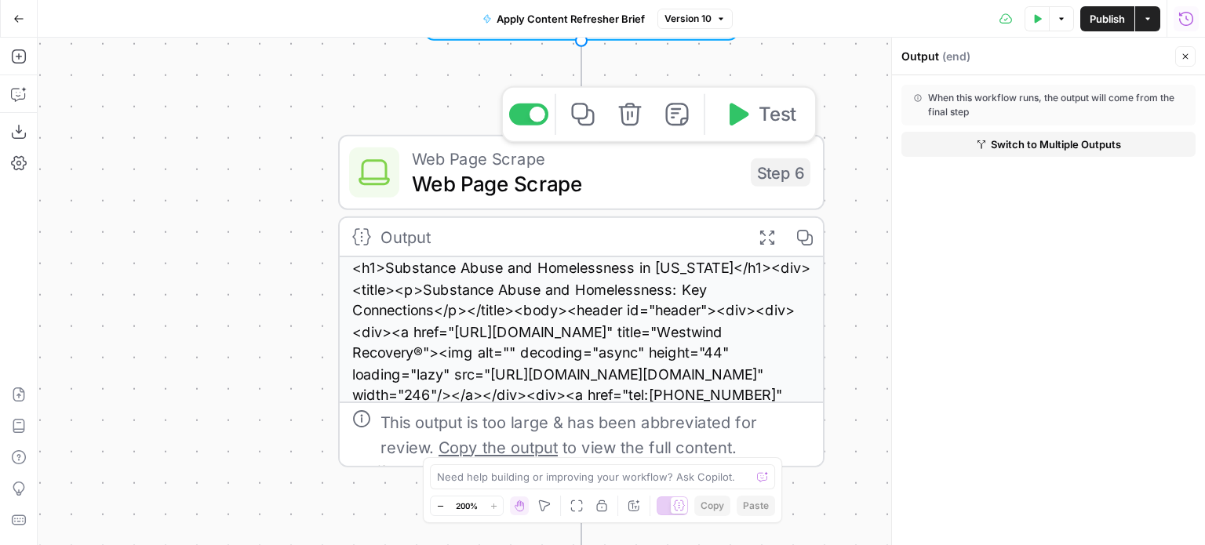
click at [665, 172] on span "Web Page Scrape" at bounding box center [575, 183] width 326 height 31
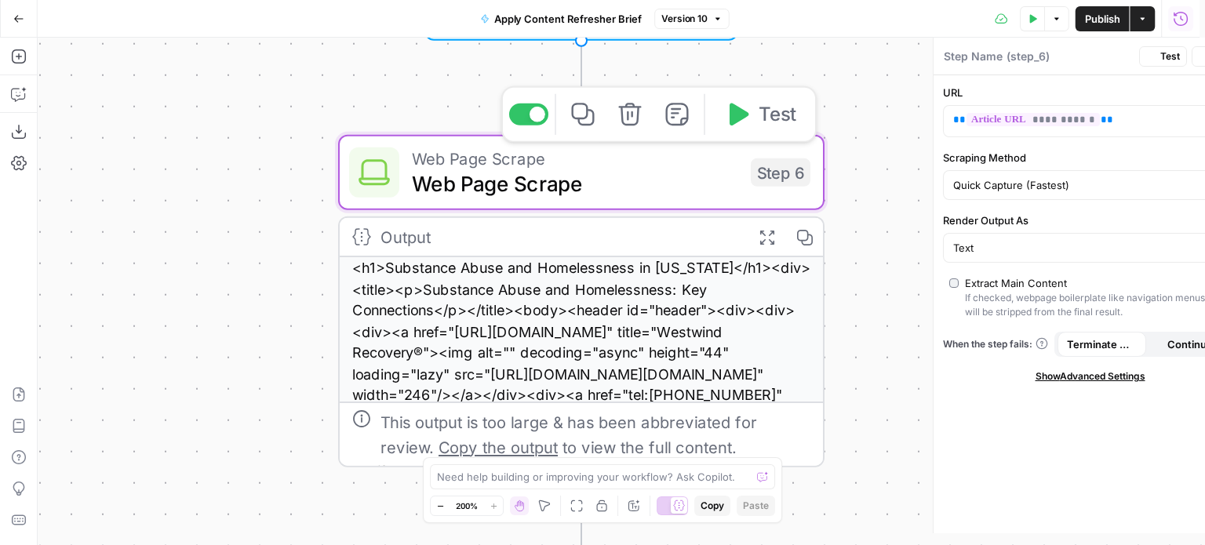
type textarea "Web Page Scrape"
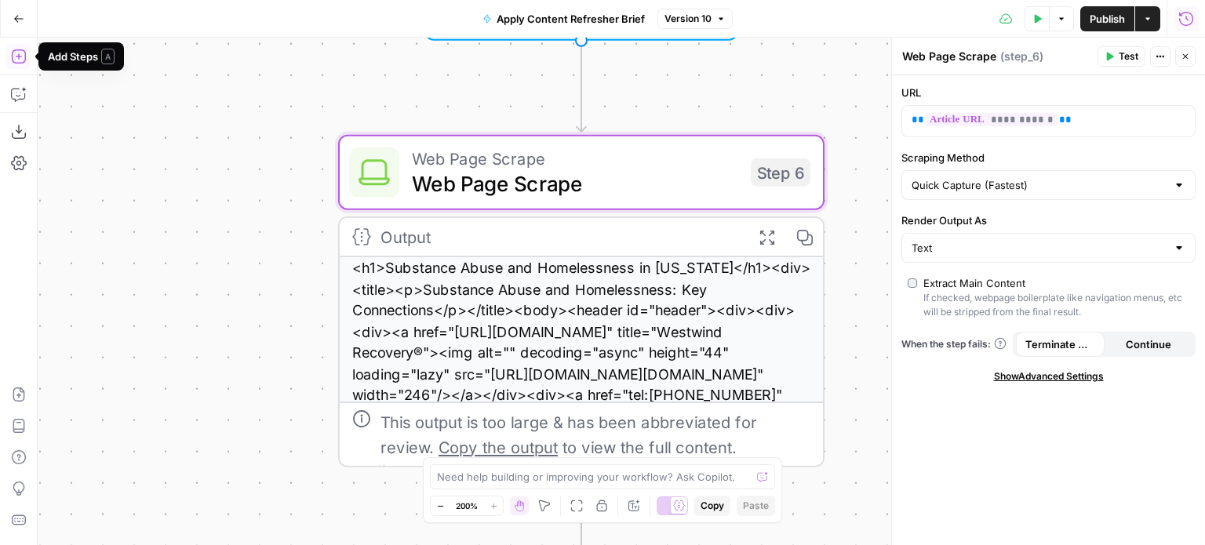
click at [19, 53] on icon "button" at bounding box center [18, 56] width 14 height 14
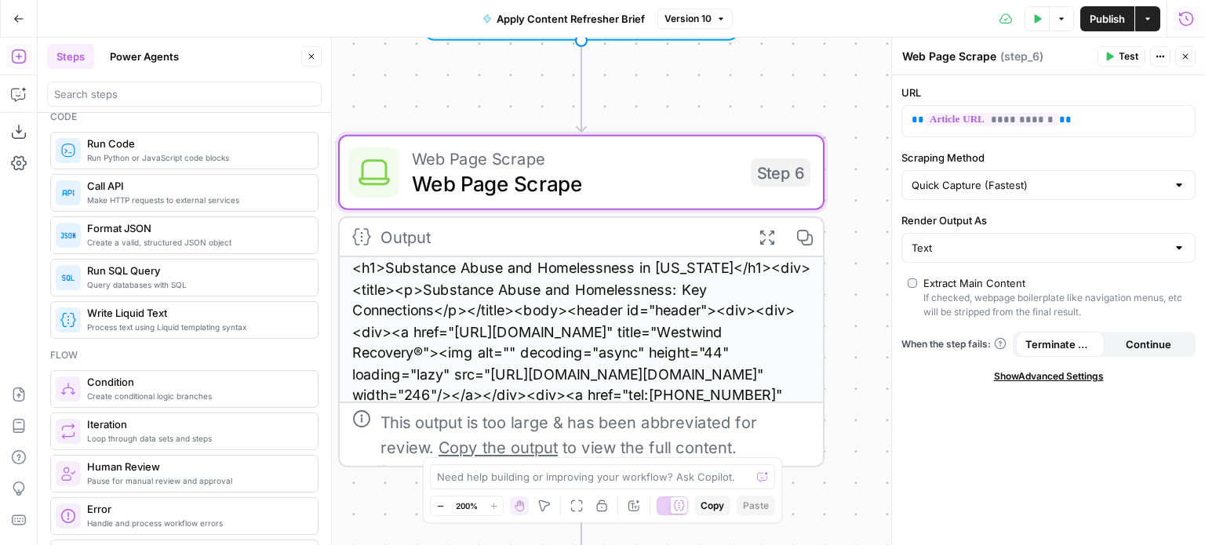
scroll to position [314, 0]
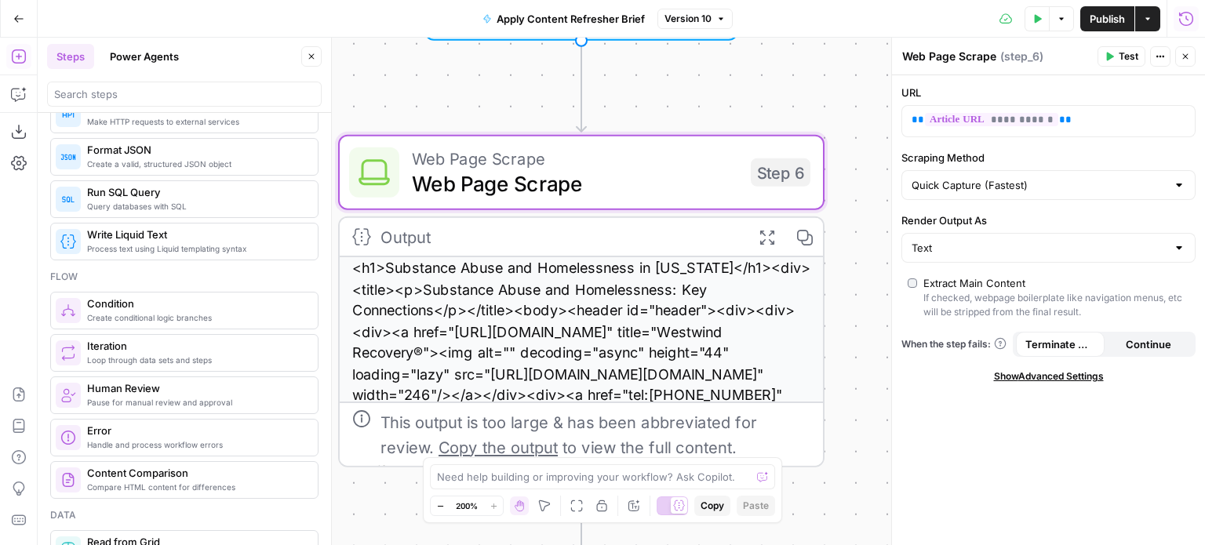
click at [861, 357] on div "Workflow Input Settings Inputs Web Page Scrape Web Page Scrape Step 6 Output Ex…" at bounding box center [622, 292] width 1168 height 508
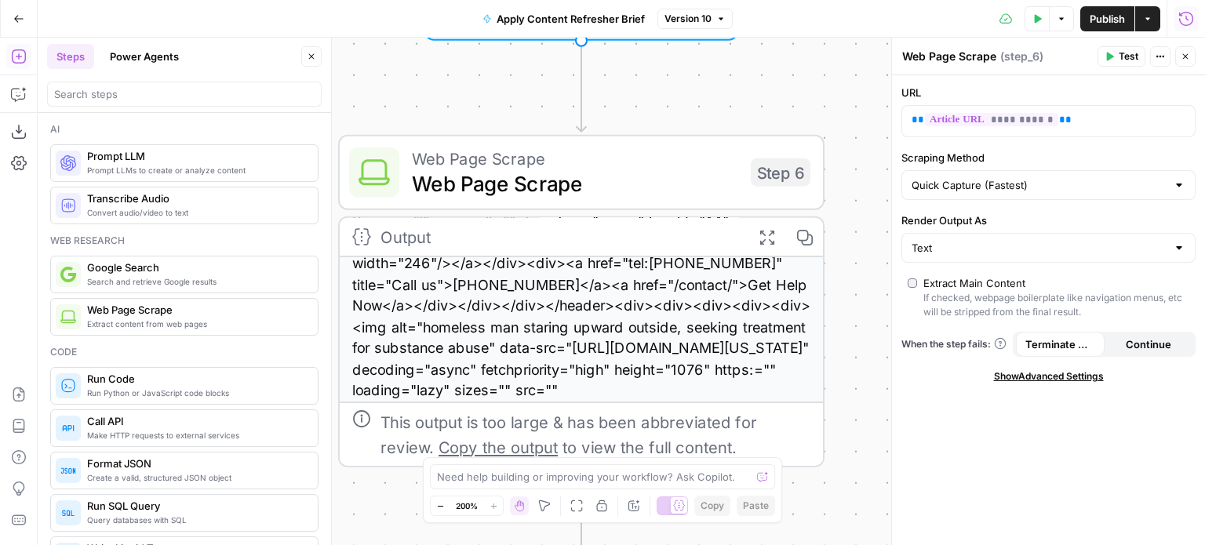
scroll to position [138, 0]
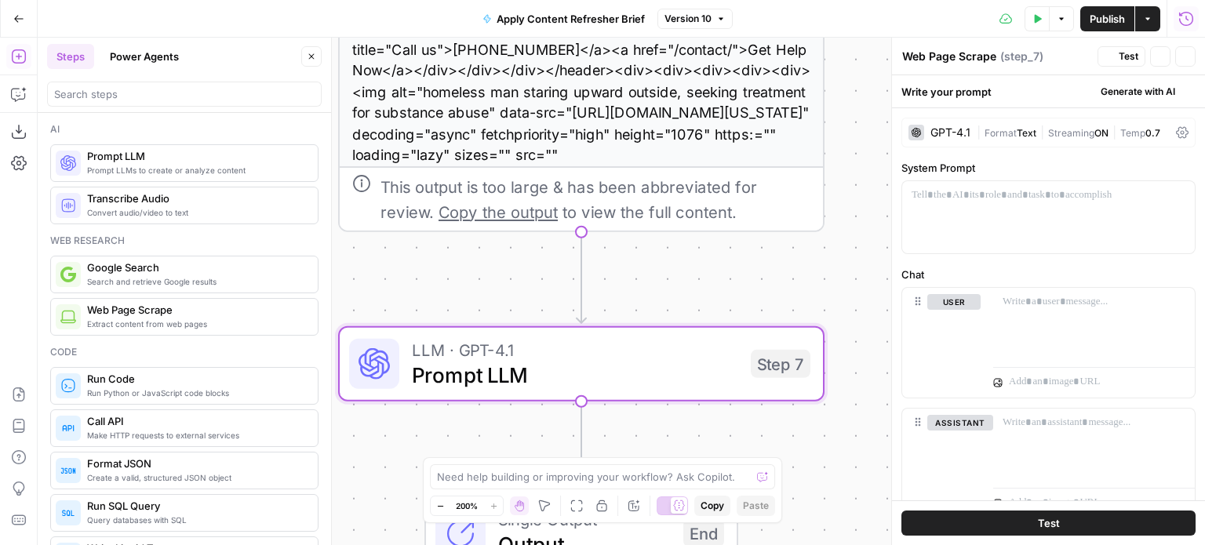
type textarea "Prompt LLM"
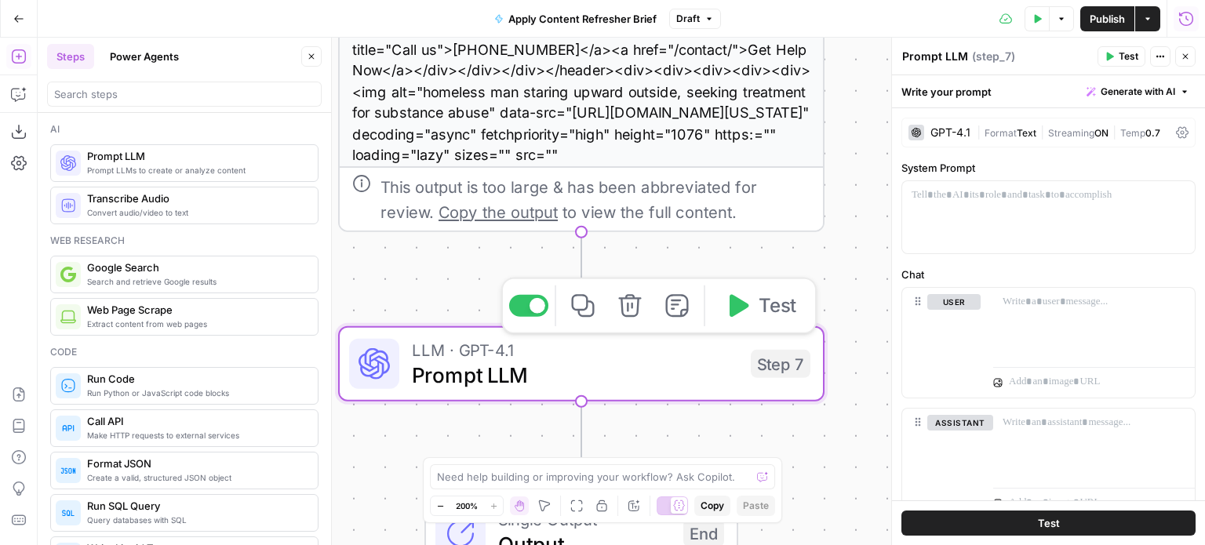
click at [556, 379] on span "Prompt LLM" at bounding box center [575, 374] width 326 height 31
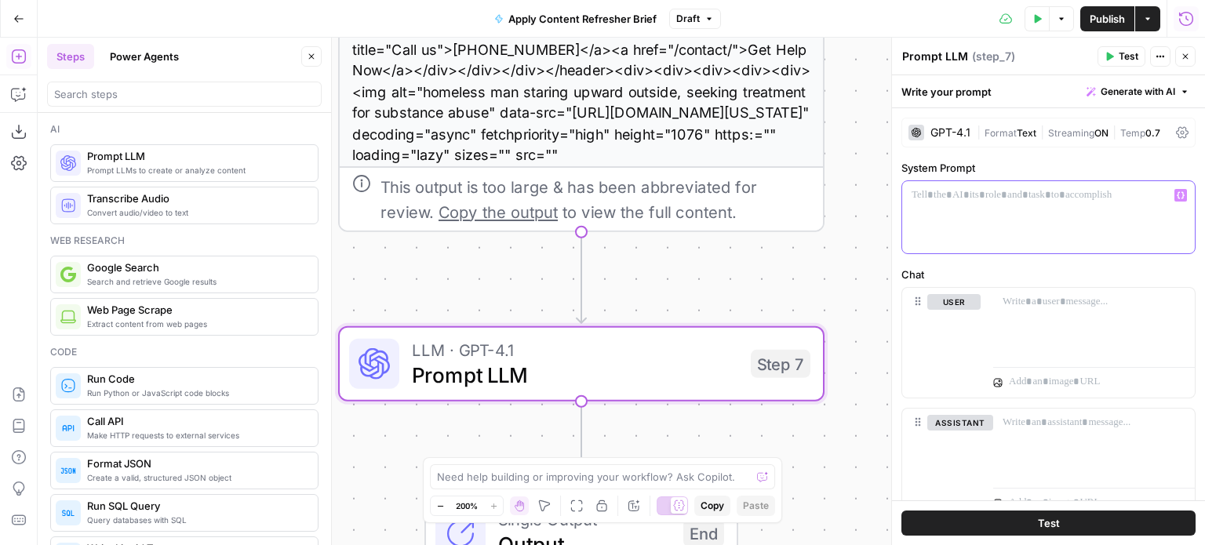
click at [987, 206] on div at bounding box center [1048, 217] width 293 height 72
click at [1177, 191] on icon "button" at bounding box center [1181, 195] width 8 height 8
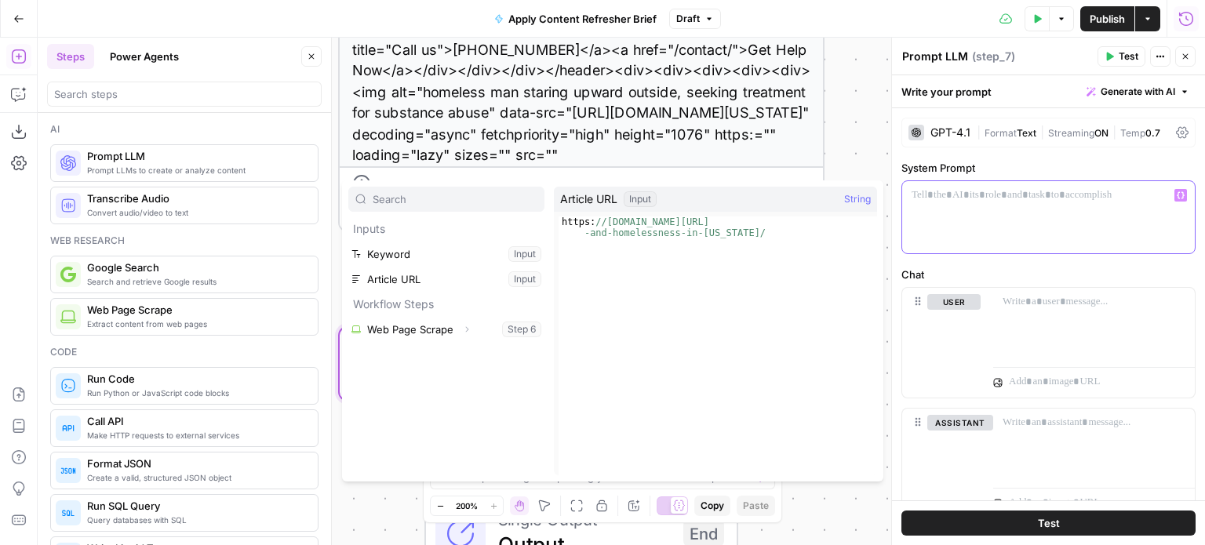
click at [1015, 216] on div at bounding box center [1048, 217] width 293 height 72
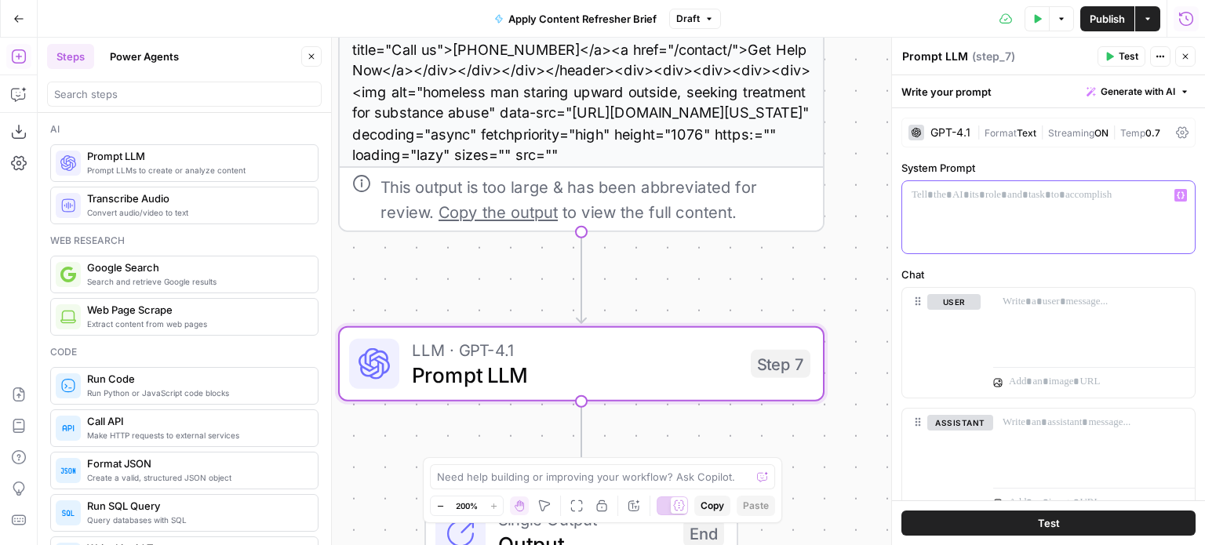
click at [1089, 223] on div at bounding box center [1048, 217] width 293 height 72
click at [1027, 228] on div "**********" at bounding box center [1048, 217] width 293 height 72
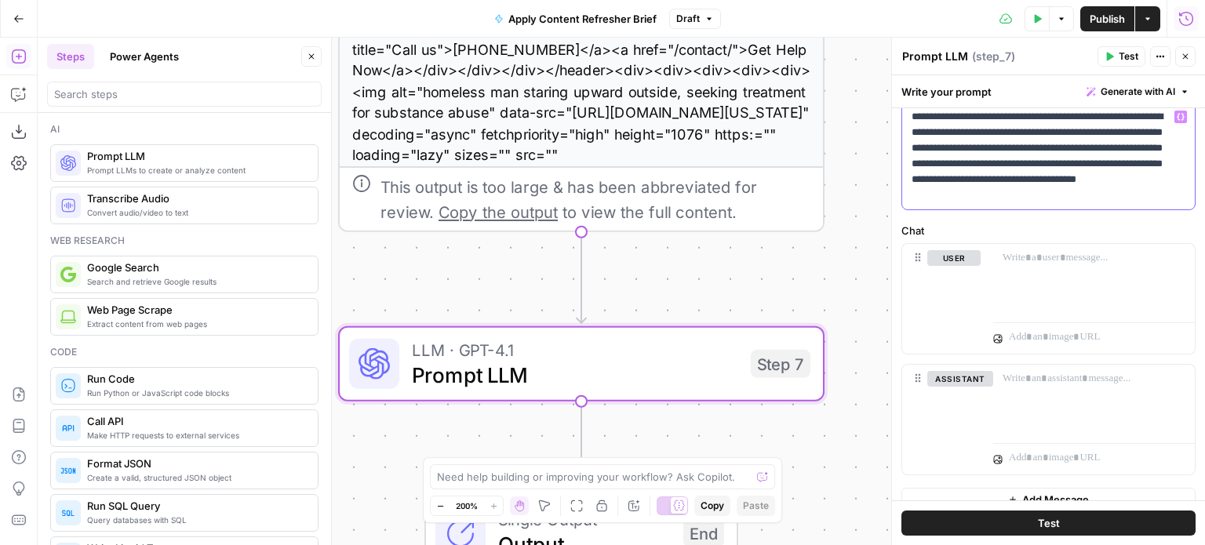
scroll to position [0, 0]
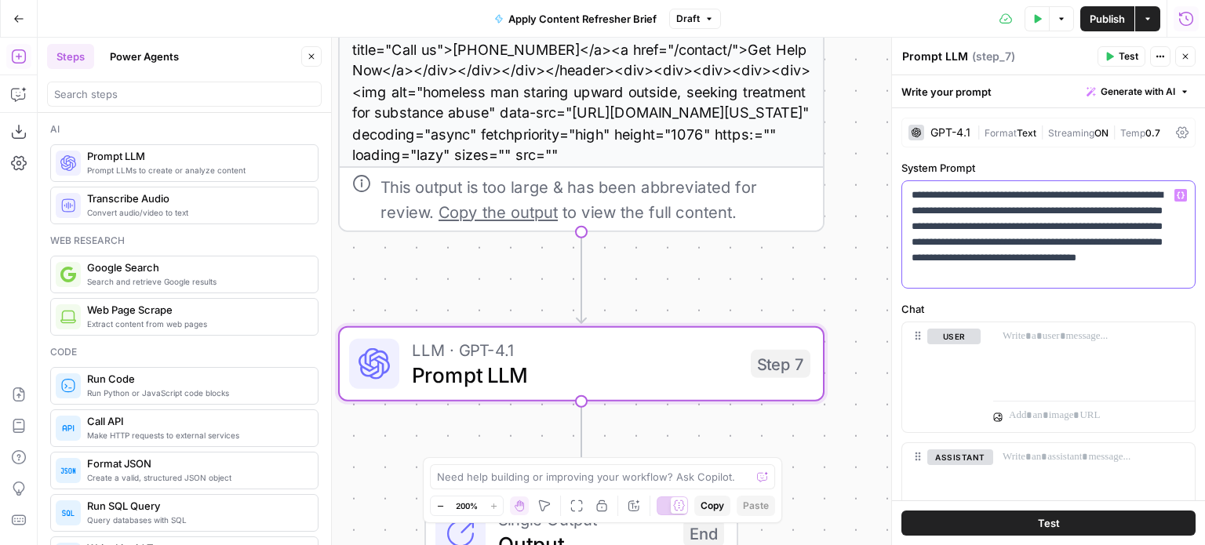
click at [1173, 273] on p "**********" at bounding box center [1043, 235] width 262 height 94
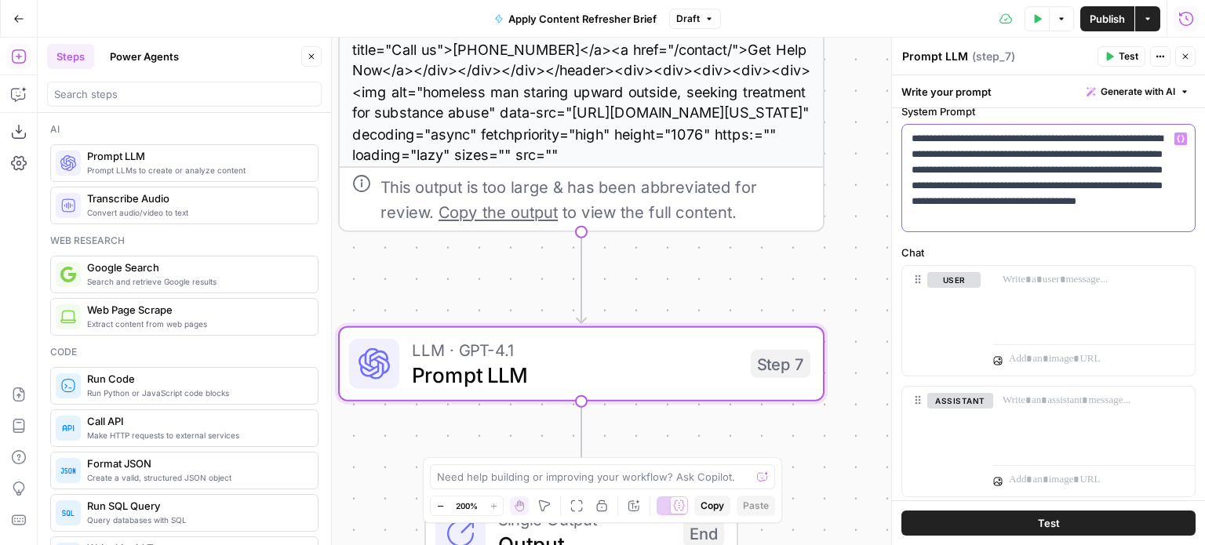
scroll to position [78, 0]
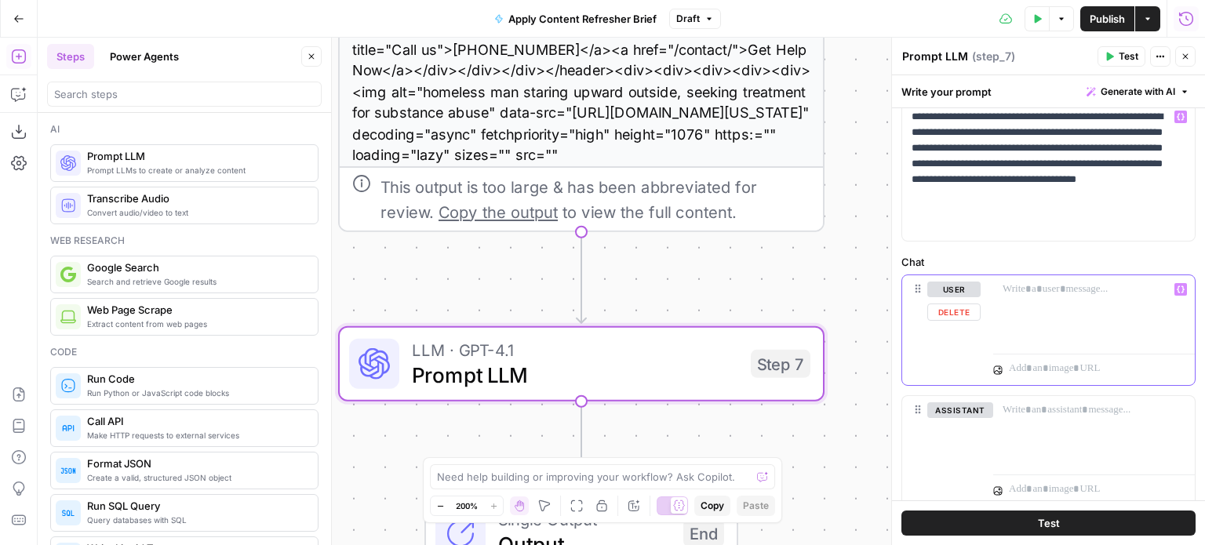
click at [1017, 294] on p at bounding box center [1094, 290] width 183 height 16
click at [1048, 287] on p at bounding box center [1094, 290] width 183 height 16
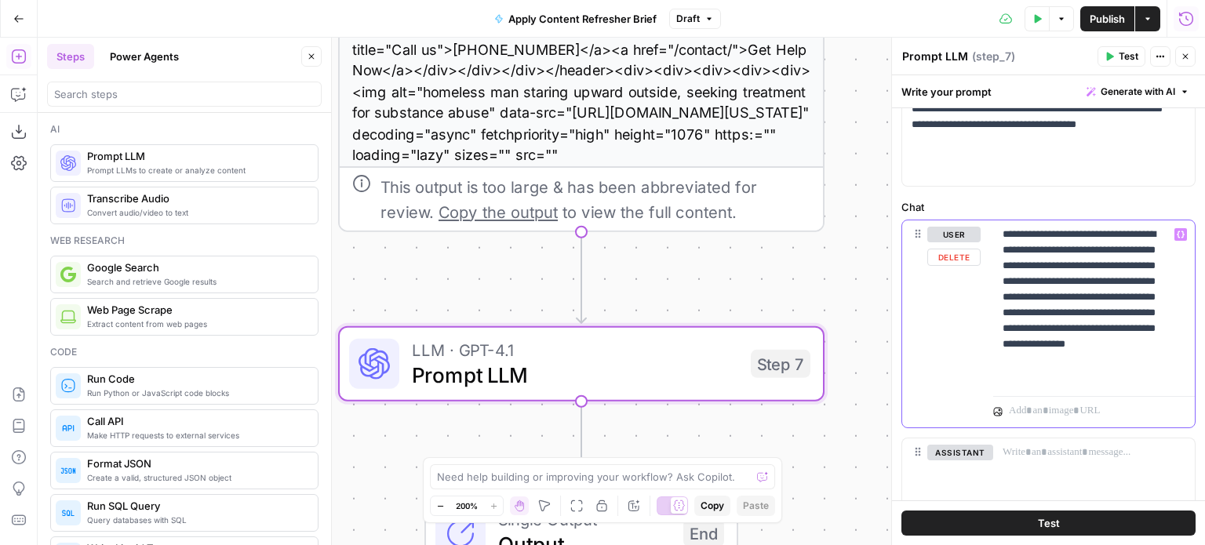
scroll to position [157, 0]
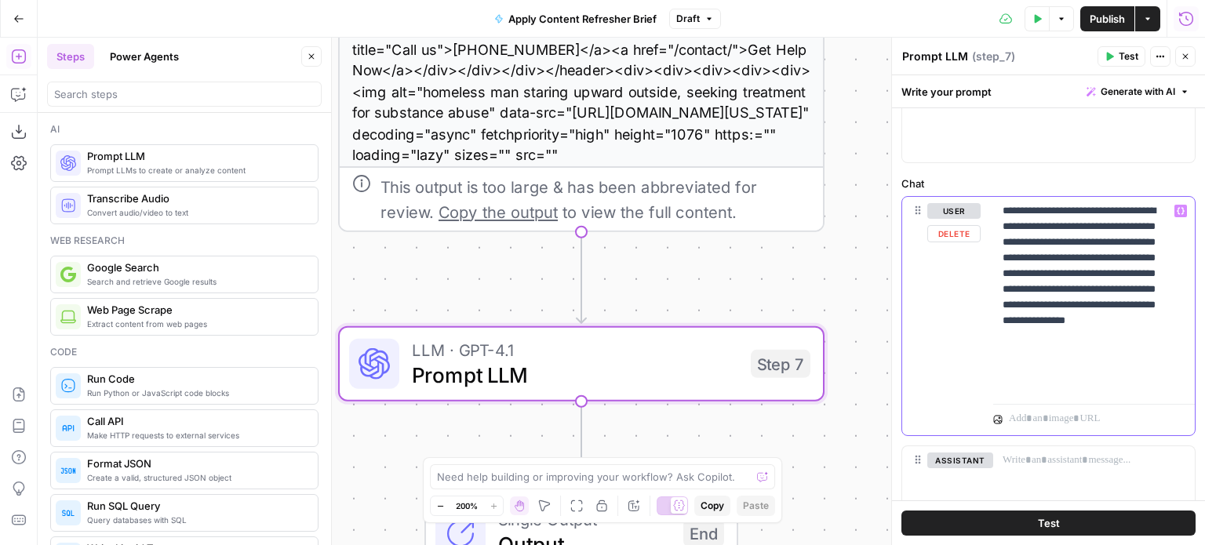
click at [1177, 213] on icon "button" at bounding box center [1181, 211] width 8 height 7
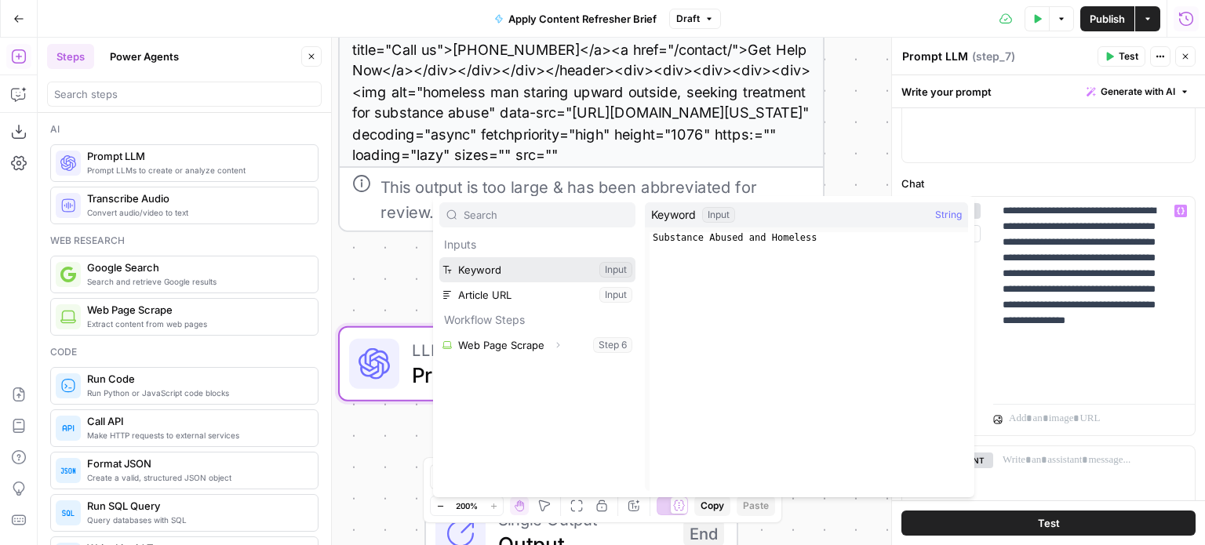
click at [502, 269] on button "Select variable Keyword" at bounding box center [537, 269] width 196 height 25
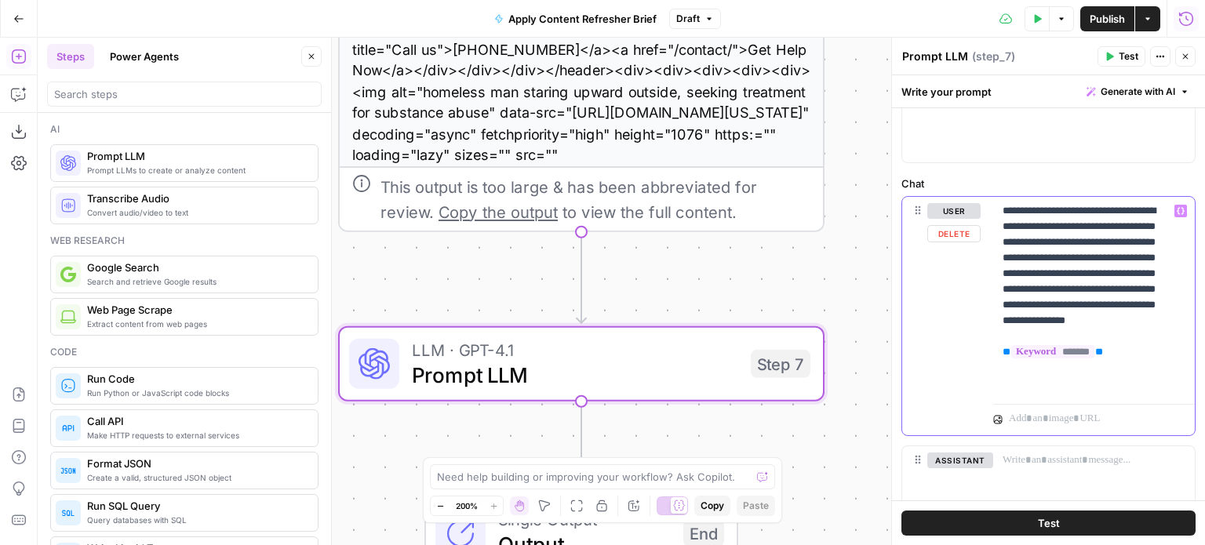
click at [1026, 366] on p "**********" at bounding box center [1088, 297] width 171 height 188
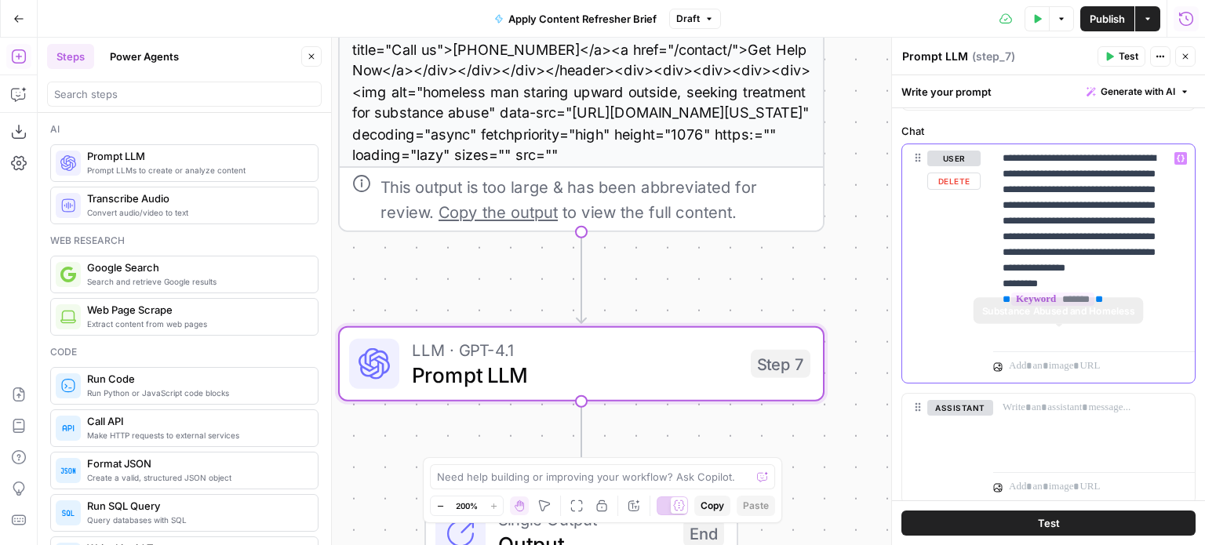
scroll to position [235, 0]
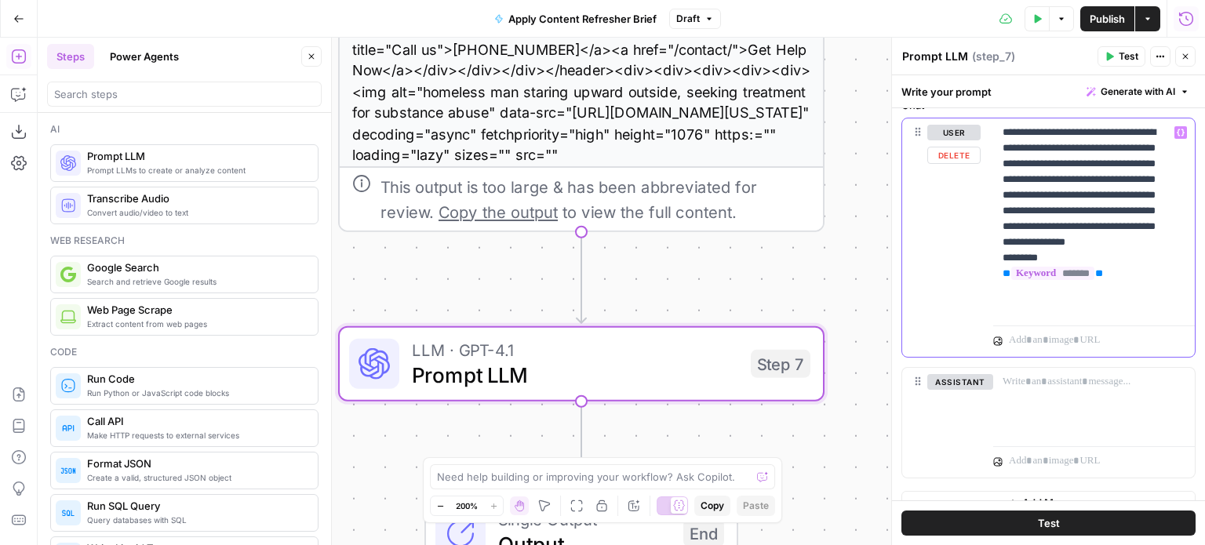
click at [1126, 299] on p "**********" at bounding box center [1088, 219] width 171 height 188
click at [1061, 291] on p "**********" at bounding box center [1088, 227] width 171 height 204
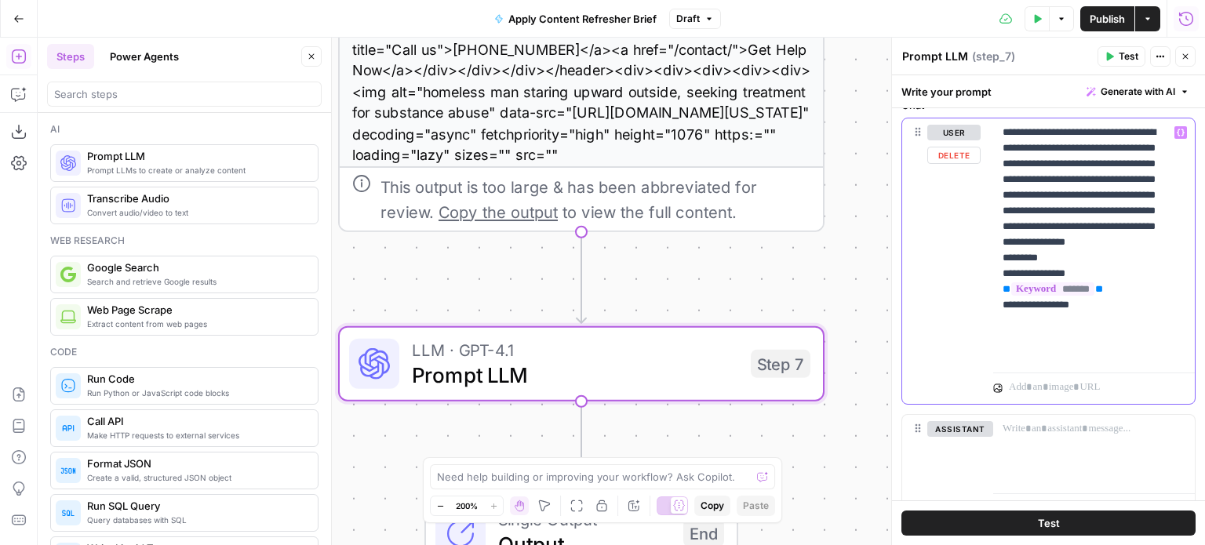
paste div
copy p "**********"
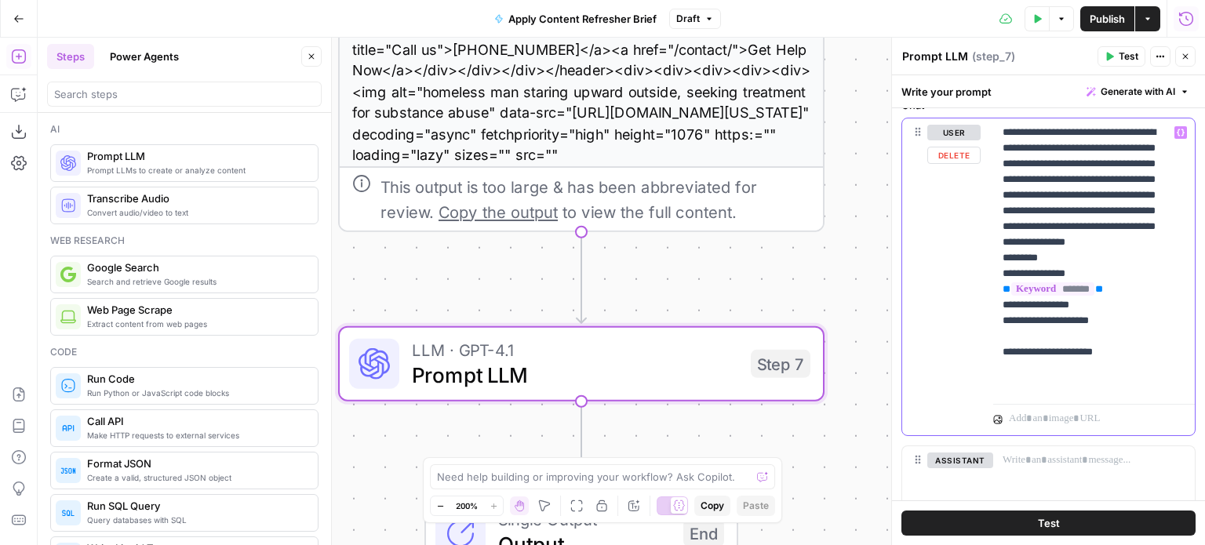
click at [1177, 129] on icon "button" at bounding box center [1181, 133] width 8 height 8
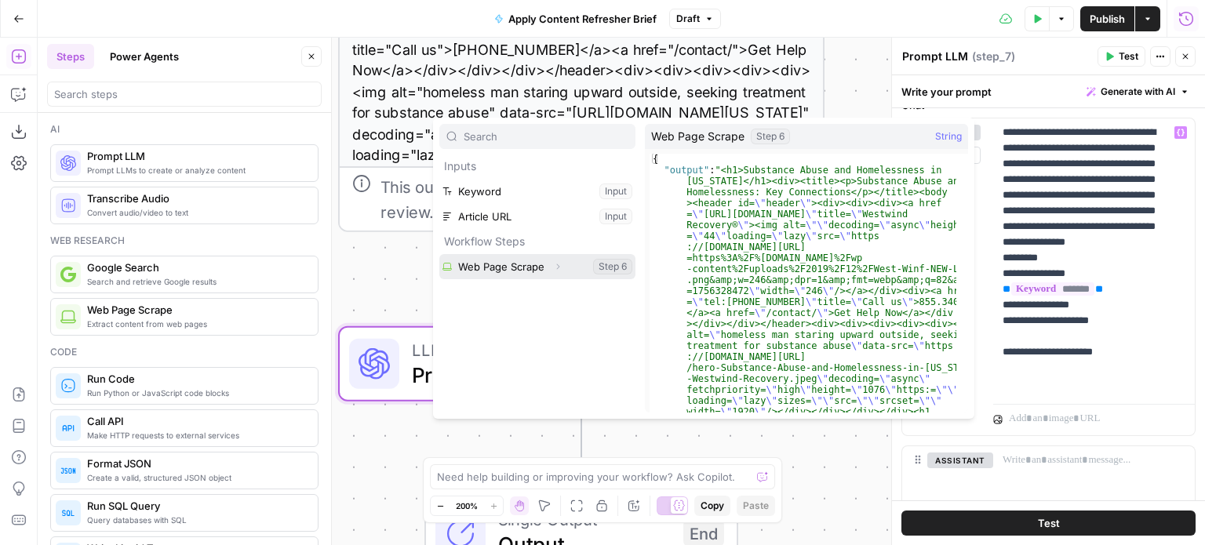
click at [509, 265] on button "Select variable Web Page Scrape" at bounding box center [537, 266] width 196 height 25
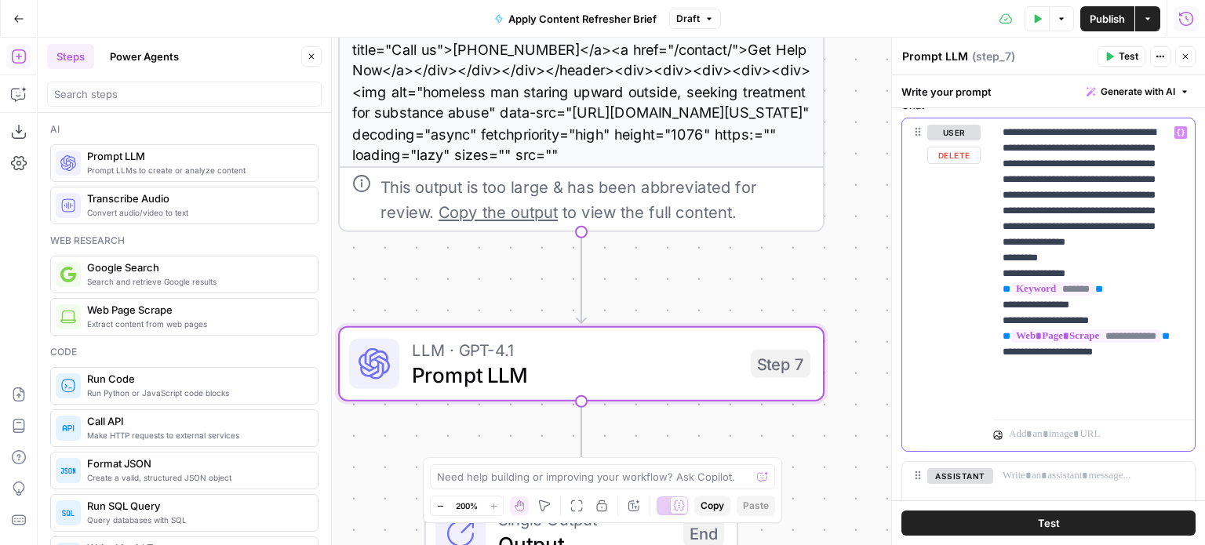
click at [1139, 404] on p "**********" at bounding box center [1088, 266] width 171 height 283
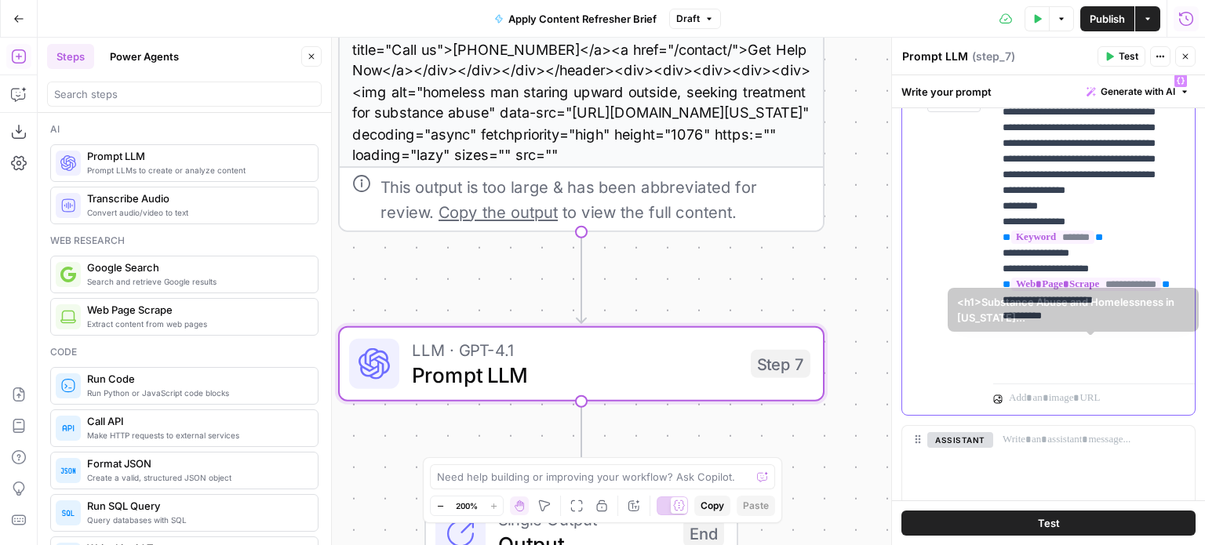
scroll to position [366, 0]
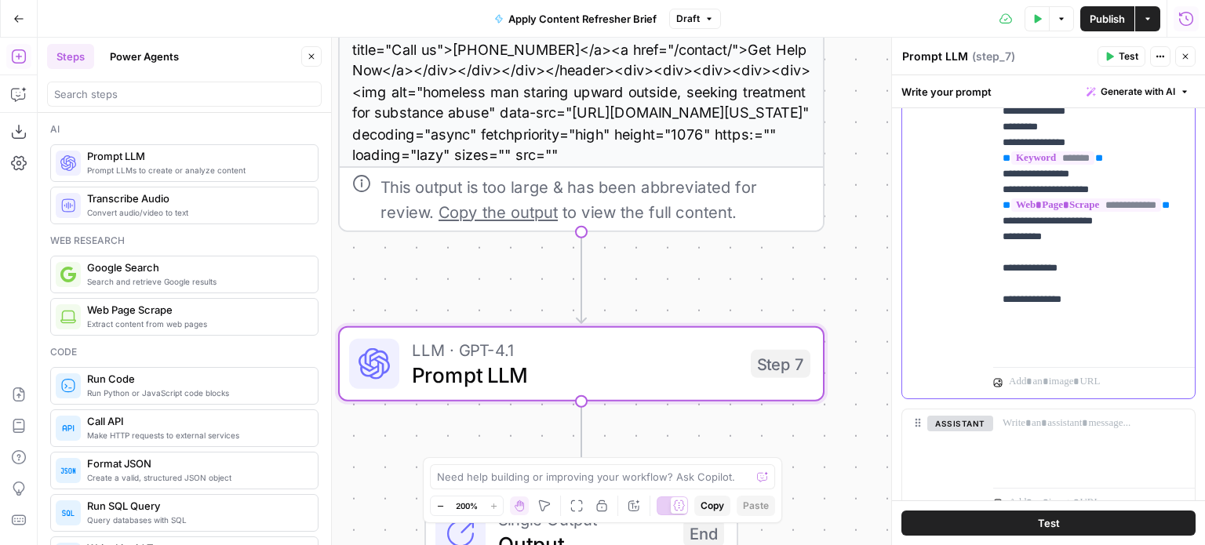
click at [1027, 330] on p "**********" at bounding box center [1088, 174] width 171 height 361
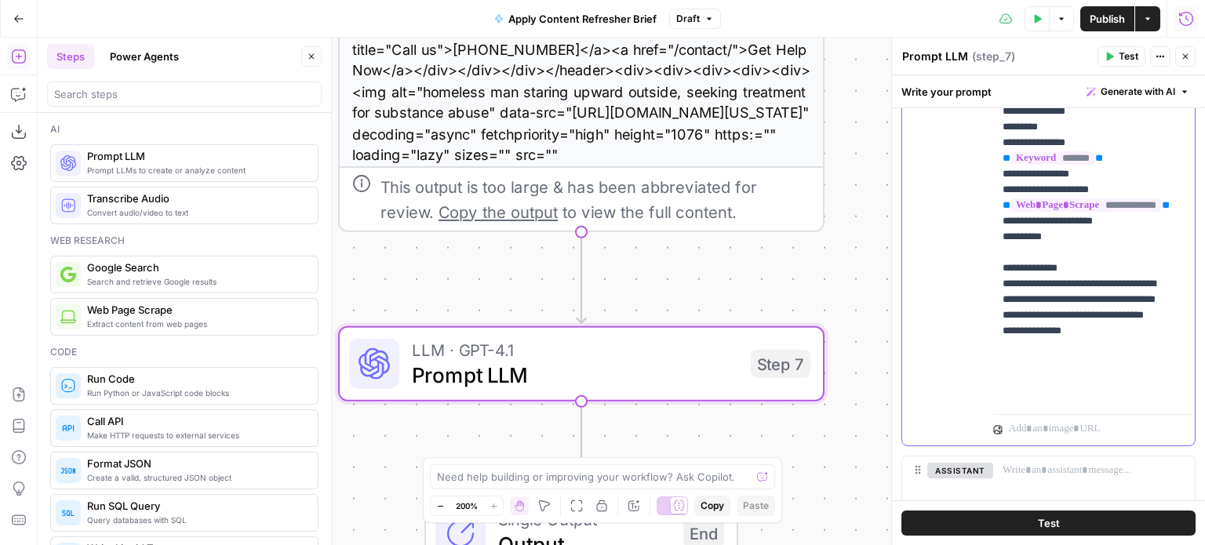
click at [1125, 392] on p "**********" at bounding box center [1088, 198] width 171 height 408
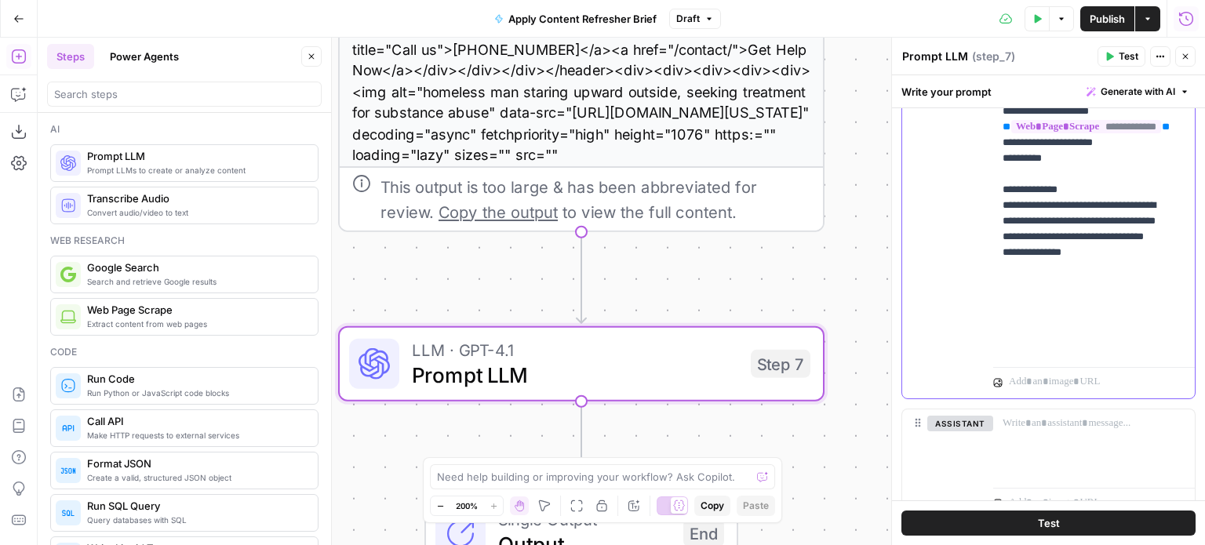
scroll to position [508, 0]
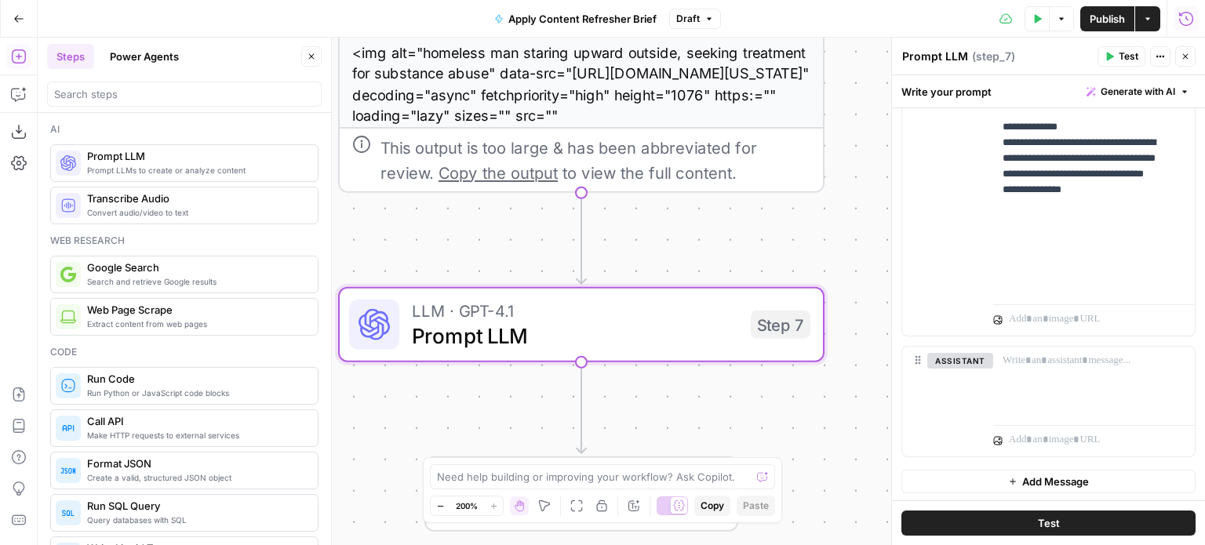
click at [1044, 520] on span "Test" at bounding box center [1049, 524] width 22 height 16
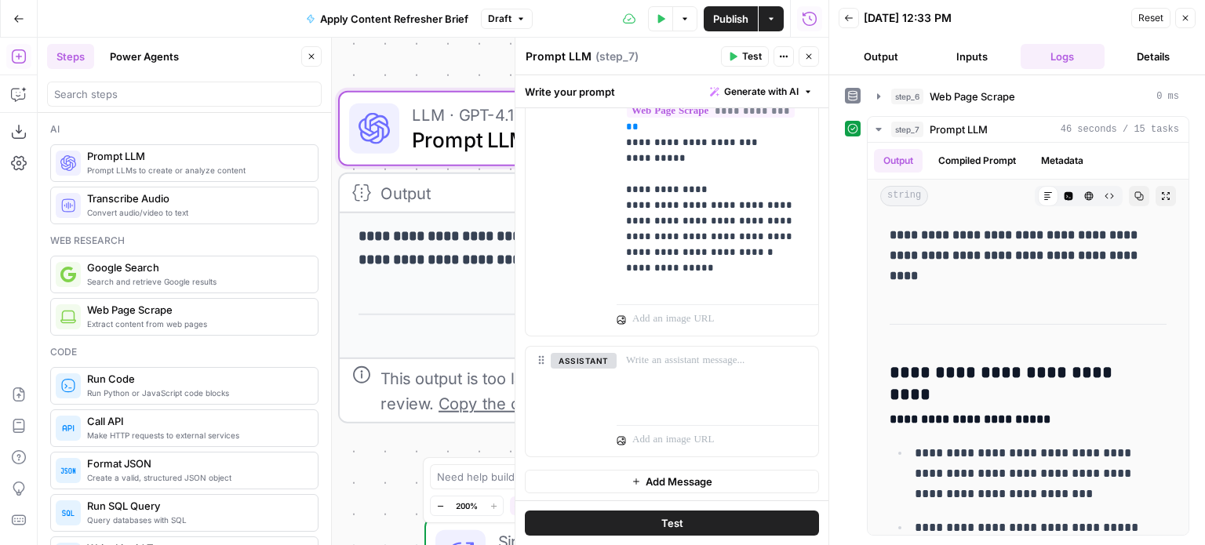
click at [1167, 57] on button "Details" at bounding box center [1153, 56] width 85 height 25
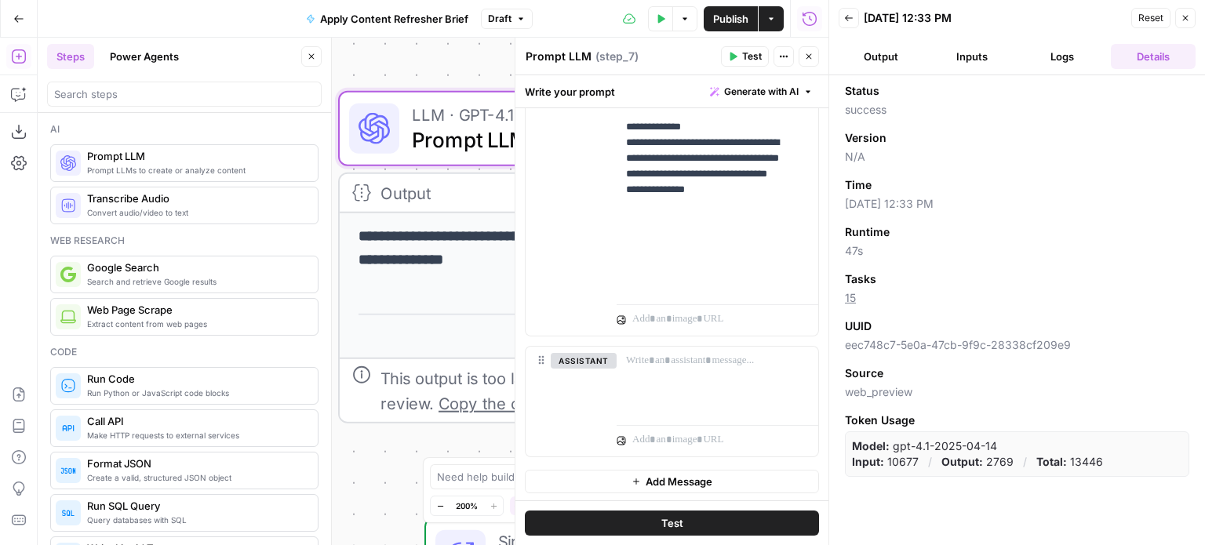
click at [1187, 14] on icon "button" at bounding box center [1185, 17] width 9 height 9
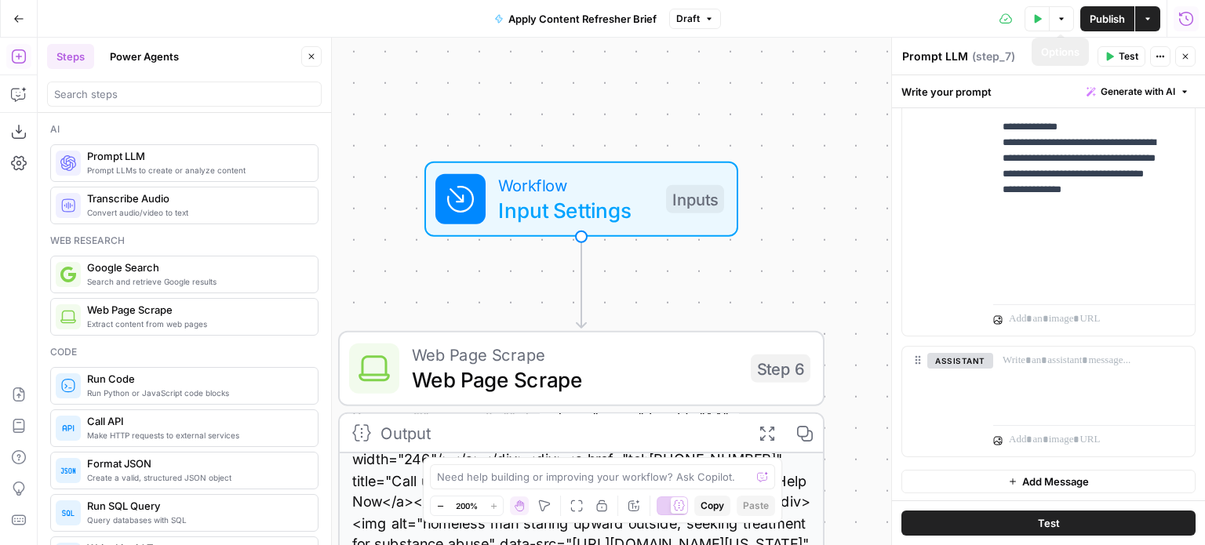
click at [1092, 15] on span "Publish" at bounding box center [1107, 19] width 35 height 16
click at [22, 53] on icon "button" at bounding box center [19, 57] width 16 height 16
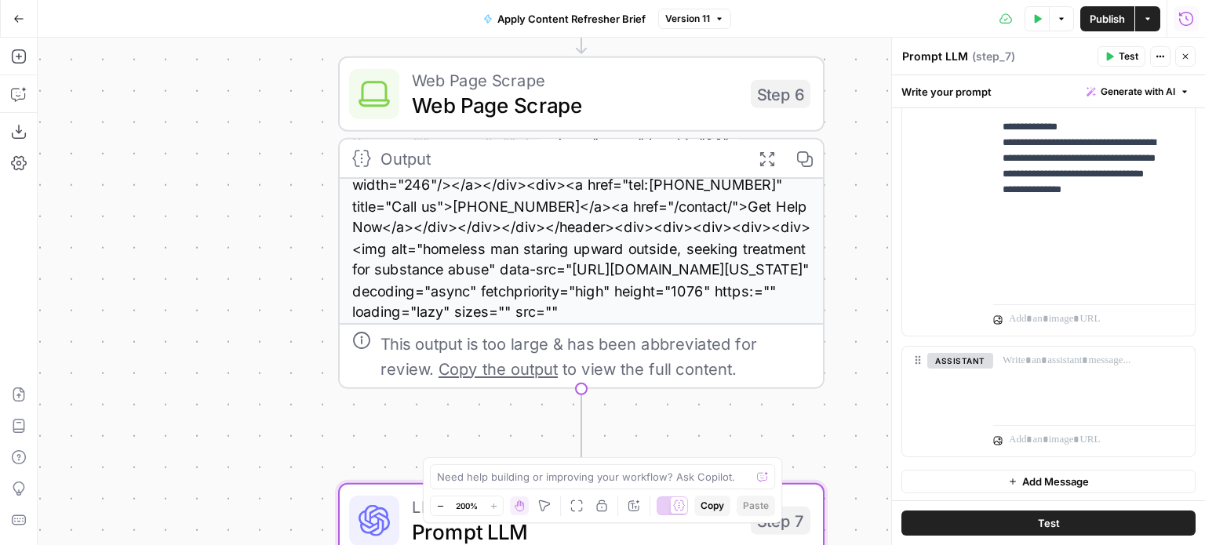
click at [845, 275] on div "**********" at bounding box center [622, 292] width 1168 height 508
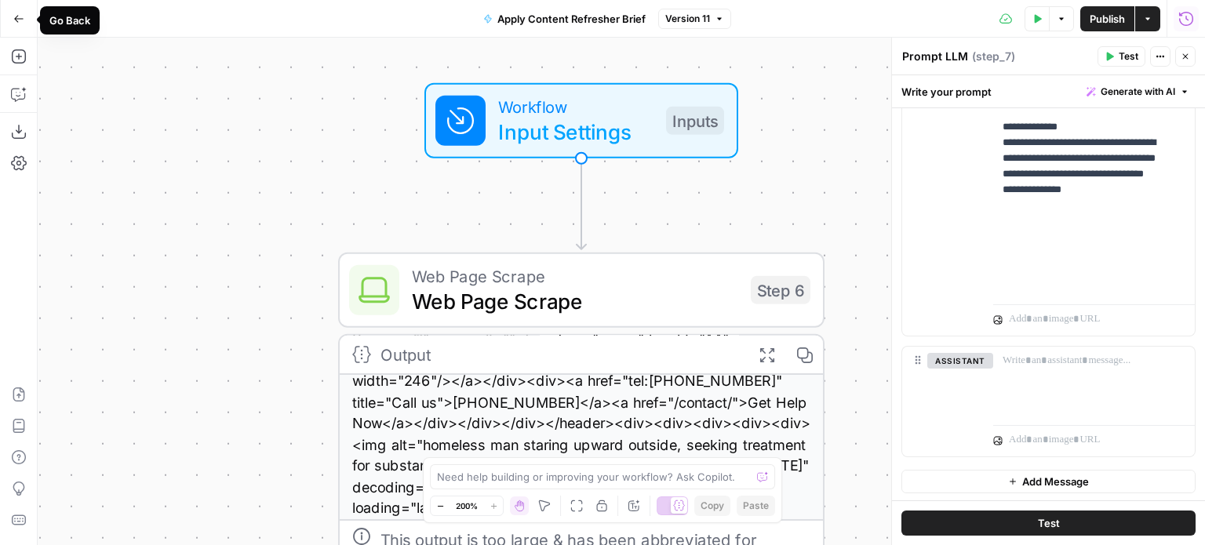
click at [14, 18] on icon "button" at bounding box center [18, 18] width 9 height 7
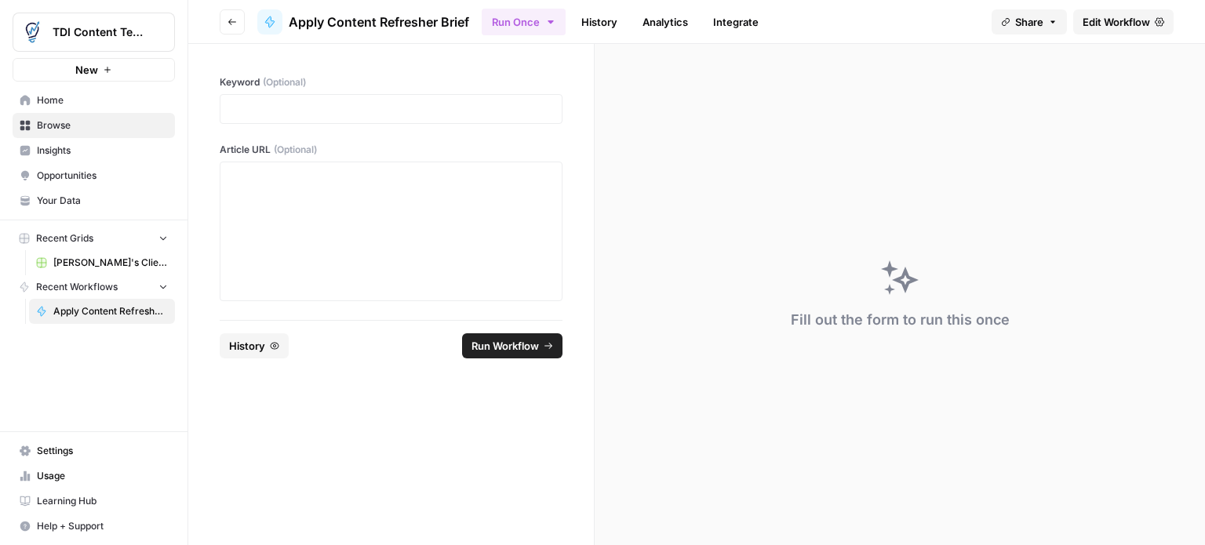
click at [257, 340] on span "History" at bounding box center [247, 346] width 36 height 16
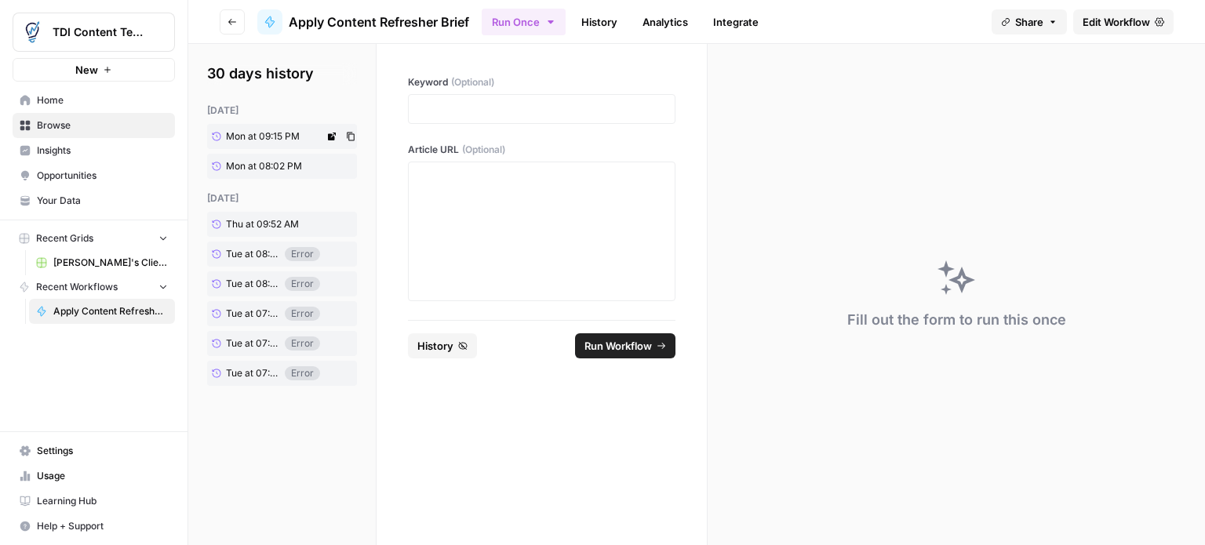
click at [256, 137] on span "Mon at 09:15 PM" at bounding box center [263, 136] width 74 height 14
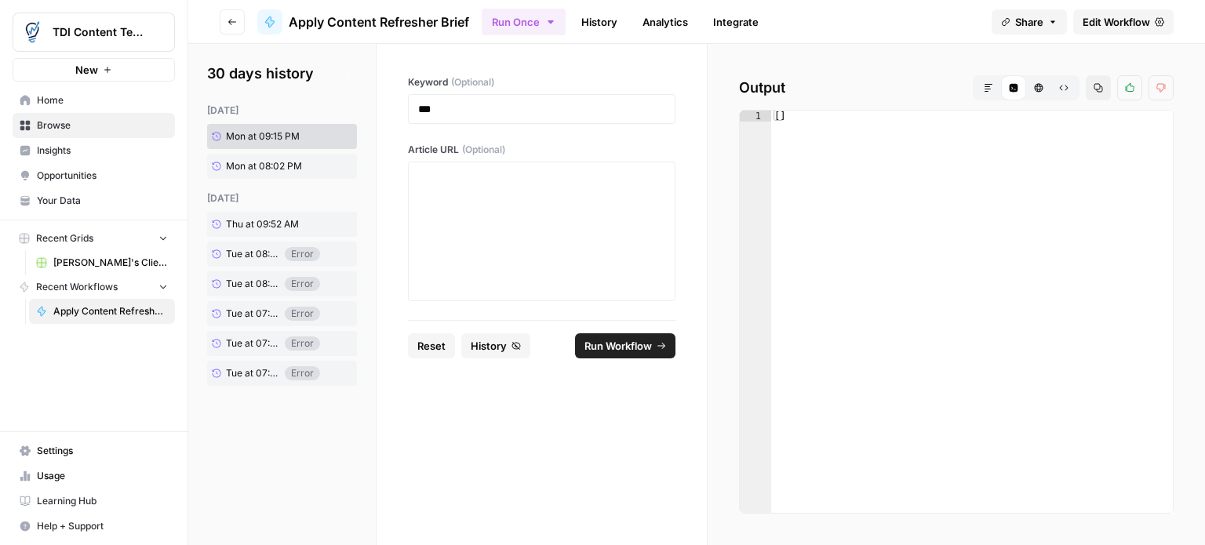
click at [81, 312] on span "Apply Content Refresher Brief" at bounding box center [110, 311] width 115 height 14
click at [41, 102] on span "Home" at bounding box center [102, 100] width 131 height 14
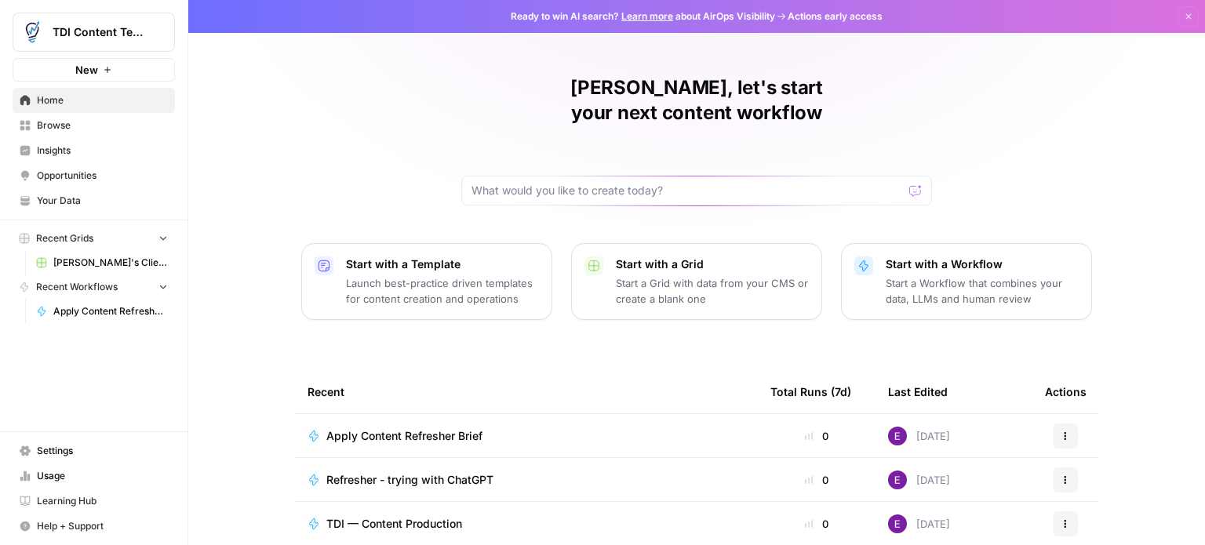
click at [97, 310] on span "Apply Content Refresher Brief" at bounding box center [110, 311] width 115 height 14
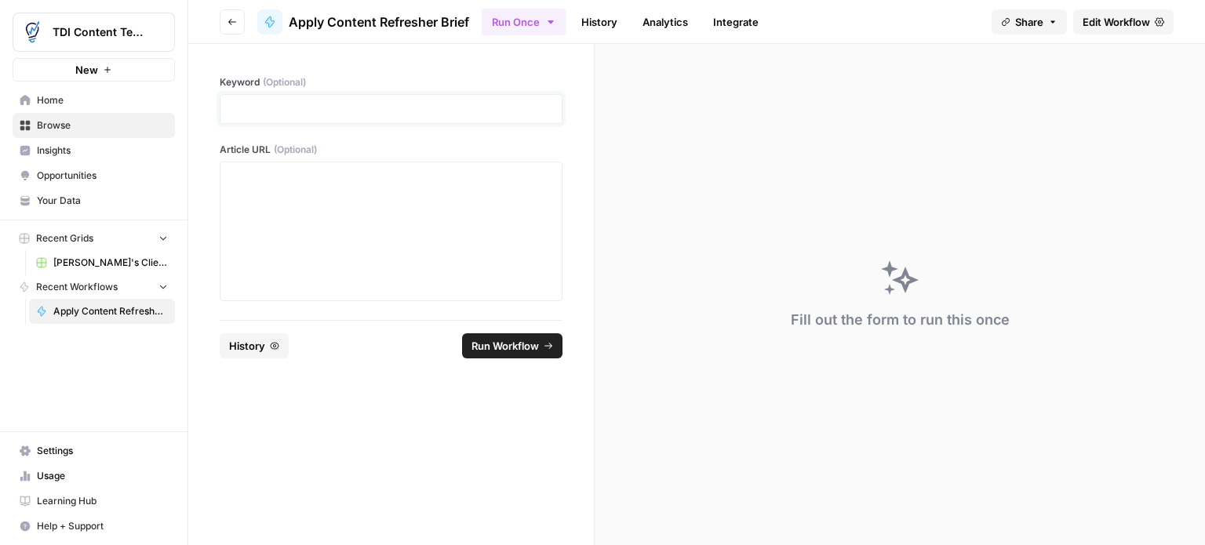
click at [276, 104] on p at bounding box center [391, 109] width 323 height 16
click at [330, 195] on div at bounding box center [391, 232] width 323 height 126
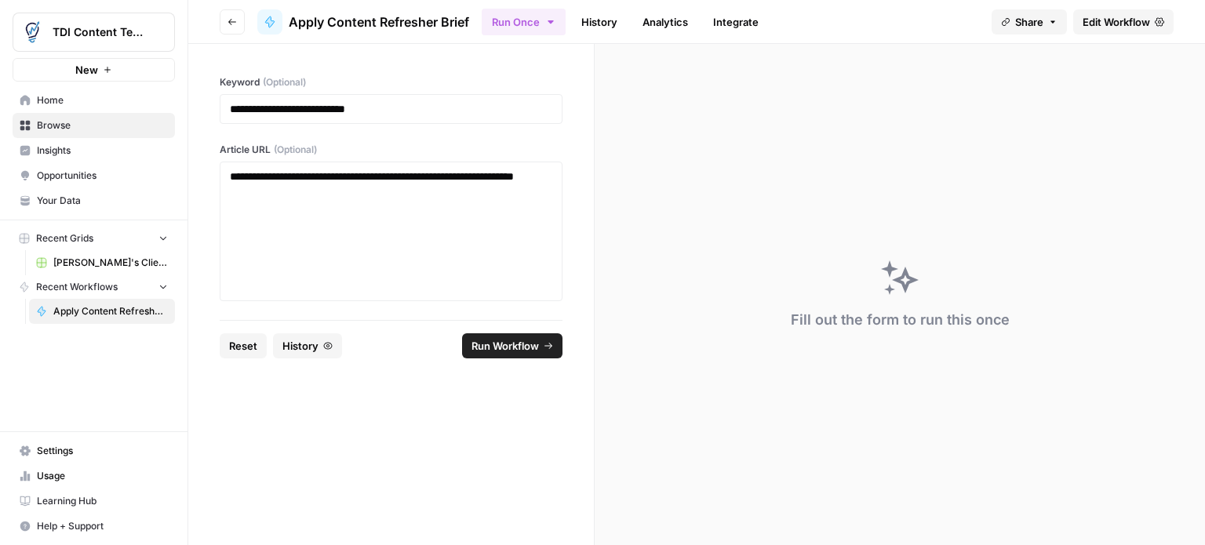
click at [503, 341] on span "Run Workflow" at bounding box center [505, 346] width 67 height 16
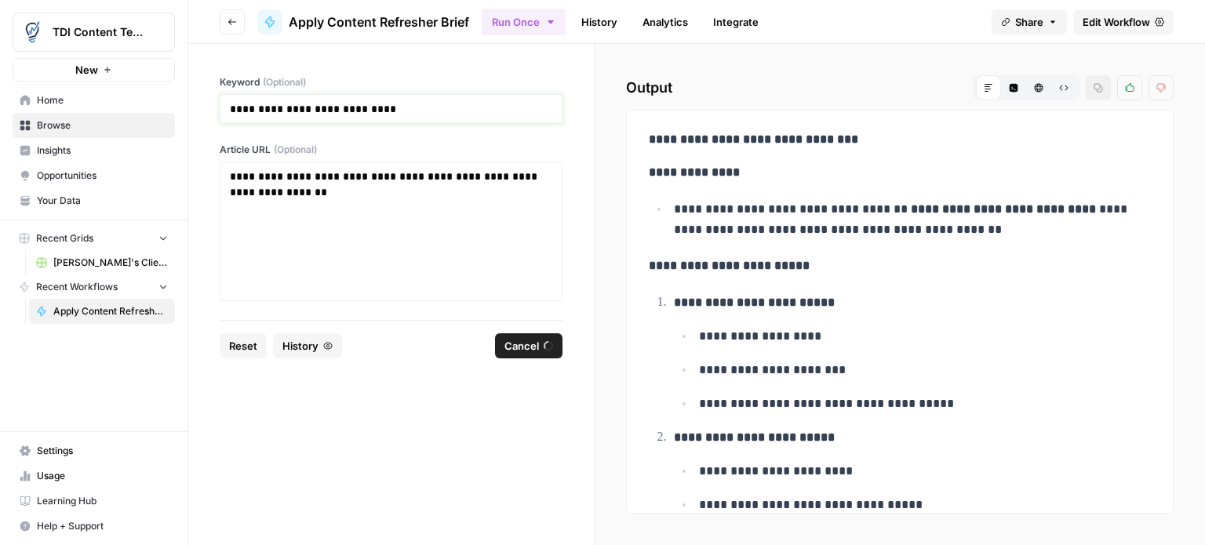
drag, startPoint x: 427, startPoint y: 104, endPoint x: 155, endPoint y: 104, distance: 271.5
click at [155, 104] on div "**********" at bounding box center [602, 272] width 1205 height 545
copy h1 "**********"
click at [485, 109] on h1 "**********" at bounding box center [391, 109] width 323 height 16
click at [520, 145] on label "Article URL (Optional)" at bounding box center [391, 150] width 343 height 14
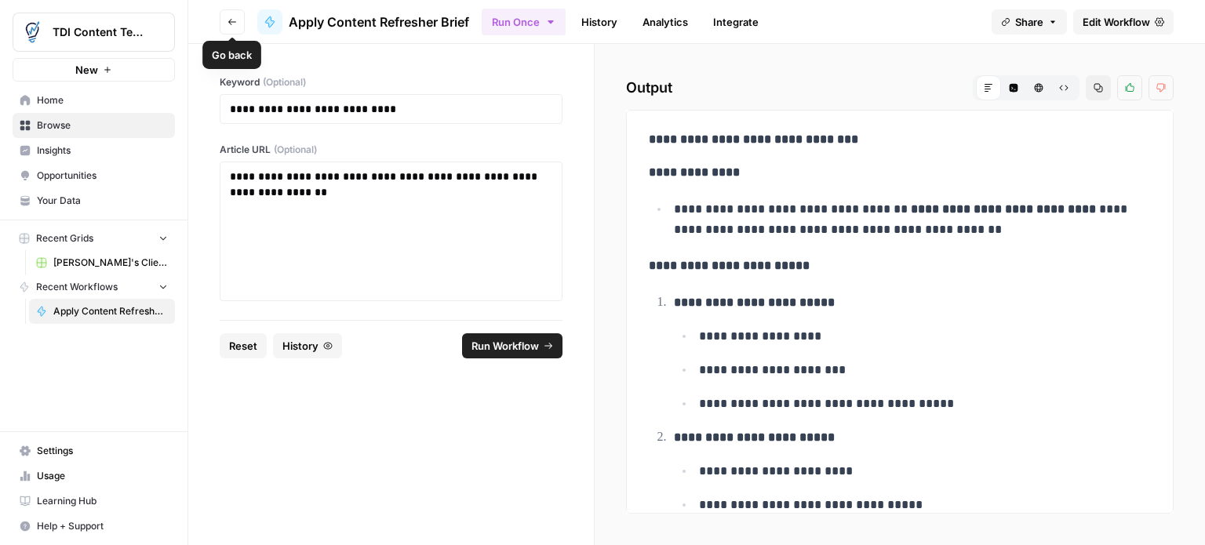
click at [234, 15] on button "Go back" at bounding box center [232, 21] width 25 height 25
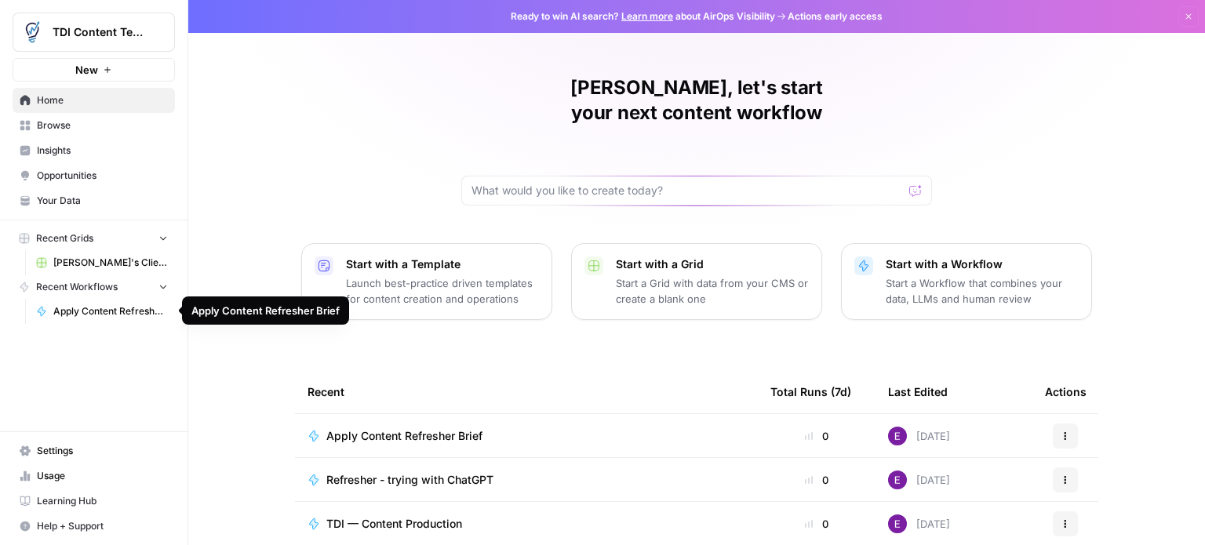
click at [122, 315] on span "Apply Content Refresher Brief" at bounding box center [110, 311] width 115 height 14
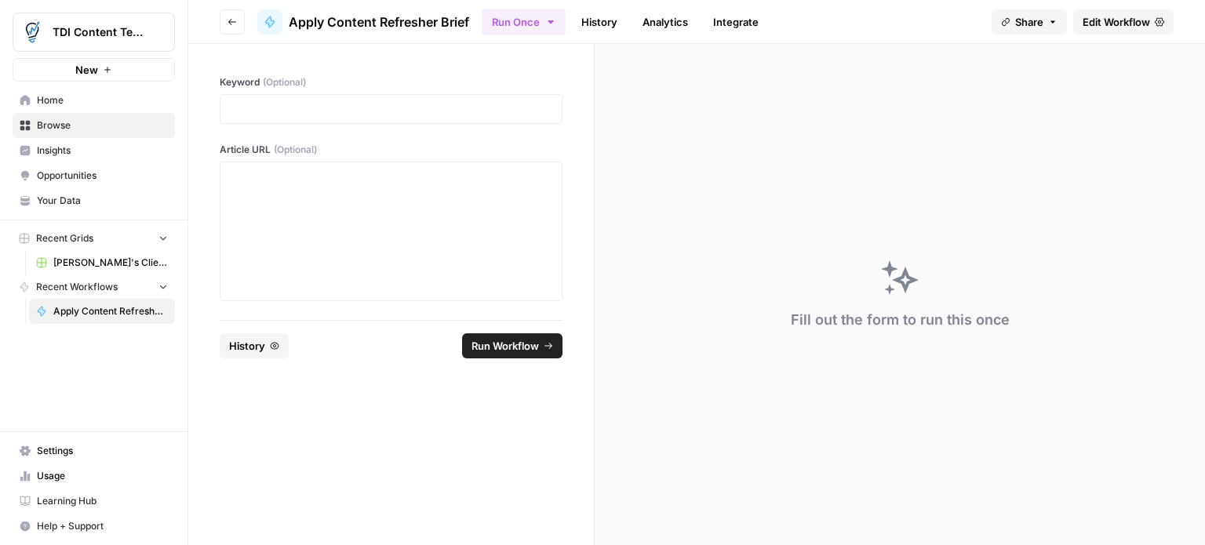
click at [611, 21] on link "History" at bounding box center [599, 21] width 55 height 25
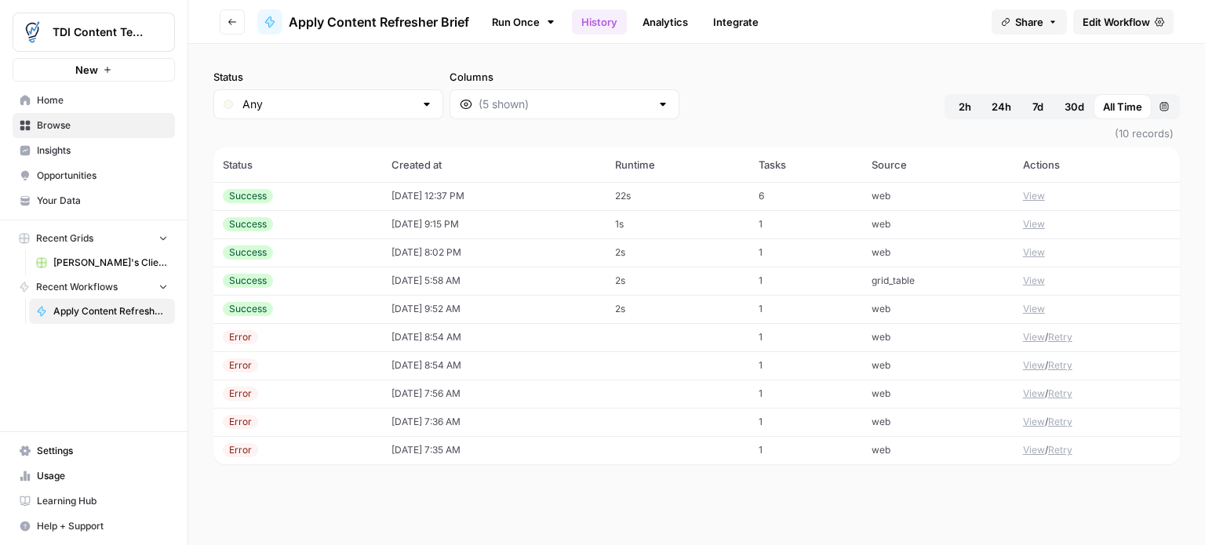
click at [254, 213] on td "Success" at bounding box center [297, 224] width 169 height 28
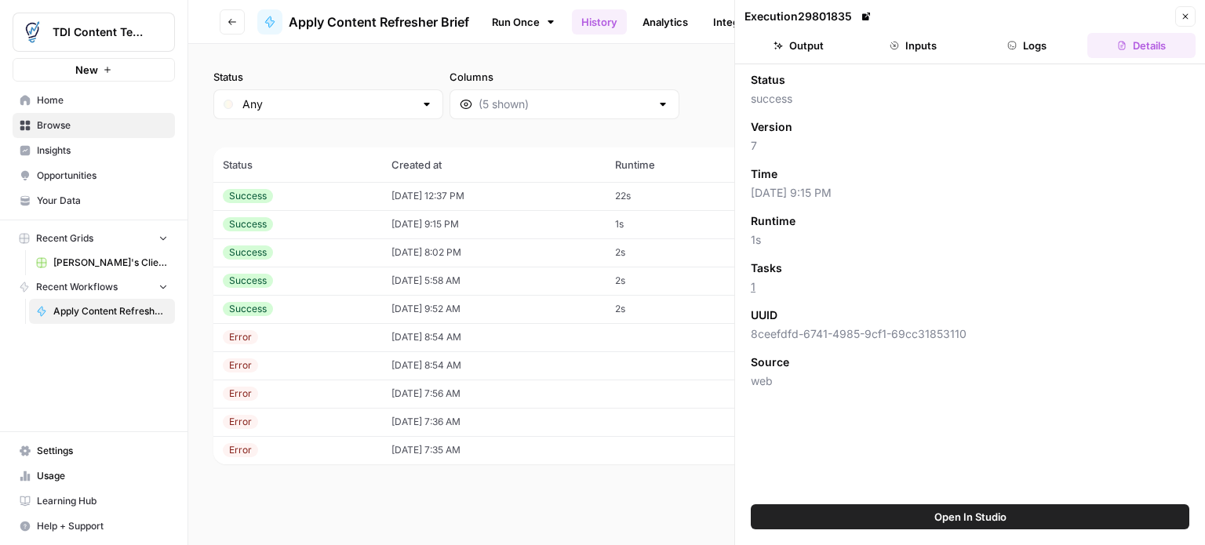
click at [799, 46] on button "Output" at bounding box center [799, 45] width 108 height 25
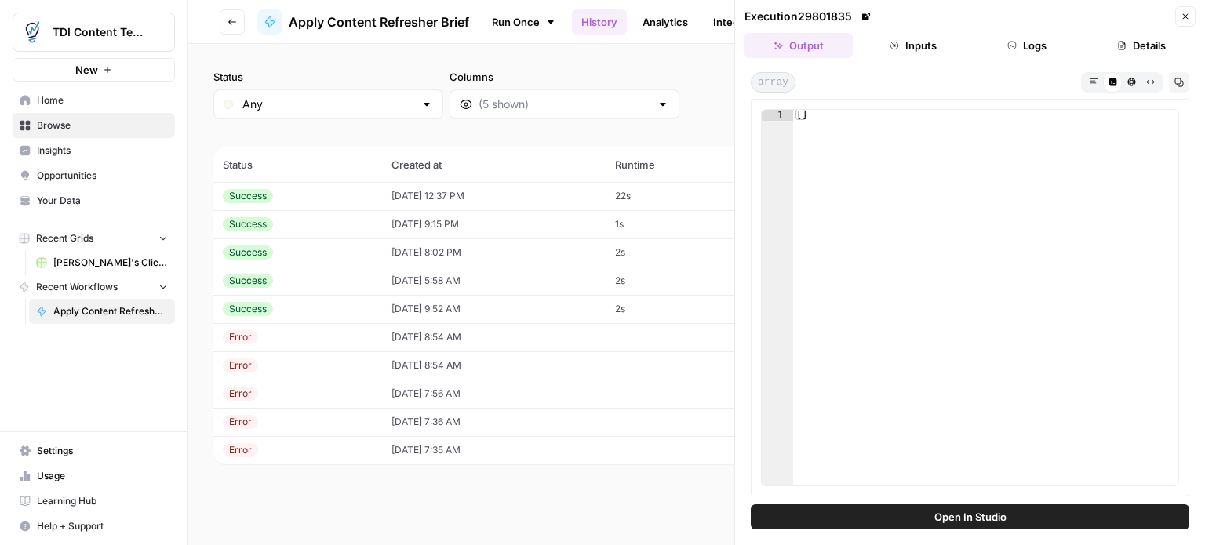
click at [913, 40] on button "Inputs" at bounding box center [913, 45] width 108 height 25
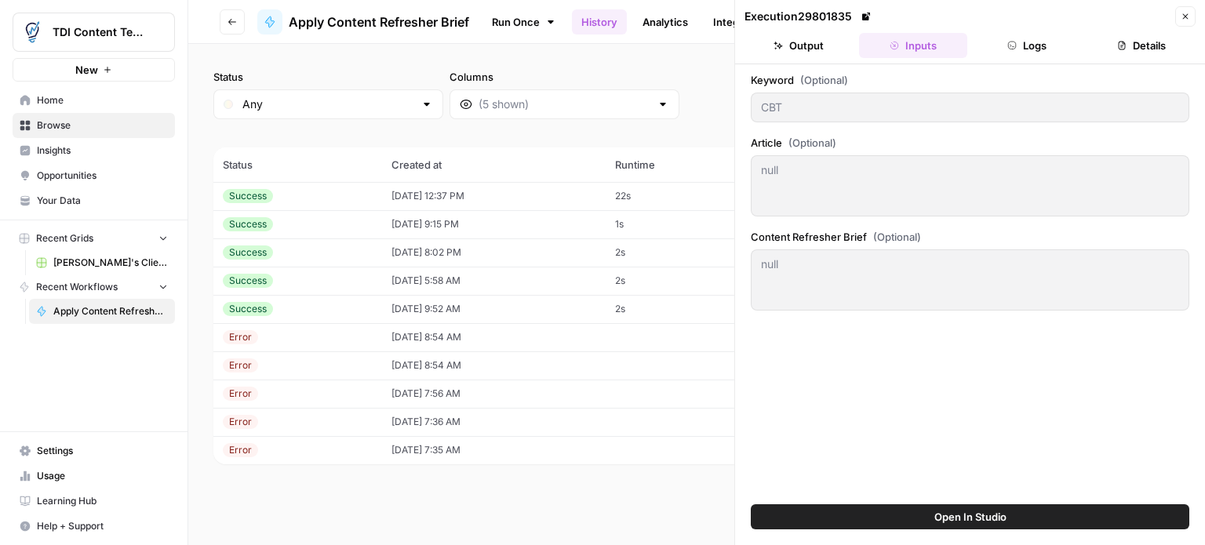
click at [241, 191] on div "Success" at bounding box center [248, 196] width 50 height 14
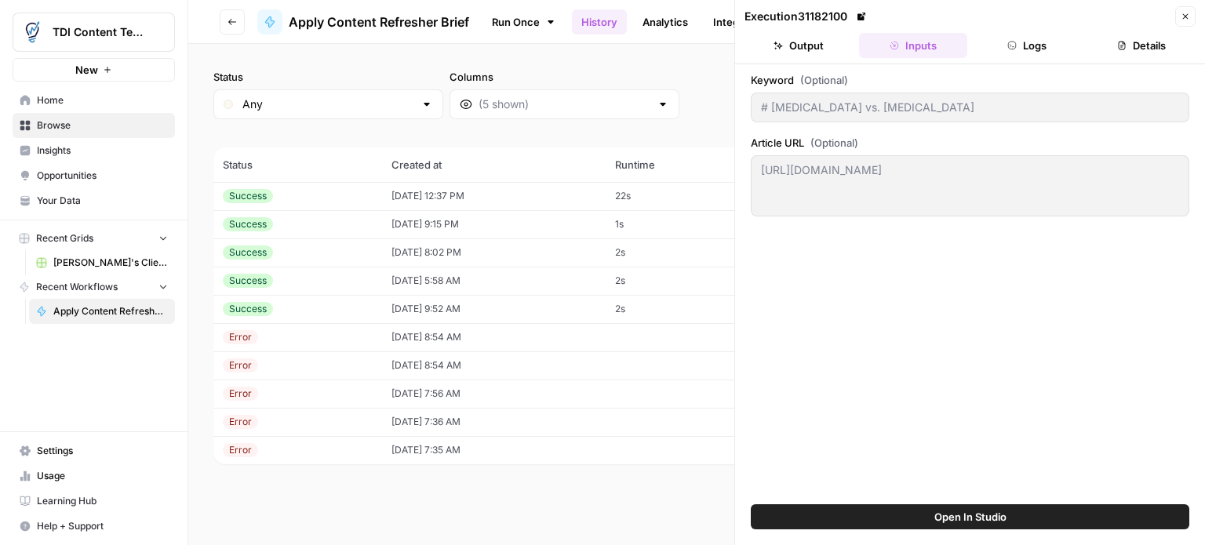
click at [807, 53] on button "Output" at bounding box center [799, 45] width 108 height 25
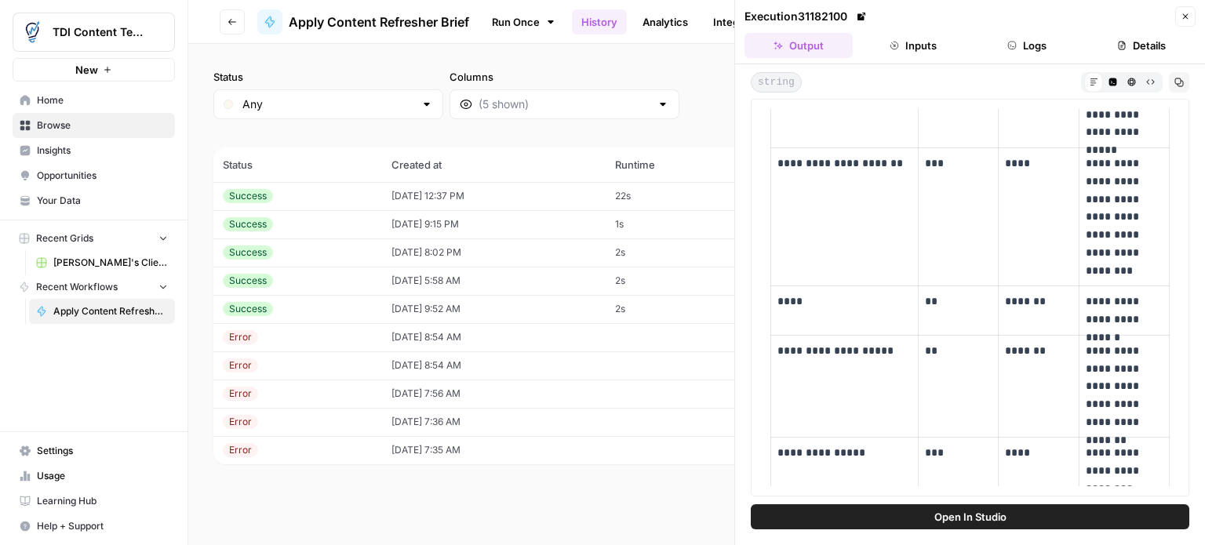
scroll to position [2916, 0]
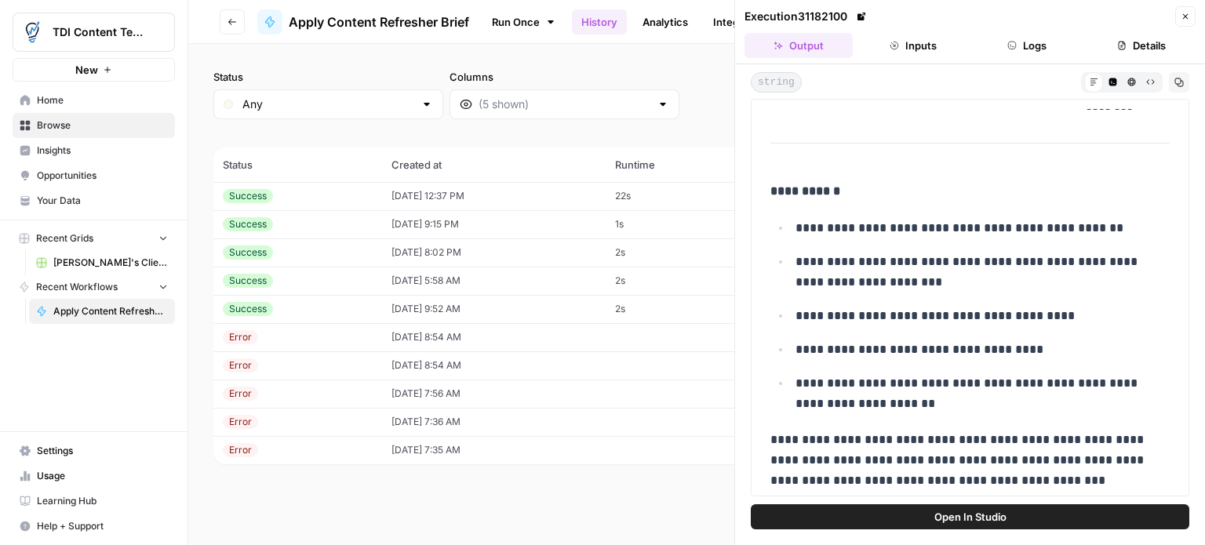
click at [253, 225] on div "Success" at bounding box center [248, 224] width 50 height 14
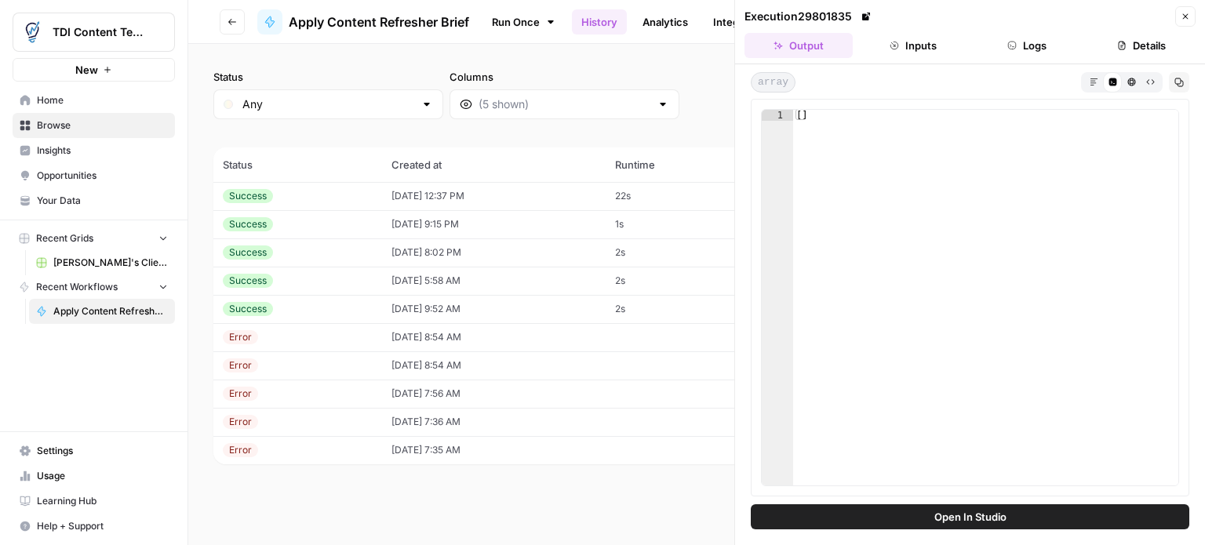
click at [251, 246] on div "Success" at bounding box center [248, 253] width 50 height 14
click at [252, 279] on div "Success" at bounding box center [248, 281] width 50 height 14
click at [244, 311] on div "Success" at bounding box center [248, 309] width 50 height 14
click at [243, 197] on div "Success" at bounding box center [248, 196] width 50 height 14
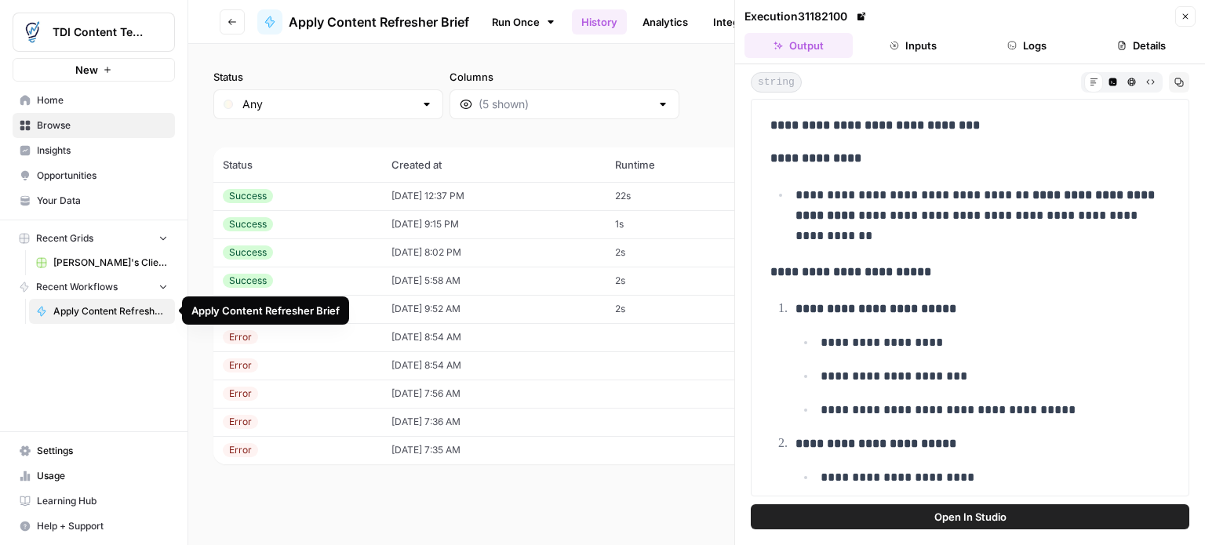
click at [85, 312] on span "Apply Content Refresher Brief" at bounding box center [110, 311] width 115 height 14
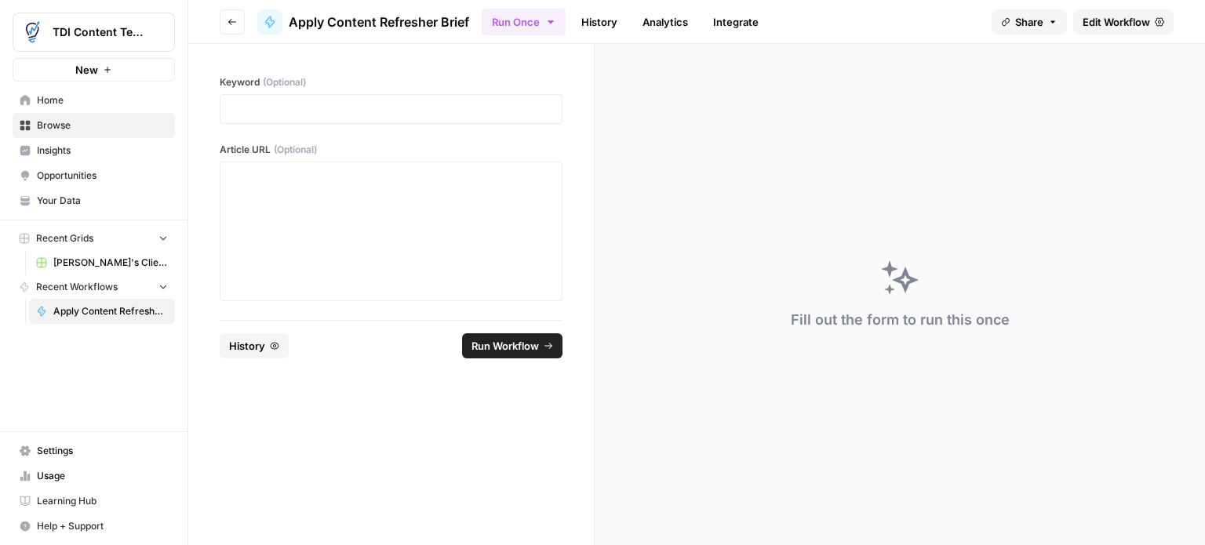
click at [607, 24] on link "History" at bounding box center [599, 21] width 55 height 25
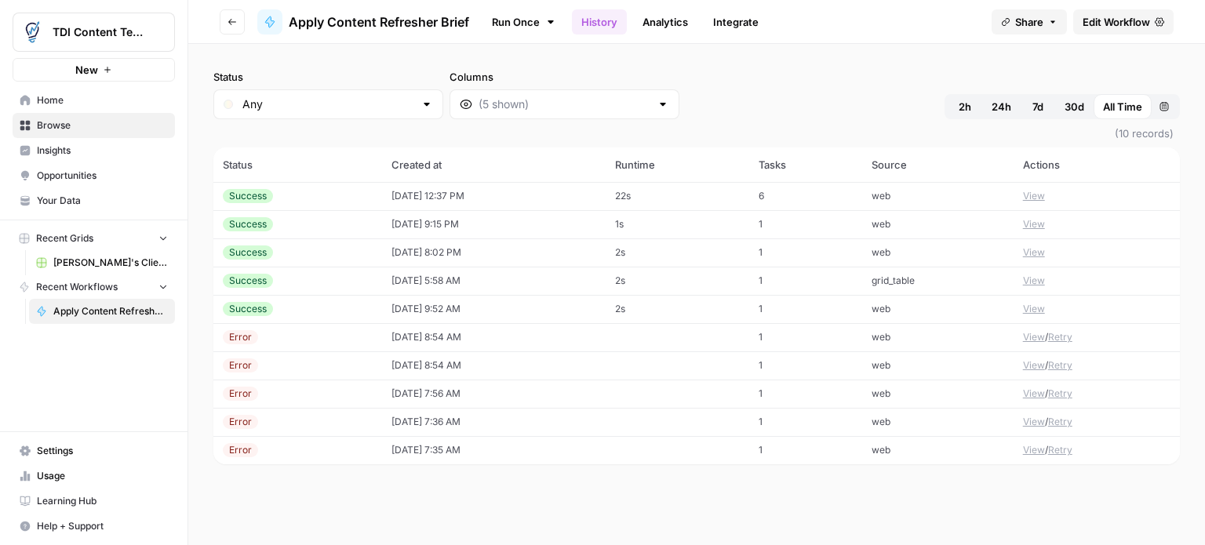
click at [1150, 21] on span "Edit Workflow" at bounding box center [1116, 22] width 67 height 16
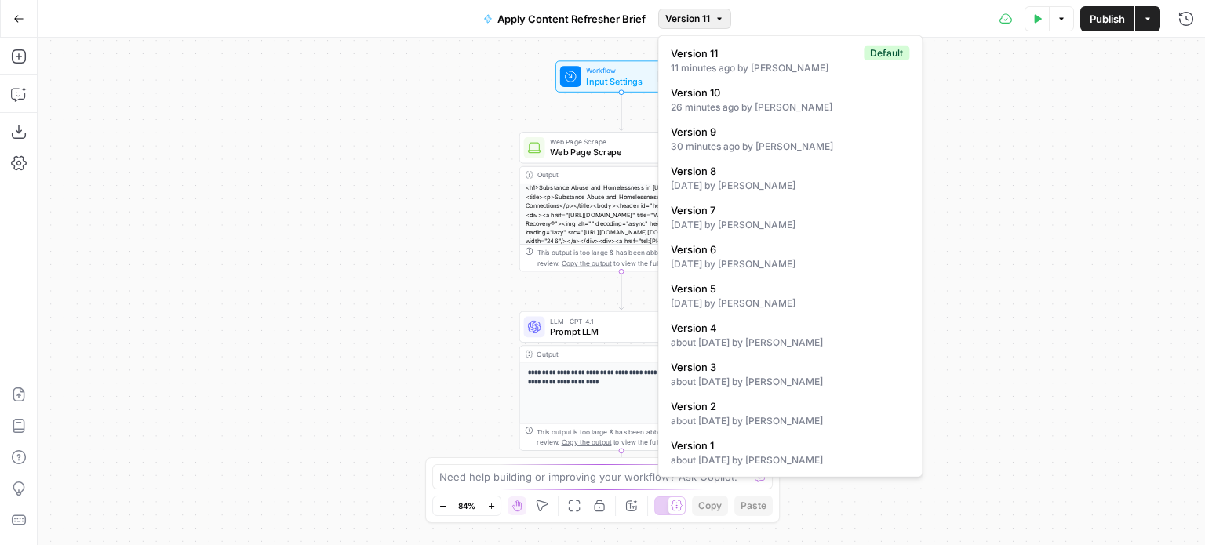
click at [715, 23] on span "button" at bounding box center [719, 18] width 9 height 9
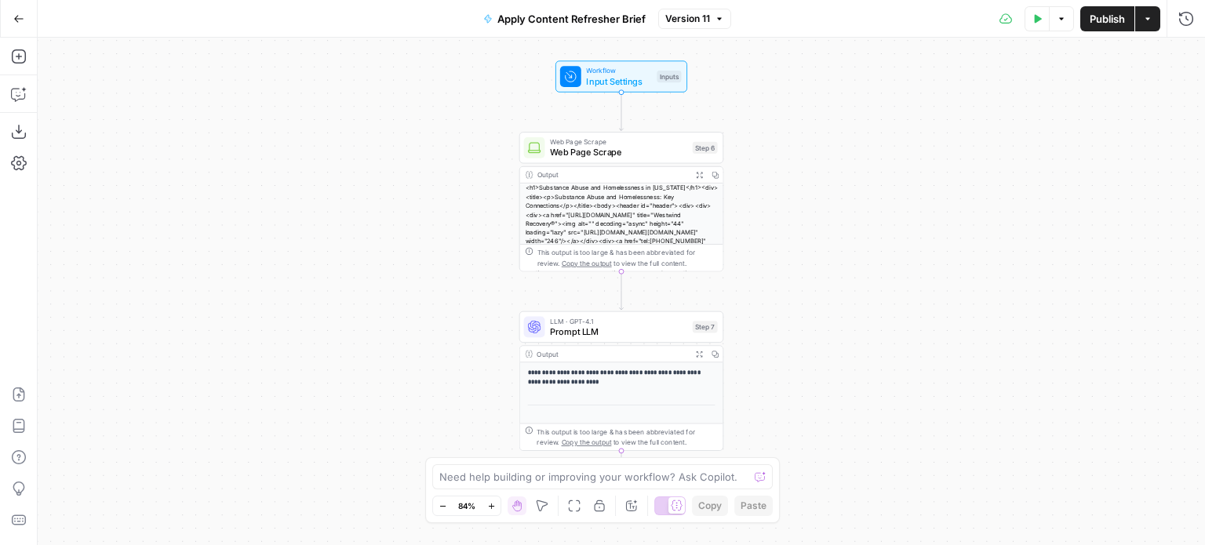
click at [885, 16] on div "Test Data Options Publish Actions Run History" at bounding box center [968, 18] width 474 height 37
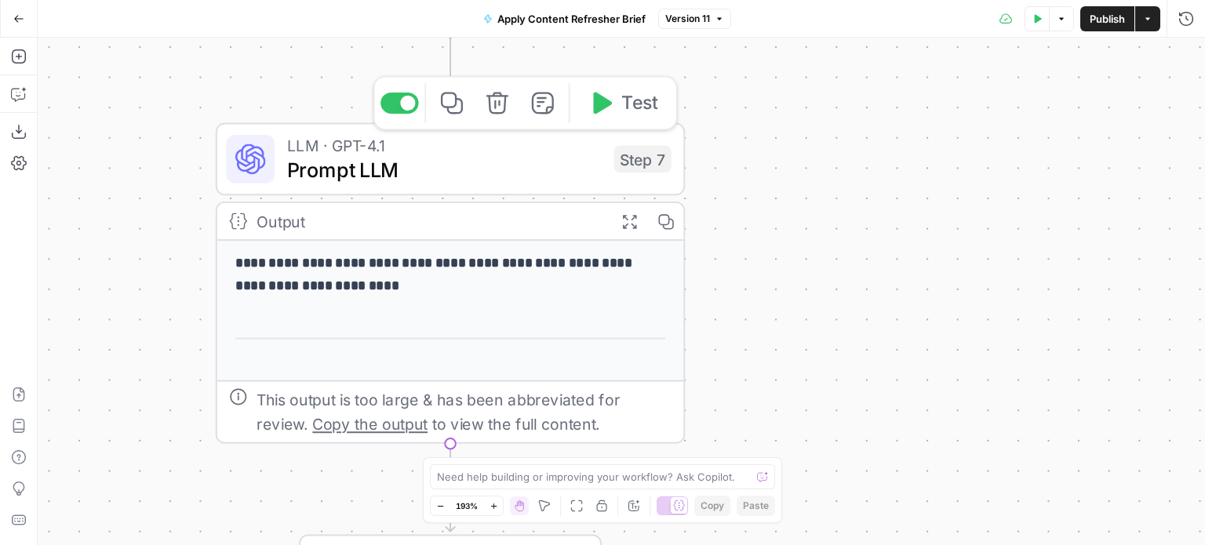
click at [436, 162] on span "Prompt LLM" at bounding box center [444, 170] width 315 height 31
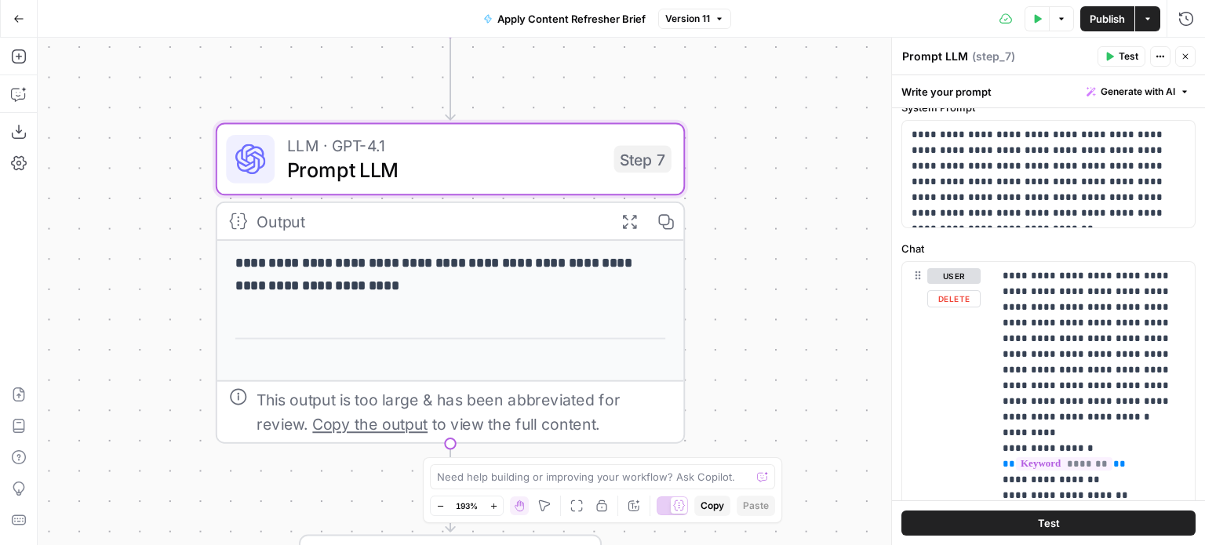
scroll to position [53, 0]
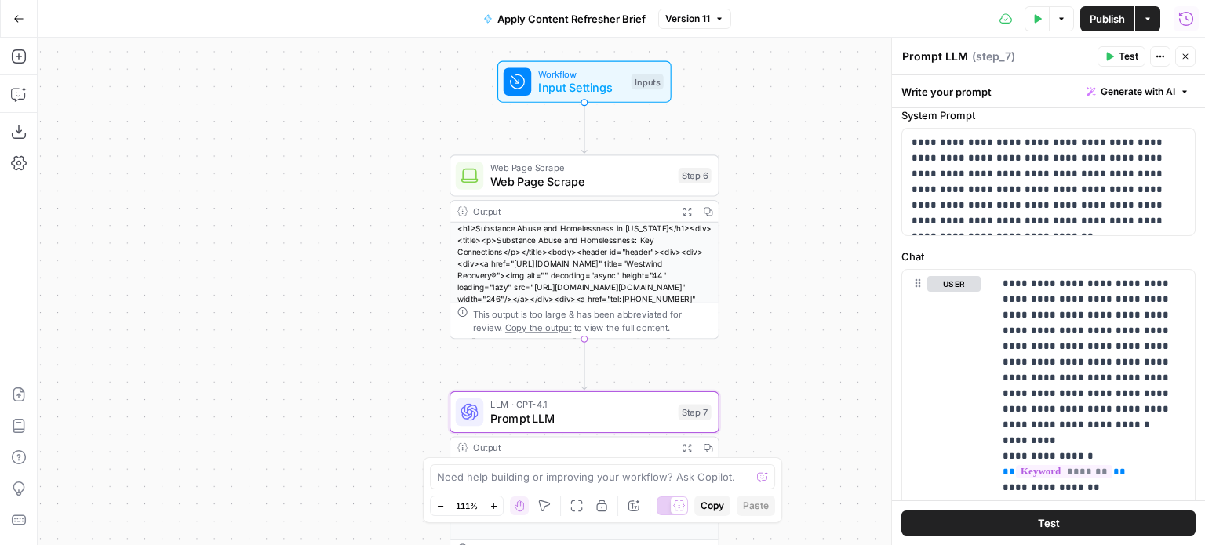
click at [1183, 20] on icon "button" at bounding box center [1187, 19] width 16 height 16
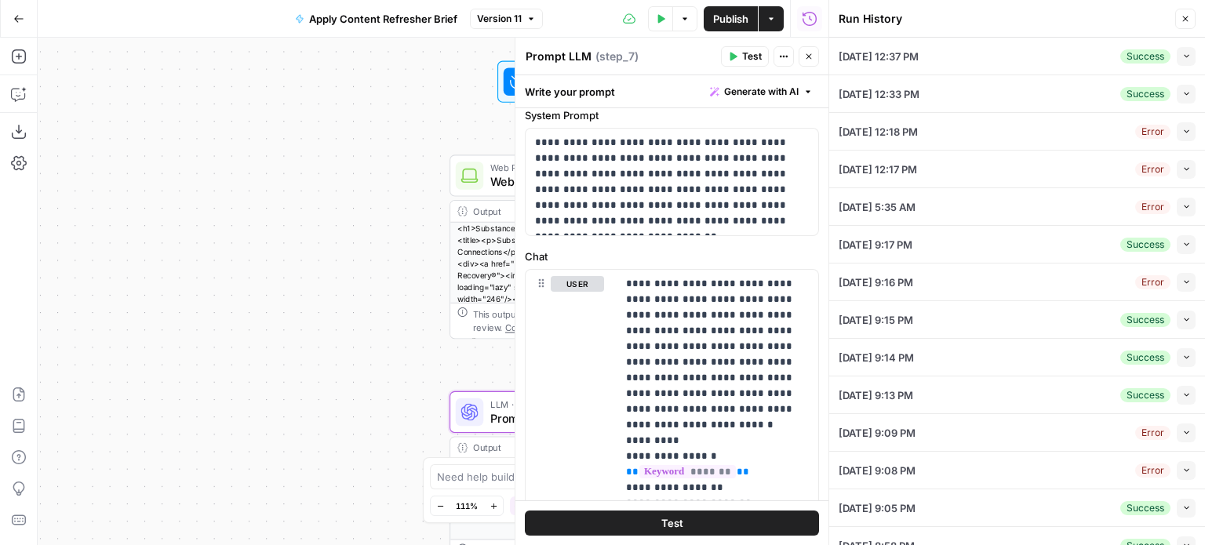
click at [1183, 54] on icon "button" at bounding box center [1187, 56] width 9 height 9
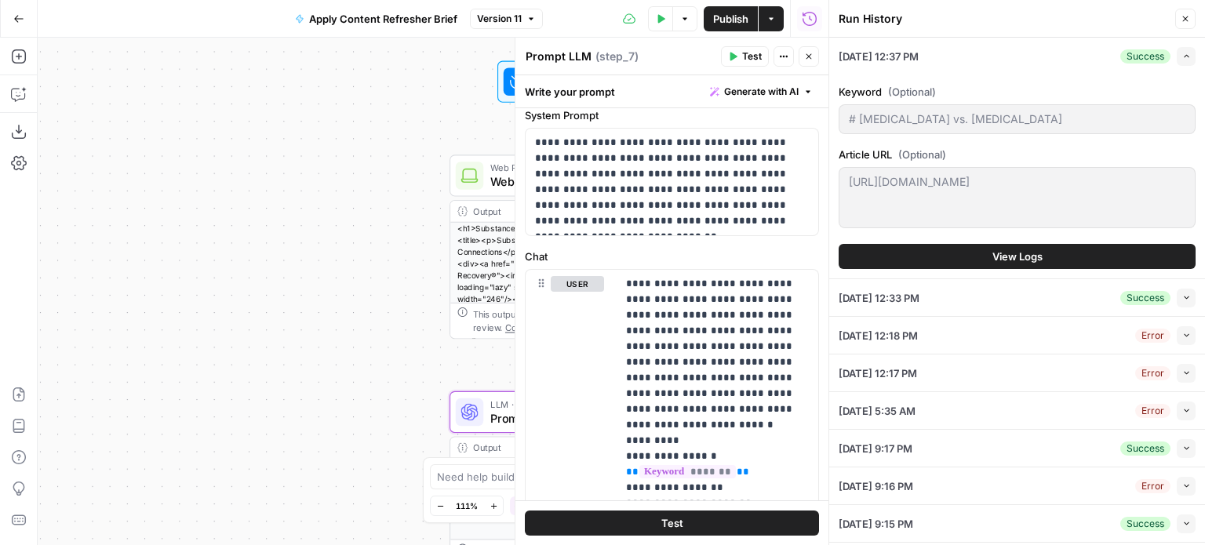
click at [1183, 296] on icon "button" at bounding box center [1187, 298] width 9 height 9
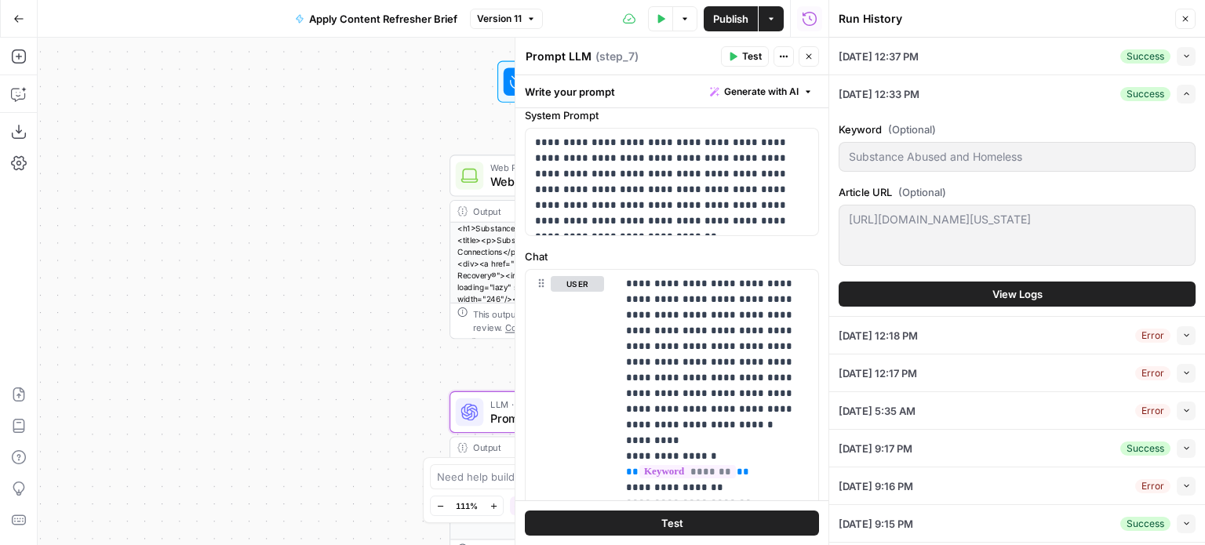
click at [1005, 290] on span "View Logs" at bounding box center [1018, 294] width 50 height 16
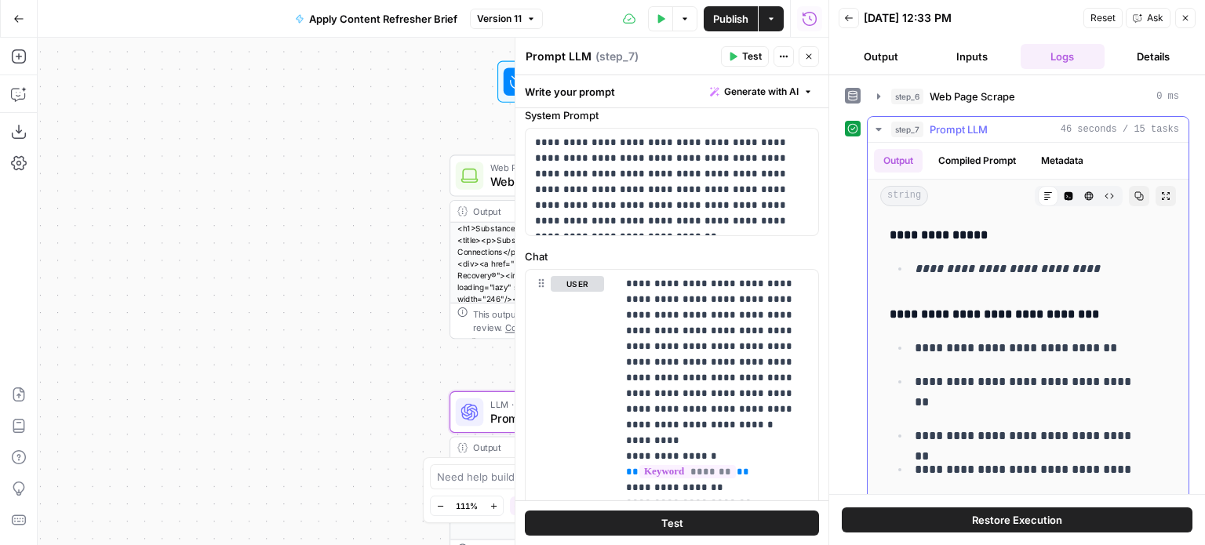
scroll to position [1274, 0]
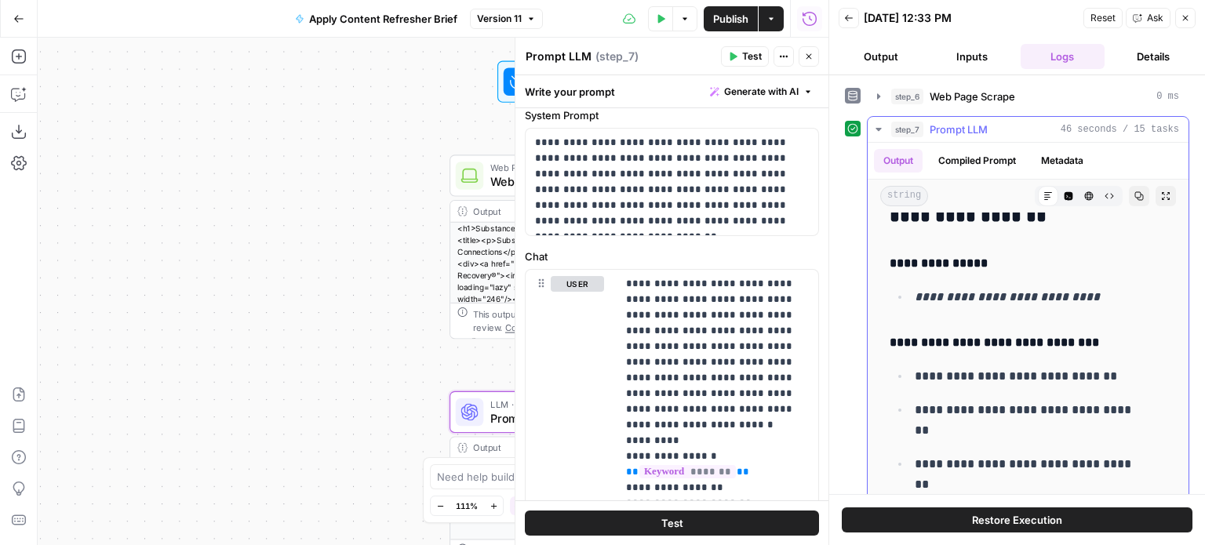
click at [882, 126] on icon "button" at bounding box center [879, 129] width 13 height 13
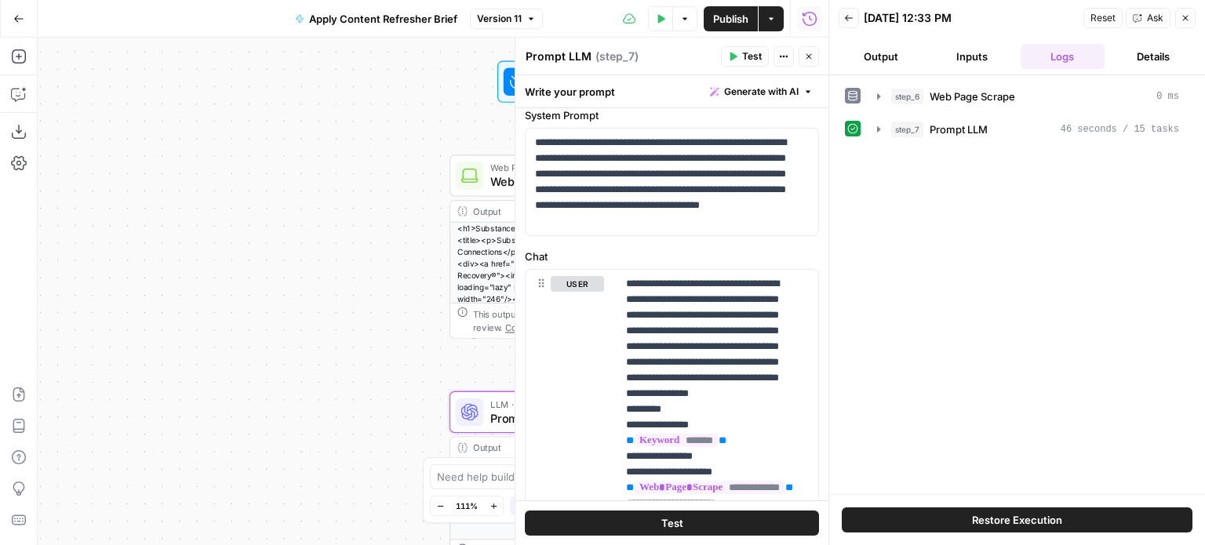
click at [986, 57] on button "Inputs" at bounding box center [972, 56] width 85 height 25
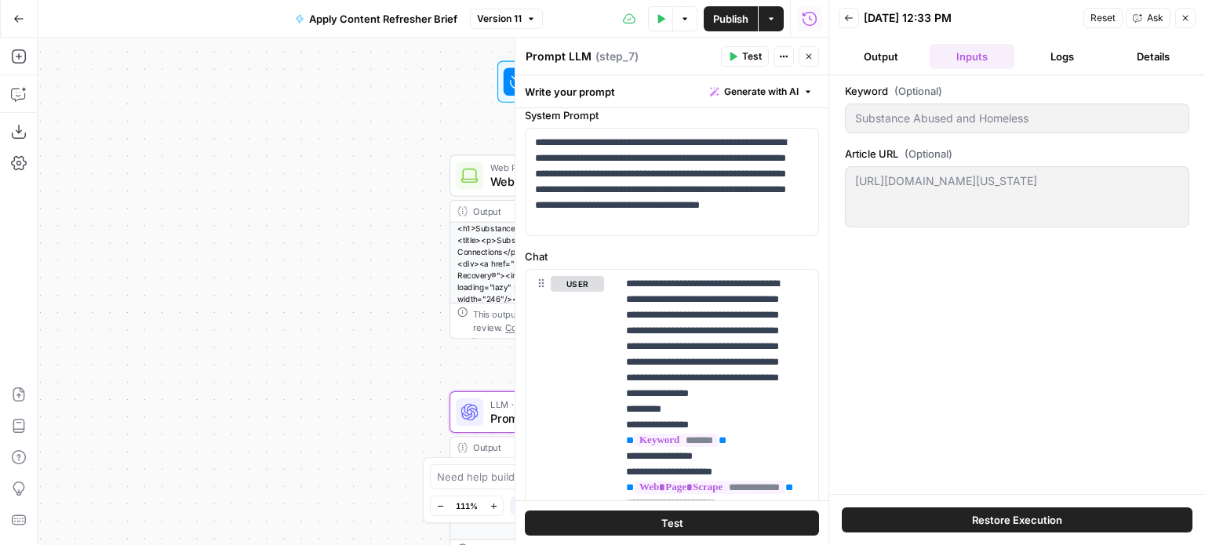
click at [880, 57] on button "Output" at bounding box center [881, 56] width 85 height 25
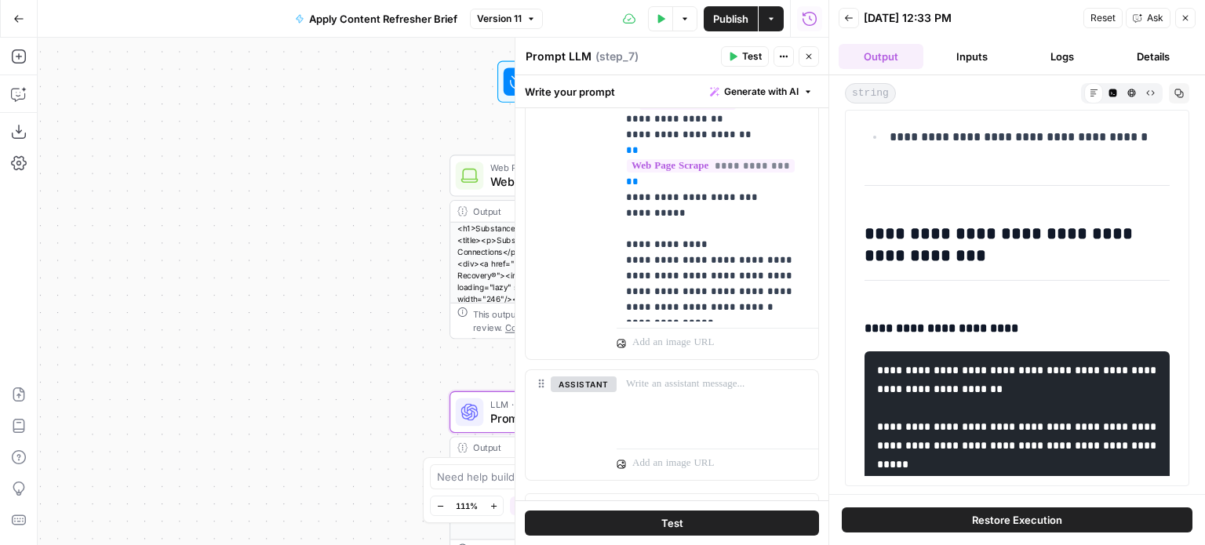
scroll to position [445, 0]
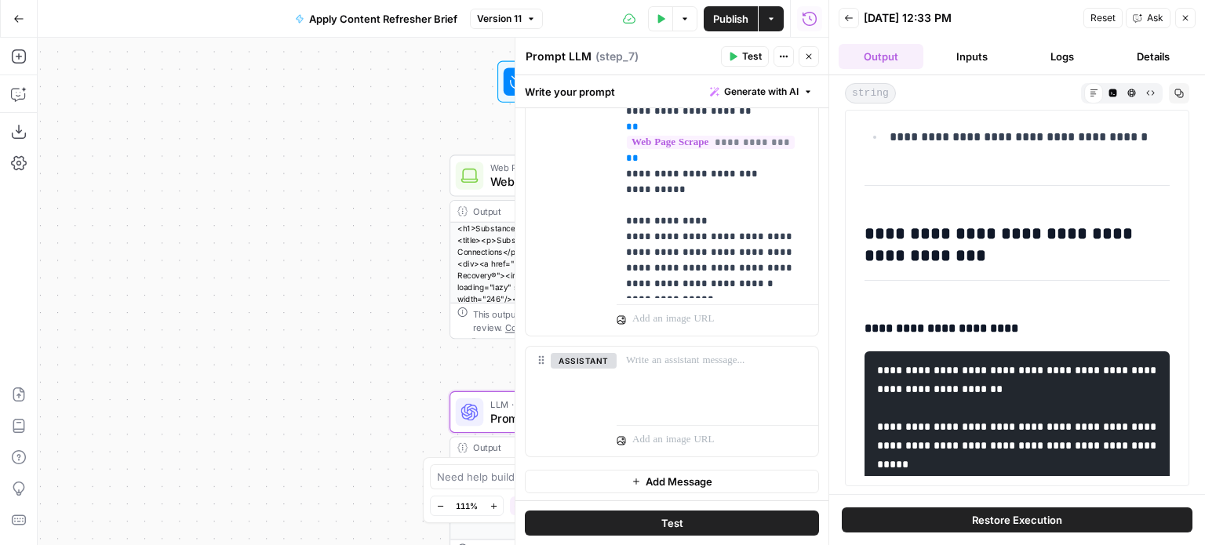
click at [809, 49] on button "Close" at bounding box center [809, 56] width 20 height 20
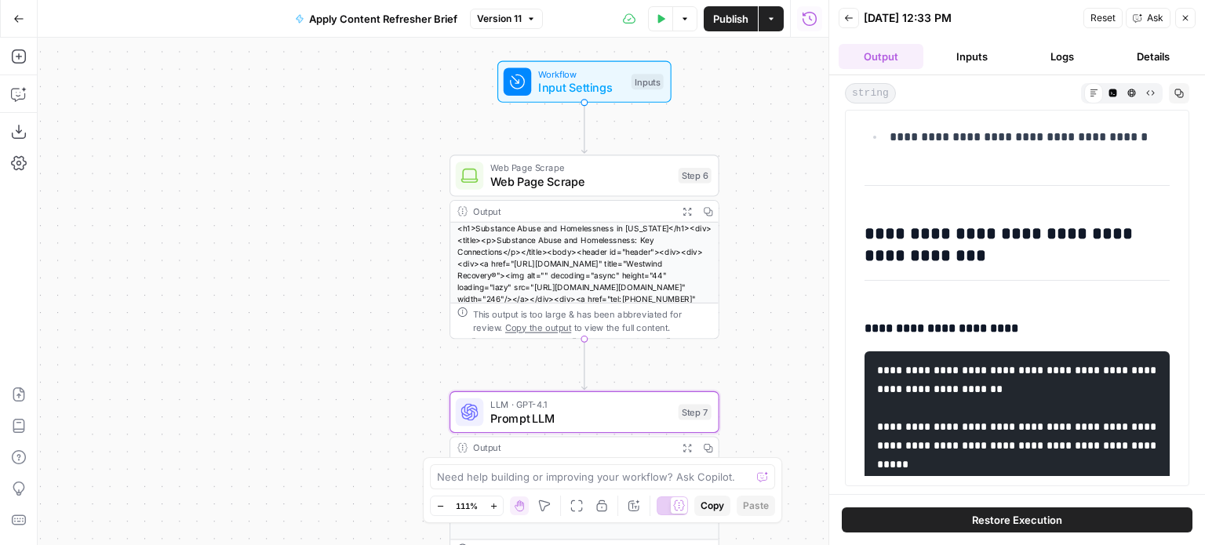
click at [1181, 17] on icon "button" at bounding box center [1185, 17] width 9 height 9
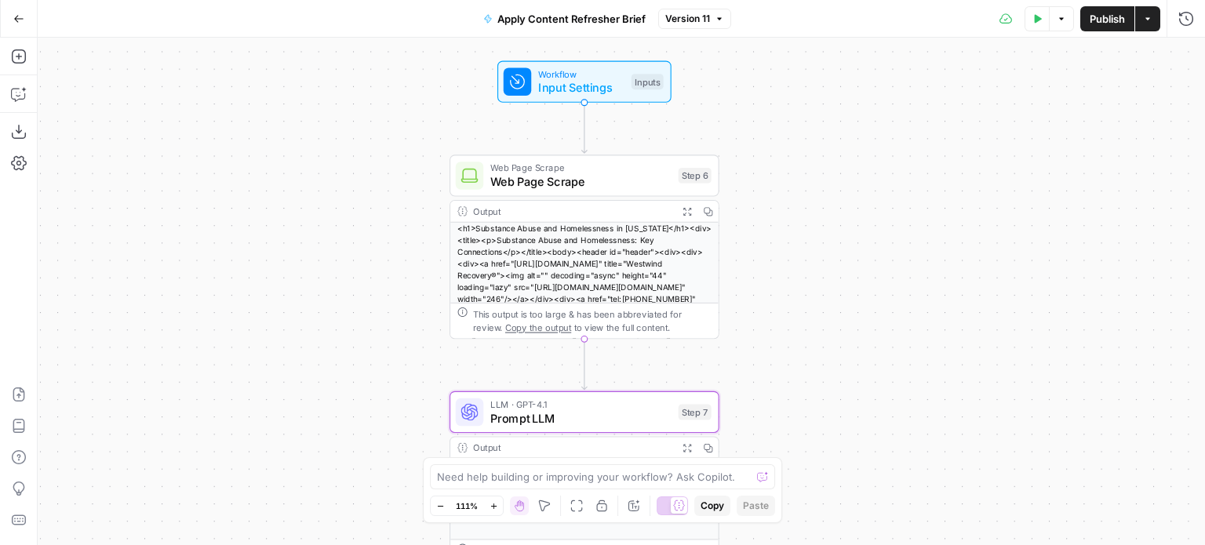
click at [24, 17] on icon "button" at bounding box center [18, 18] width 11 height 11
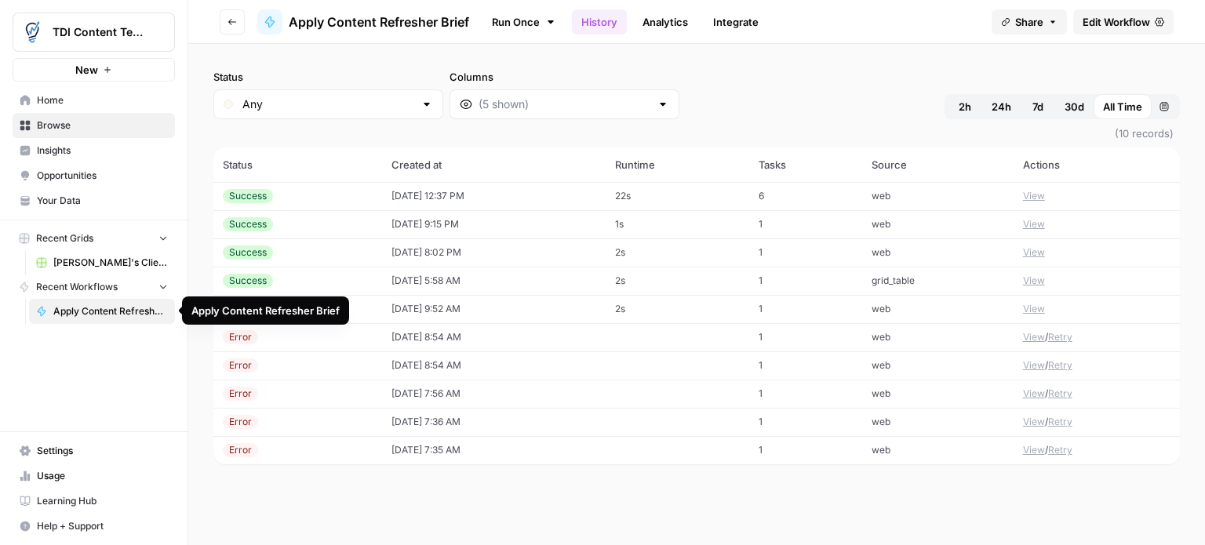
click at [100, 313] on span "Apply Content Refresher Brief" at bounding box center [110, 311] width 115 height 14
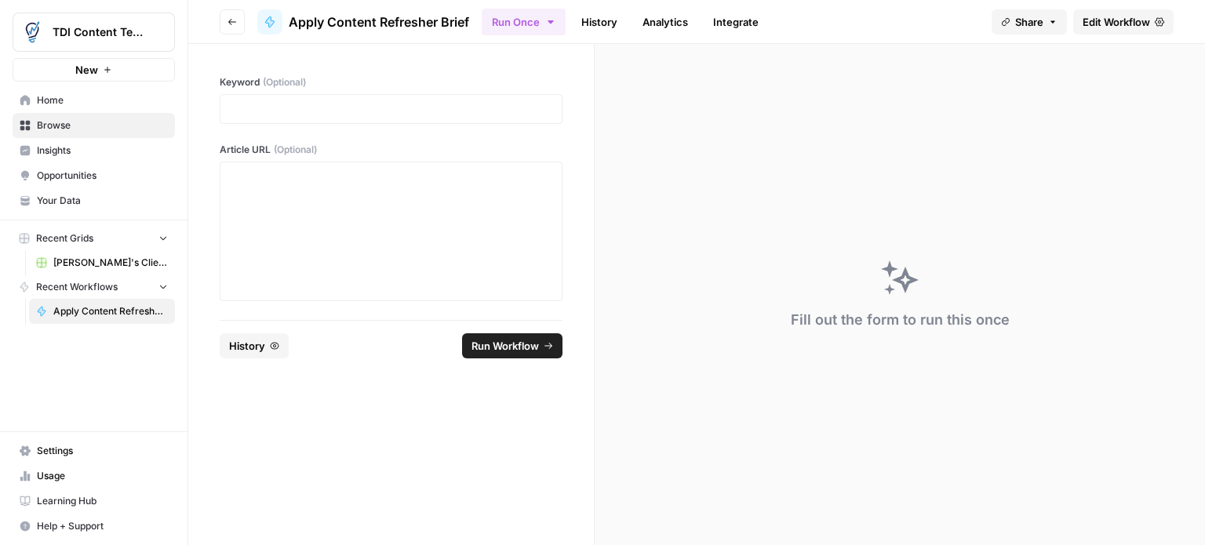
click at [1121, 27] on span "Edit Workflow" at bounding box center [1116, 22] width 67 height 16
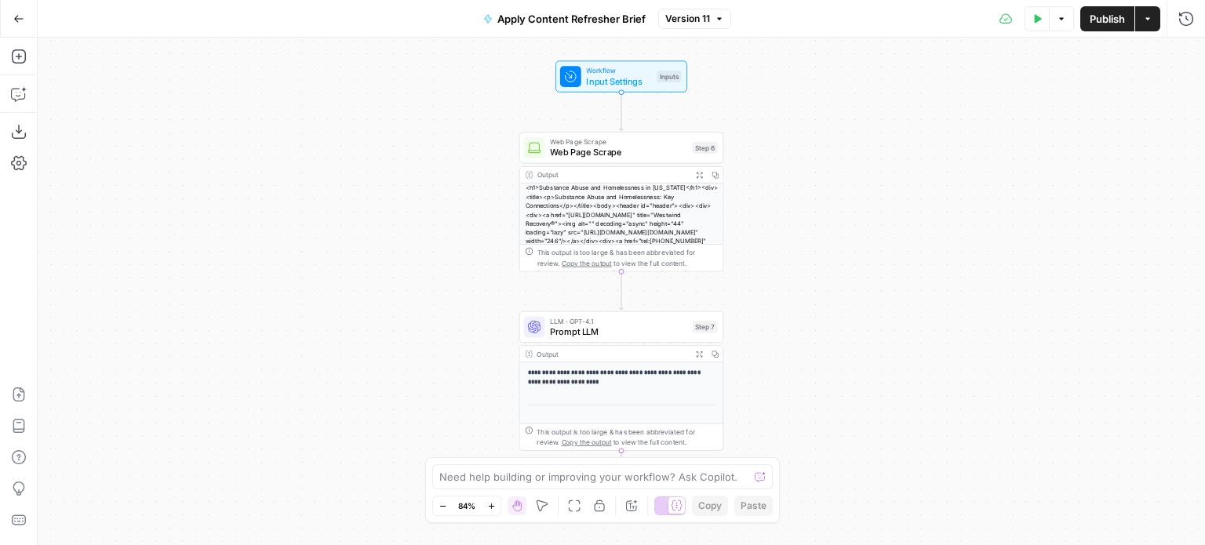
click at [11, 15] on button "Go Back" at bounding box center [19, 19] width 28 height 28
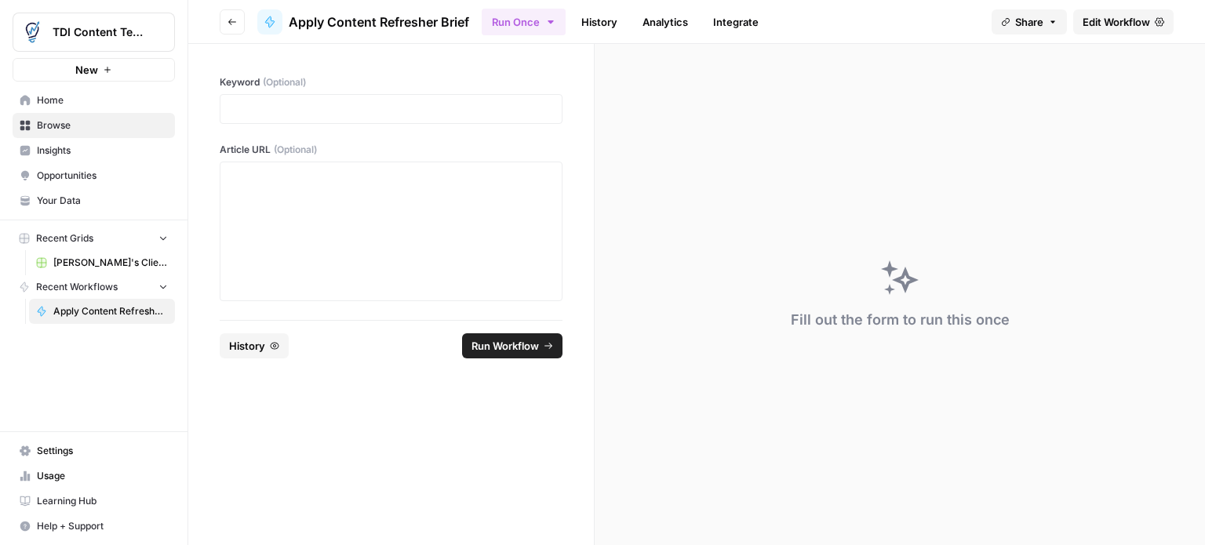
click at [584, 21] on link "History" at bounding box center [599, 21] width 55 height 25
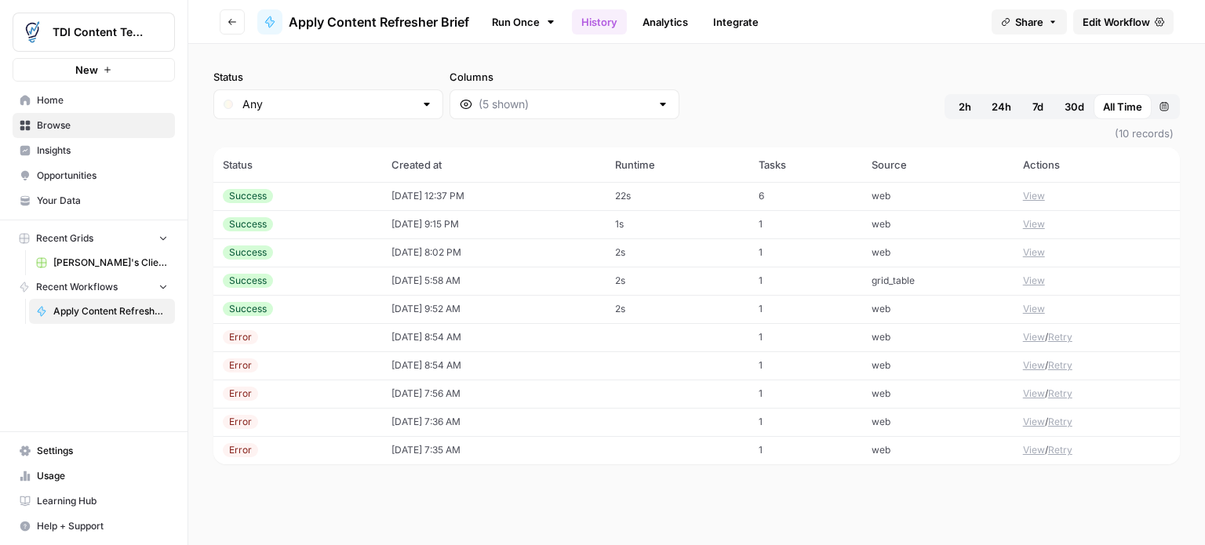
click at [1036, 226] on button "View" at bounding box center [1034, 224] width 22 height 14
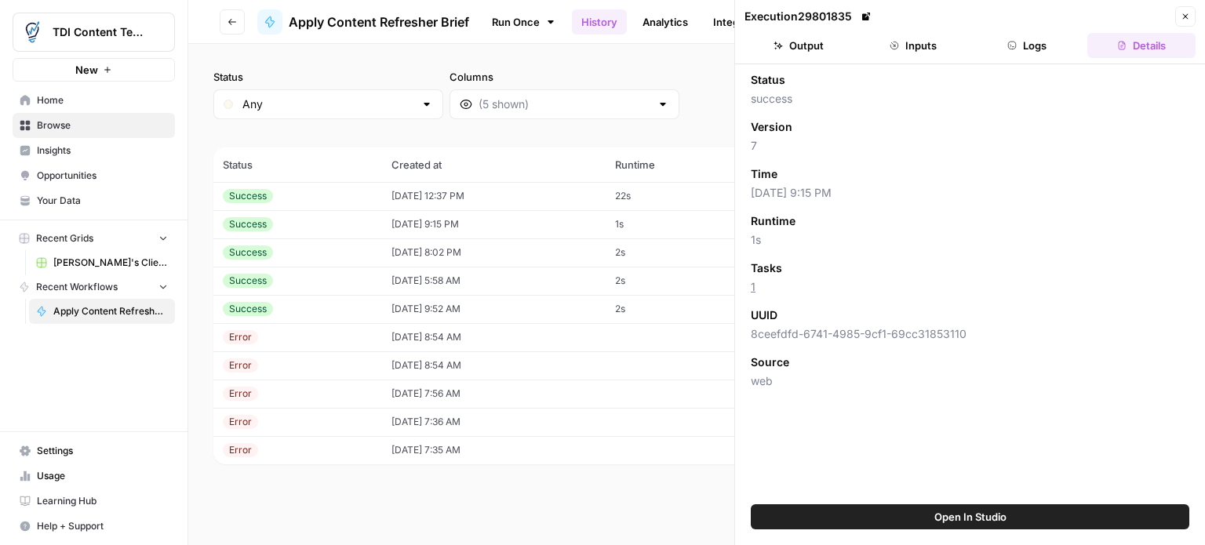
click at [813, 42] on button "Output" at bounding box center [799, 45] width 108 height 25
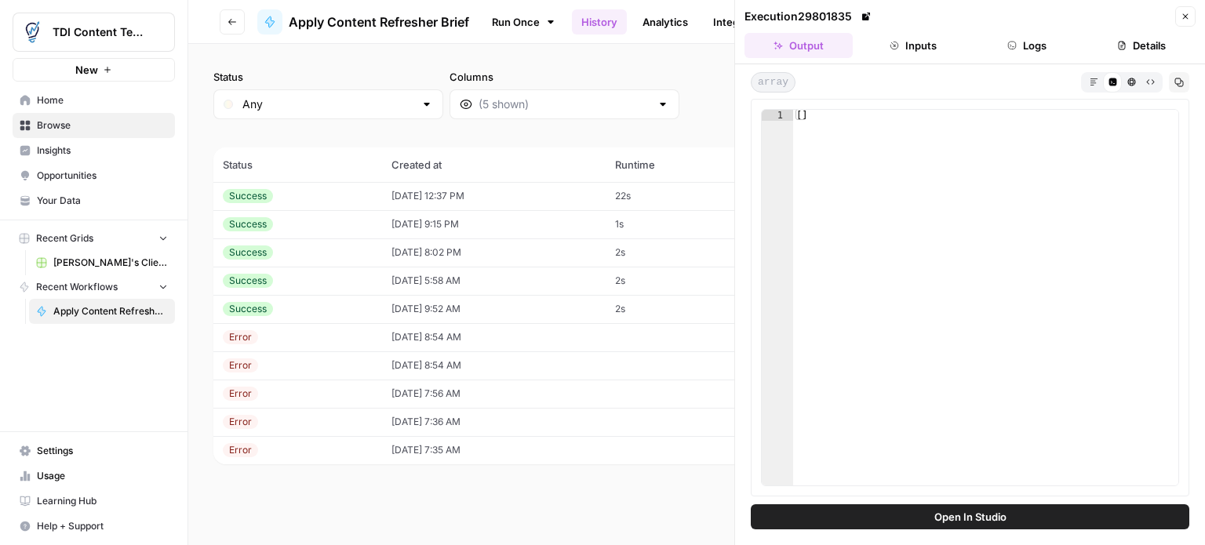
click at [916, 48] on button "Inputs" at bounding box center [913, 45] width 108 height 25
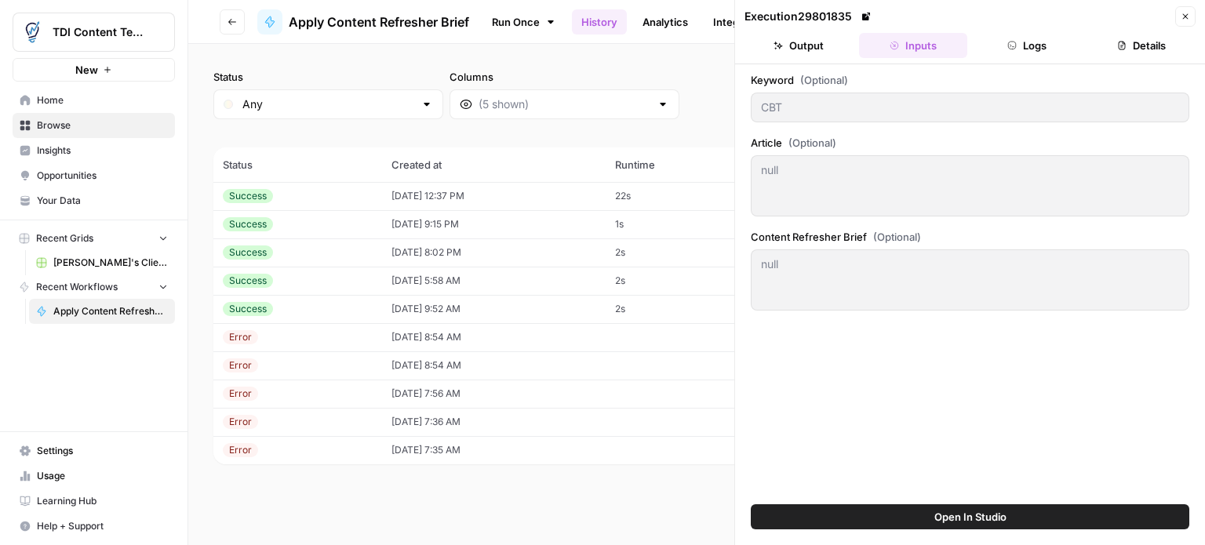
click at [245, 189] on div "Success" at bounding box center [248, 196] width 50 height 14
type input "# [MEDICAL_DATA] vs. [MEDICAL_DATA]"
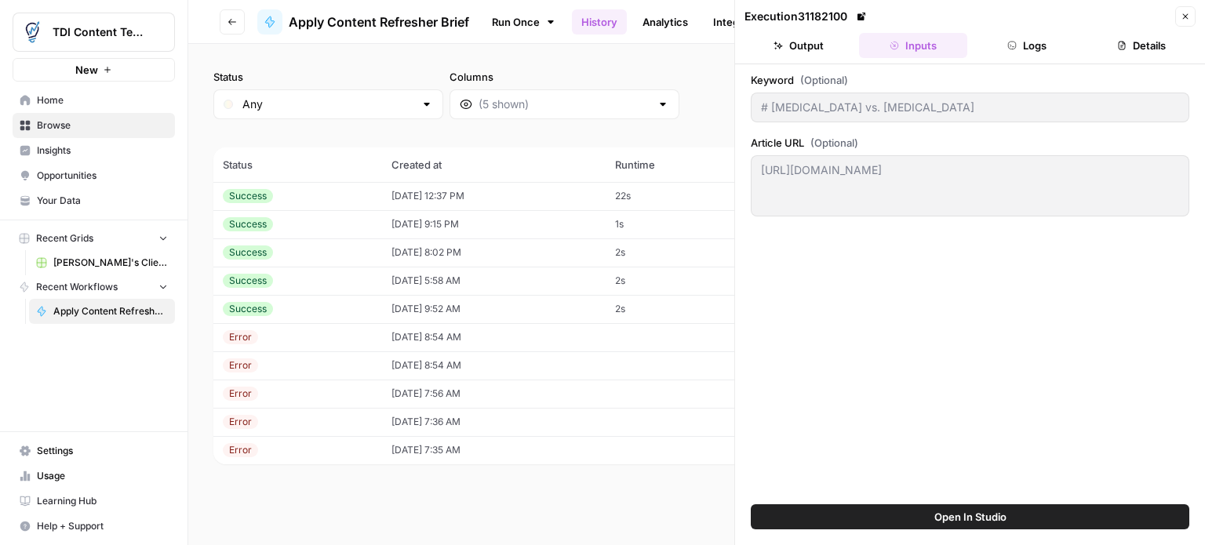
click at [792, 39] on button "Output" at bounding box center [799, 45] width 108 height 25
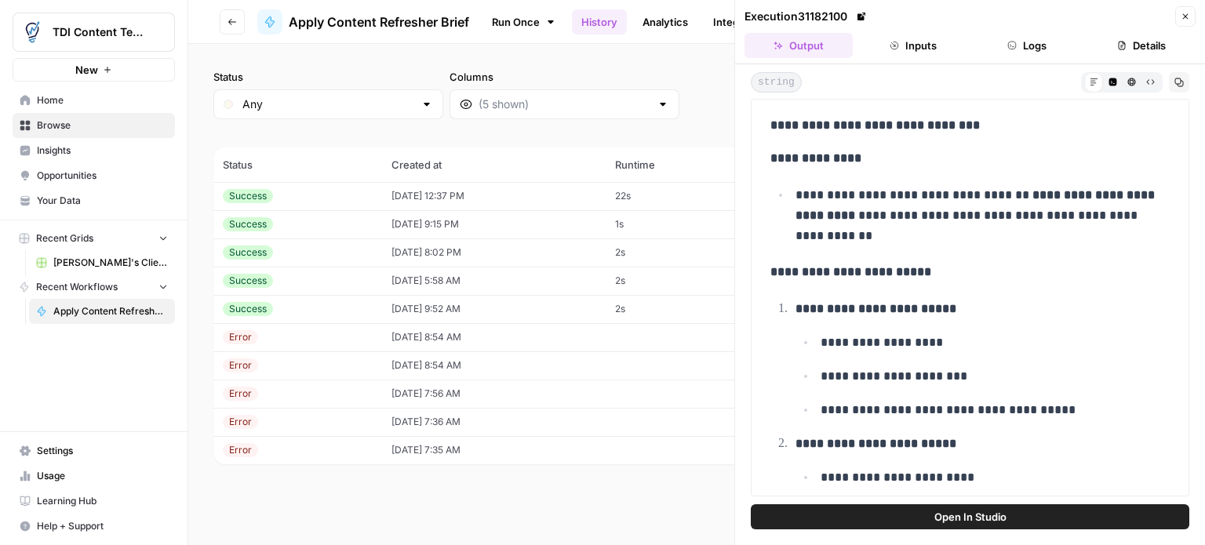
click at [82, 319] on link "Apply Content Refresher Brief" at bounding box center [102, 311] width 146 height 25
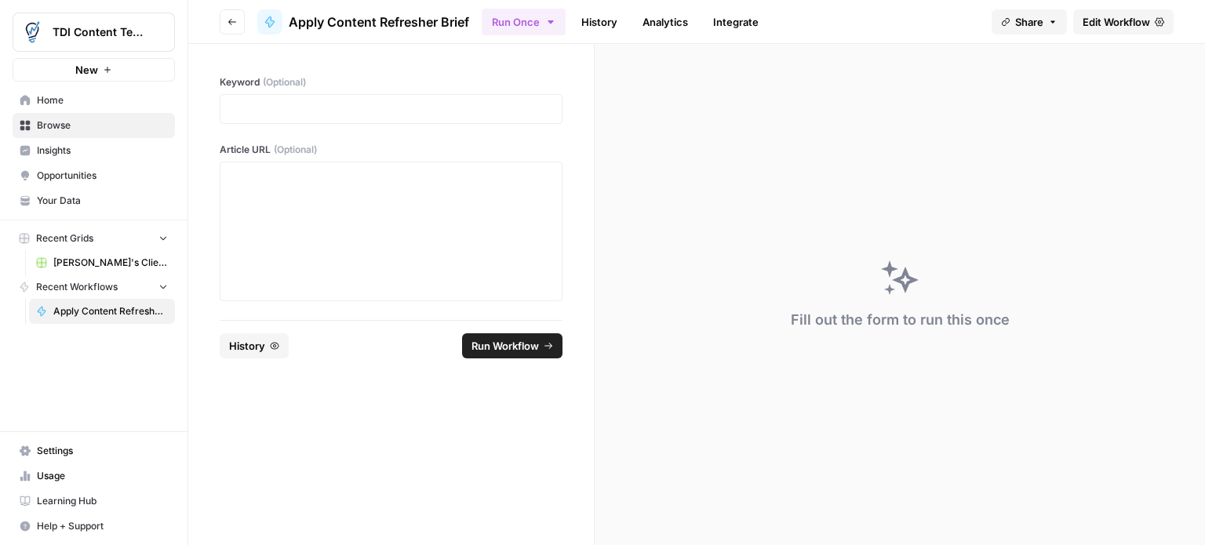
click at [1108, 23] on span "Edit Workflow" at bounding box center [1116, 22] width 67 height 16
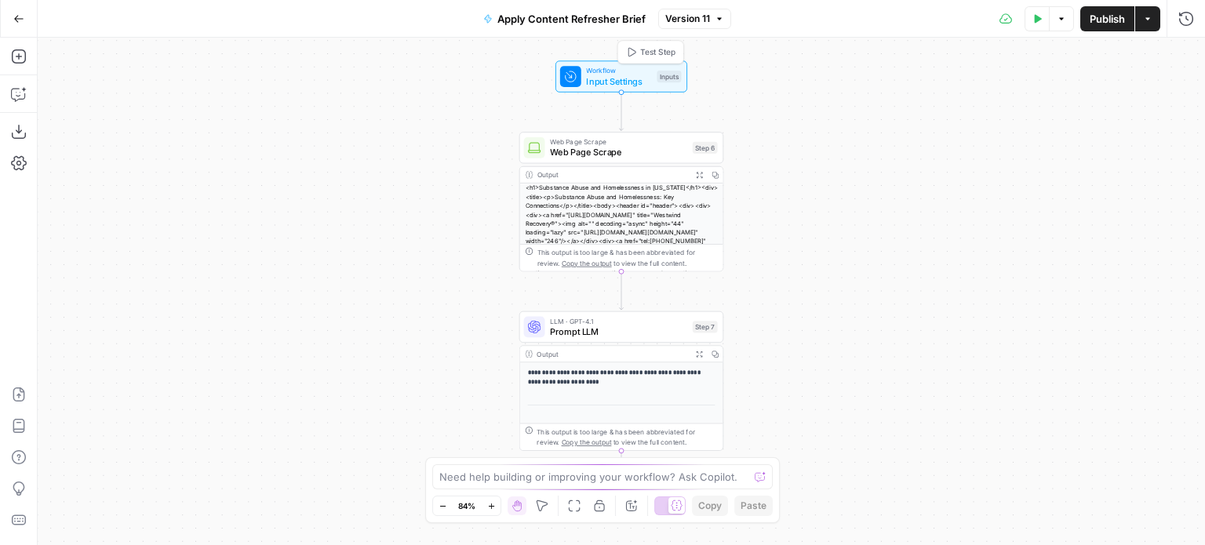
click at [640, 75] on span "Input Settings" at bounding box center [618, 81] width 65 height 13
click at [1157, 93] on icon "button" at bounding box center [1160, 97] width 9 height 9
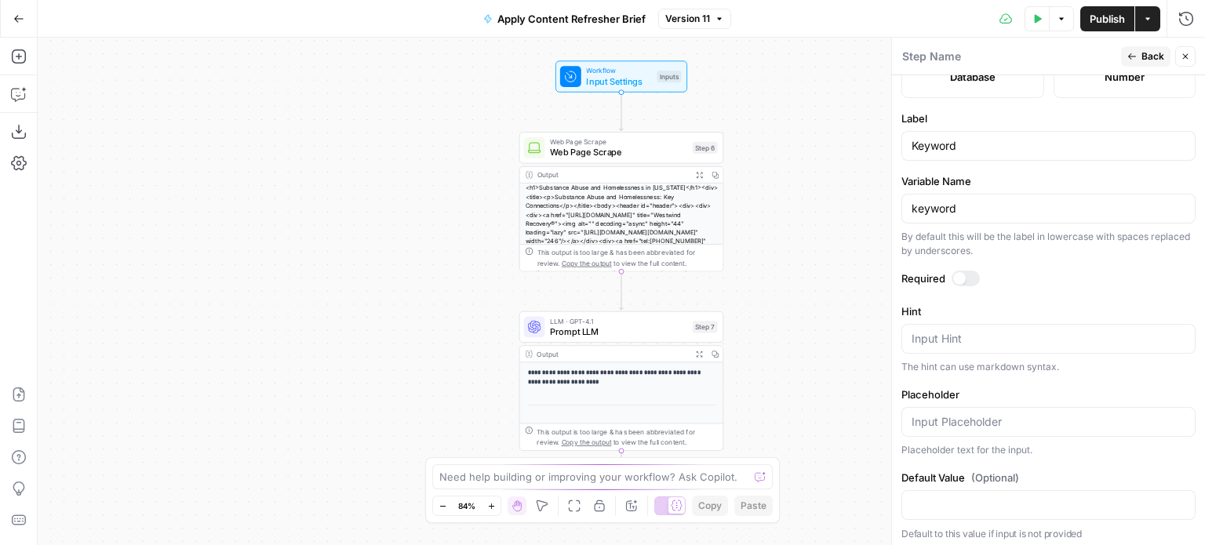
scroll to position [480, 0]
click at [961, 273] on div at bounding box center [960, 276] width 13 height 13
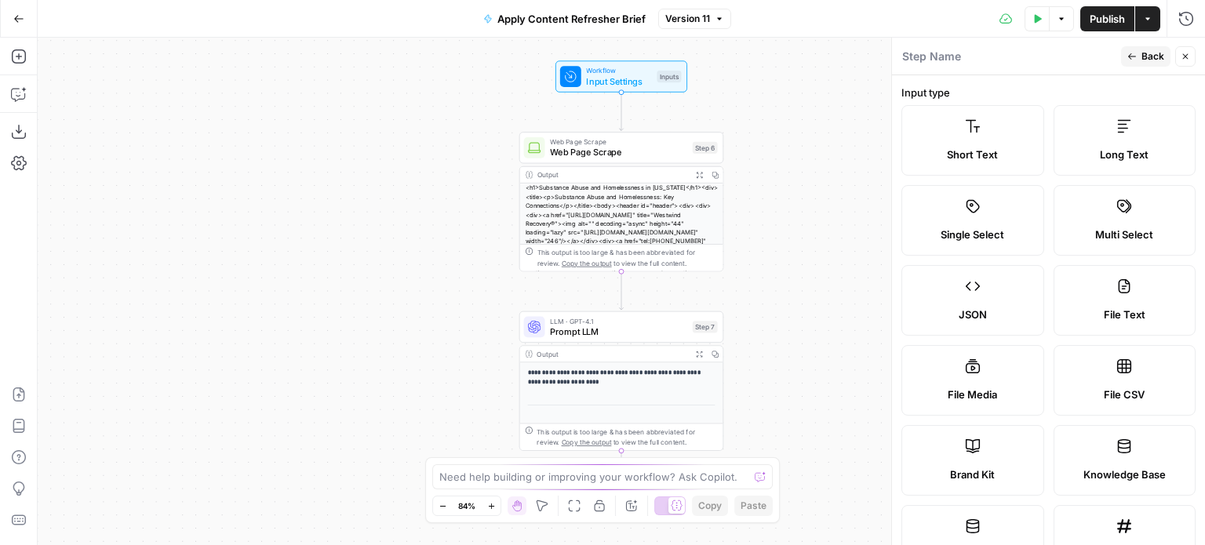
click at [1135, 56] on icon "button" at bounding box center [1132, 56] width 9 height 9
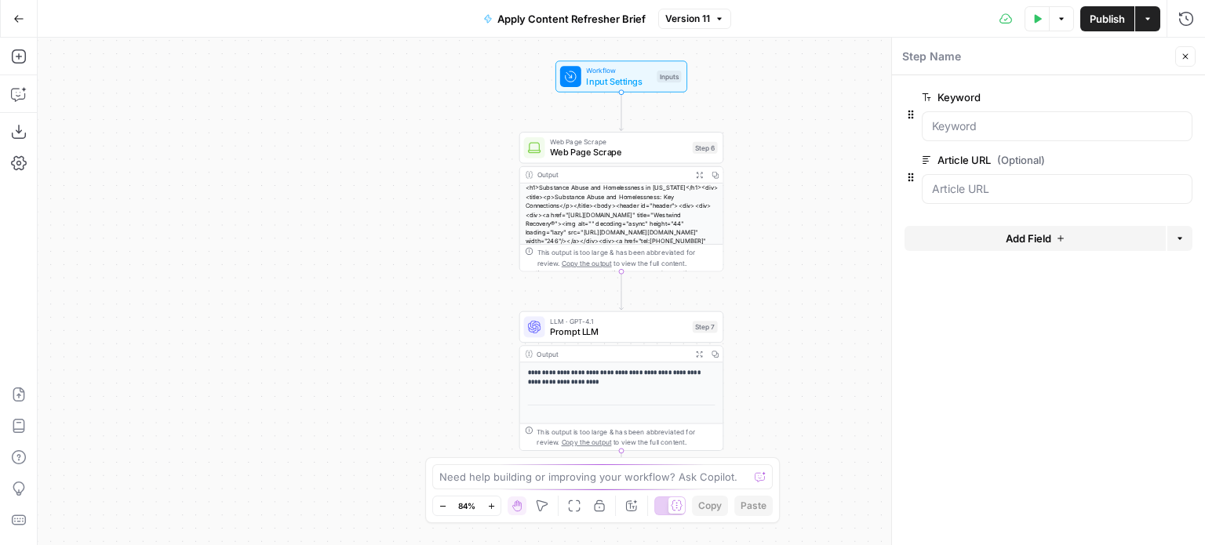
click at [1139, 162] on span "edit field" at bounding box center [1134, 160] width 35 height 13
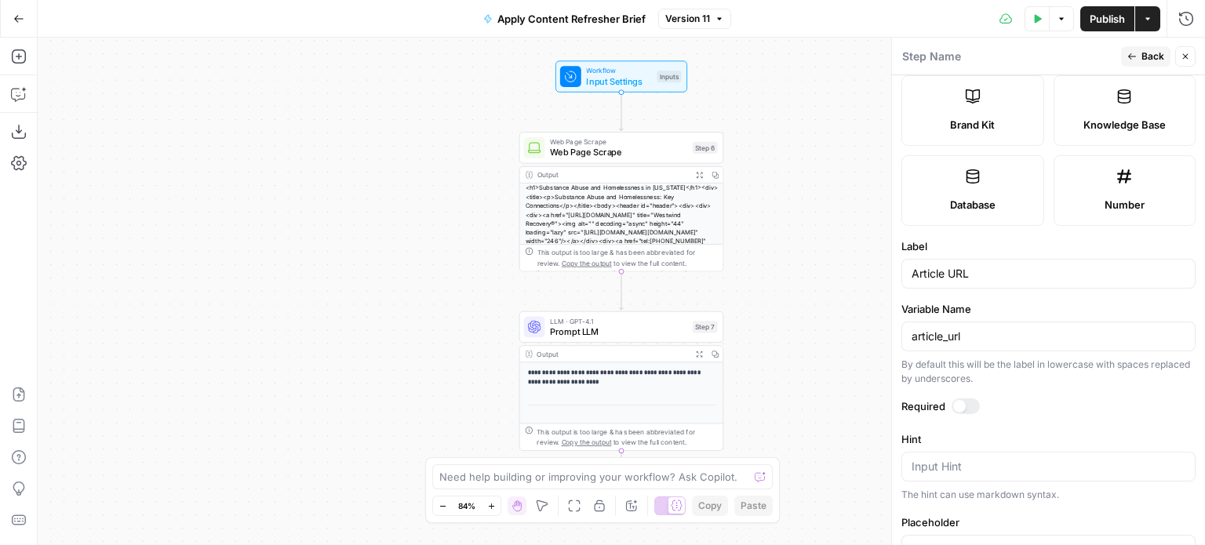
scroll to position [512, 0]
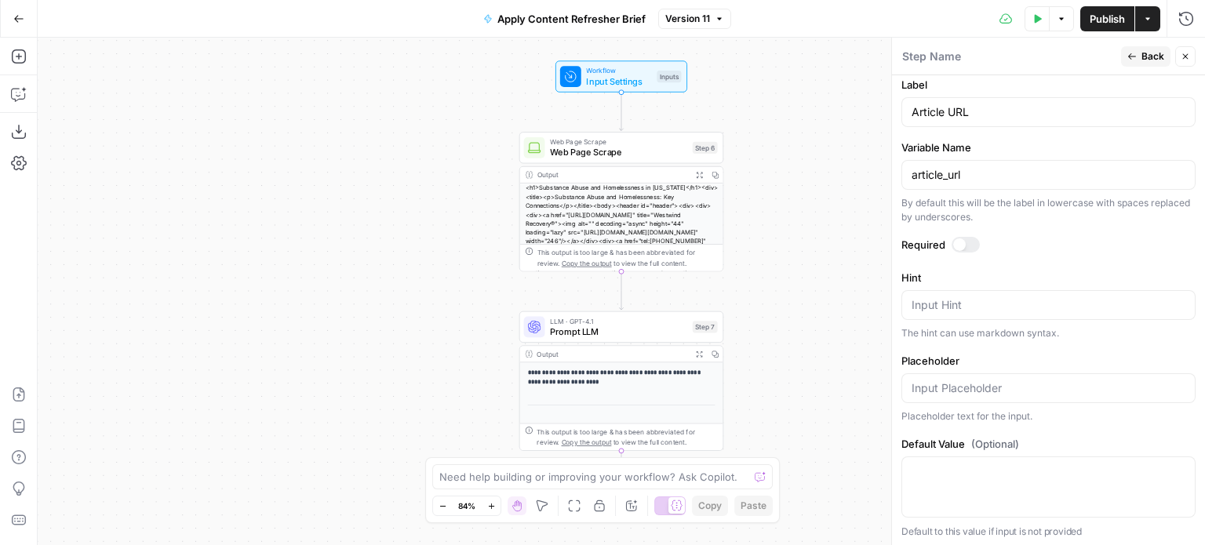
click at [962, 240] on div at bounding box center [960, 245] width 13 height 13
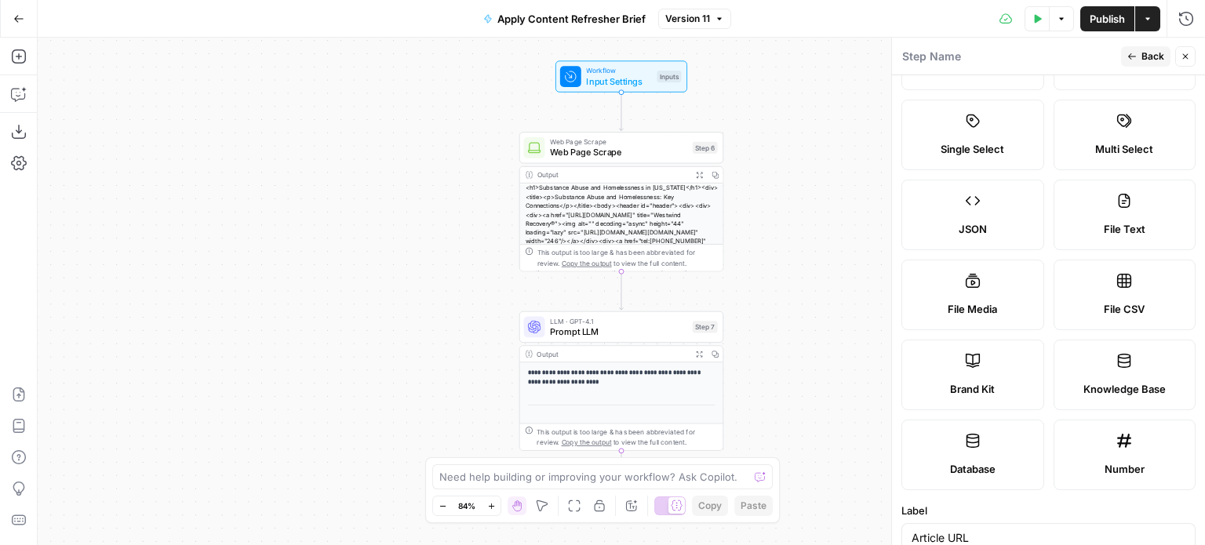
scroll to position [0, 0]
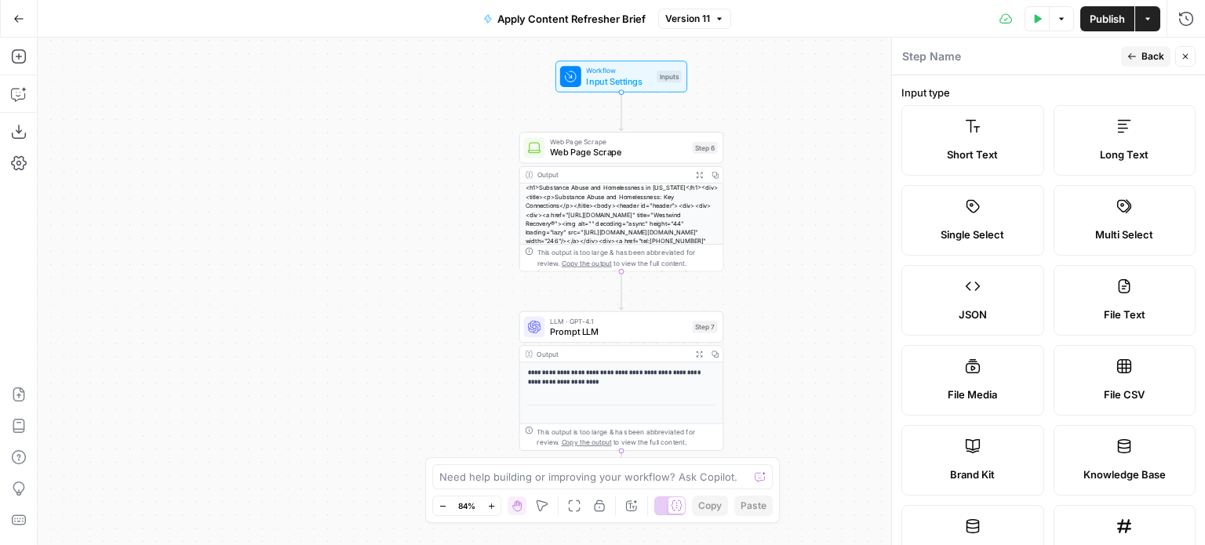
click at [1140, 58] on button "Back" at bounding box center [1145, 56] width 49 height 20
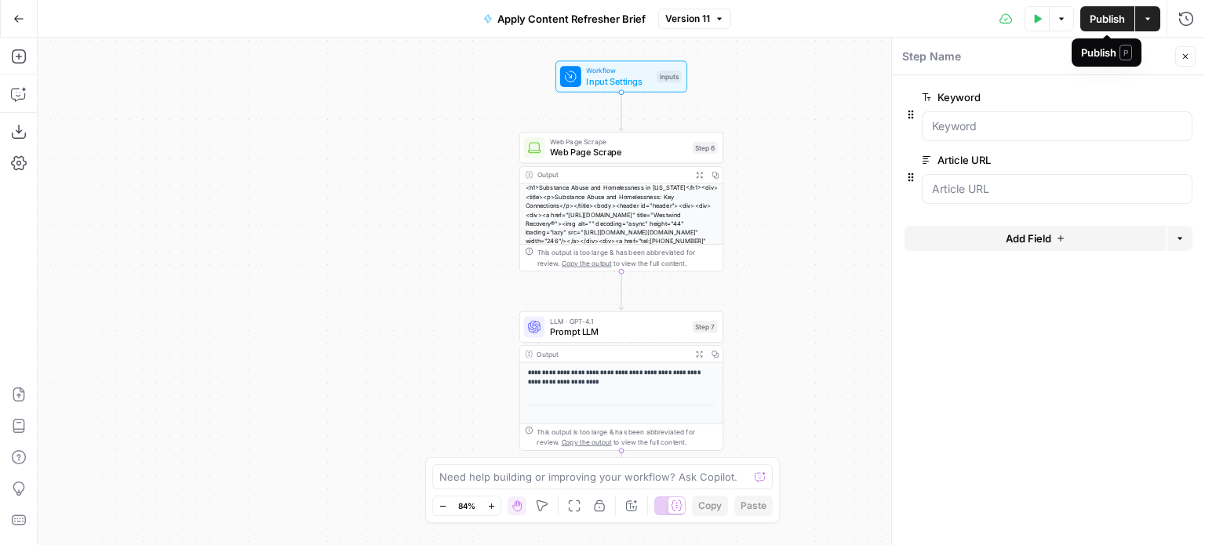
click at [1117, 11] on span "Publish" at bounding box center [1107, 19] width 35 height 16
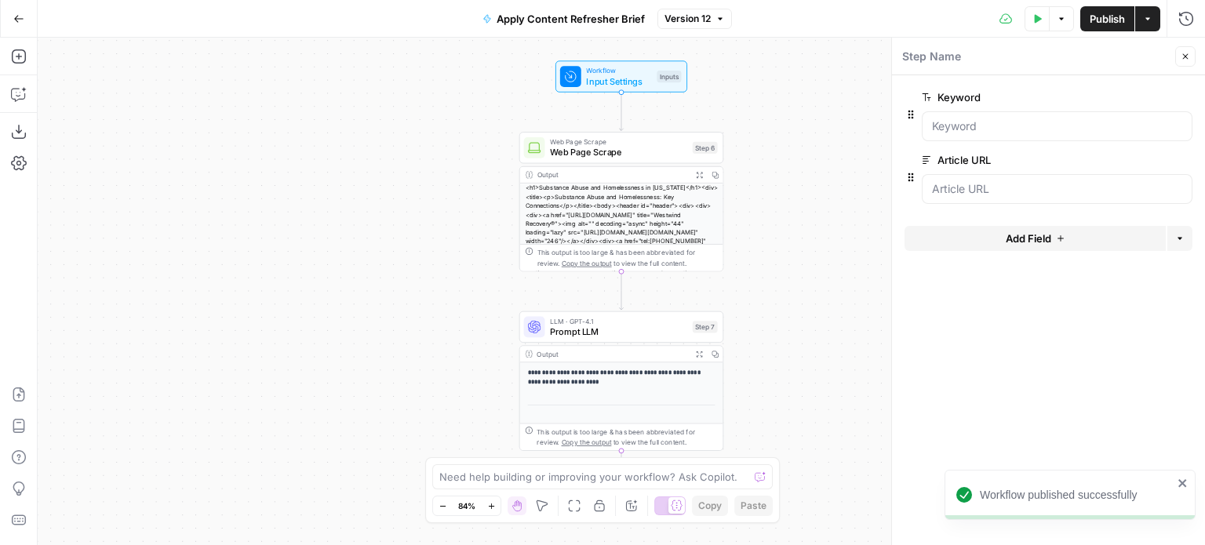
click at [18, 13] on icon "button" at bounding box center [18, 18] width 11 height 11
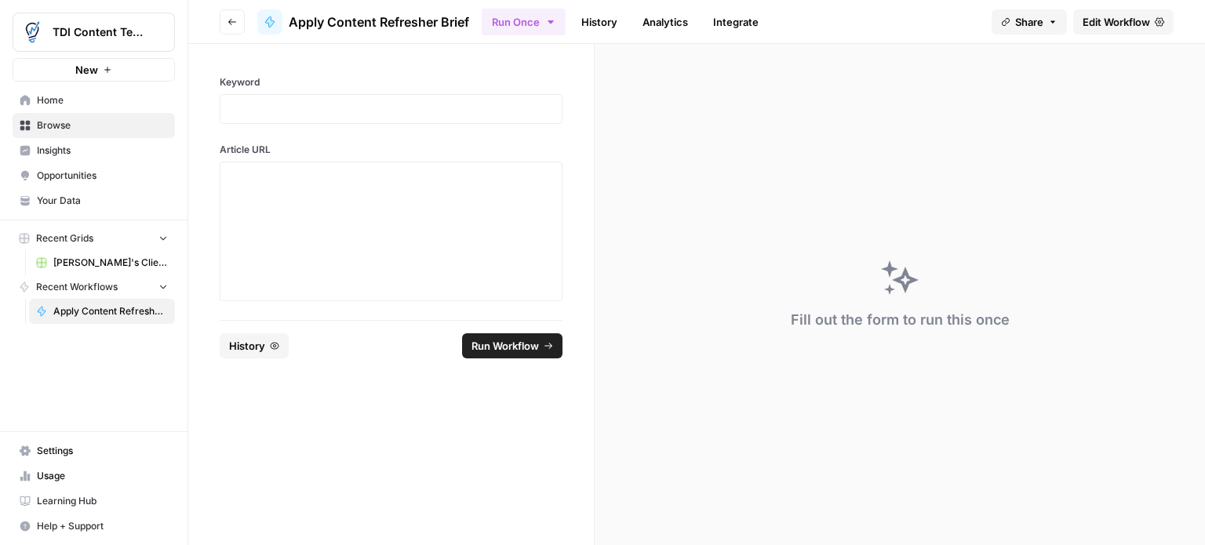
click at [251, 348] on span "History" at bounding box center [247, 346] width 36 height 16
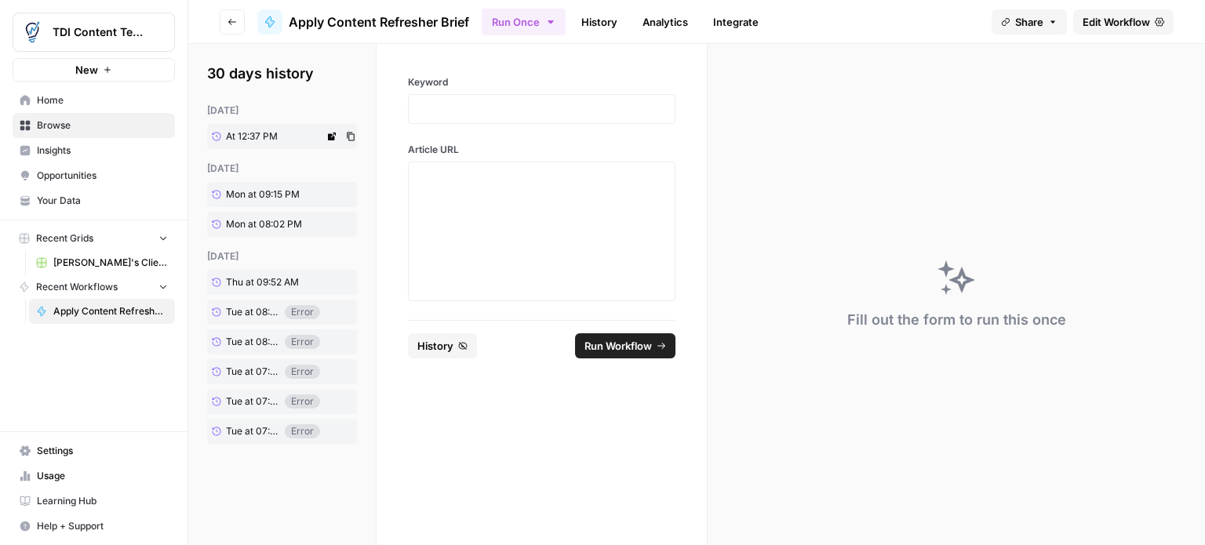
click at [262, 143] on span "At 12:37 PM" at bounding box center [252, 136] width 52 height 14
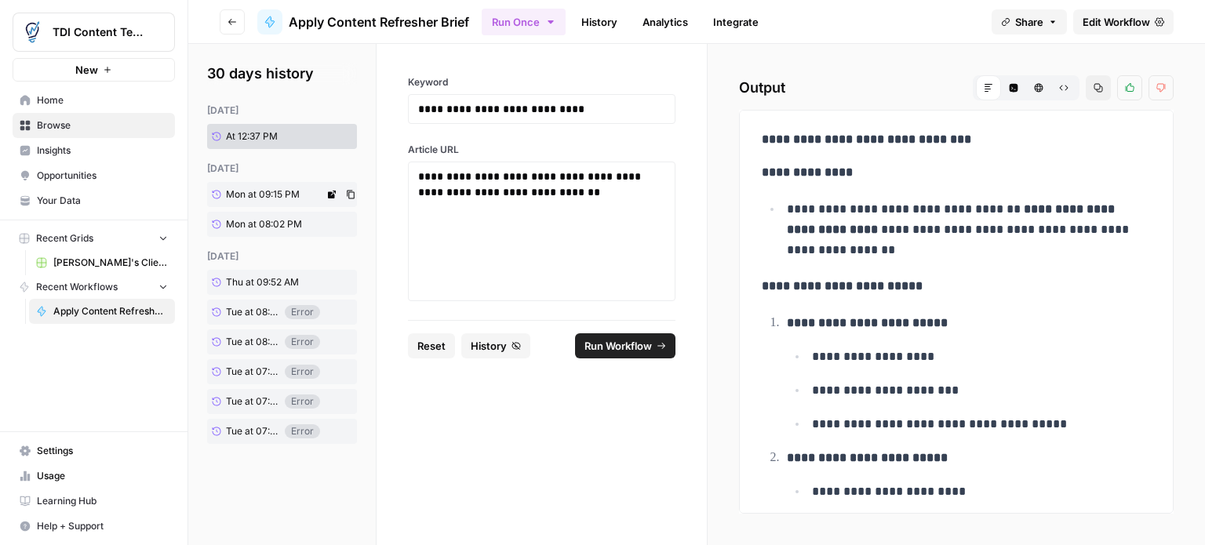
click at [252, 189] on span "Mon at 09:15 PM" at bounding box center [263, 195] width 74 height 14
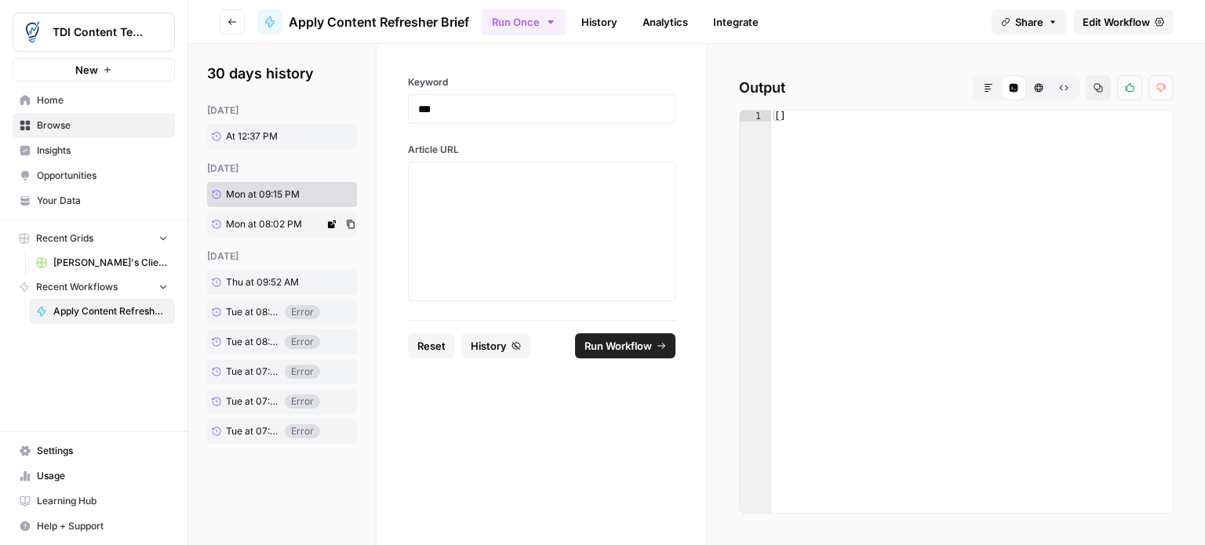
click at [239, 224] on span "Mon at 08:02 PM" at bounding box center [264, 224] width 76 height 14
click at [257, 137] on span "At 12:37 PM" at bounding box center [252, 136] width 52 height 14
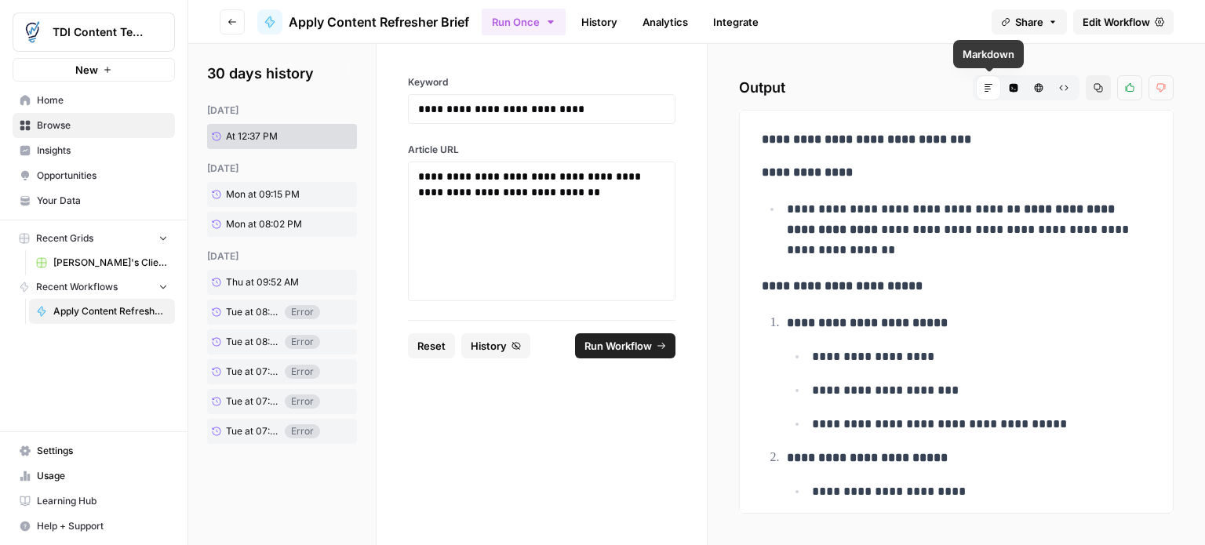
click at [992, 86] on icon at bounding box center [988, 87] width 9 height 9
click at [1012, 82] on button "Code Editor" at bounding box center [1013, 87] width 25 height 25
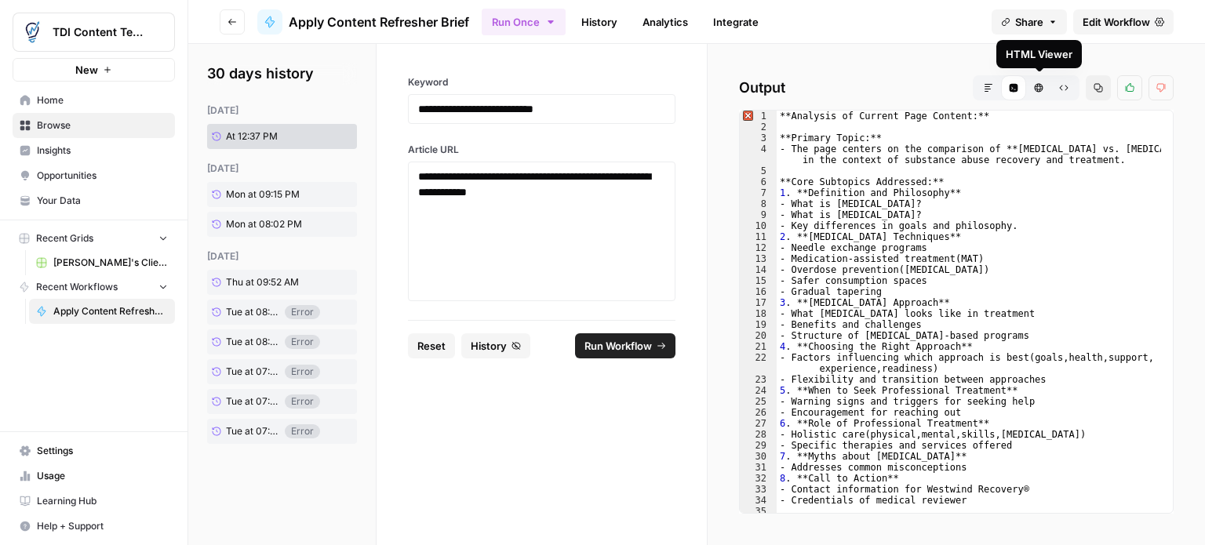
click at [1039, 90] on icon "button" at bounding box center [1038, 87] width 9 height 9
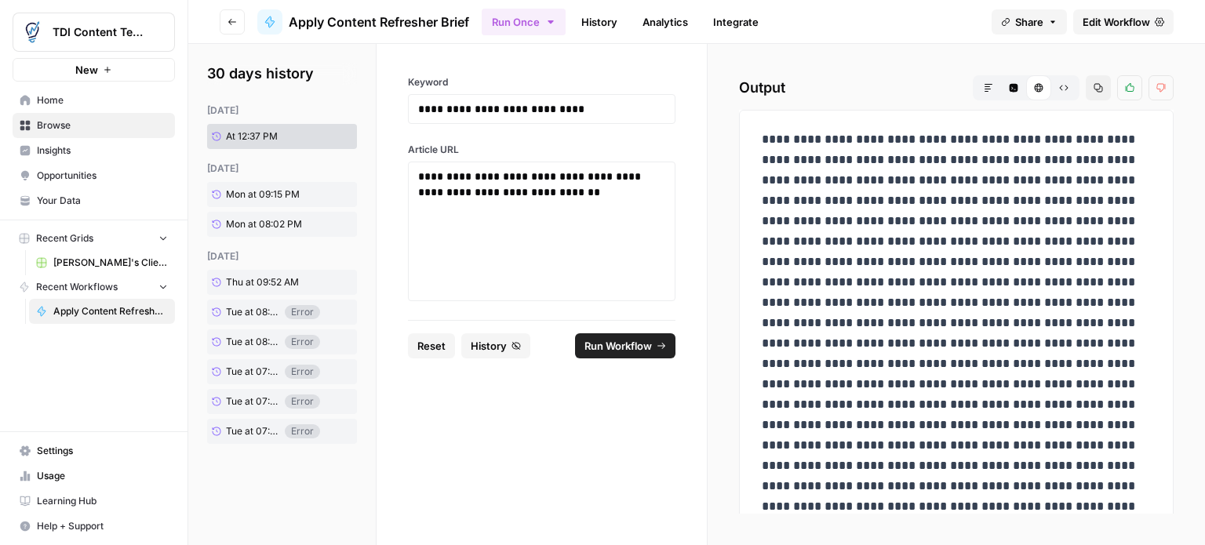
click at [1069, 86] on icon "button" at bounding box center [1063, 87] width 9 height 9
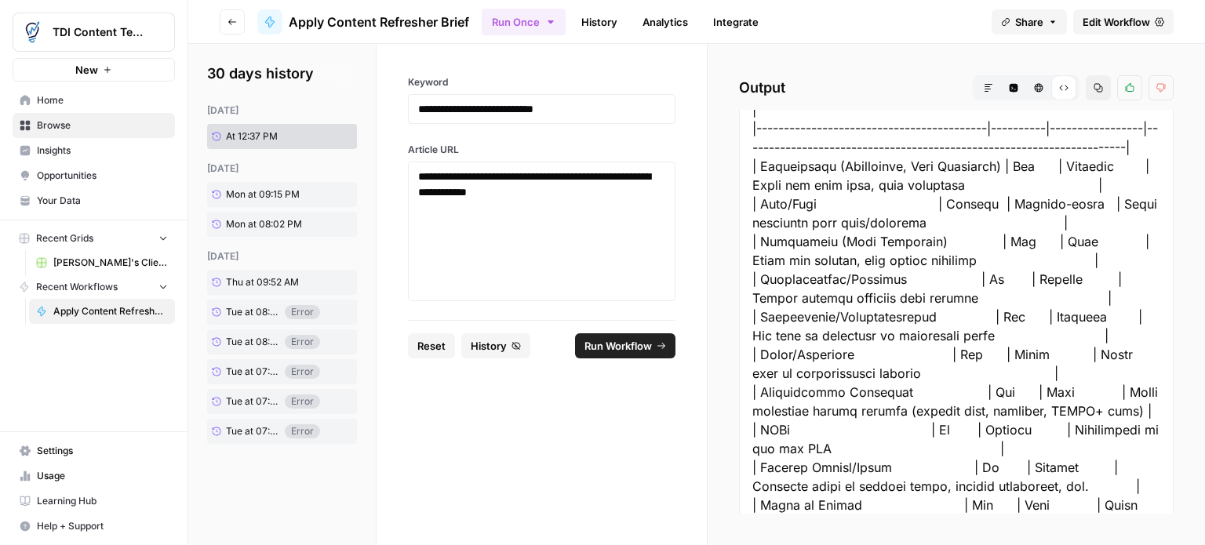
scroll to position [1144, 0]
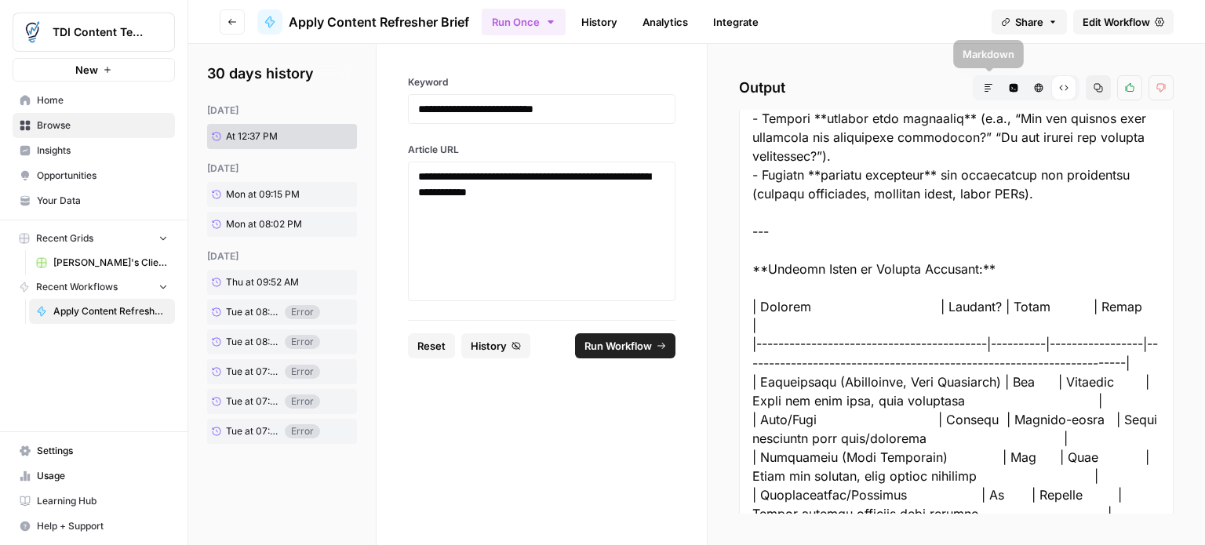
click at [985, 93] on button "Markdown" at bounding box center [988, 87] width 25 height 25
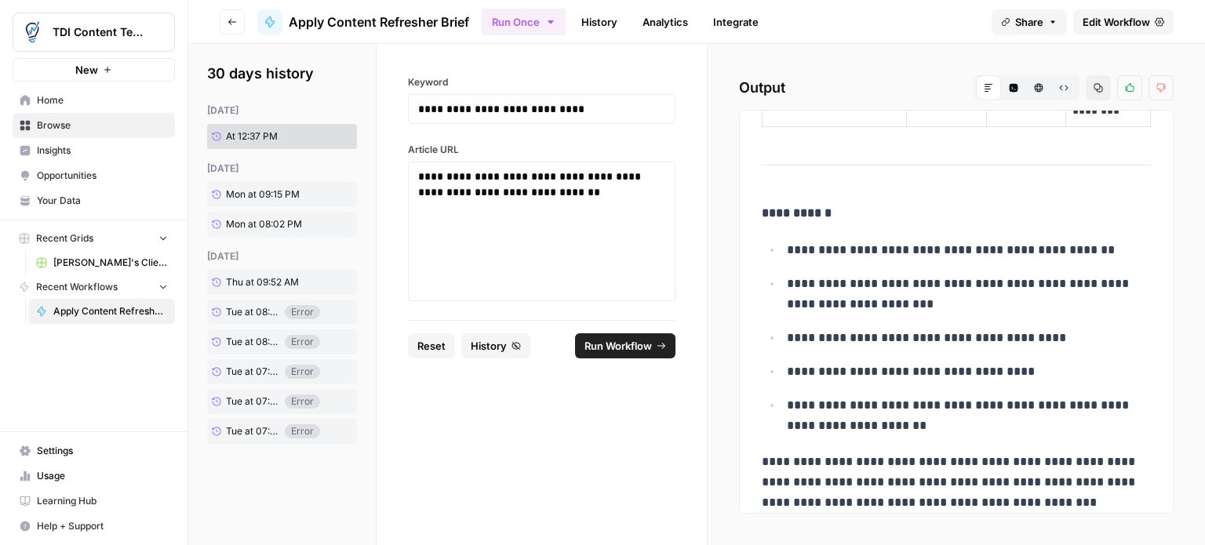
scroll to position [3006, 0]
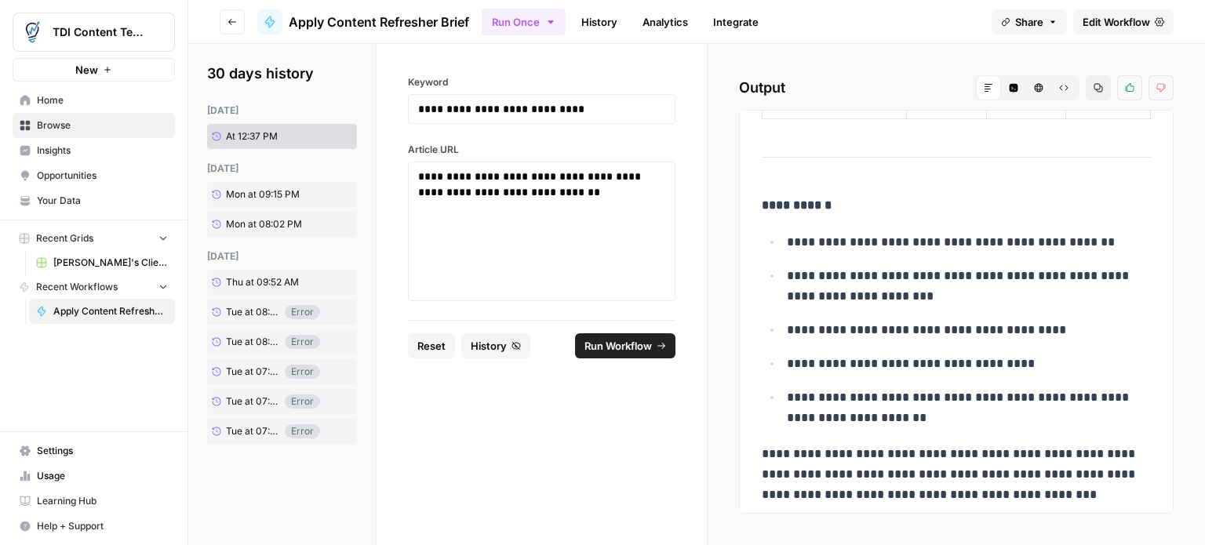
click at [1019, 492] on p "**********" at bounding box center [950, 474] width 377 height 61
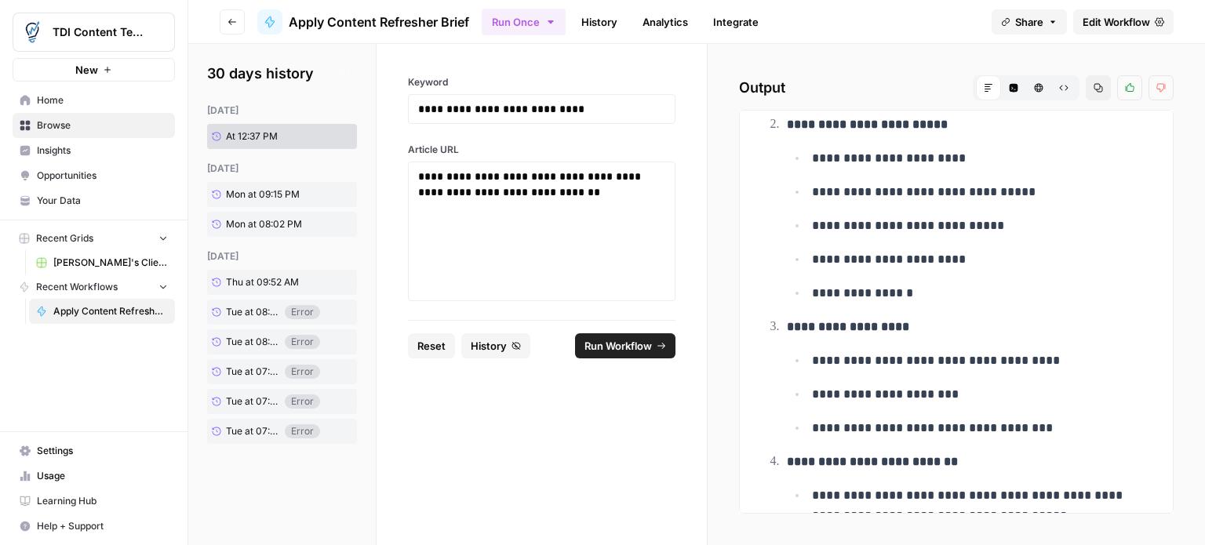
scroll to position [0, 0]
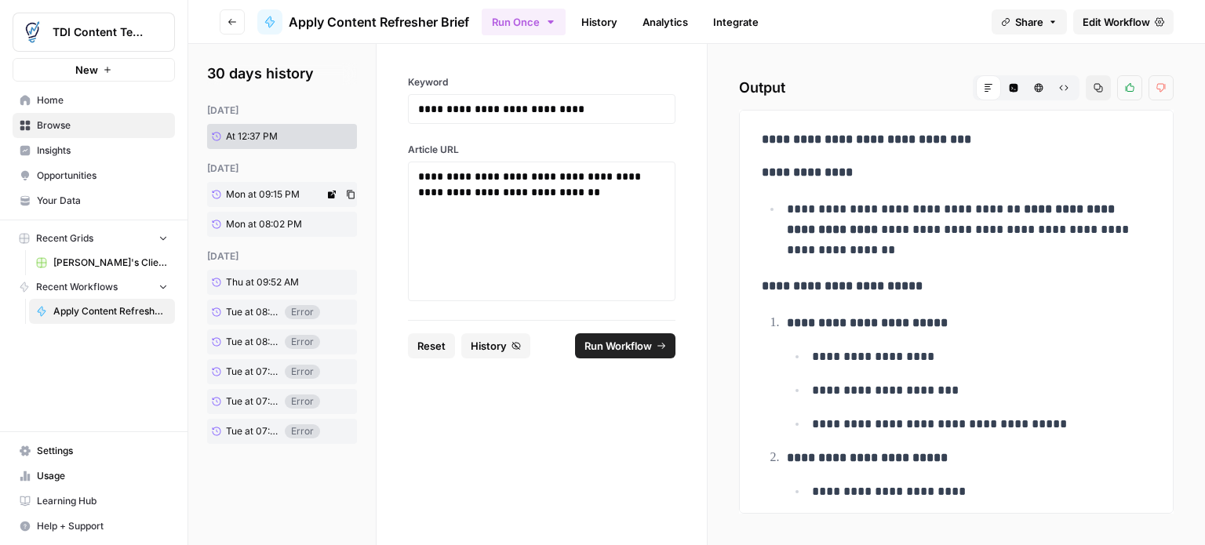
click at [237, 194] on span "Mon at 09:15 PM" at bounding box center [263, 195] width 74 height 14
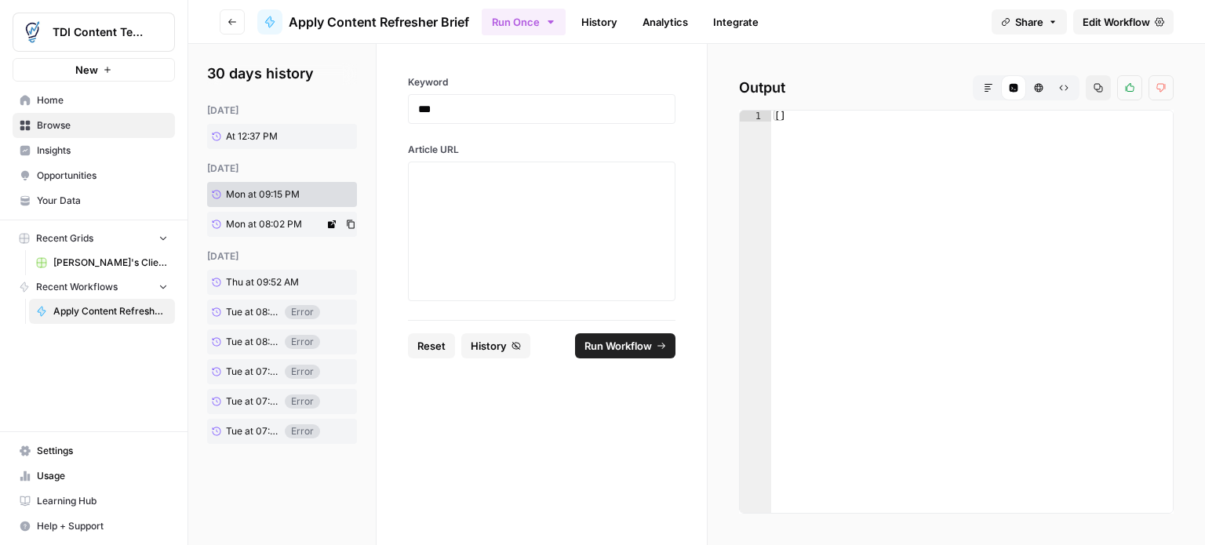
click at [249, 224] on span "Mon at 08:02 PM" at bounding box center [264, 224] width 76 height 14
click at [243, 286] on span "Thu at 09:52 AM" at bounding box center [262, 282] width 73 height 14
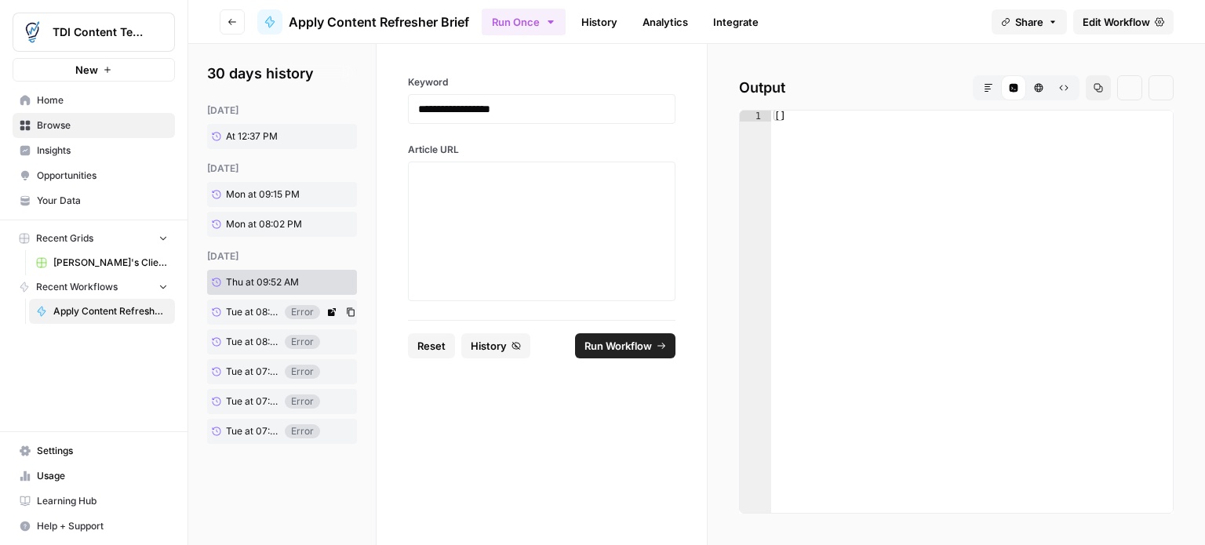
click at [243, 319] on span "Tue at 08:54 AM" at bounding box center [253, 312] width 54 height 14
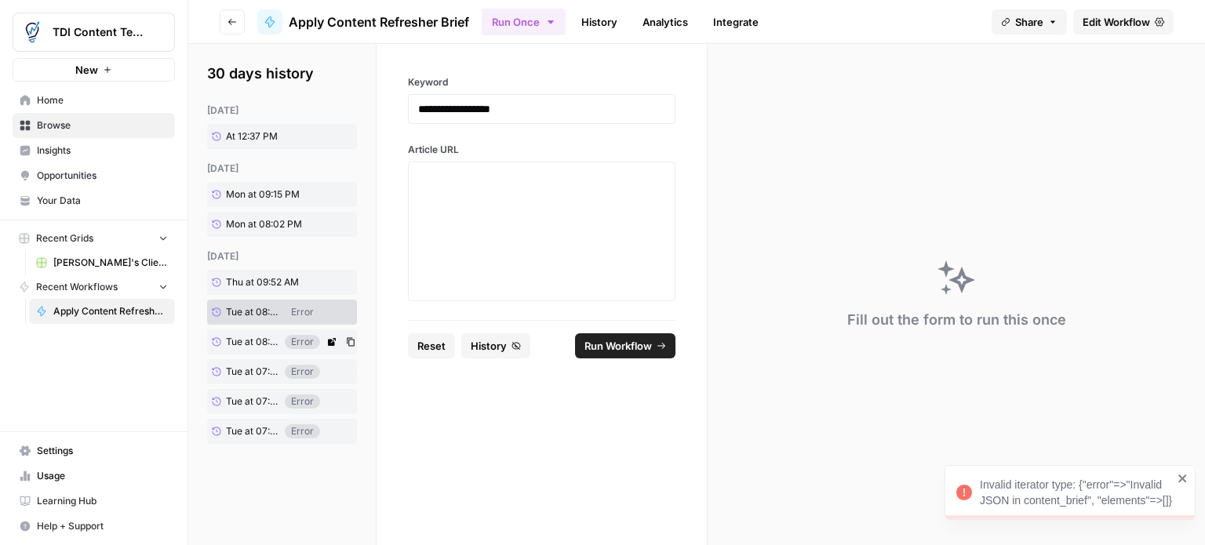
click at [243, 341] on span "Tue at 08:54 AM" at bounding box center [253, 342] width 54 height 14
click at [235, 135] on span "At 12:37 PM" at bounding box center [252, 136] width 52 height 14
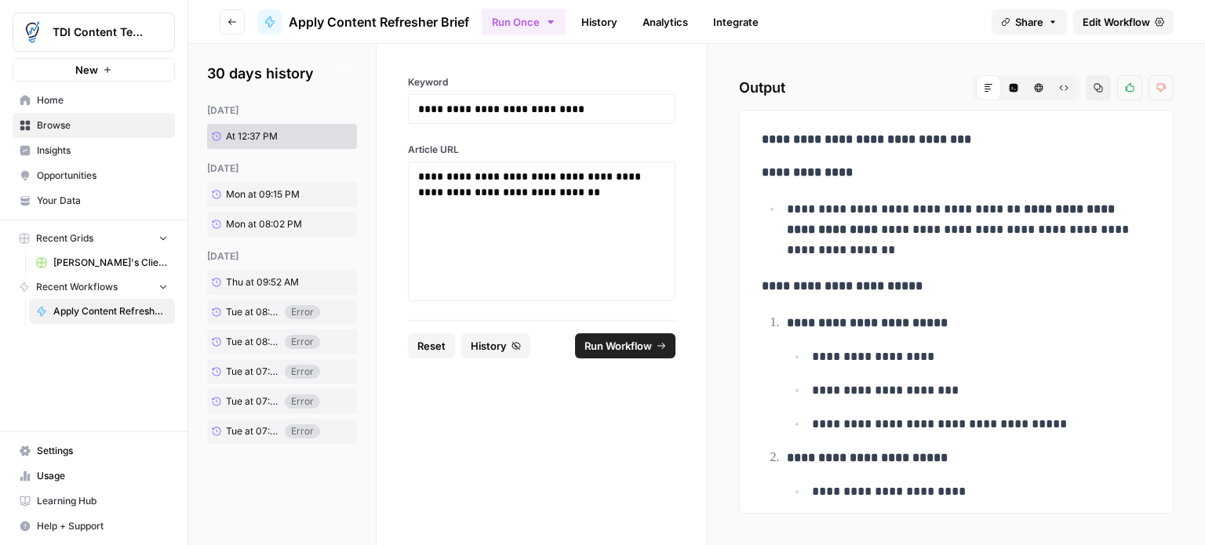
click at [49, 100] on span "Home" at bounding box center [102, 100] width 131 height 14
